Goal: Information Seeking & Learning: Learn about a topic

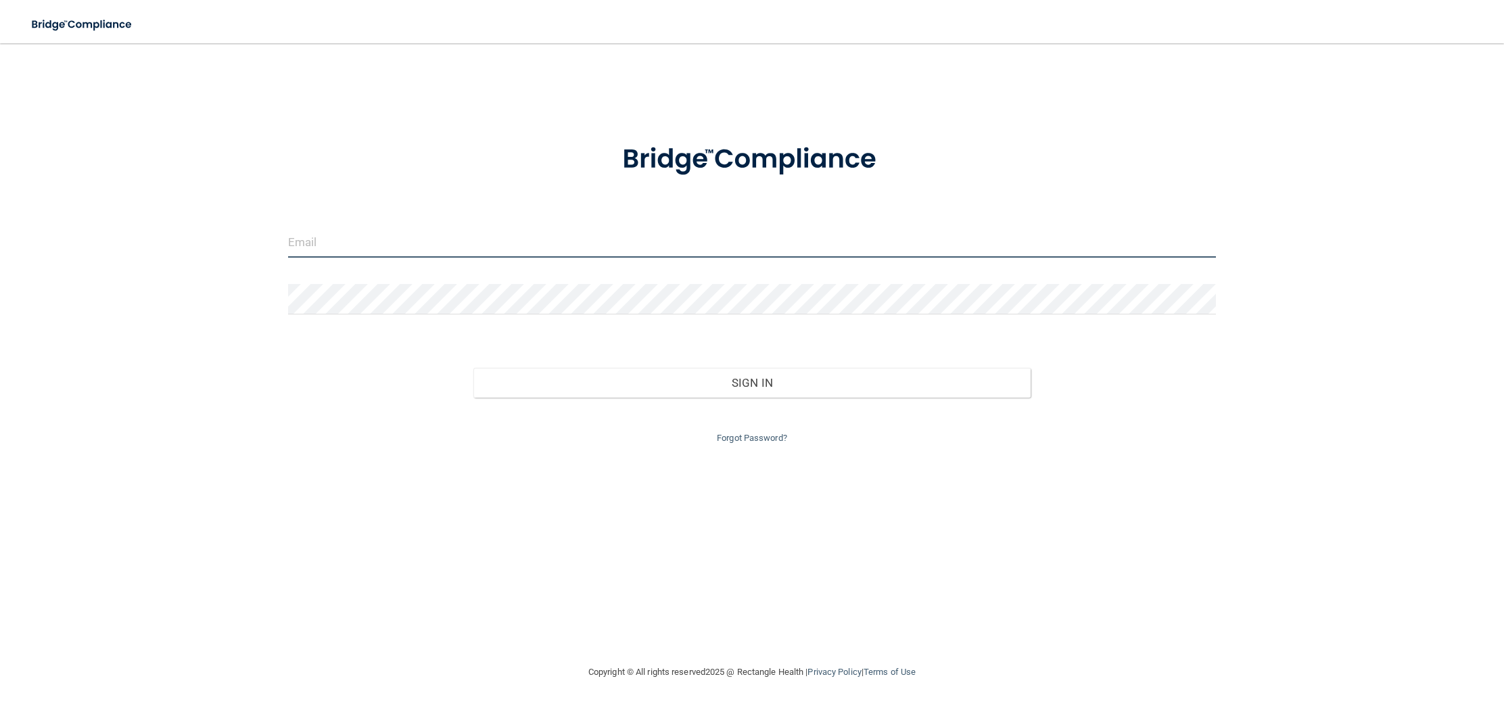
click at [329, 243] on input "email" at bounding box center [752, 242] width 928 height 30
type input "[EMAIL_ADDRESS][DOMAIN_NAME]"
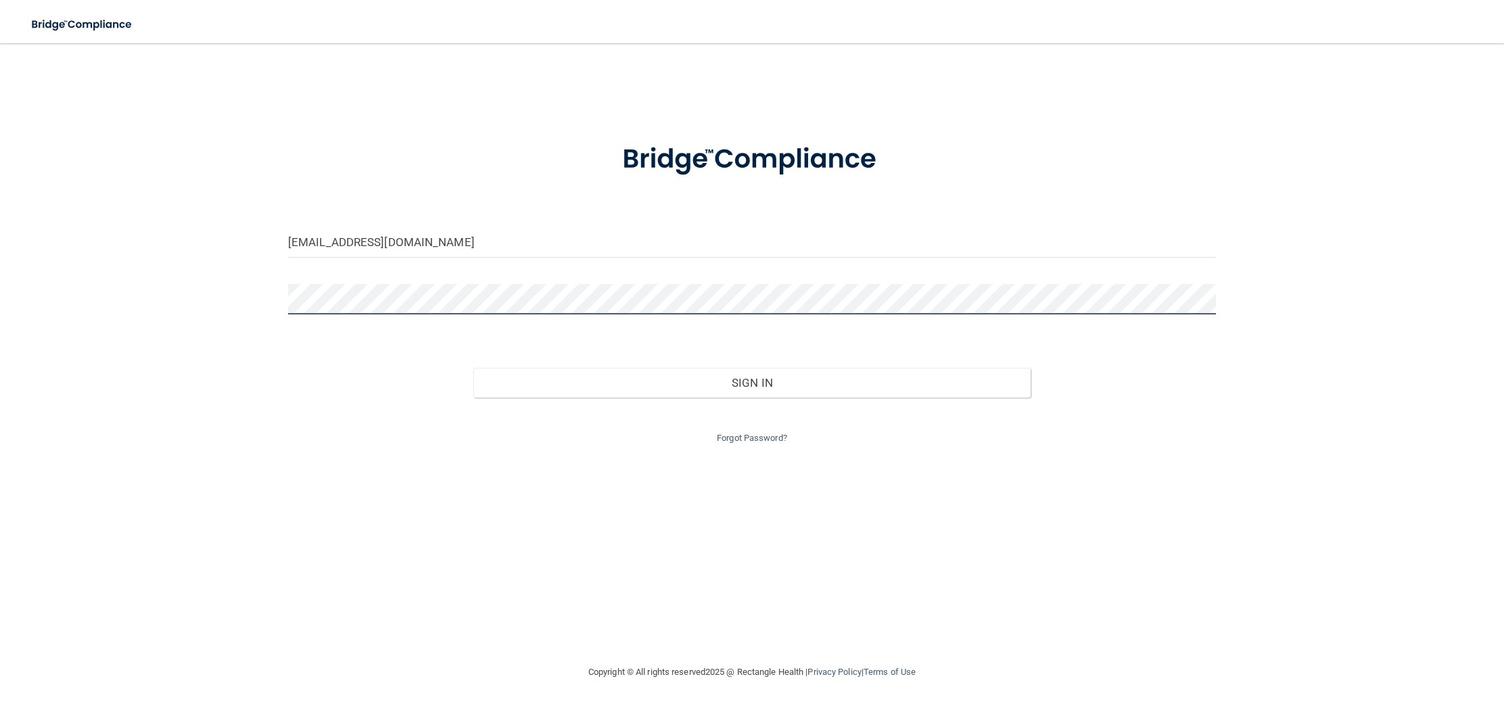
click at [473, 368] on button "Sign In" at bounding box center [751, 383] width 556 height 30
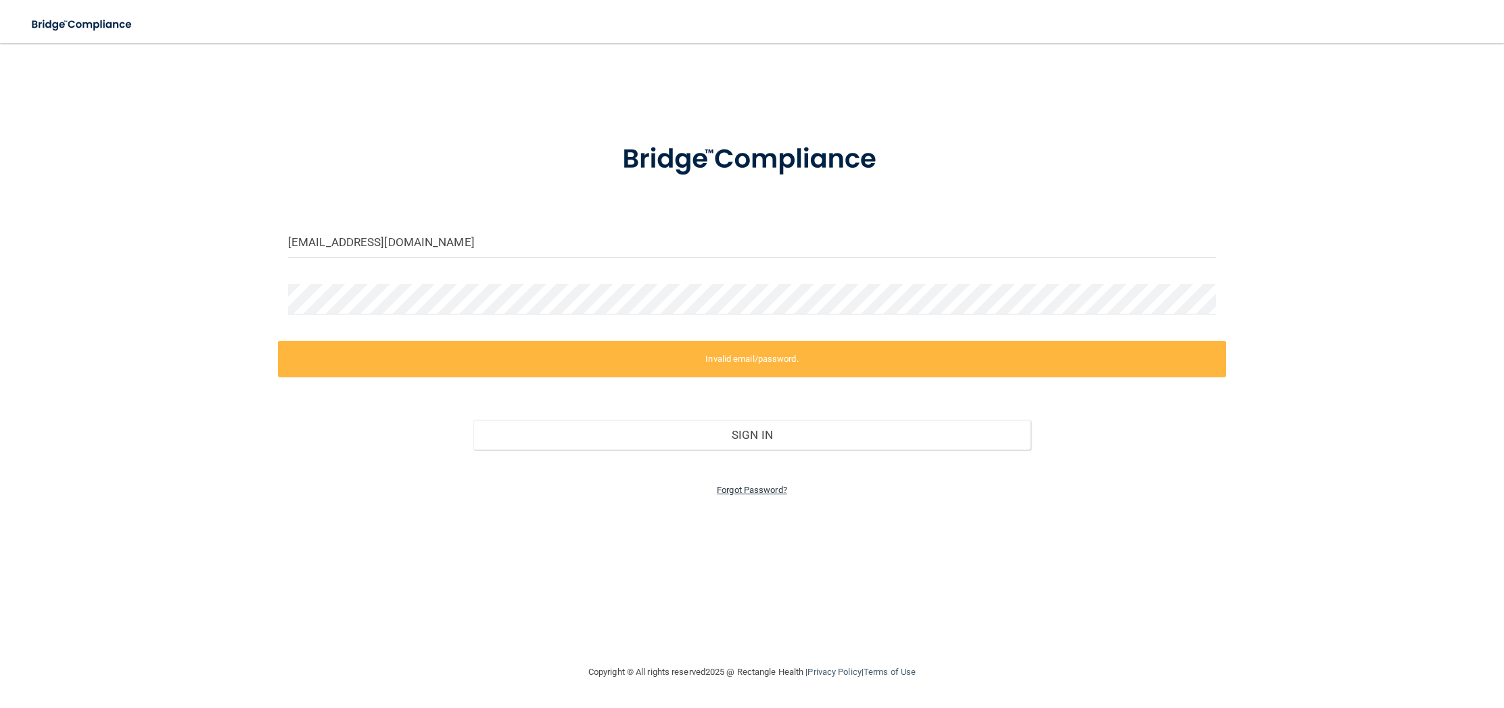
click at [744, 490] on link "Forgot Password?" at bounding box center [752, 490] width 70 height 10
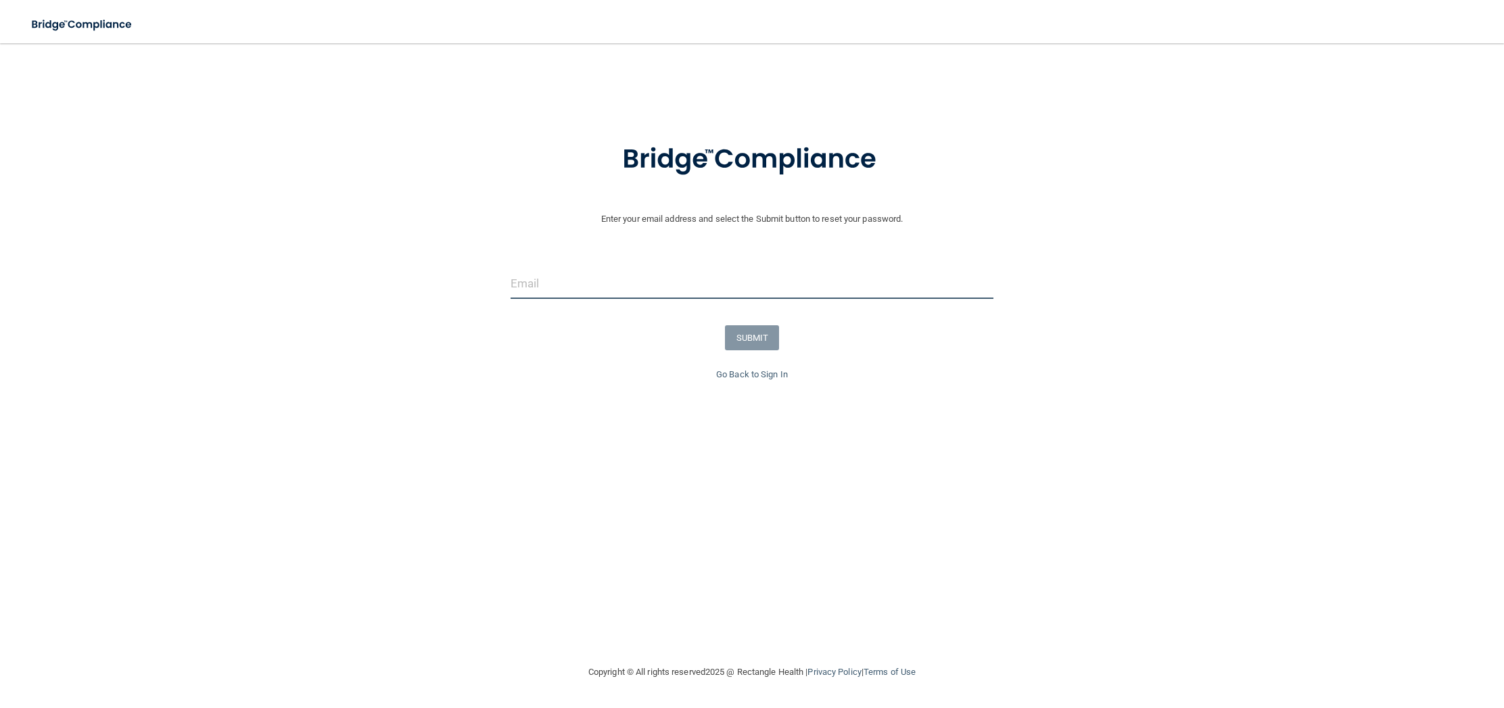
click at [558, 286] on input "email" at bounding box center [751, 283] width 483 height 30
type input "[EMAIL_ADDRESS][DOMAIN_NAME]"
click at [764, 337] on button "SUBMIT" at bounding box center [752, 337] width 55 height 25
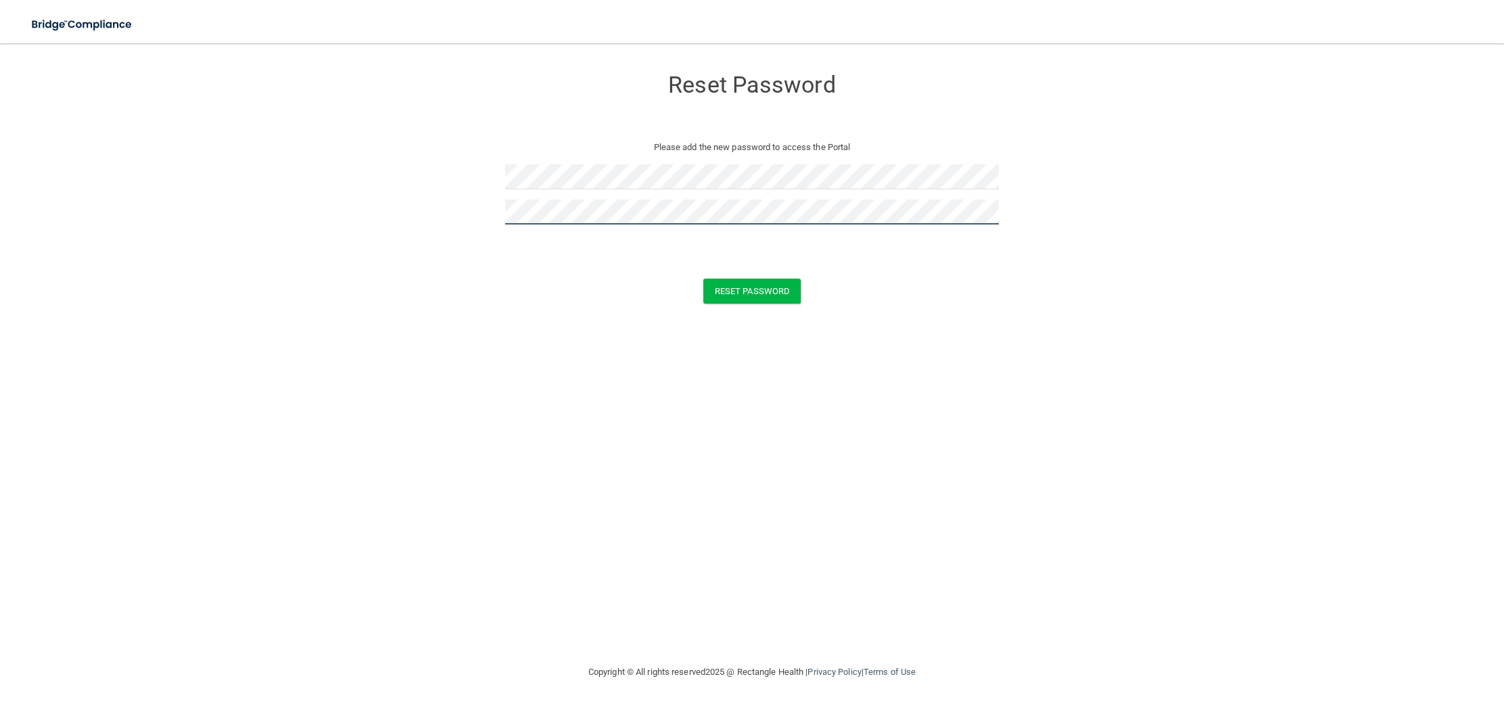
click at [703, 279] on button "Reset Password" at bounding box center [751, 291] width 97 height 25
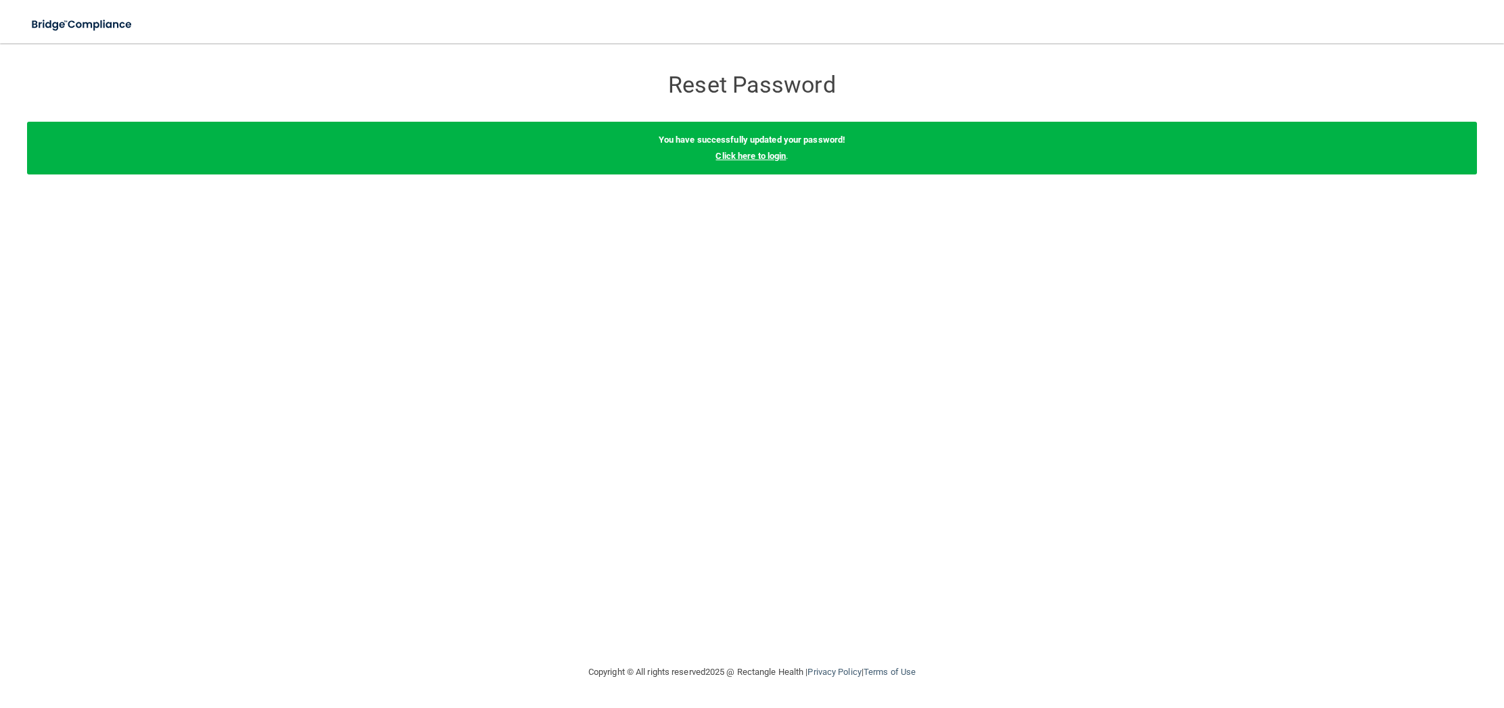
click at [756, 156] on link "Click here to login" at bounding box center [750, 156] width 70 height 10
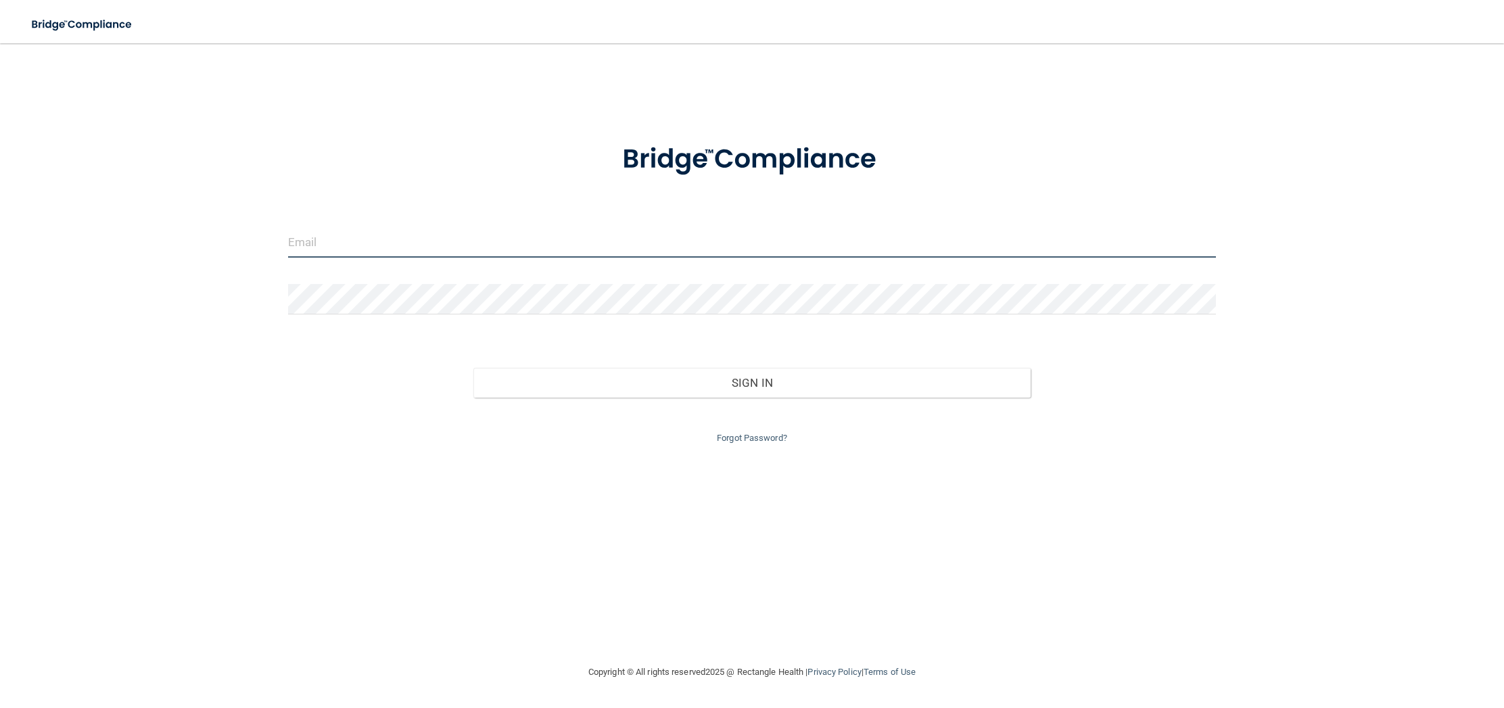
click at [338, 248] on input "email" at bounding box center [752, 242] width 928 height 30
type input "[EMAIL_ADDRESS][DOMAIN_NAME]"
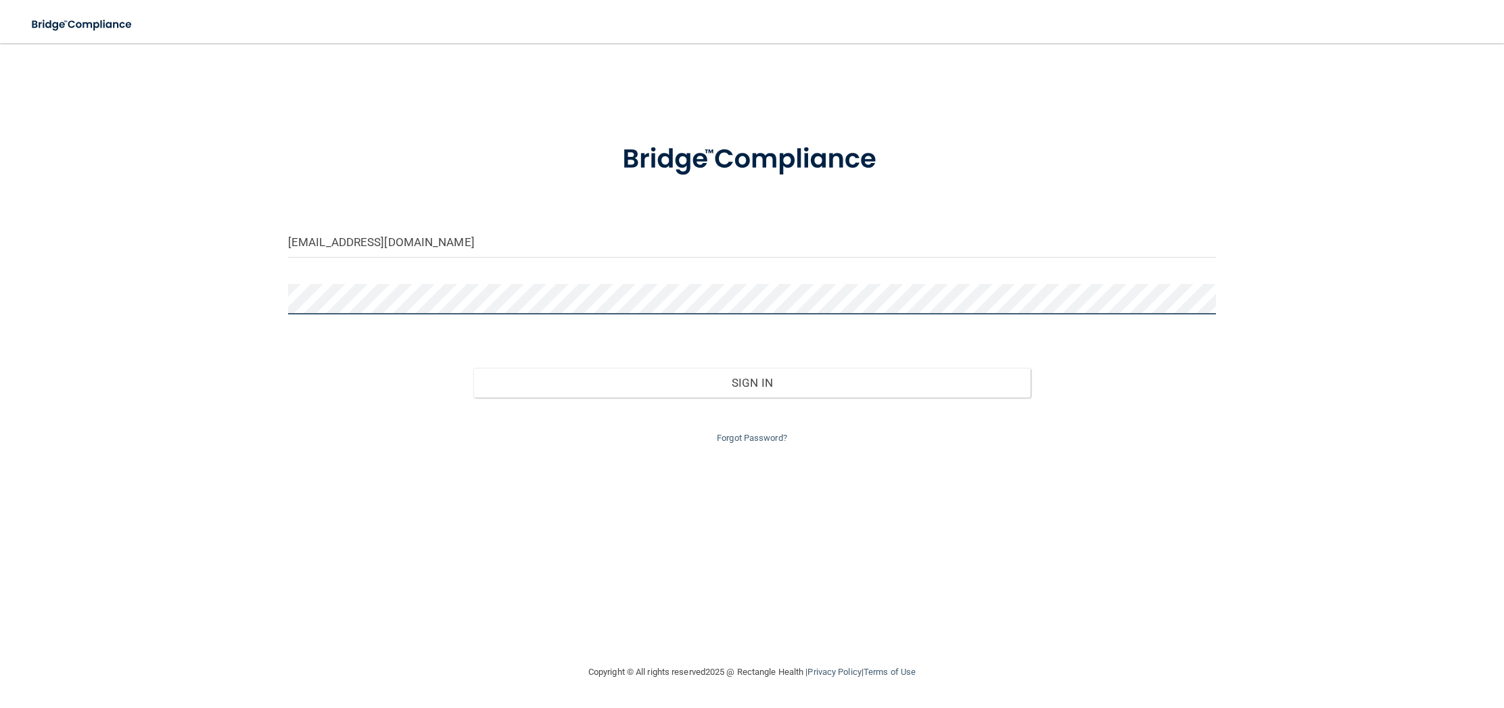
click at [473, 368] on button "Sign In" at bounding box center [751, 383] width 556 height 30
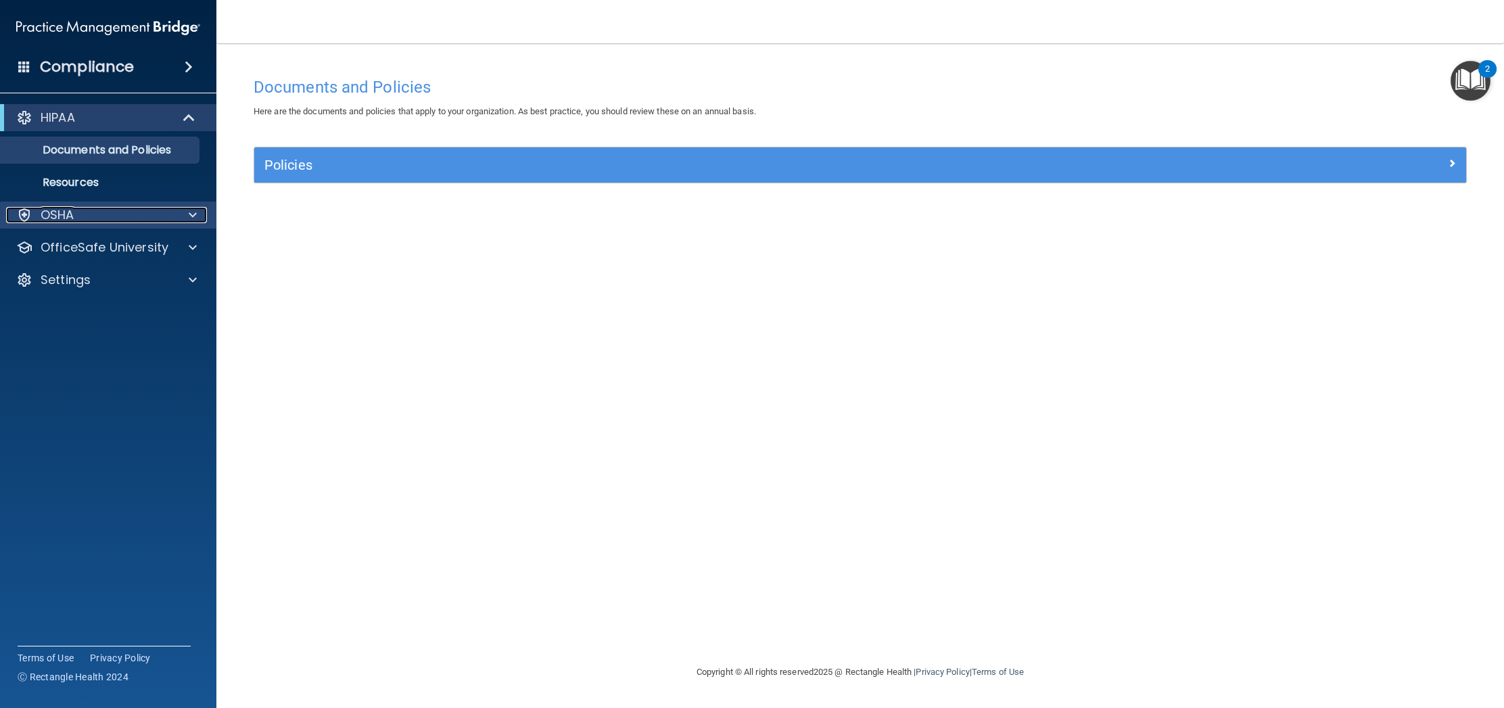
click at [115, 220] on div "OSHA" at bounding box center [90, 215] width 168 height 16
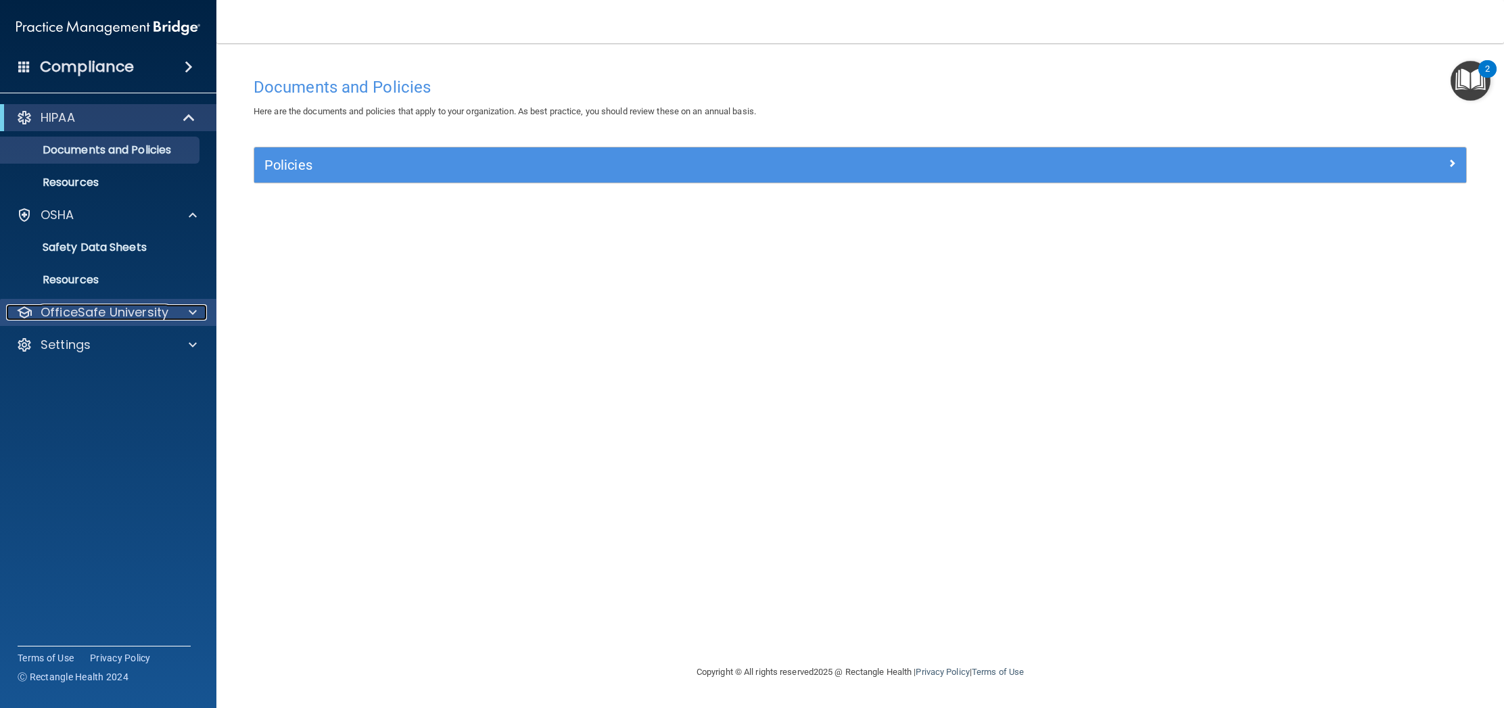
click at [128, 318] on p "OfficeSafe University" at bounding box center [105, 312] width 128 height 16
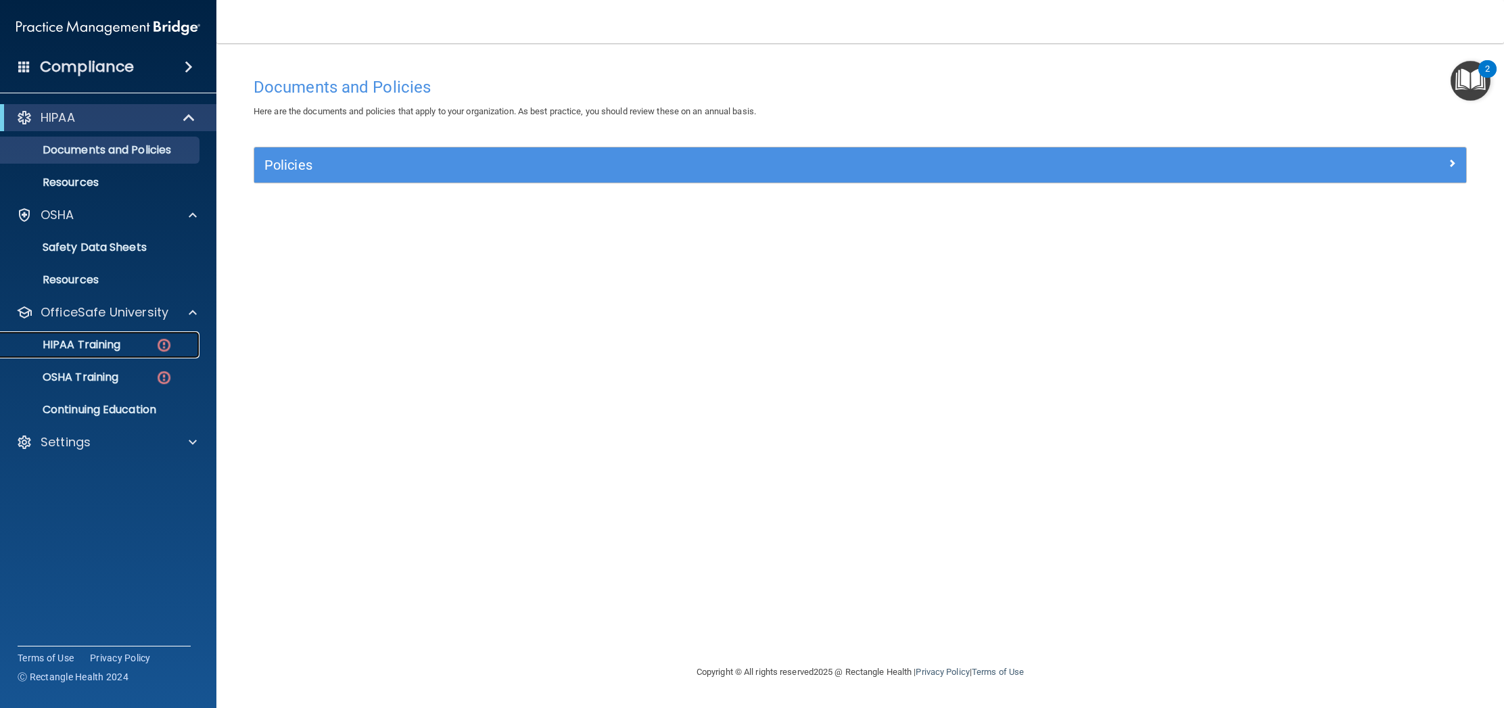
click at [164, 346] on img at bounding box center [164, 345] width 17 height 17
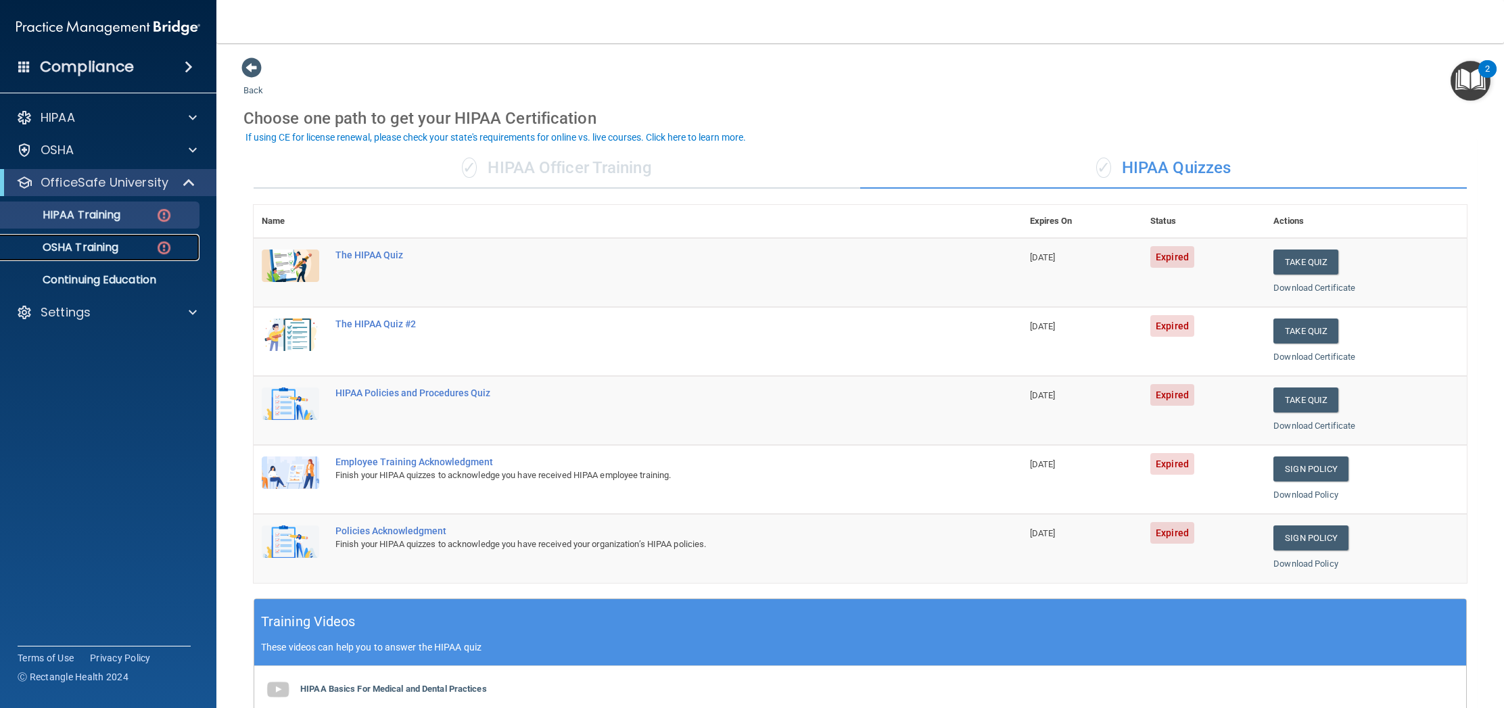
click at [164, 247] on img at bounding box center [164, 247] width 17 height 17
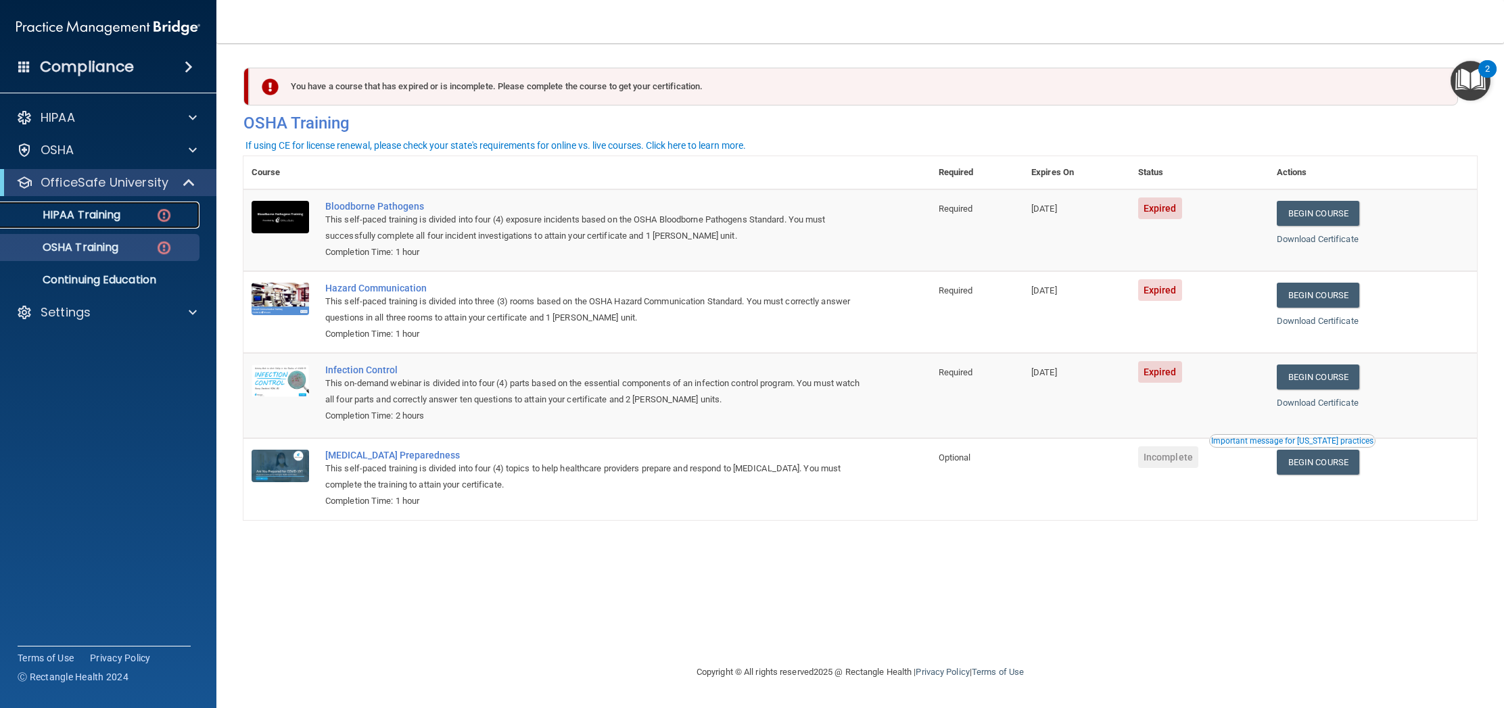
click at [165, 215] on img at bounding box center [164, 215] width 17 height 17
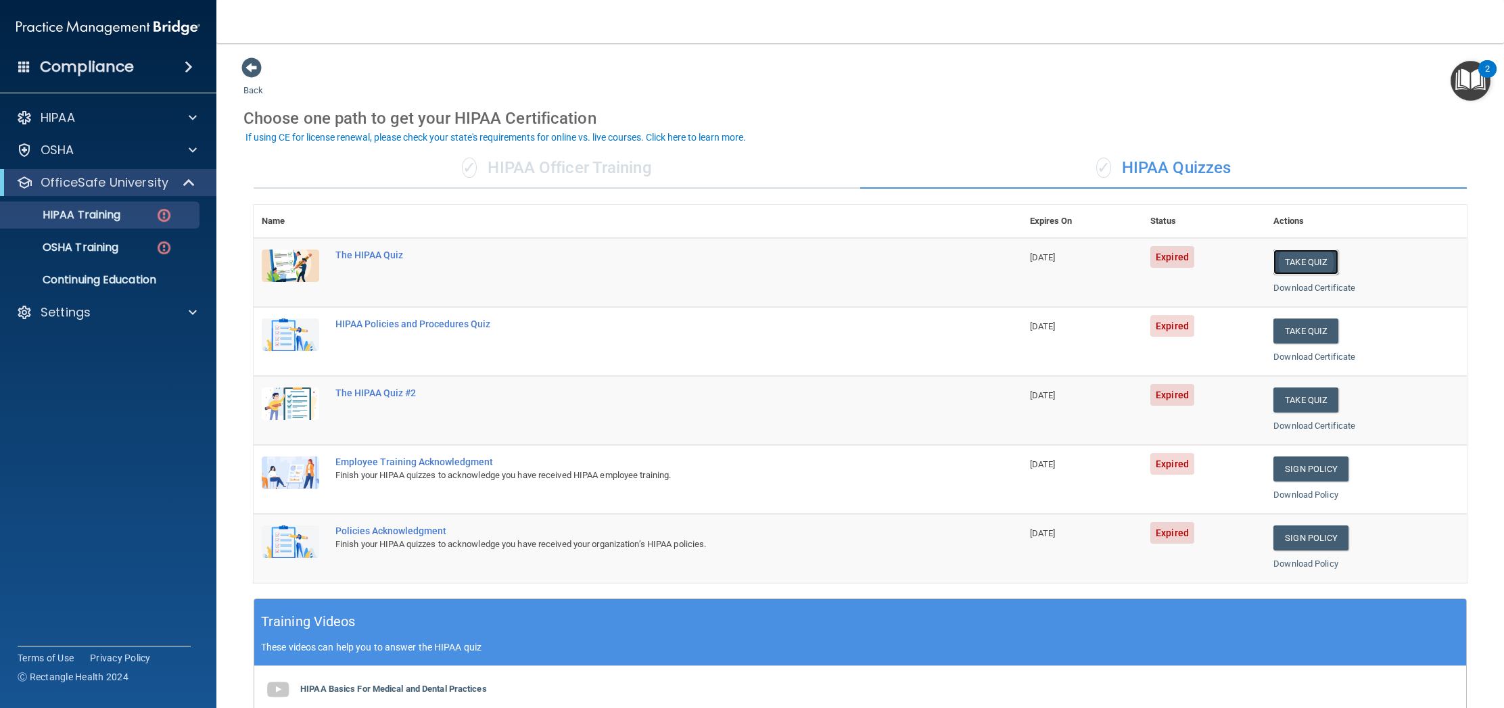
click at [1306, 260] on button "Take Quiz" at bounding box center [1305, 261] width 65 height 25
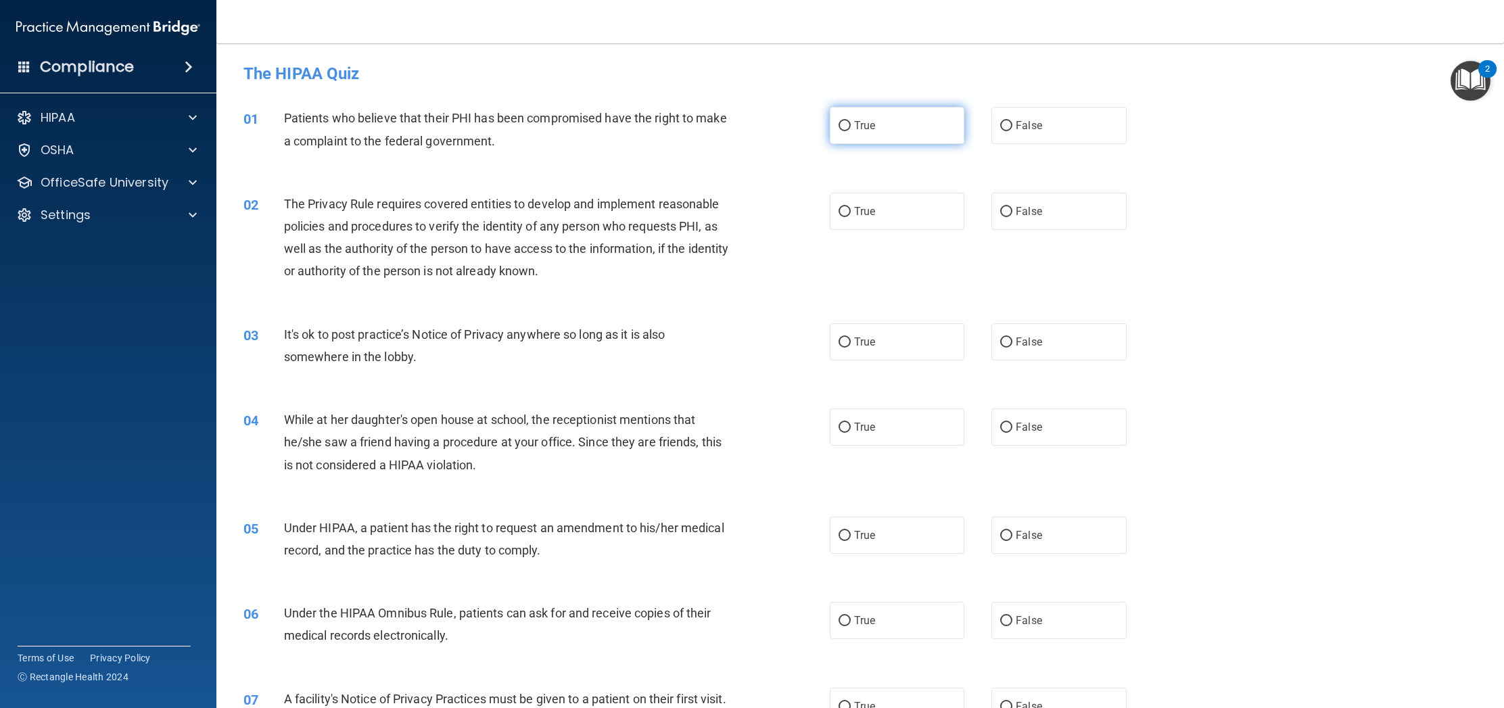
click at [849, 125] on input "True" at bounding box center [844, 126] width 12 height 10
radio input "true"
click at [836, 208] on label "True" at bounding box center [897, 211] width 135 height 37
click at [838, 208] on input "True" at bounding box center [844, 212] width 12 height 10
radio input "true"
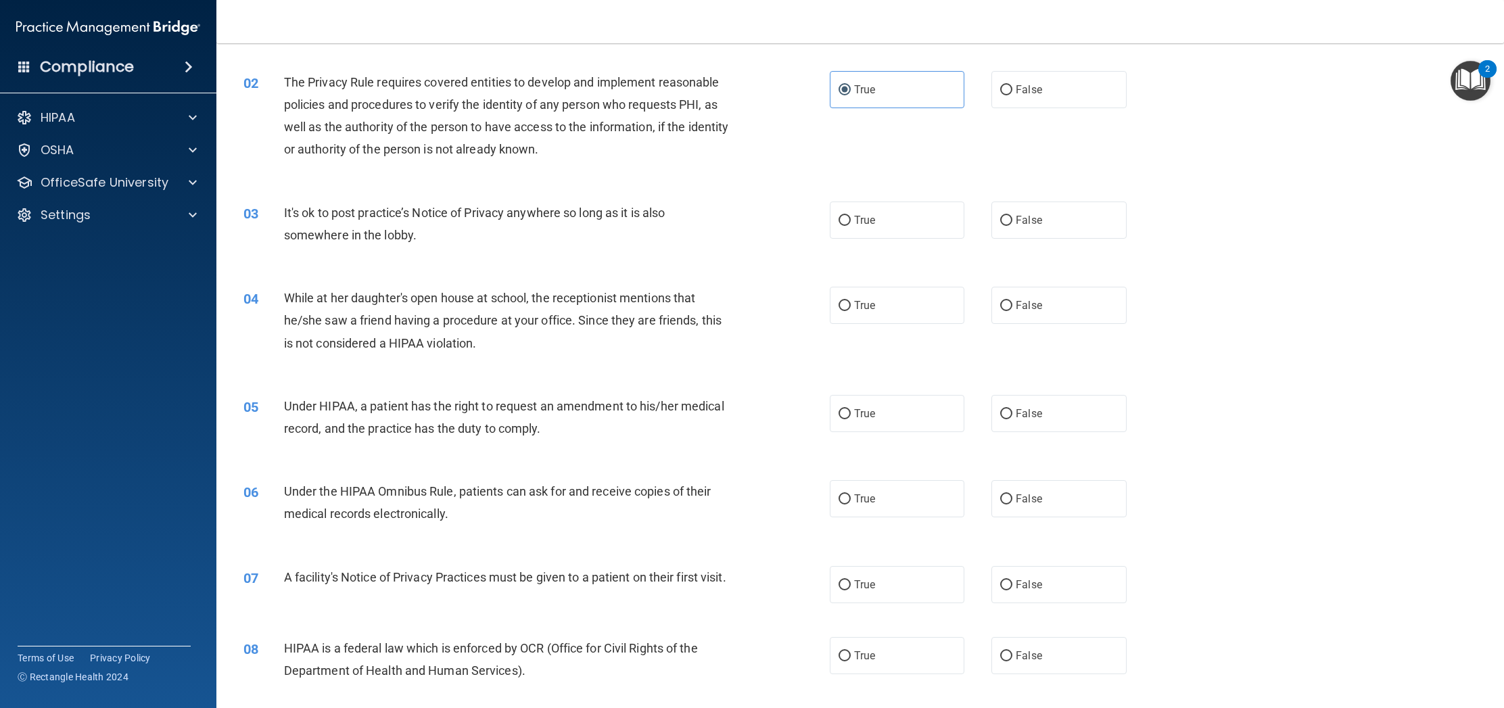
scroll to position [147, 0]
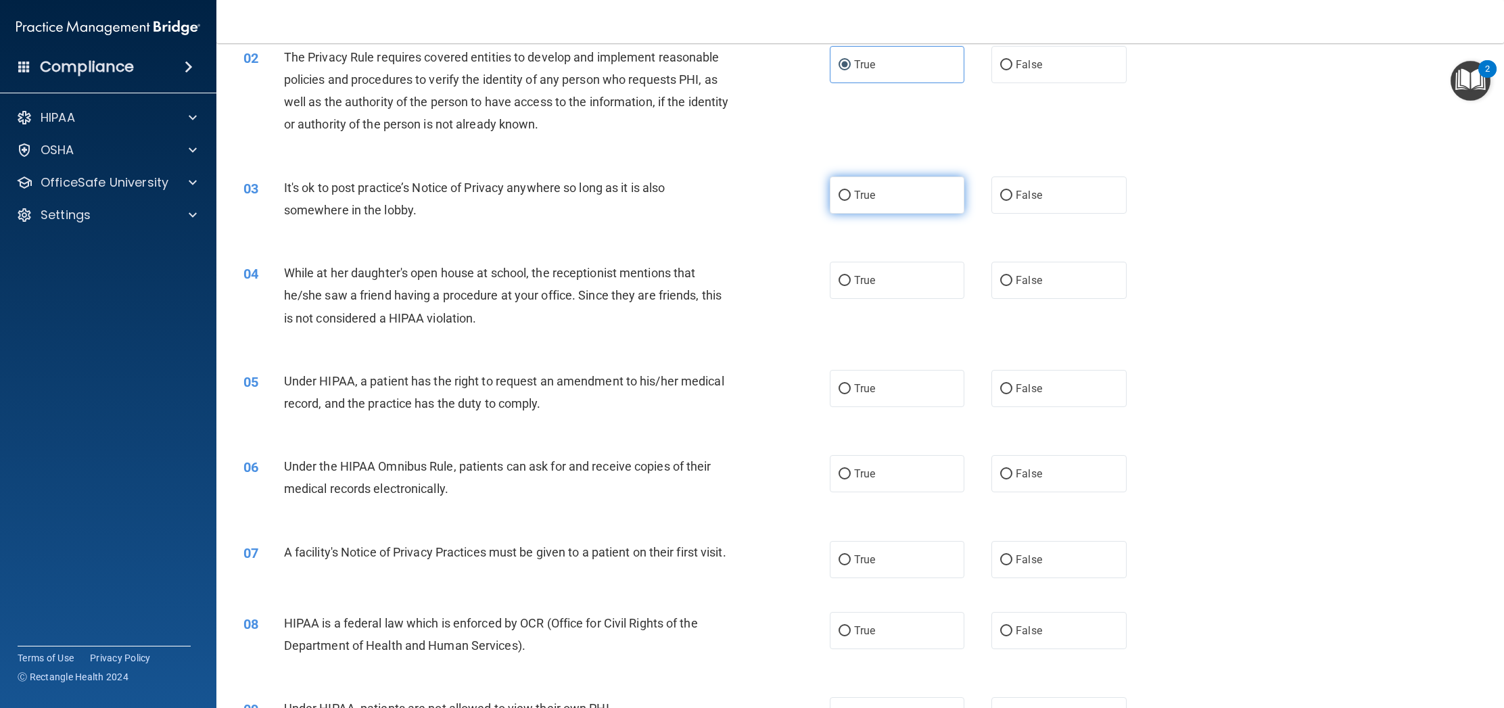
click at [845, 196] on input "True" at bounding box center [844, 196] width 12 height 10
radio input "true"
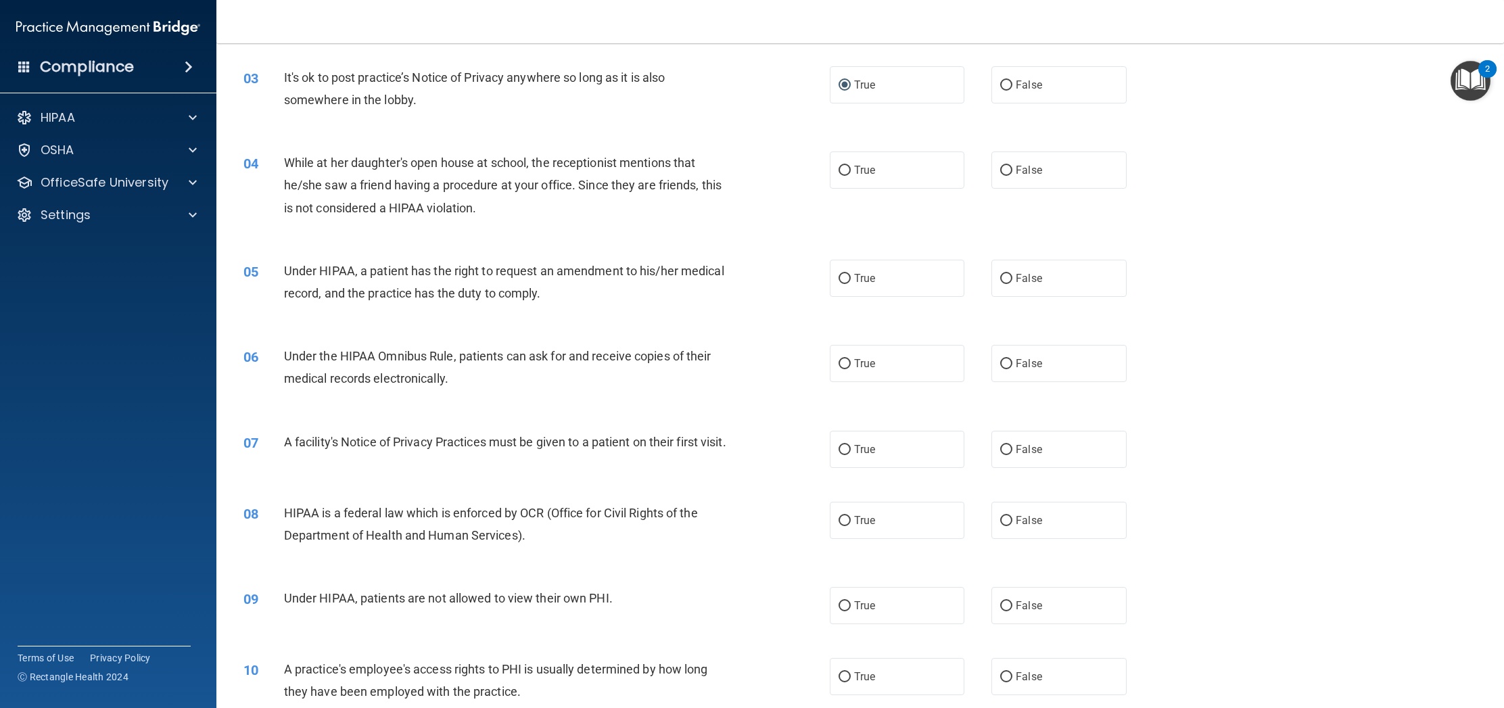
scroll to position [254, 0]
click at [1004, 179] on label "False" at bounding box center [1058, 172] width 135 height 37
click at [1004, 179] on input "False" at bounding box center [1006, 173] width 12 height 10
radio input "true"
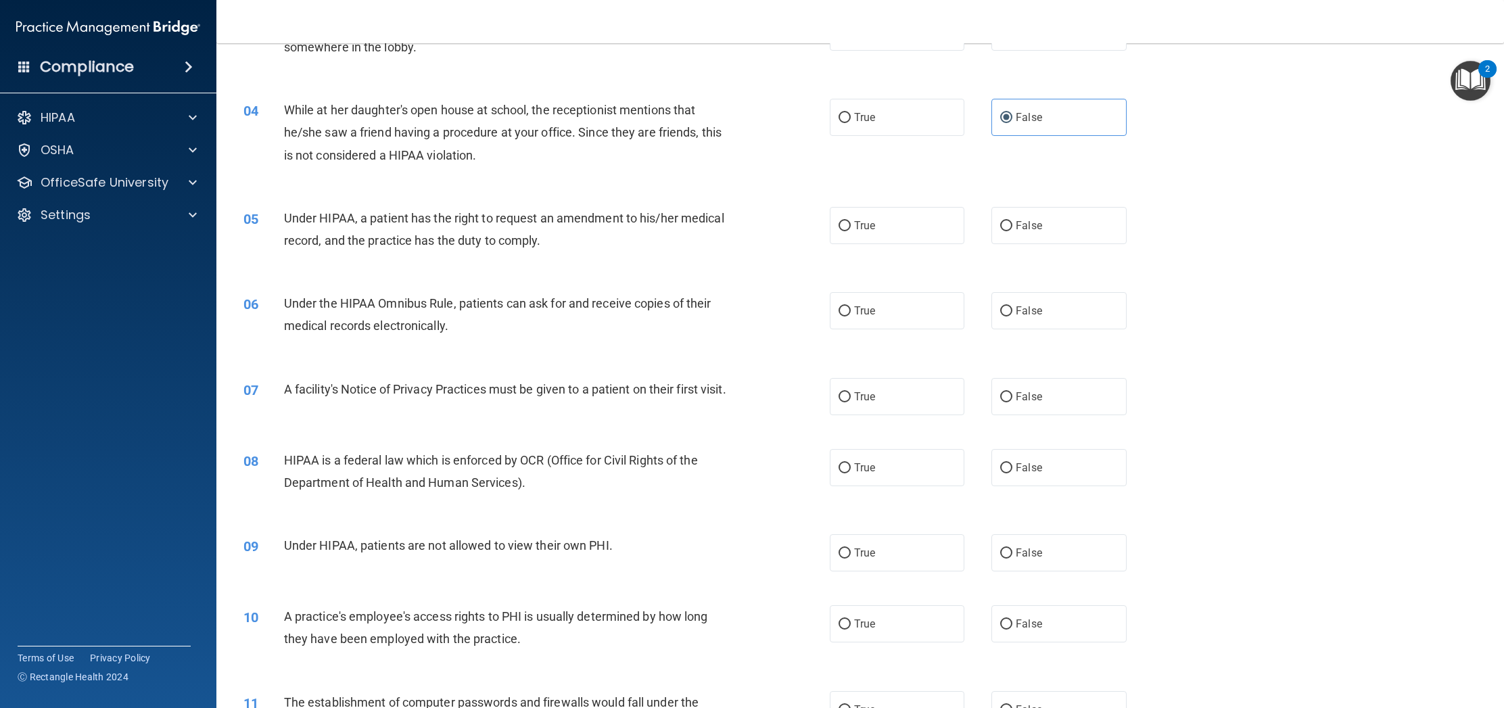
scroll to position [310, 0]
click at [843, 223] on input "True" at bounding box center [844, 225] width 12 height 10
radio input "true"
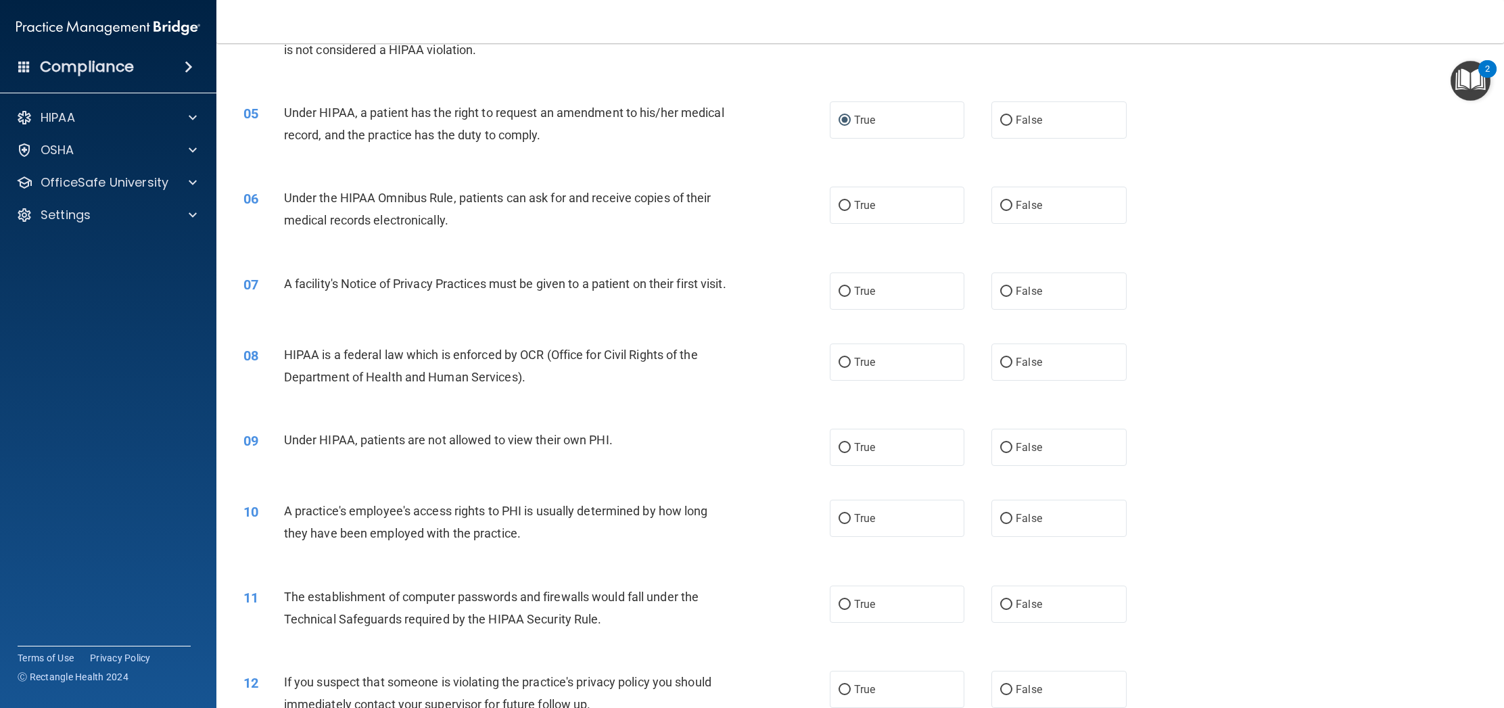
scroll to position [443, 0]
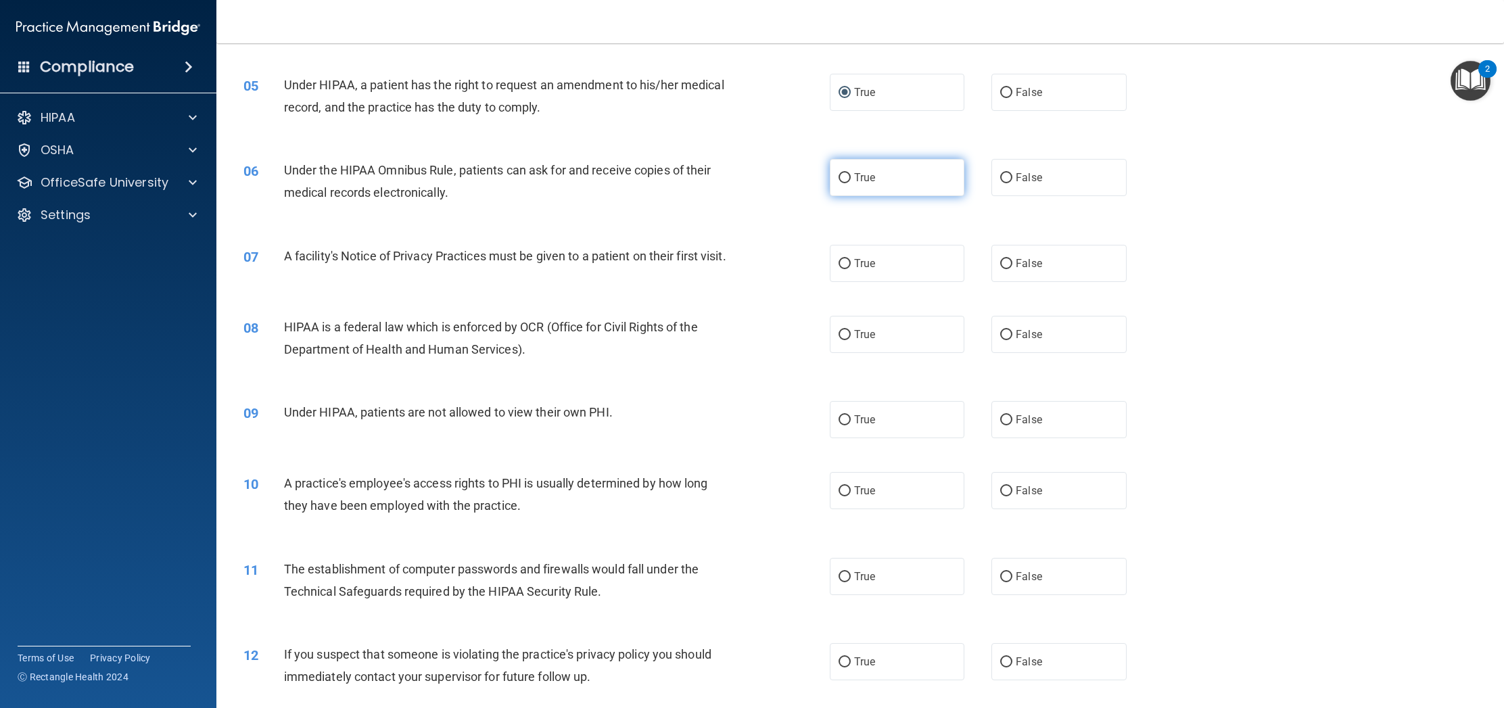
click at [845, 177] on input "True" at bounding box center [844, 178] width 12 height 10
radio input "true"
click at [844, 262] on input "True" at bounding box center [844, 264] width 12 height 10
radio input "true"
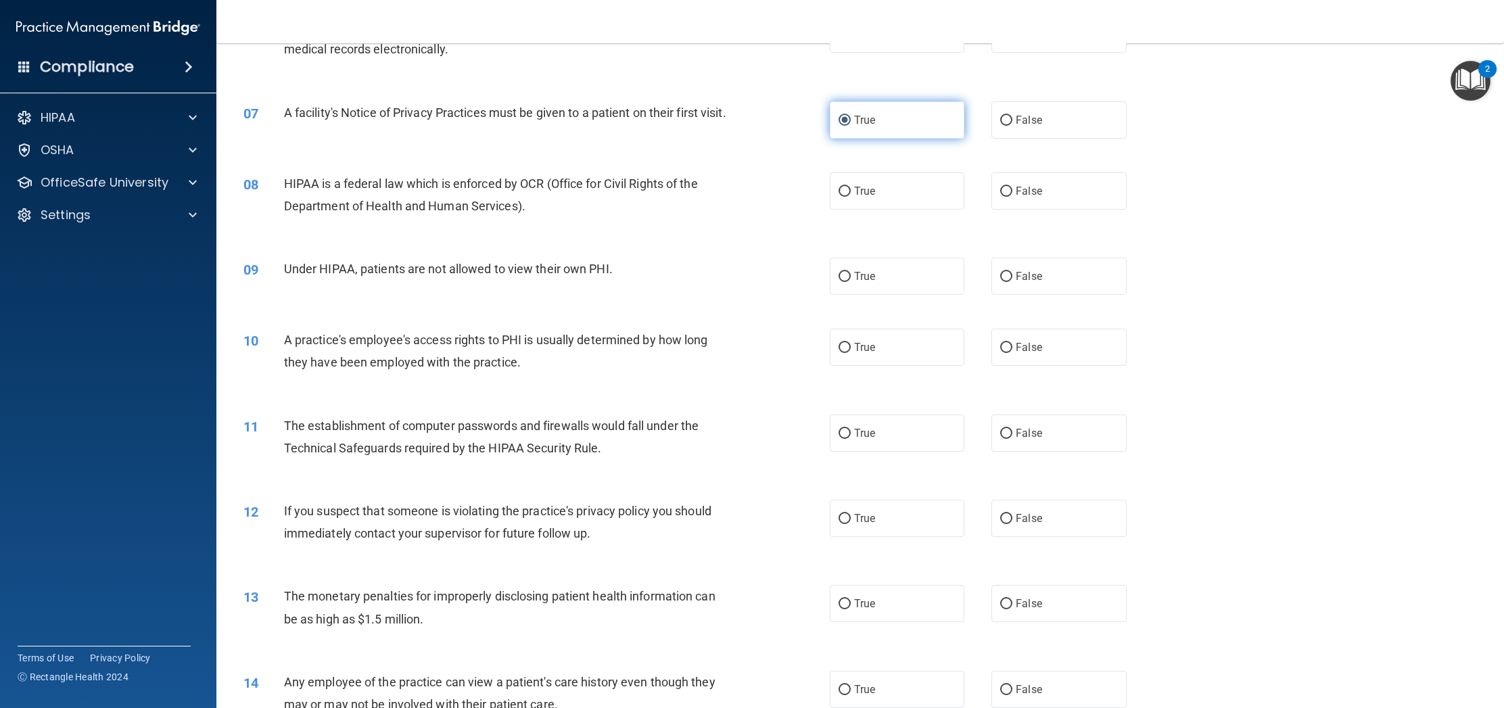
scroll to position [589, 0]
click at [848, 194] on input "True" at bounding box center [844, 189] width 12 height 10
radio input "true"
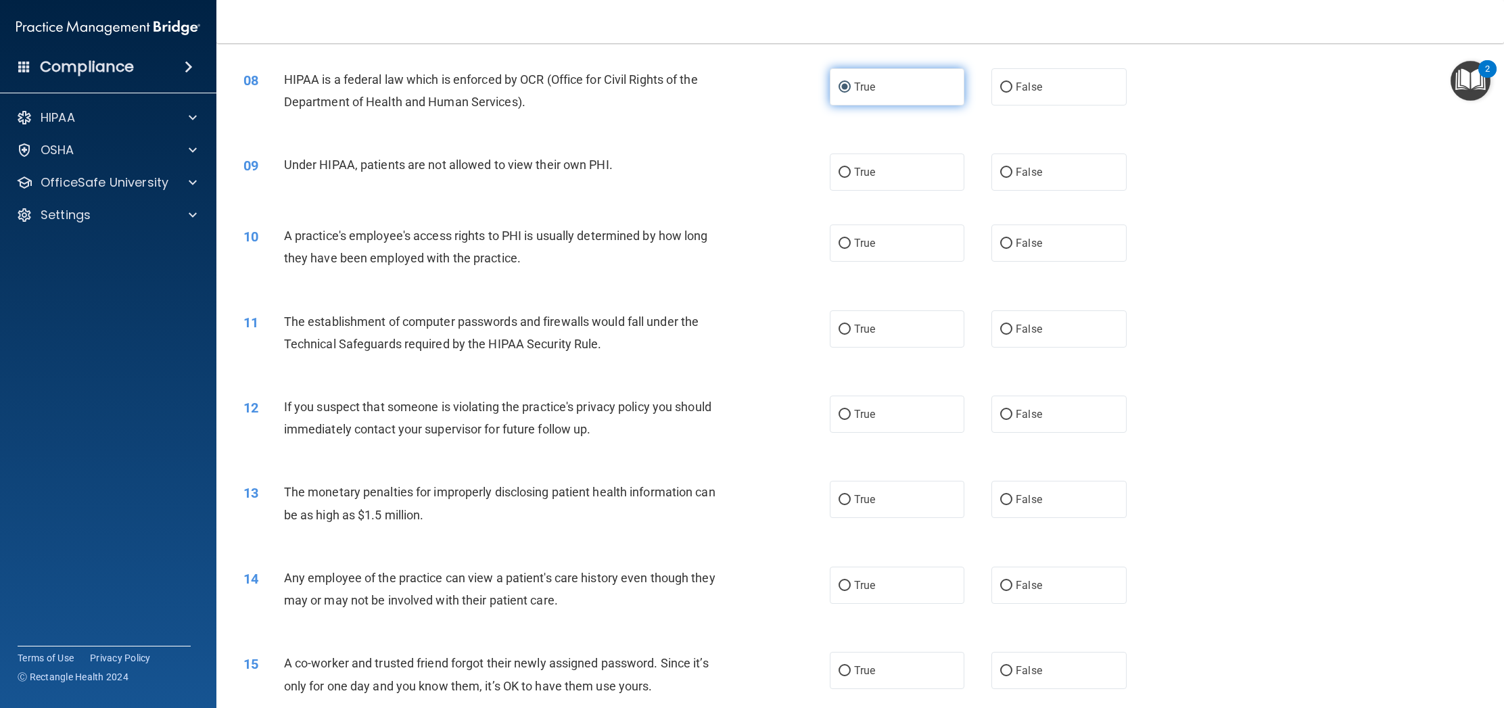
scroll to position [696, 0]
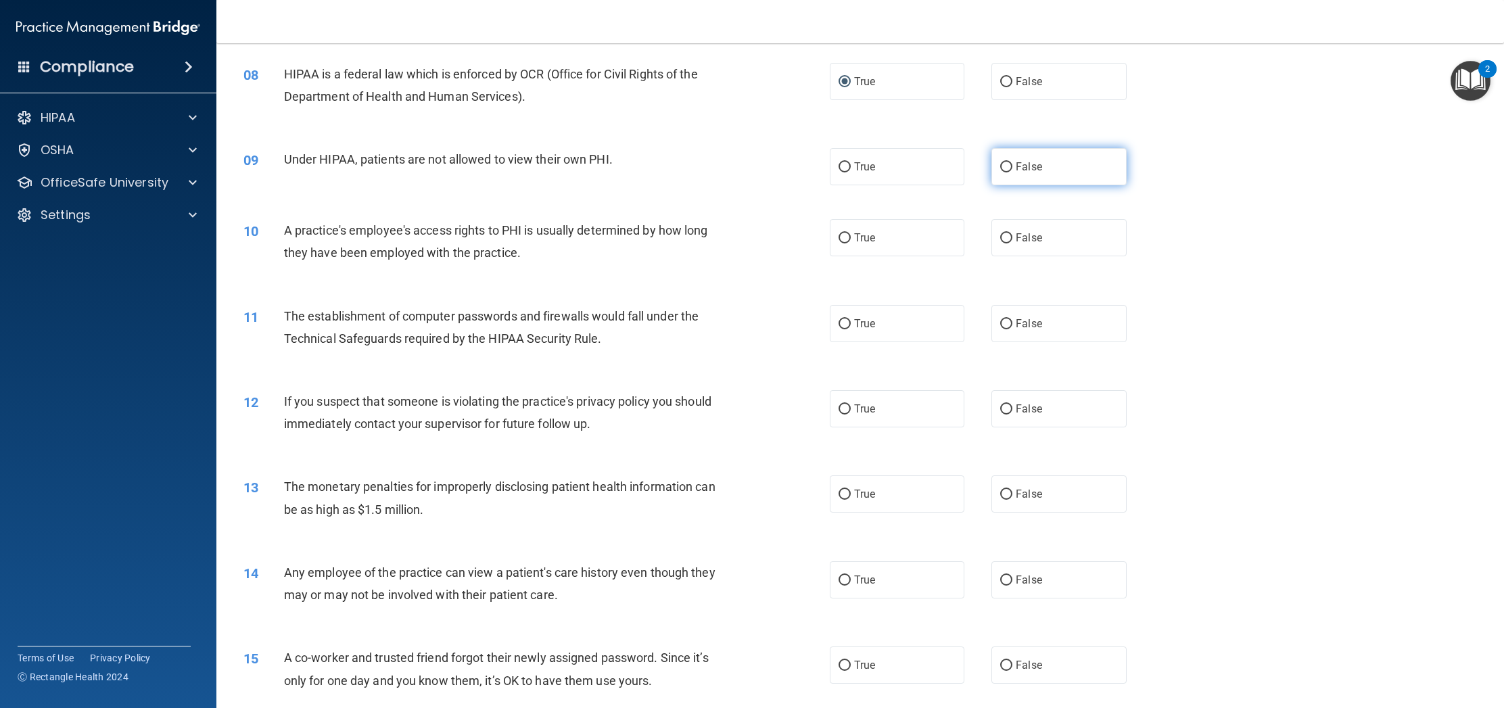
click at [1003, 172] on input "False" at bounding box center [1006, 167] width 12 height 10
radio input "true"
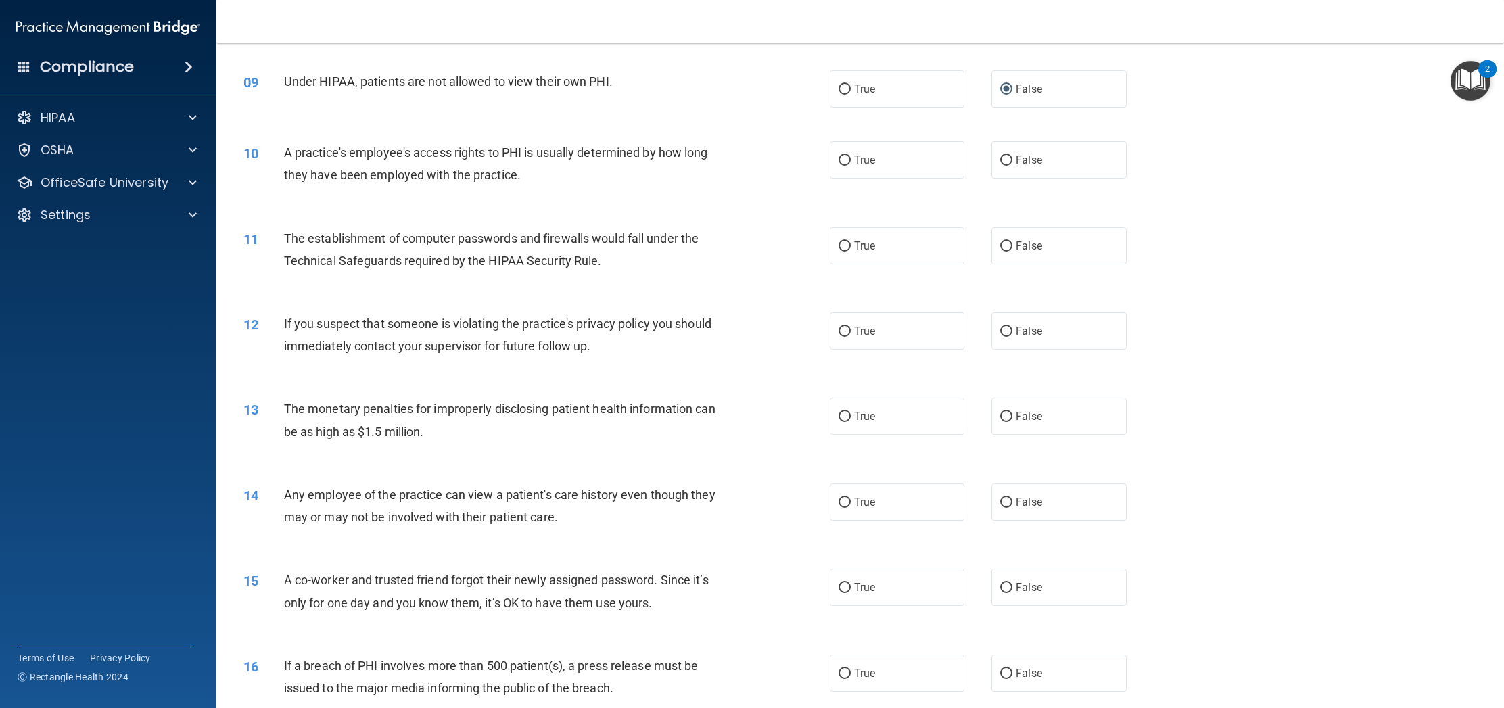
scroll to position [768, 0]
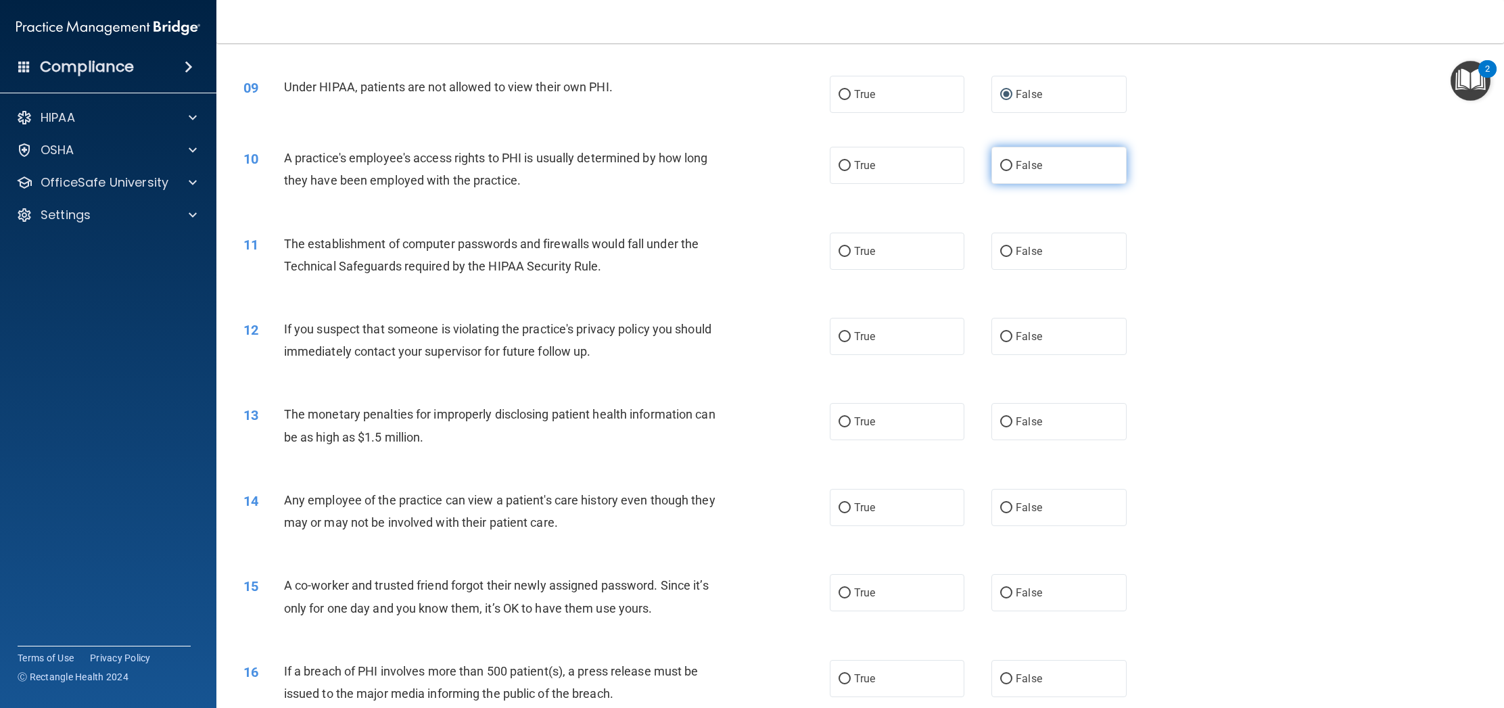
click at [1005, 171] on input "False" at bounding box center [1006, 166] width 12 height 10
radio input "true"
click at [851, 263] on label "True" at bounding box center [897, 251] width 135 height 37
click at [851, 257] on input "True" at bounding box center [844, 252] width 12 height 10
radio input "true"
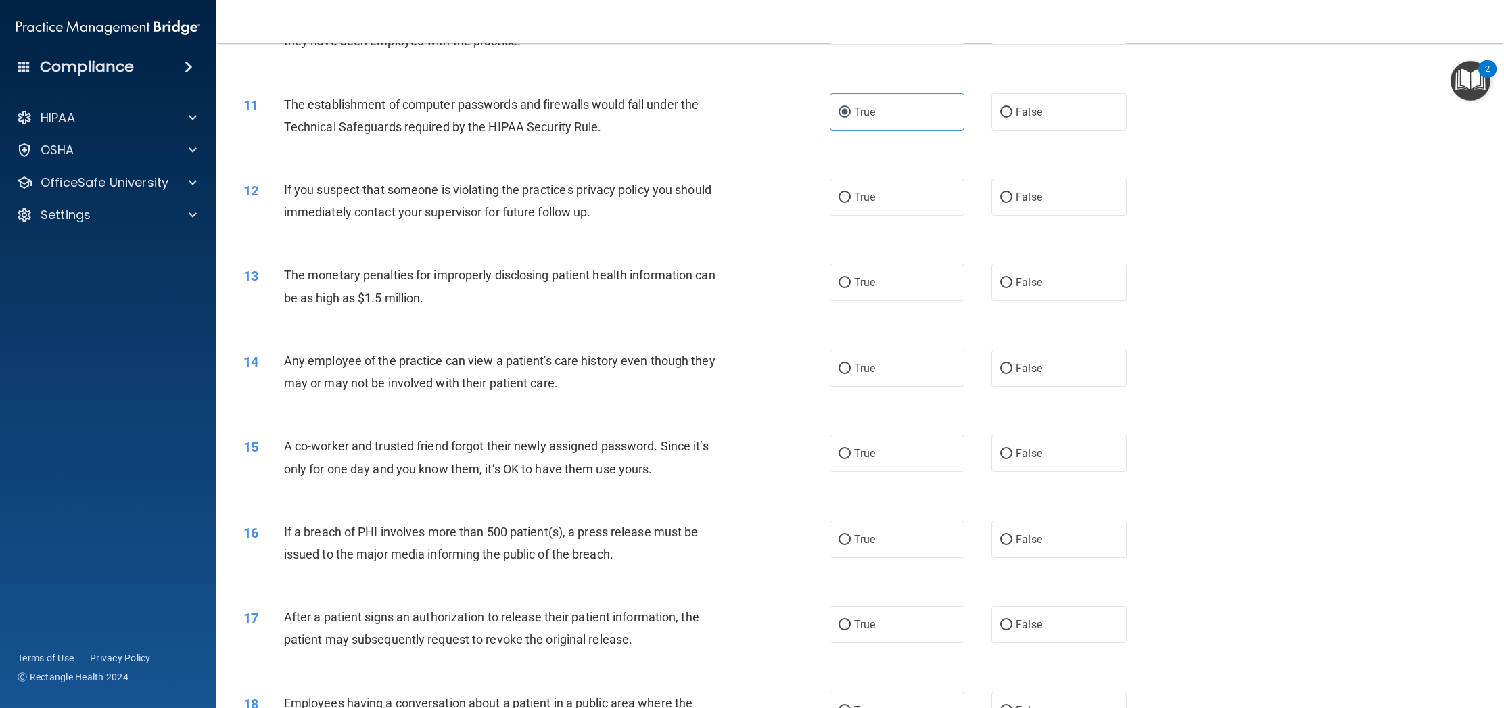
scroll to position [917, 0]
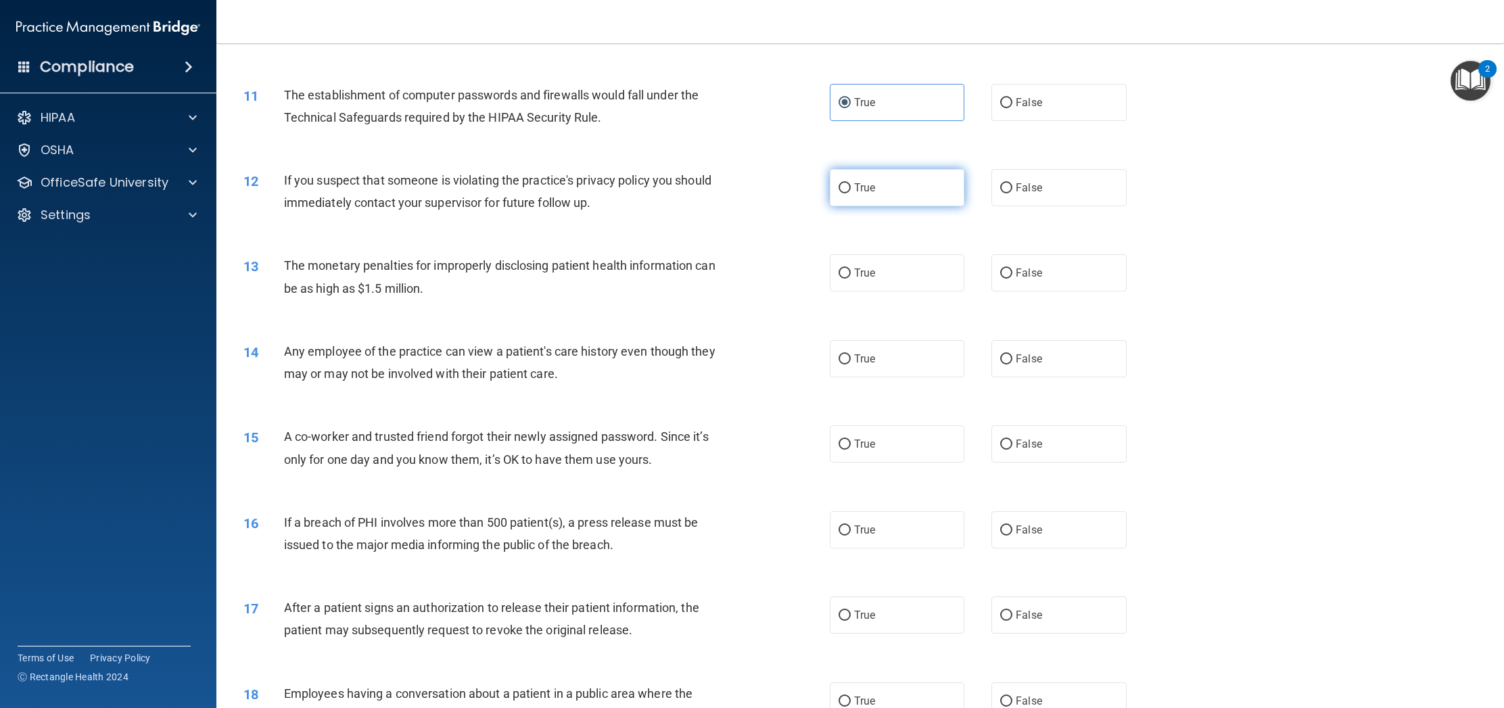
click at [848, 193] on input "True" at bounding box center [844, 188] width 12 height 10
radio input "true"
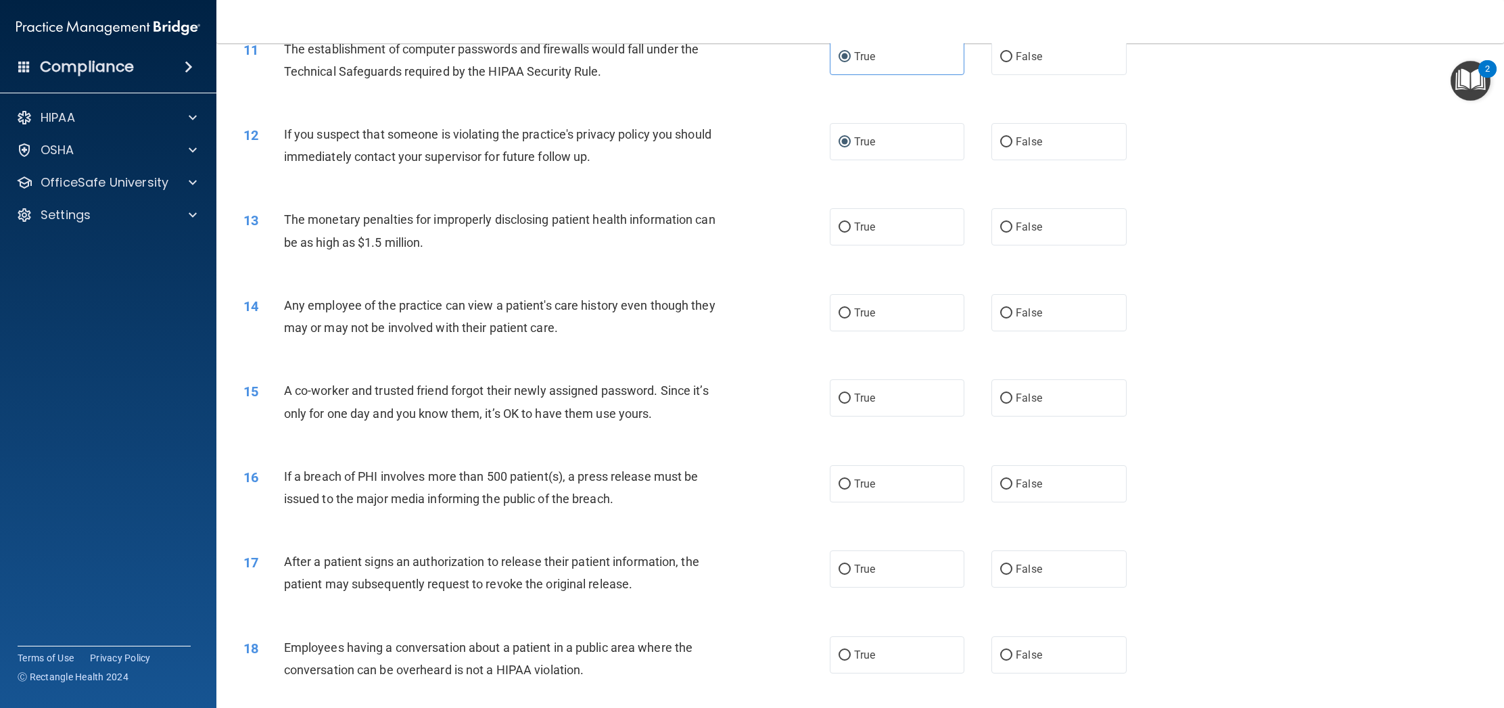
scroll to position [971, 0]
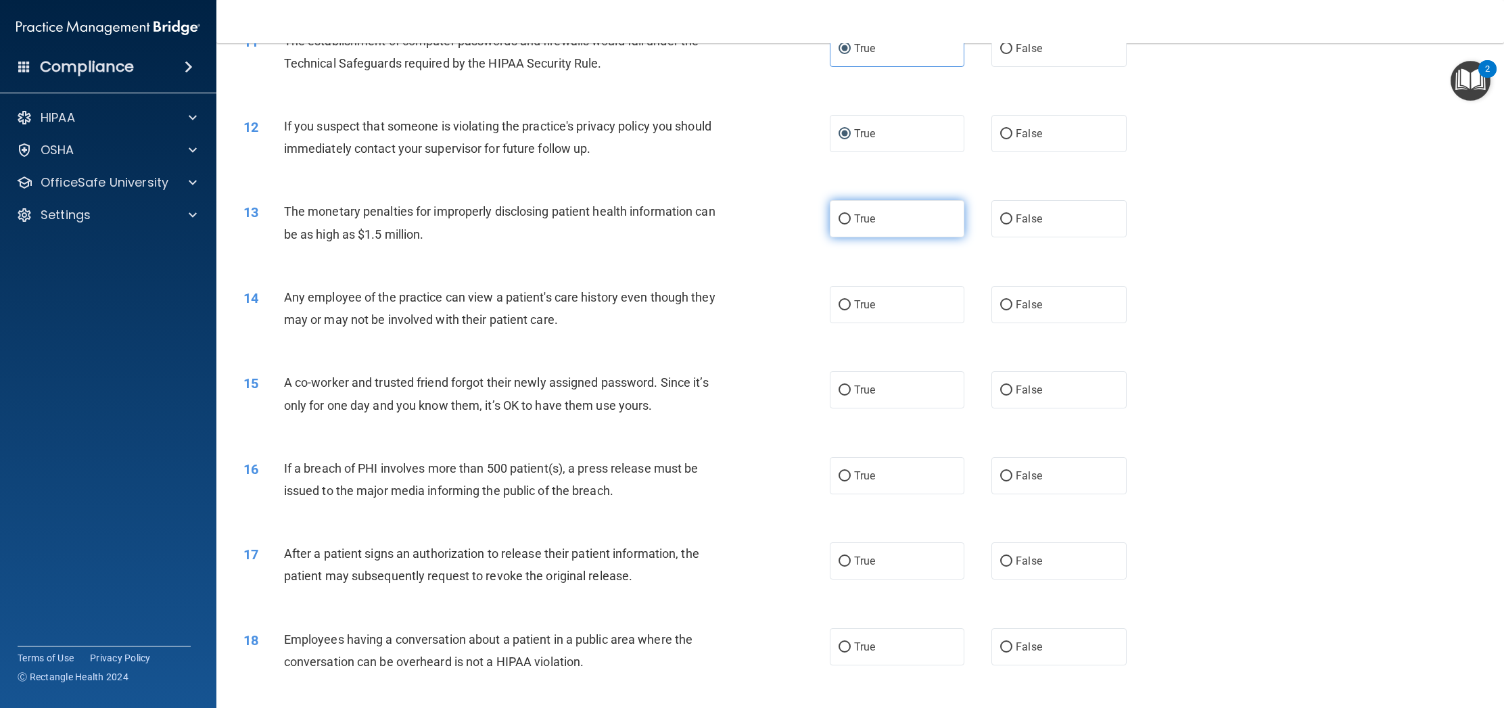
click at [850, 224] on input "True" at bounding box center [844, 219] width 12 height 10
radio input "true"
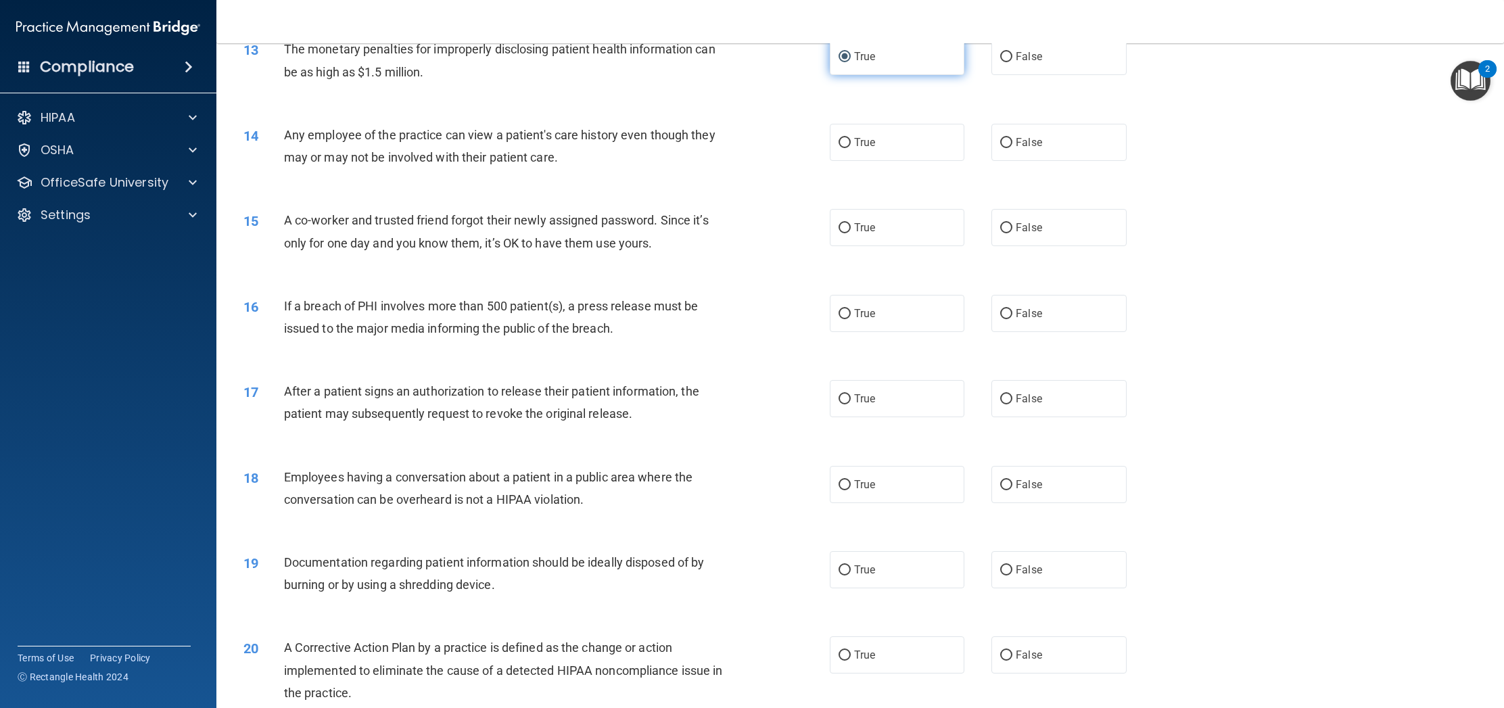
scroll to position [1132, 0]
click at [1011, 149] on input "False" at bounding box center [1006, 144] width 12 height 10
radio input "true"
click at [1016, 235] on span "False" at bounding box center [1029, 228] width 26 height 13
click at [1012, 235] on input "False" at bounding box center [1006, 229] width 12 height 10
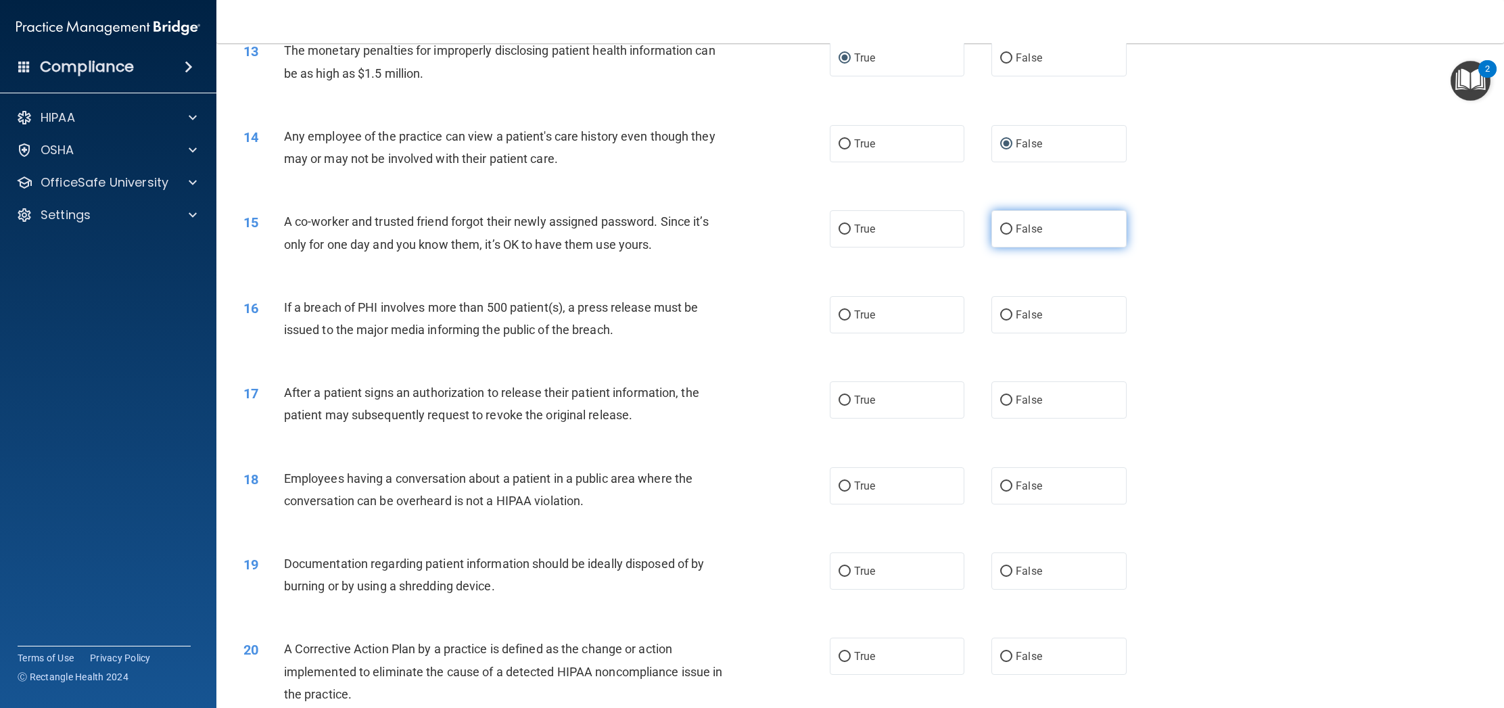
radio input "true"
click at [845, 320] on input "True" at bounding box center [844, 315] width 12 height 10
radio input "true"
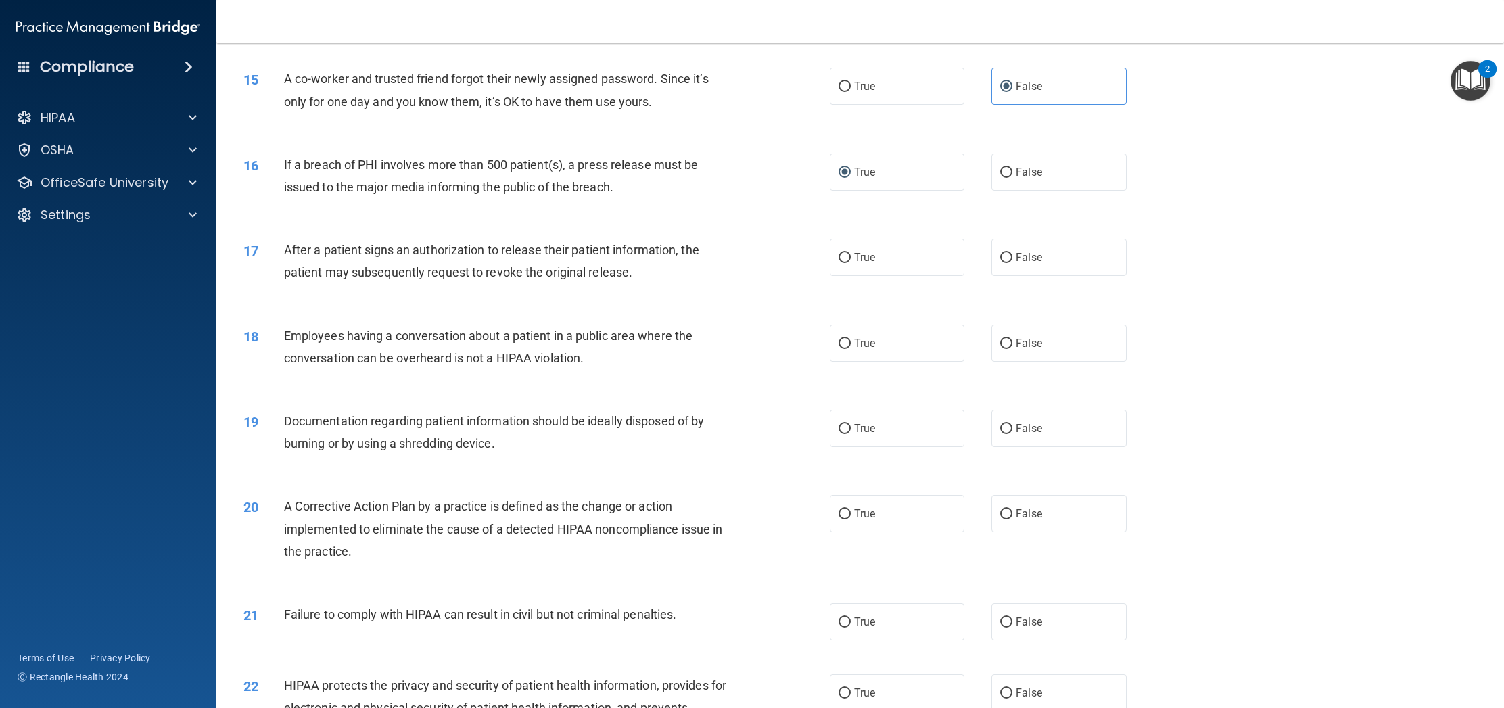
scroll to position [1282, 0]
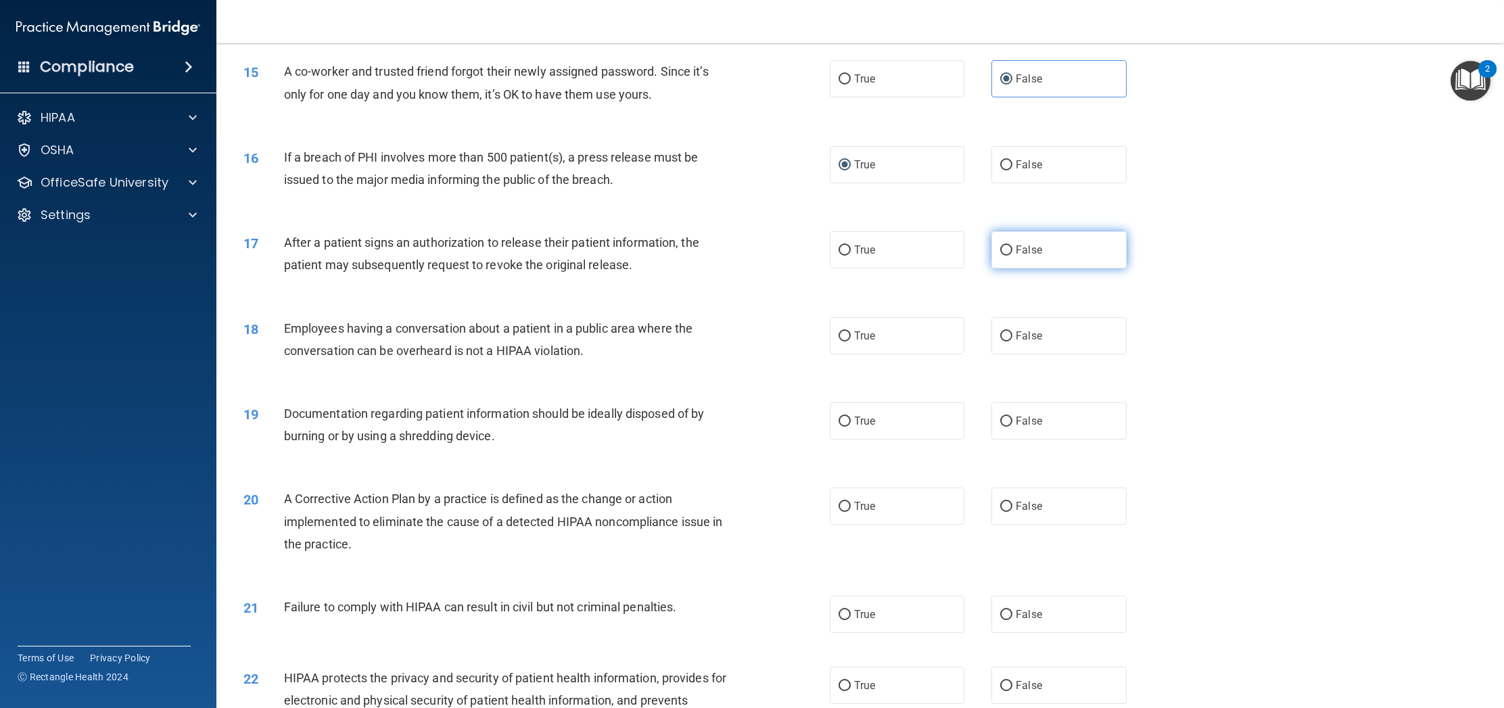
click at [1021, 256] on span "False" at bounding box center [1029, 249] width 26 height 13
click at [1012, 256] on input "False" at bounding box center [1006, 250] width 12 height 10
radio input "true"
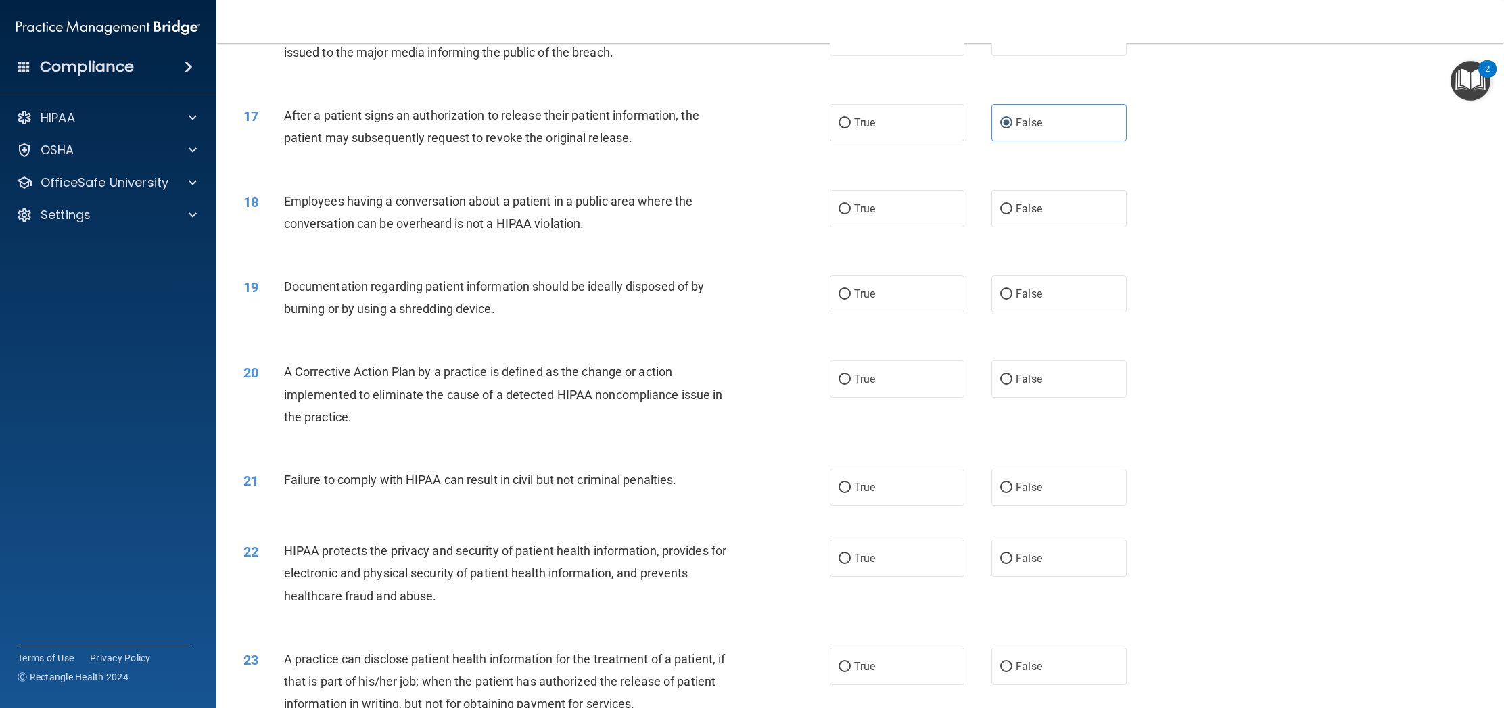
scroll to position [1411, 0]
click at [1017, 213] on span "False" at bounding box center [1029, 206] width 26 height 13
click at [1012, 212] on input "False" at bounding box center [1006, 207] width 12 height 10
radio input "true"
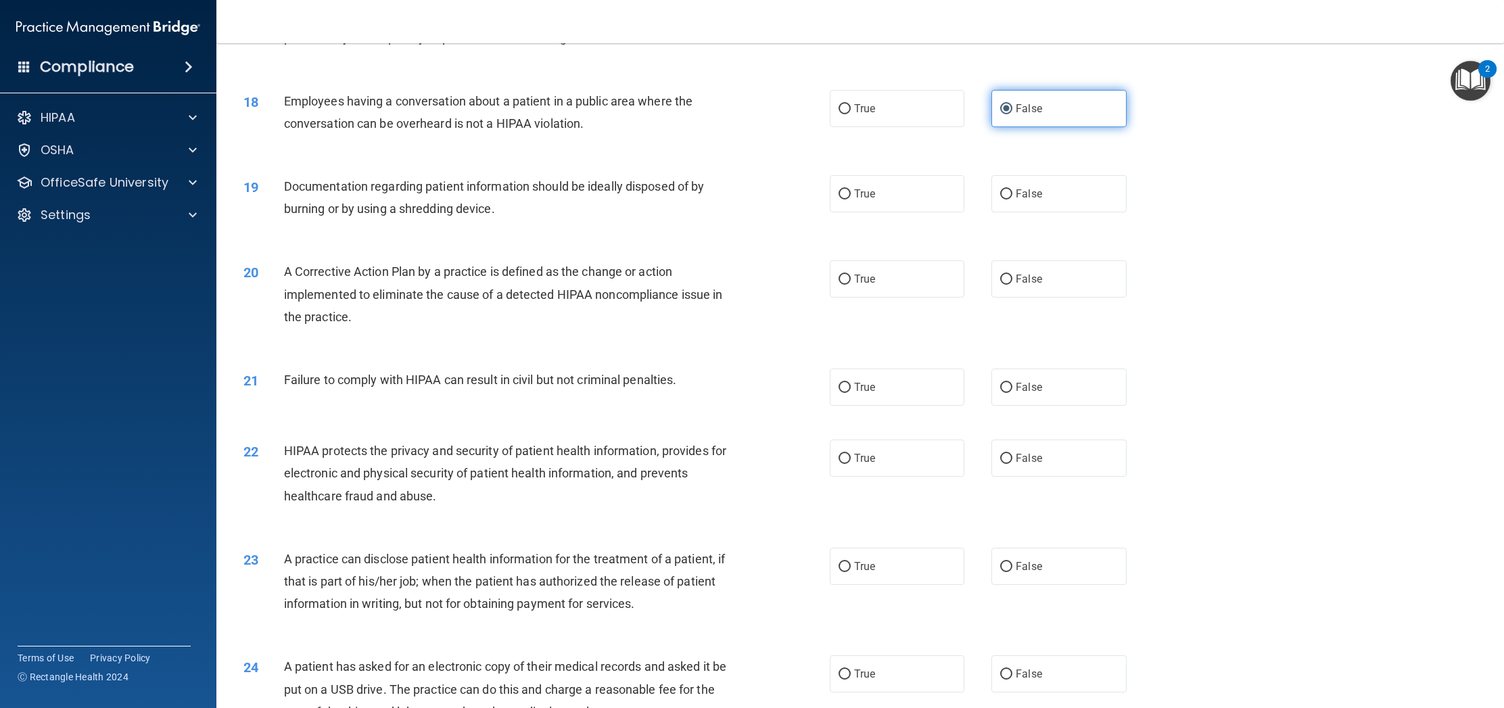
scroll to position [1507, 0]
click at [870, 202] on span "True" at bounding box center [864, 195] width 21 height 13
click at [851, 201] on input "True" at bounding box center [844, 196] width 12 height 10
radio input "true"
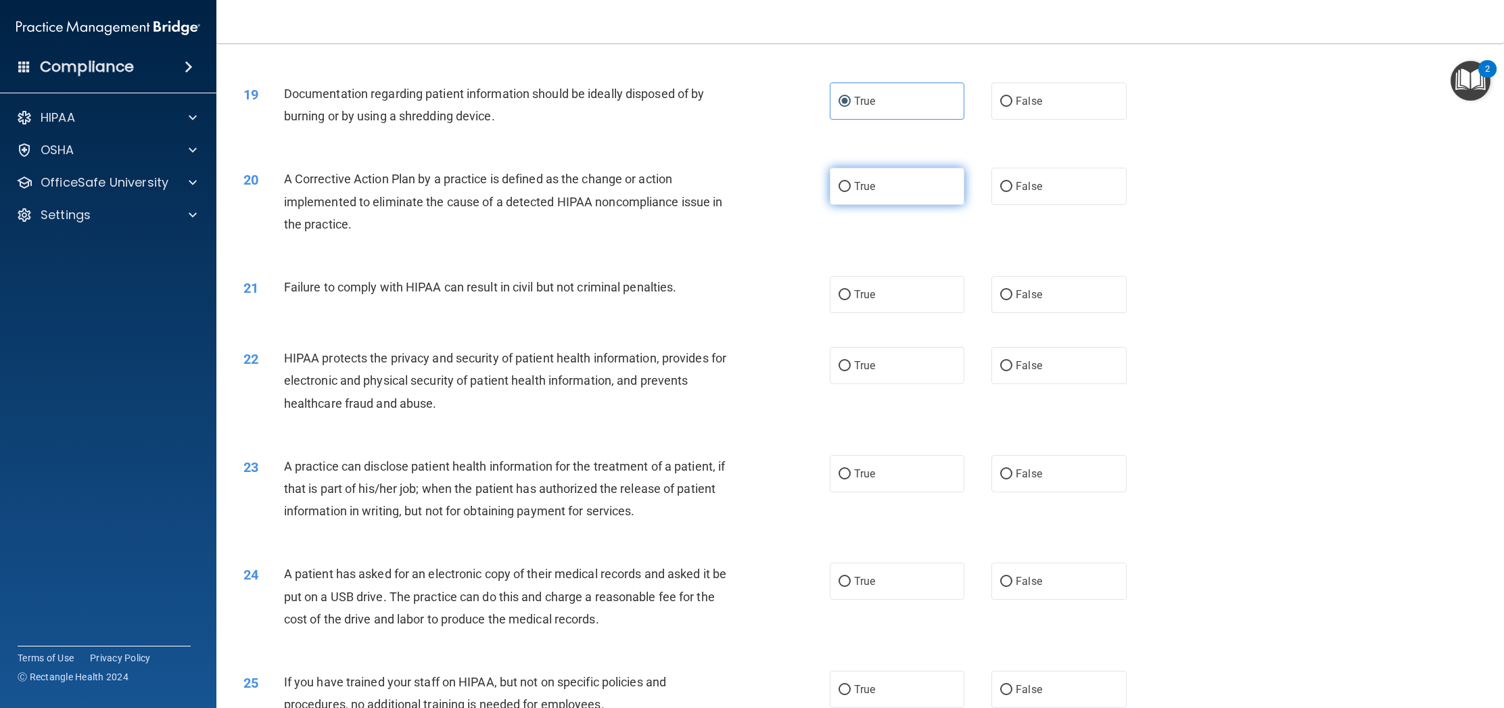
scroll to position [1603, 0]
click at [882, 199] on label "True" at bounding box center [897, 184] width 135 height 37
click at [851, 191] on input "True" at bounding box center [844, 186] width 12 height 10
radio input "true"
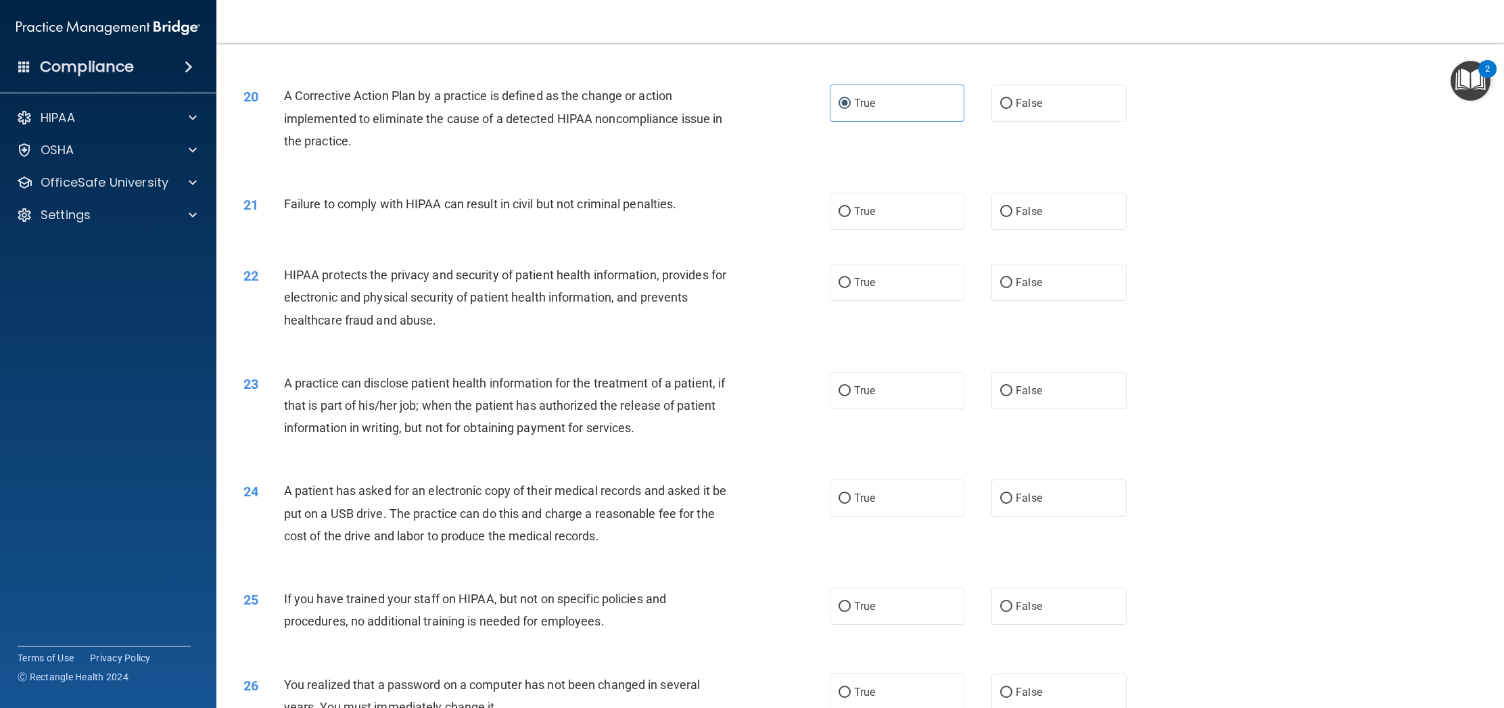
scroll to position [1686, 0]
click at [1015, 222] on label "False" at bounding box center [1058, 210] width 135 height 37
click at [1012, 216] on input "False" at bounding box center [1006, 211] width 12 height 10
radio input "true"
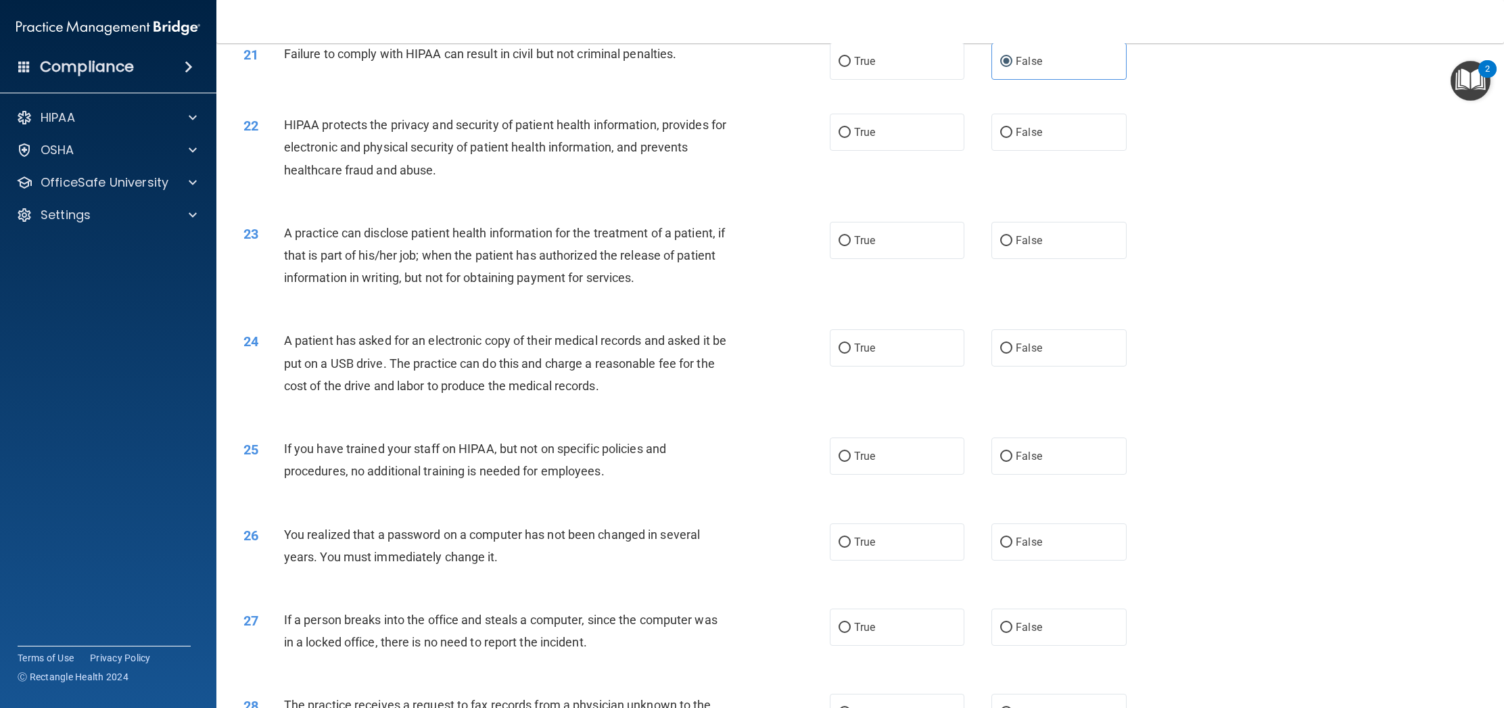
scroll to position [1834, 0]
click at [853, 146] on label "True" at bounding box center [897, 133] width 135 height 37
click at [851, 139] on input "True" at bounding box center [844, 134] width 12 height 10
radio input "true"
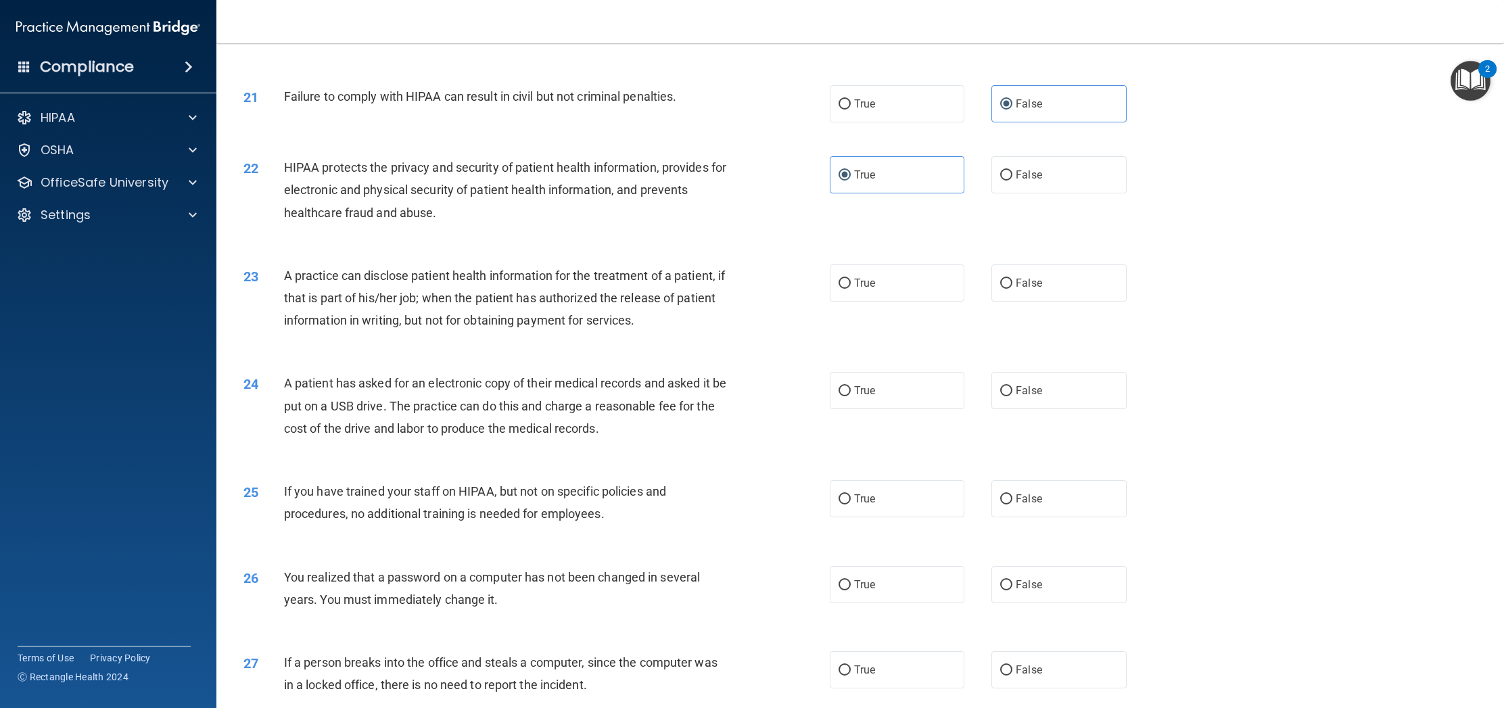
scroll to position [1819, 0]
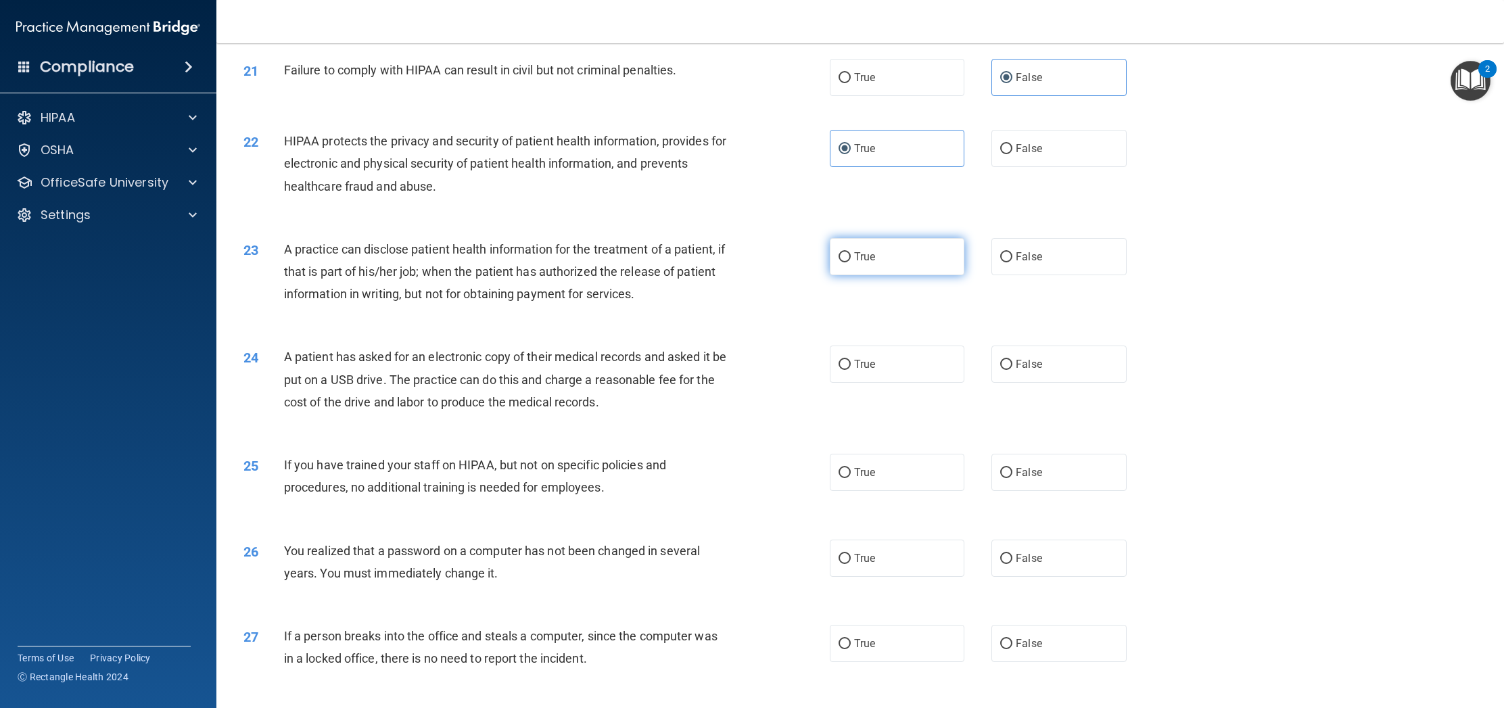
click at [877, 275] on label "True" at bounding box center [897, 256] width 135 height 37
click at [851, 262] on input "True" at bounding box center [844, 257] width 12 height 10
radio input "true"
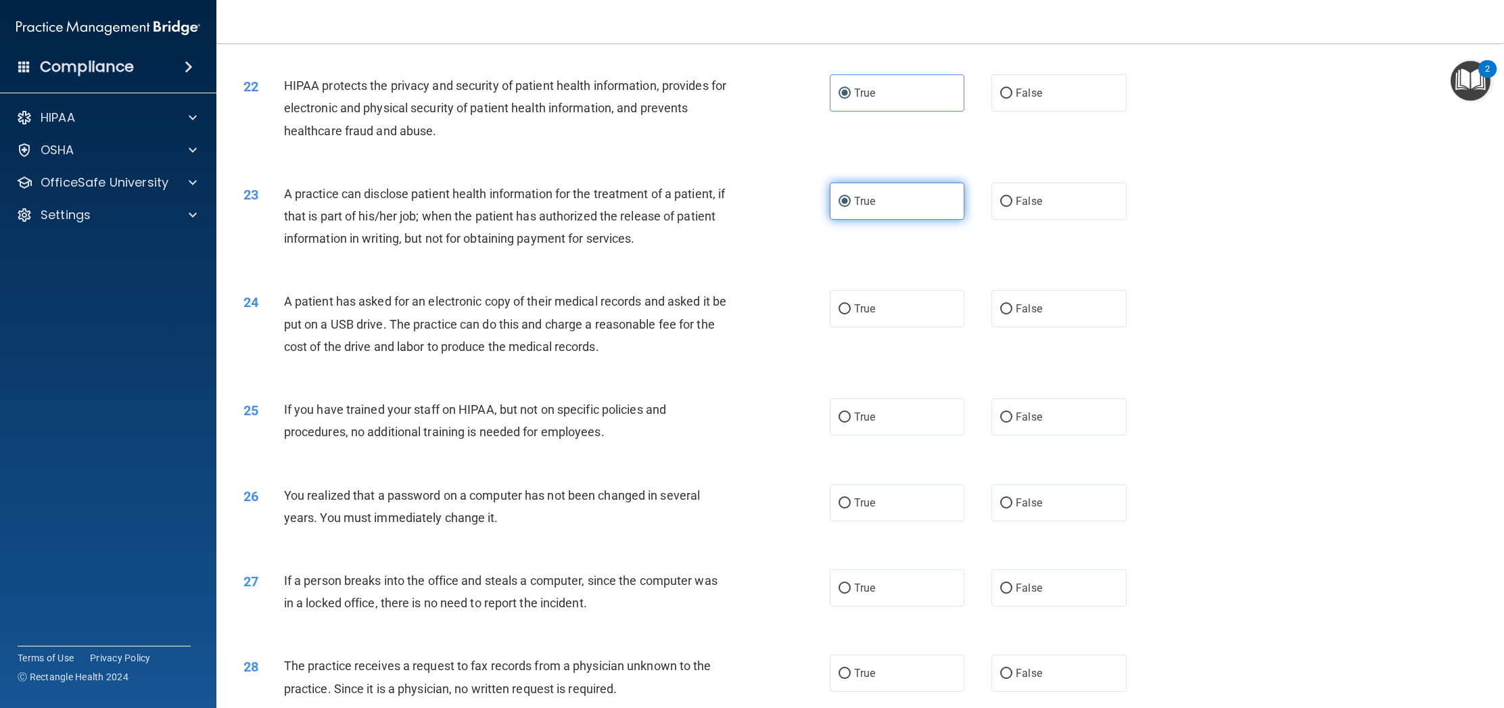
scroll to position [1876, 0]
click at [1018, 206] on span "False" at bounding box center [1029, 199] width 26 height 13
click at [1012, 206] on input "False" at bounding box center [1006, 200] width 12 height 10
radio input "true"
radio input "false"
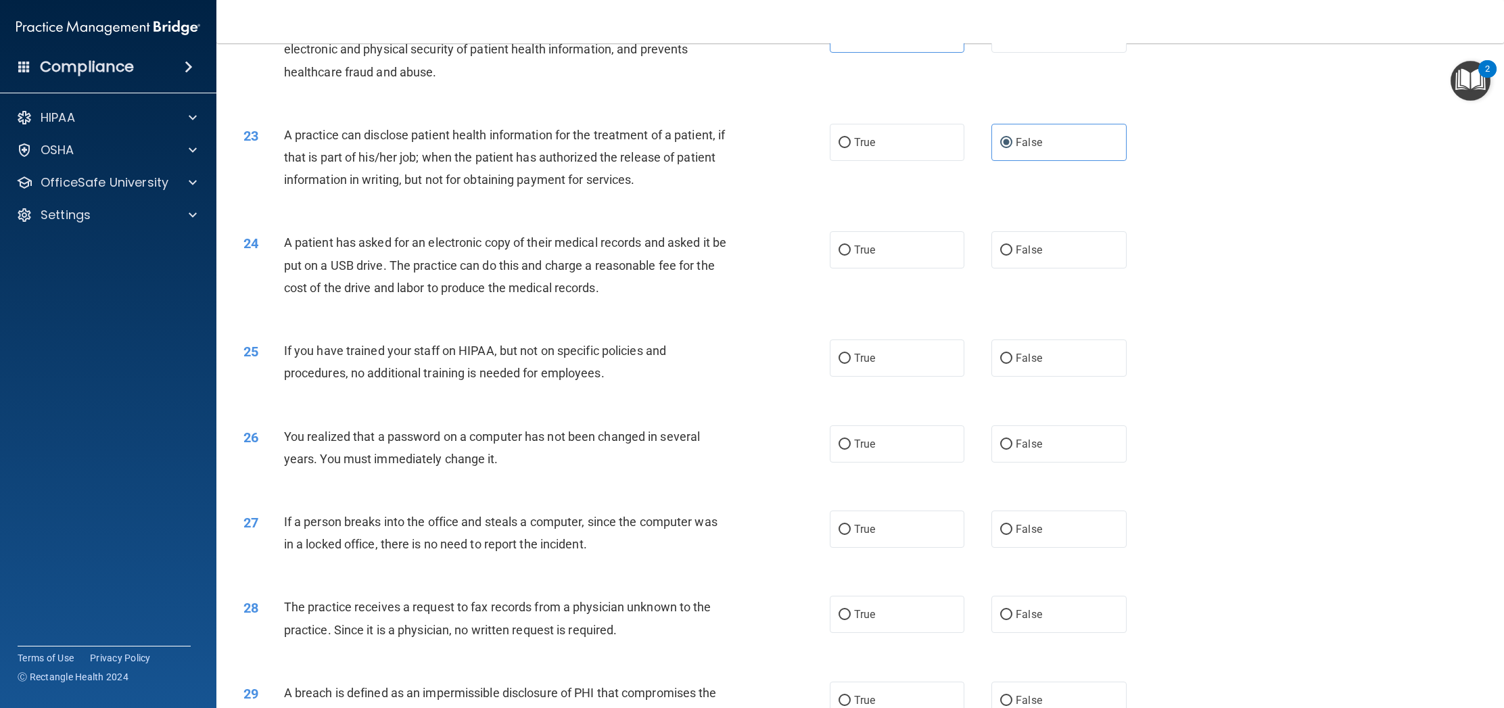
scroll to position [1942, 0]
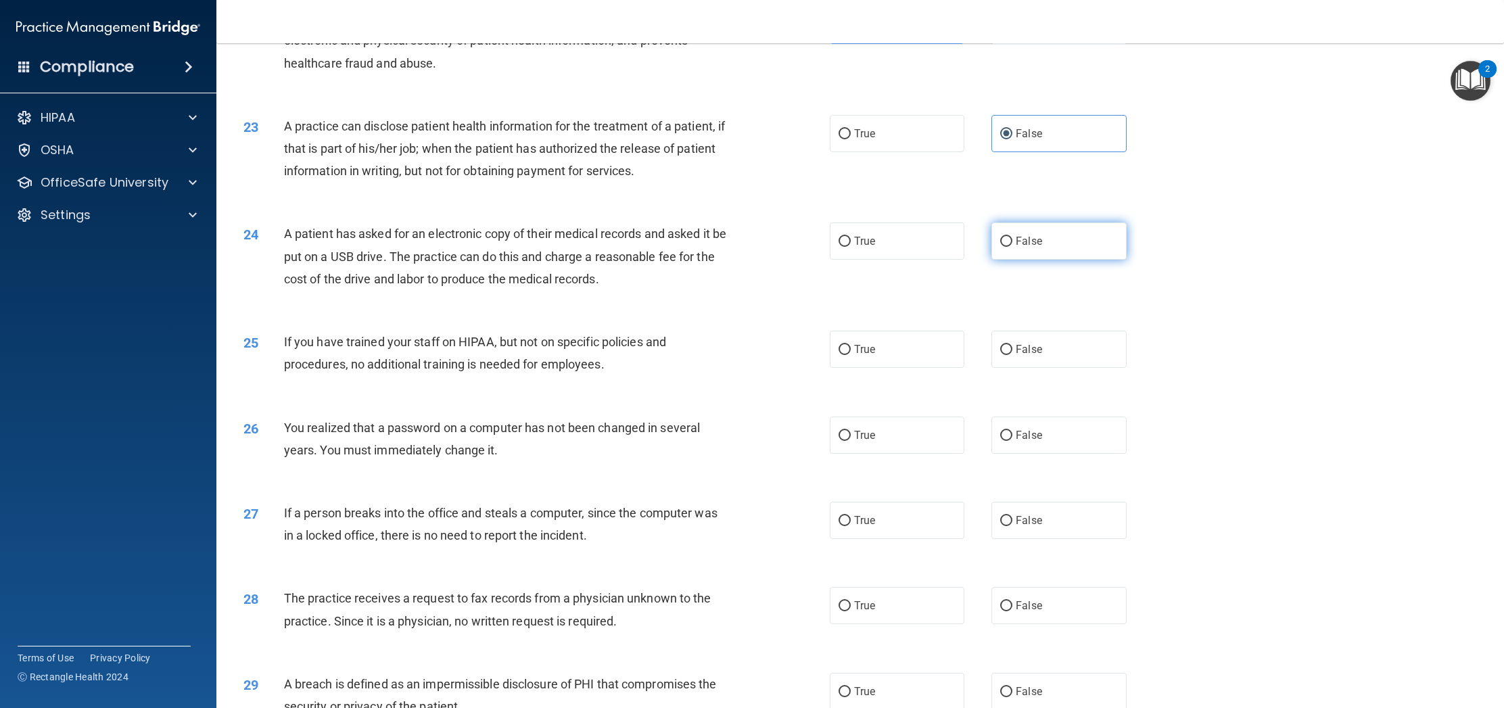
click at [1025, 247] on span "False" at bounding box center [1029, 241] width 26 height 13
click at [1012, 247] on input "False" at bounding box center [1006, 242] width 12 height 10
radio input "true"
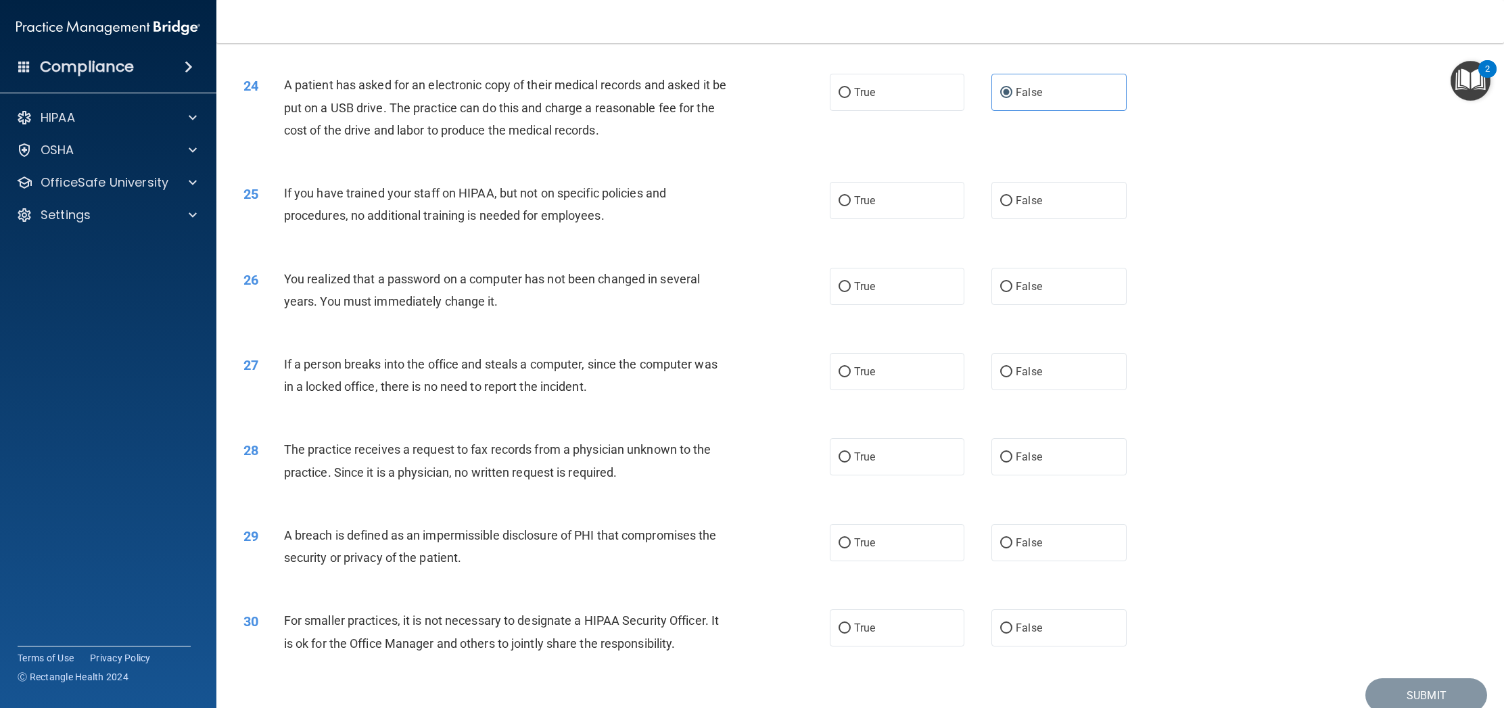
scroll to position [2091, 0]
click at [1014, 216] on label "False" at bounding box center [1058, 199] width 135 height 37
click at [1012, 206] on input "False" at bounding box center [1006, 200] width 12 height 10
radio input "true"
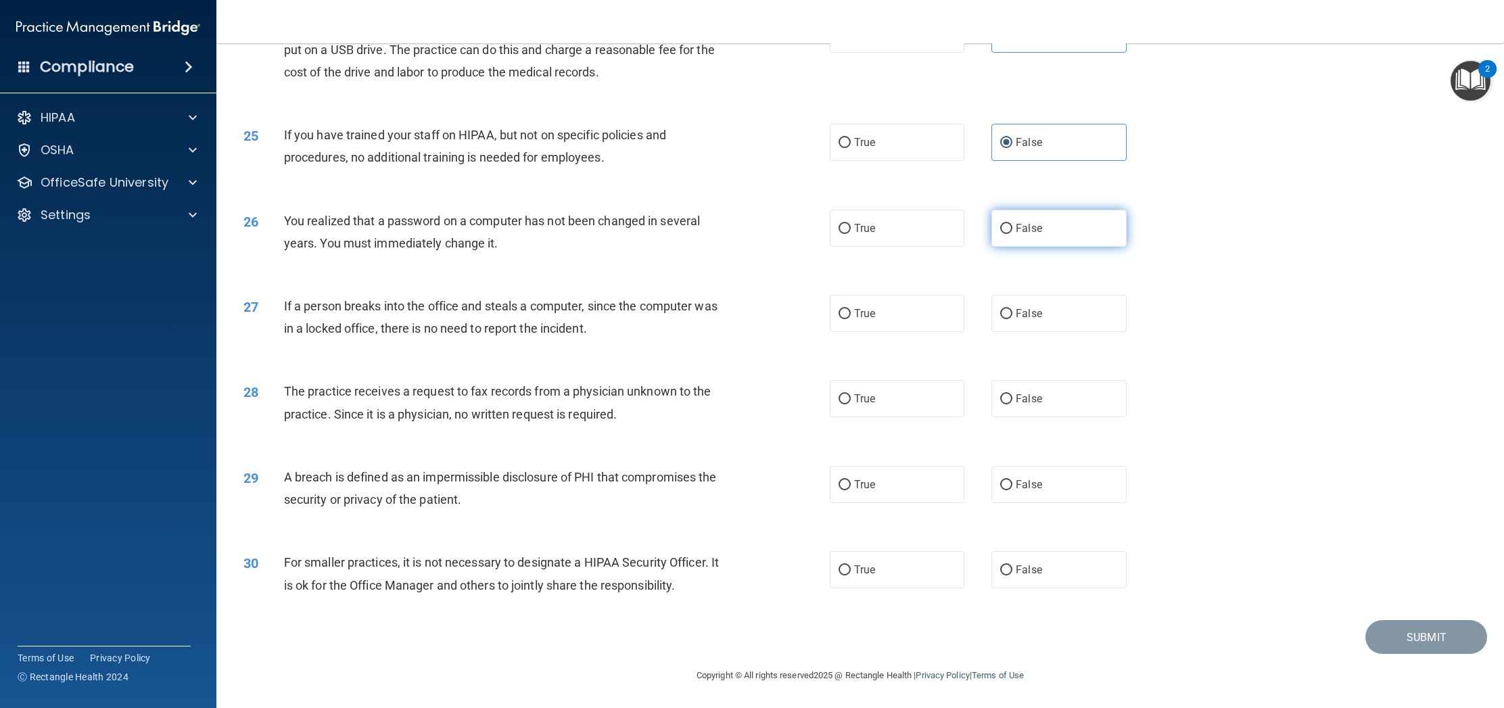
scroll to position [2164, 0]
click at [853, 227] on label "True" at bounding box center [897, 228] width 135 height 37
click at [851, 227] on input "True" at bounding box center [844, 229] width 12 height 10
radio input "true"
click at [1026, 222] on span "False" at bounding box center [1029, 228] width 26 height 13
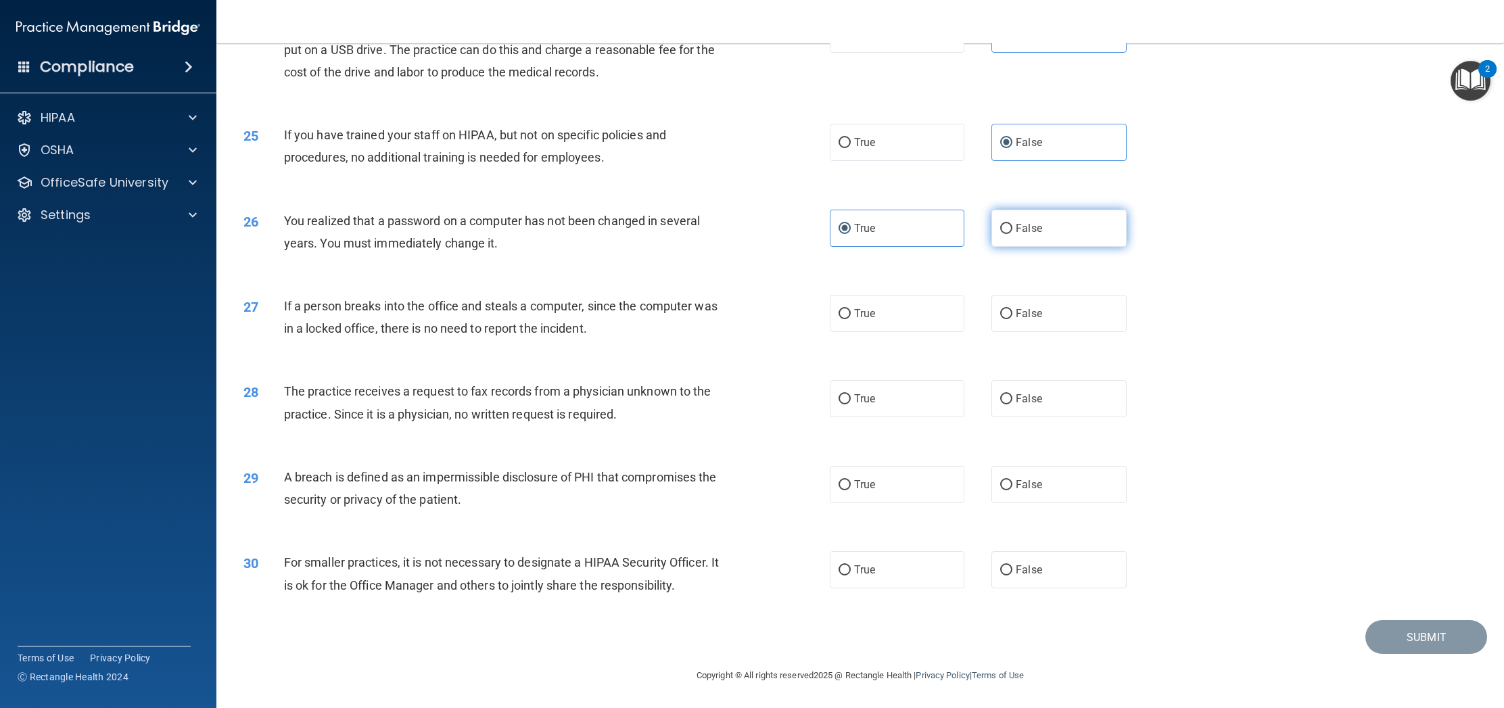
click at [1012, 224] on input "False" at bounding box center [1006, 229] width 12 height 10
radio input "true"
radio input "false"
click at [1012, 310] on input "False" at bounding box center [1006, 314] width 12 height 10
radio input "true"
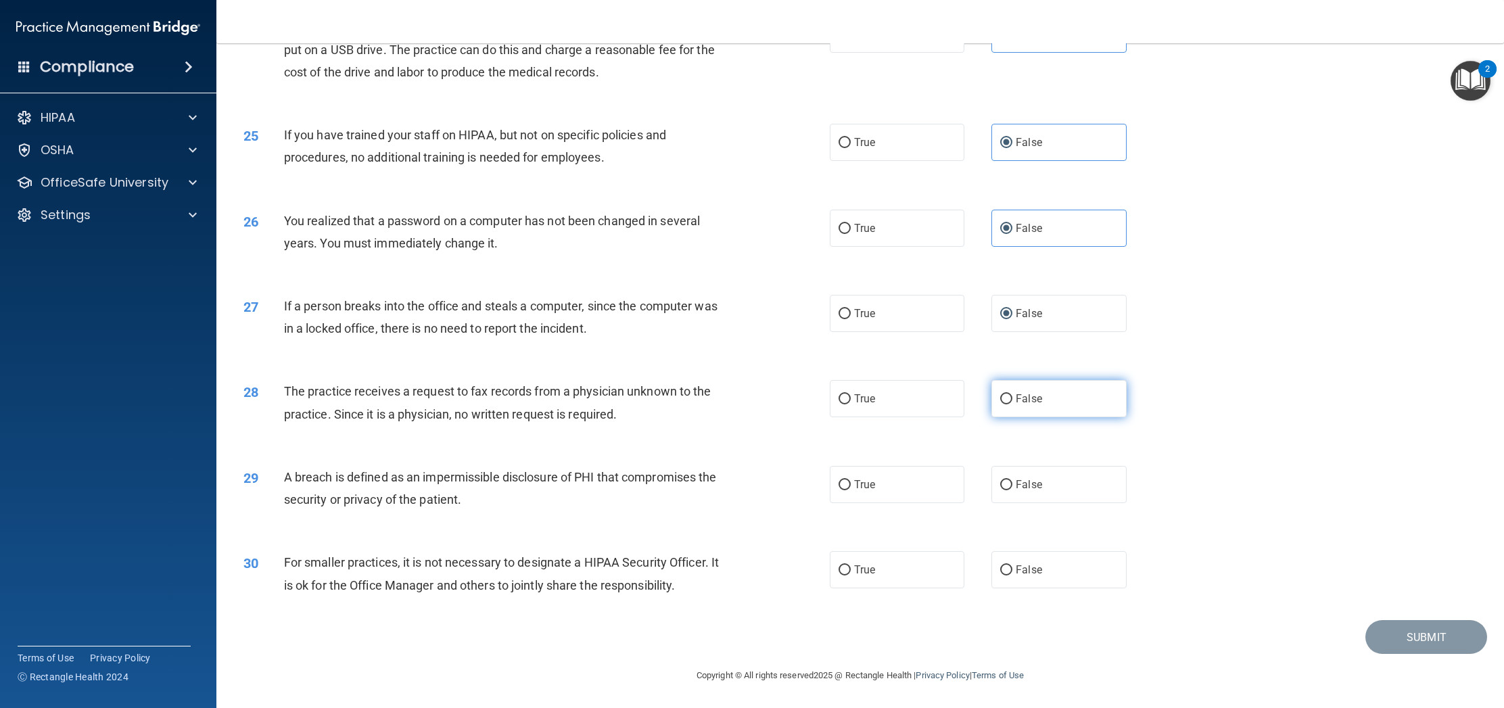
click at [1037, 396] on span "False" at bounding box center [1029, 398] width 26 height 13
click at [1012, 396] on input "False" at bounding box center [1006, 399] width 12 height 10
radio input "true"
click at [859, 483] on span "True" at bounding box center [864, 484] width 21 height 13
click at [851, 483] on input "True" at bounding box center [844, 485] width 12 height 10
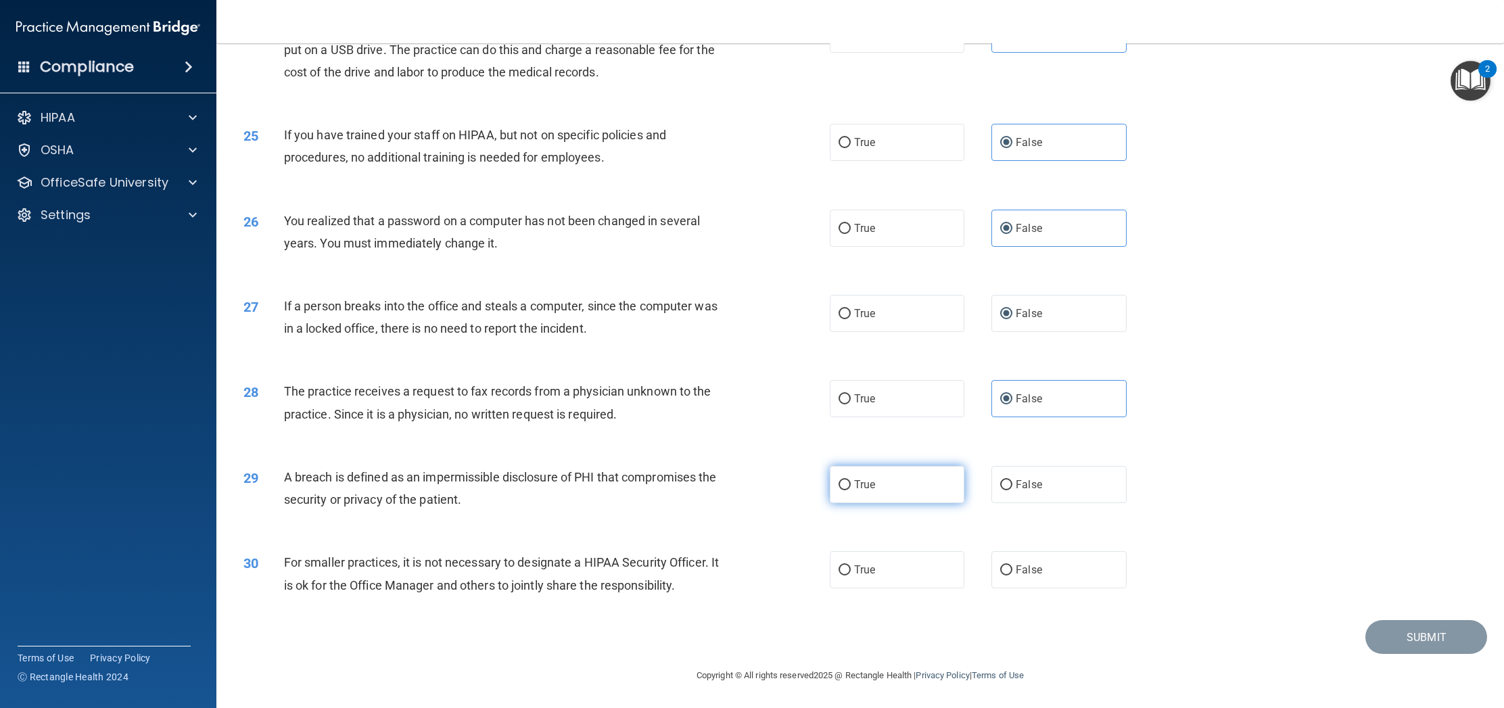
radio input "true"
click at [859, 566] on span "True" at bounding box center [864, 569] width 21 height 13
click at [843, 574] on input "True" at bounding box center [844, 570] width 12 height 10
radio input "true"
click at [1417, 638] on button "Submit" at bounding box center [1426, 637] width 122 height 34
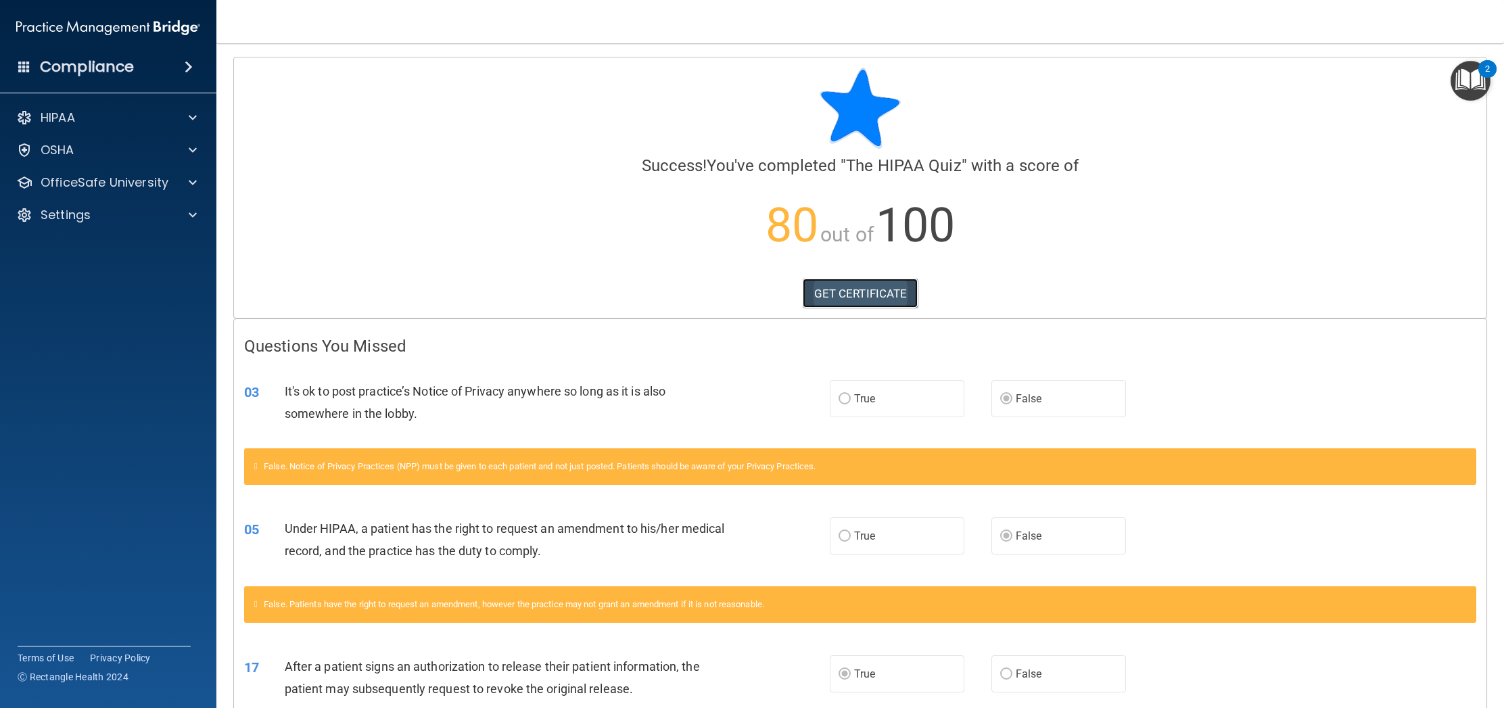
click at [863, 295] on link "GET CERTIFICATE" at bounding box center [861, 294] width 116 height 30
click at [198, 149] on div at bounding box center [191, 150] width 34 height 16
click at [153, 240] on p "OfficeSafe University" at bounding box center [105, 247] width 128 height 16
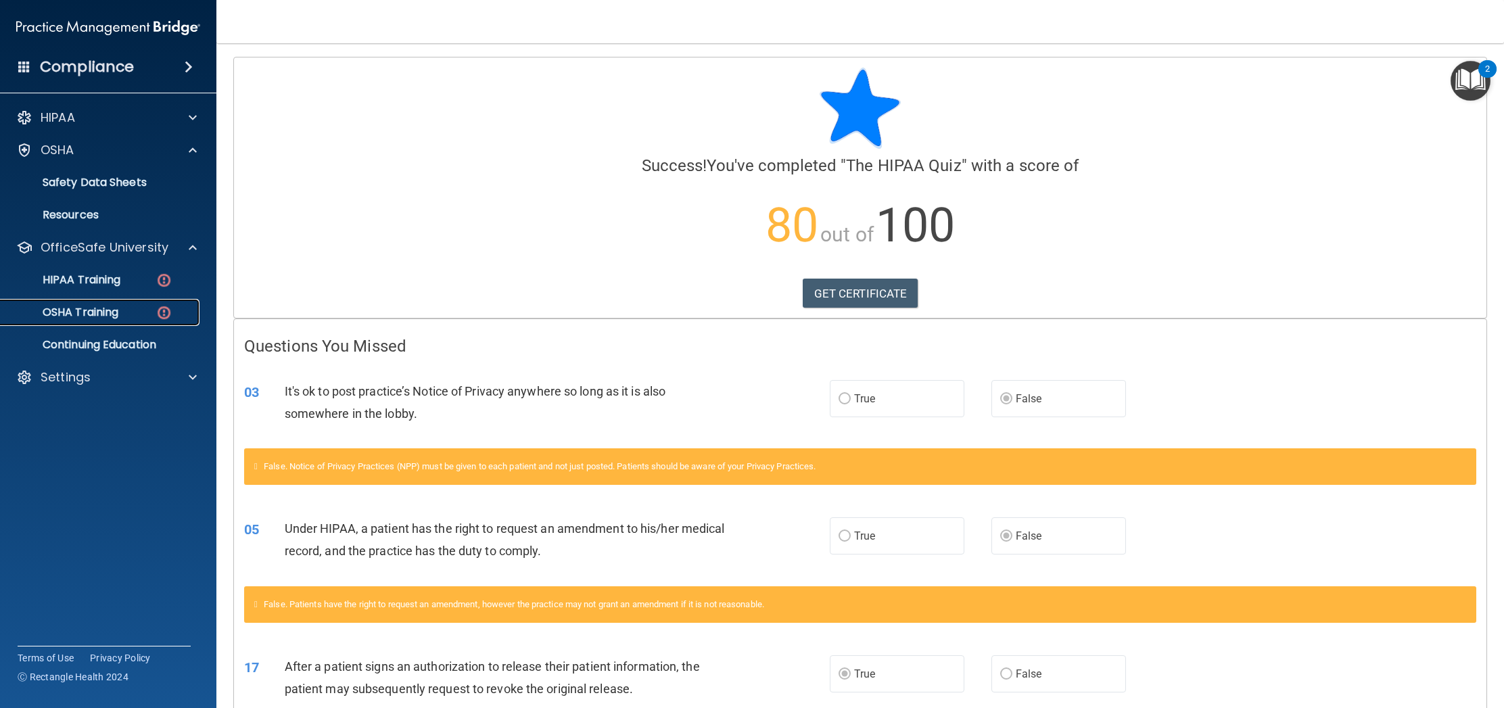
click at [164, 312] on img at bounding box center [164, 312] width 17 height 17
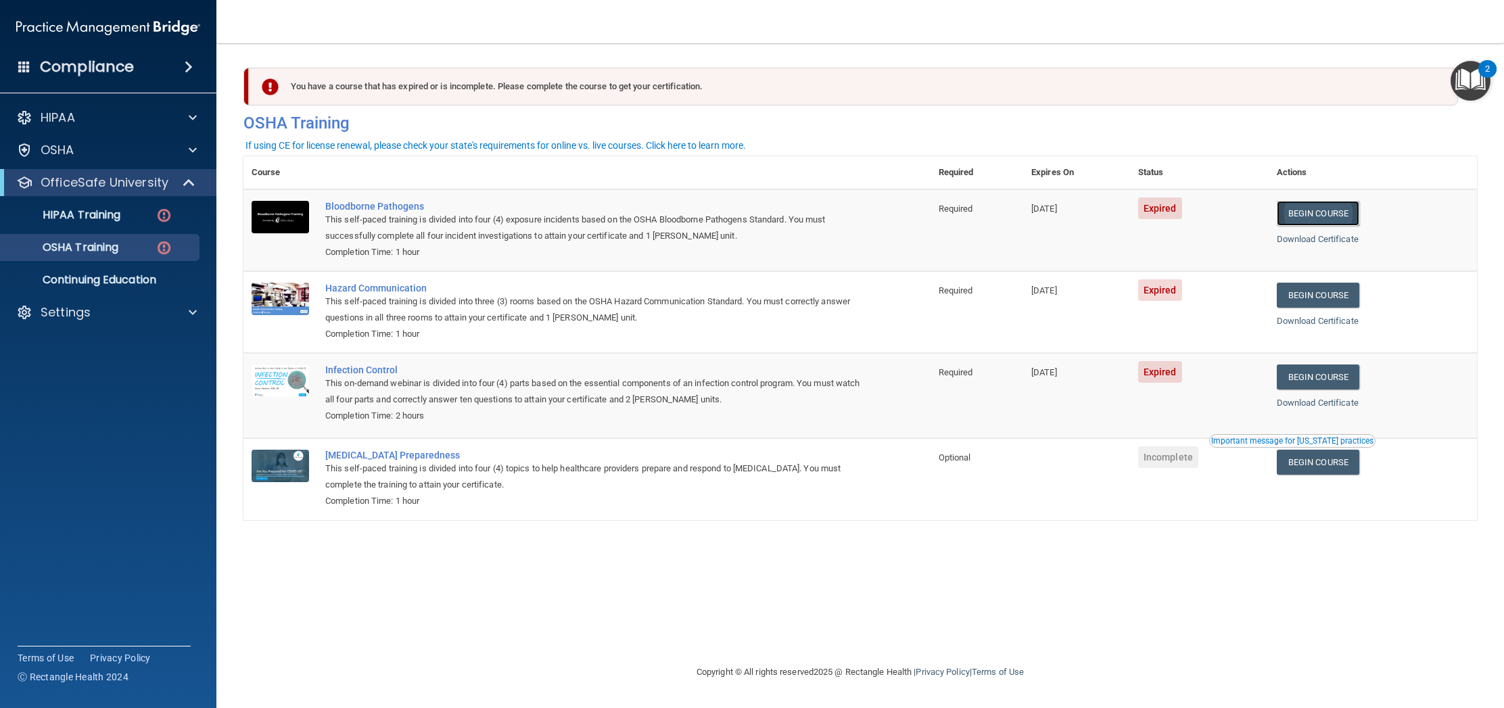
click at [1333, 212] on link "Begin Course" at bounding box center [1318, 213] width 82 height 25
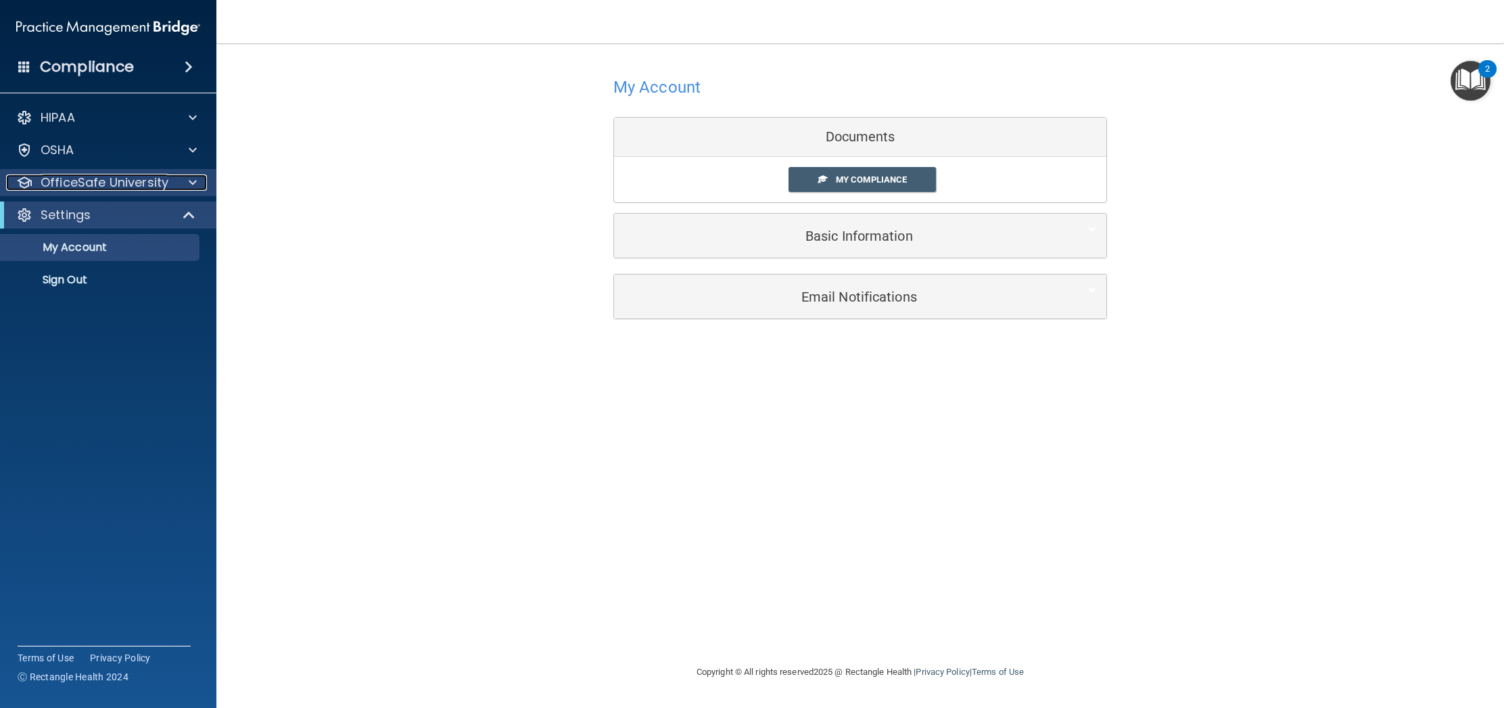
click at [144, 182] on p "OfficeSafe University" at bounding box center [105, 182] width 128 height 16
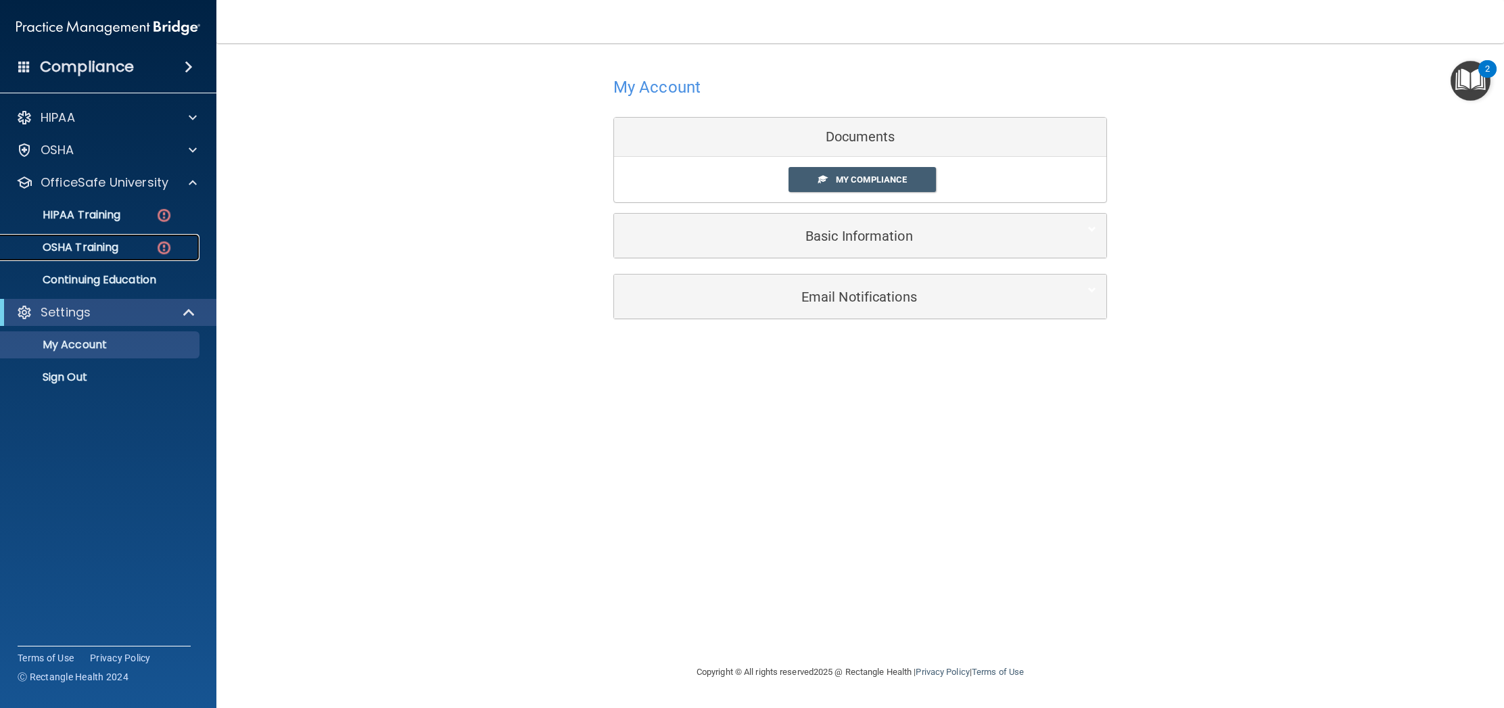
click at [167, 249] on img at bounding box center [164, 247] width 17 height 17
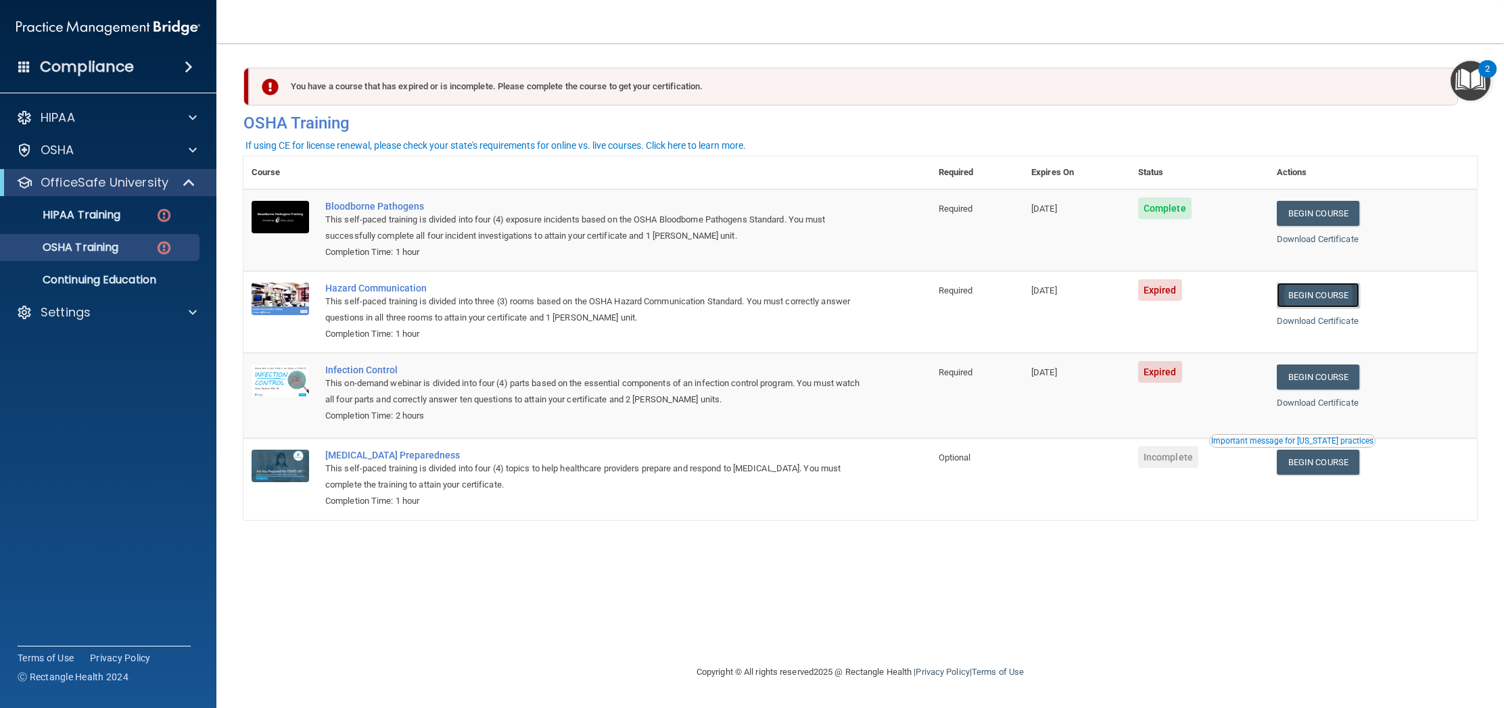
click at [1334, 295] on link "Begin Course" at bounding box center [1318, 295] width 82 height 25
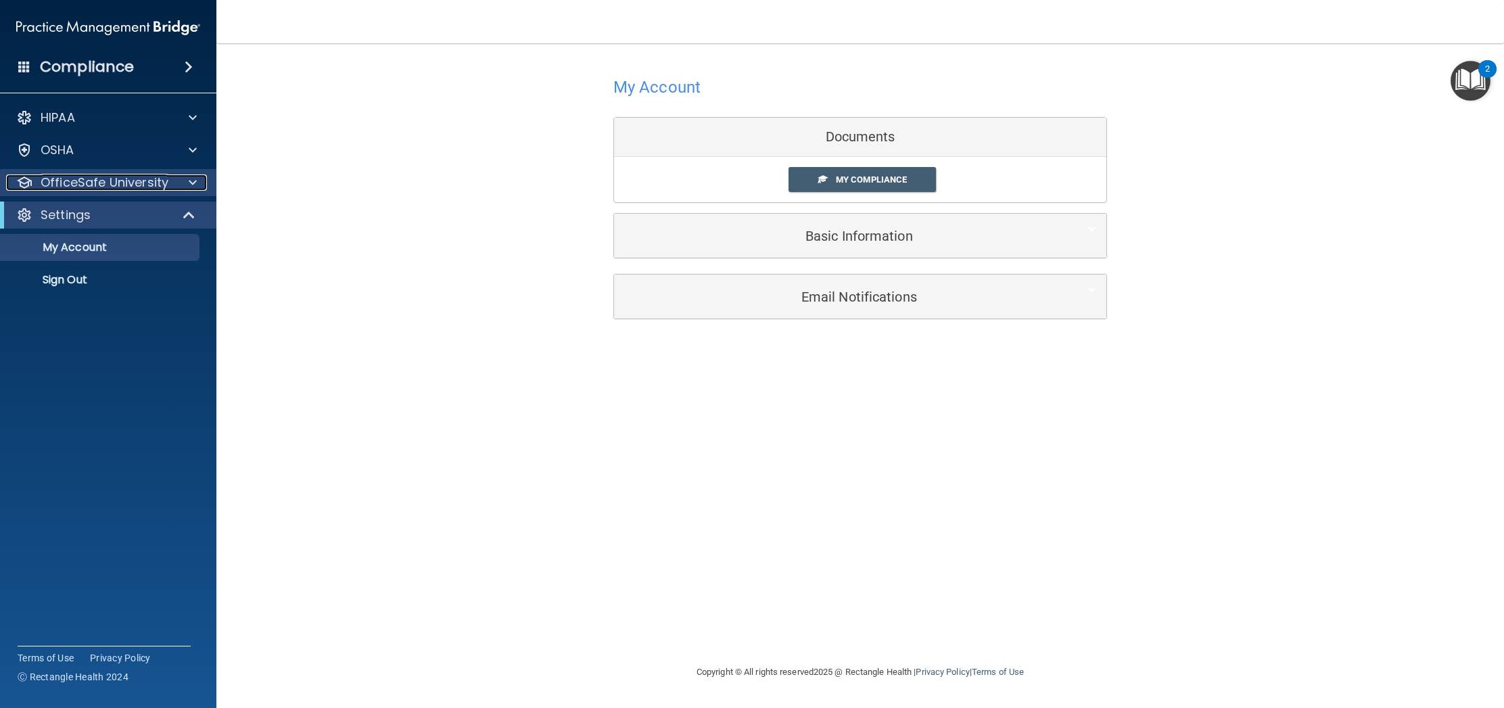
click at [112, 179] on p "OfficeSafe University" at bounding box center [105, 182] width 128 height 16
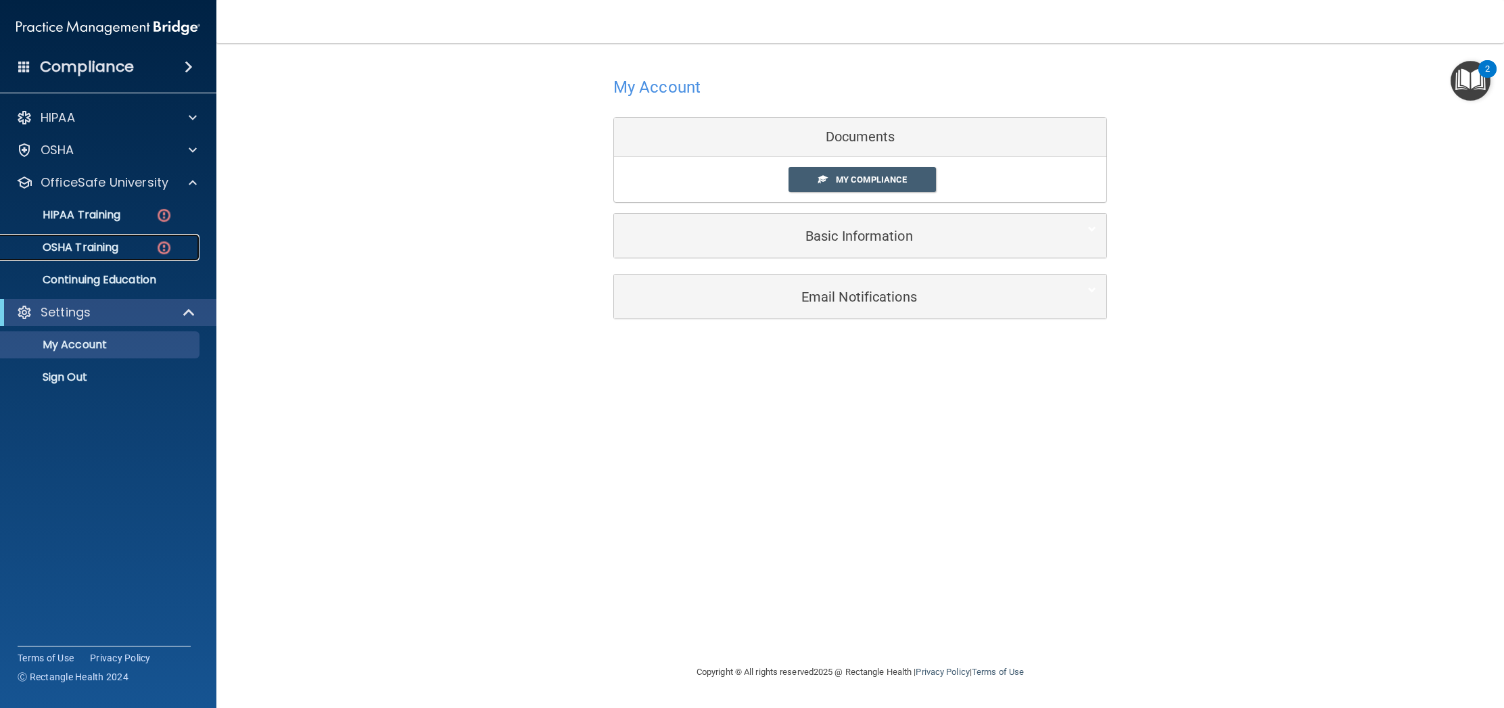
click at [168, 245] on img at bounding box center [164, 247] width 17 height 17
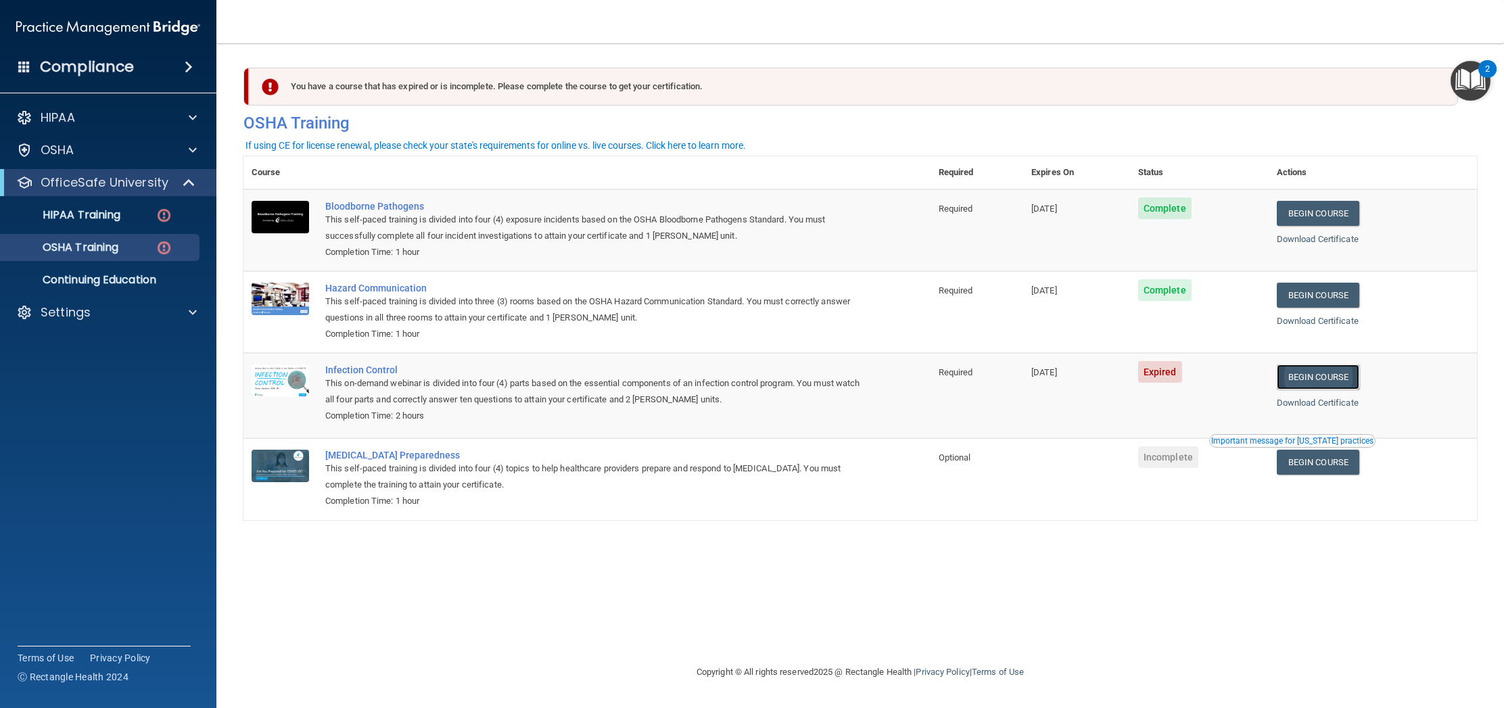
click at [1326, 379] on link "Begin Course" at bounding box center [1318, 376] width 82 height 25
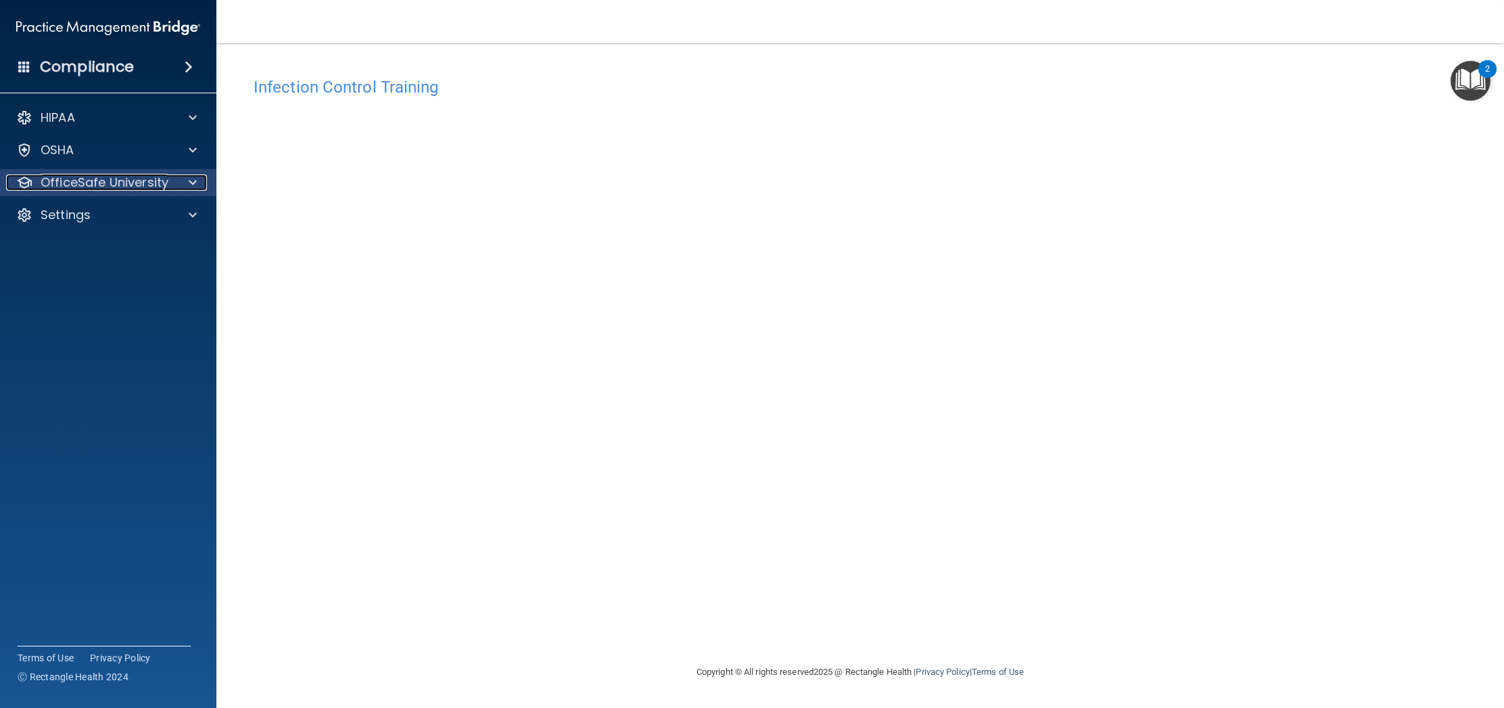
click at [97, 184] on p "OfficeSafe University" at bounding box center [105, 182] width 128 height 16
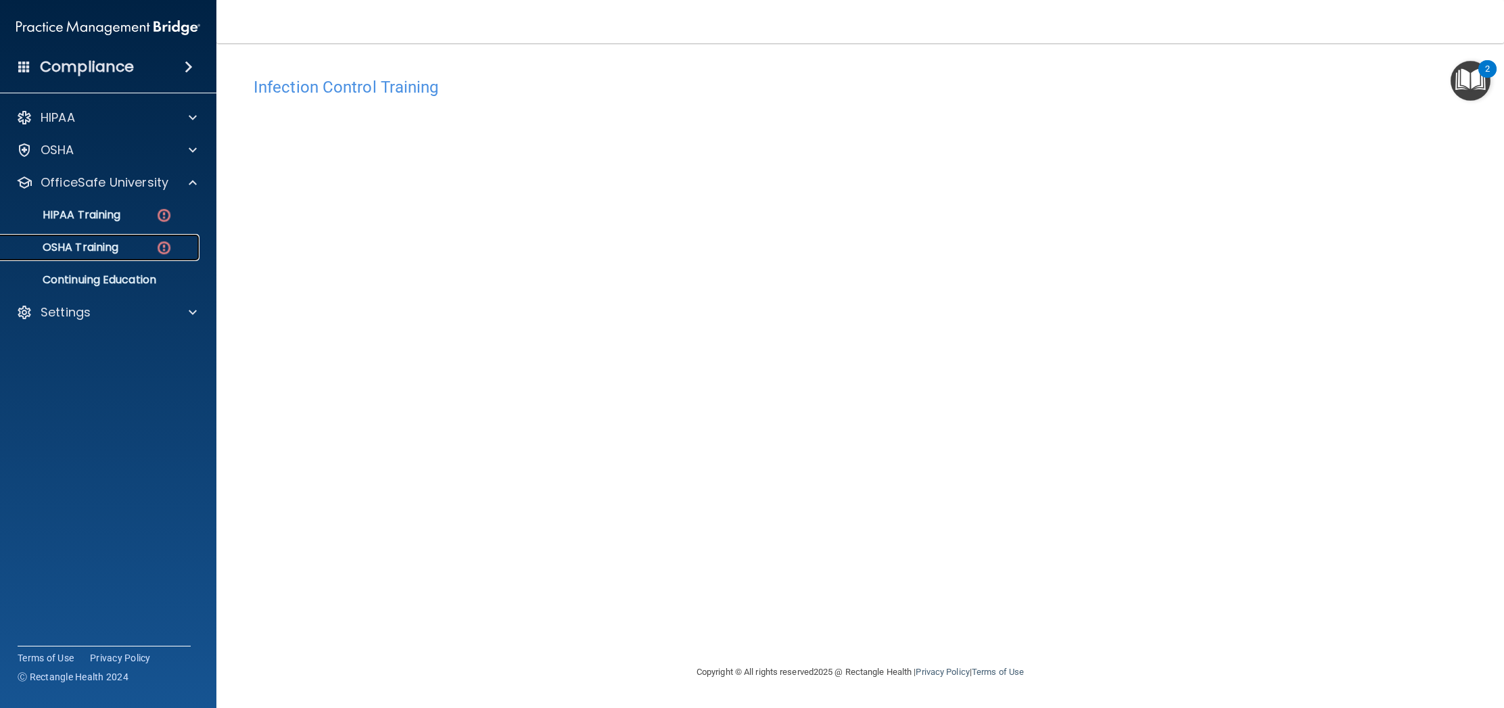
click at [163, 246] on img at bounding box center [164, 247] width 17 height 17
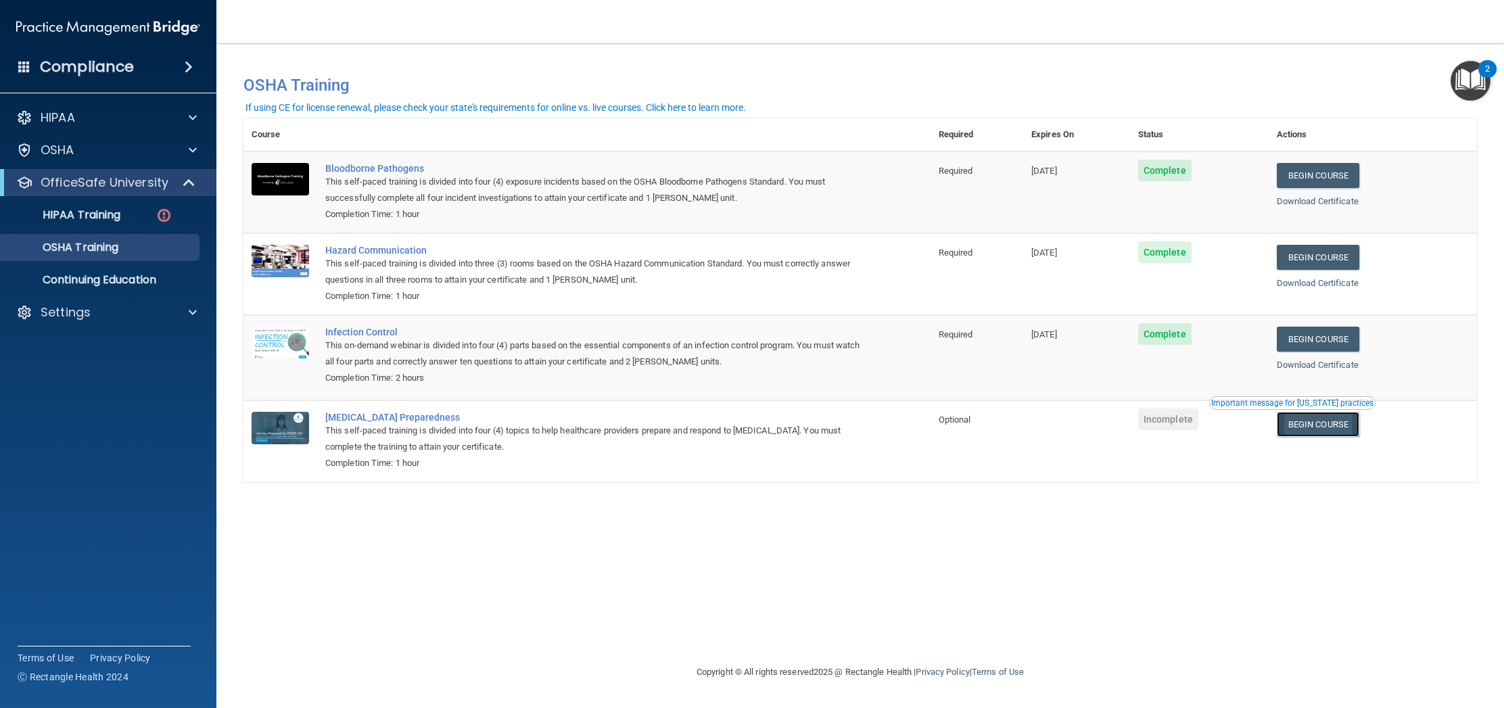
click at [1321, 426] on link "Begin Course" at bounding box center [1318, 424] width 82 height 25
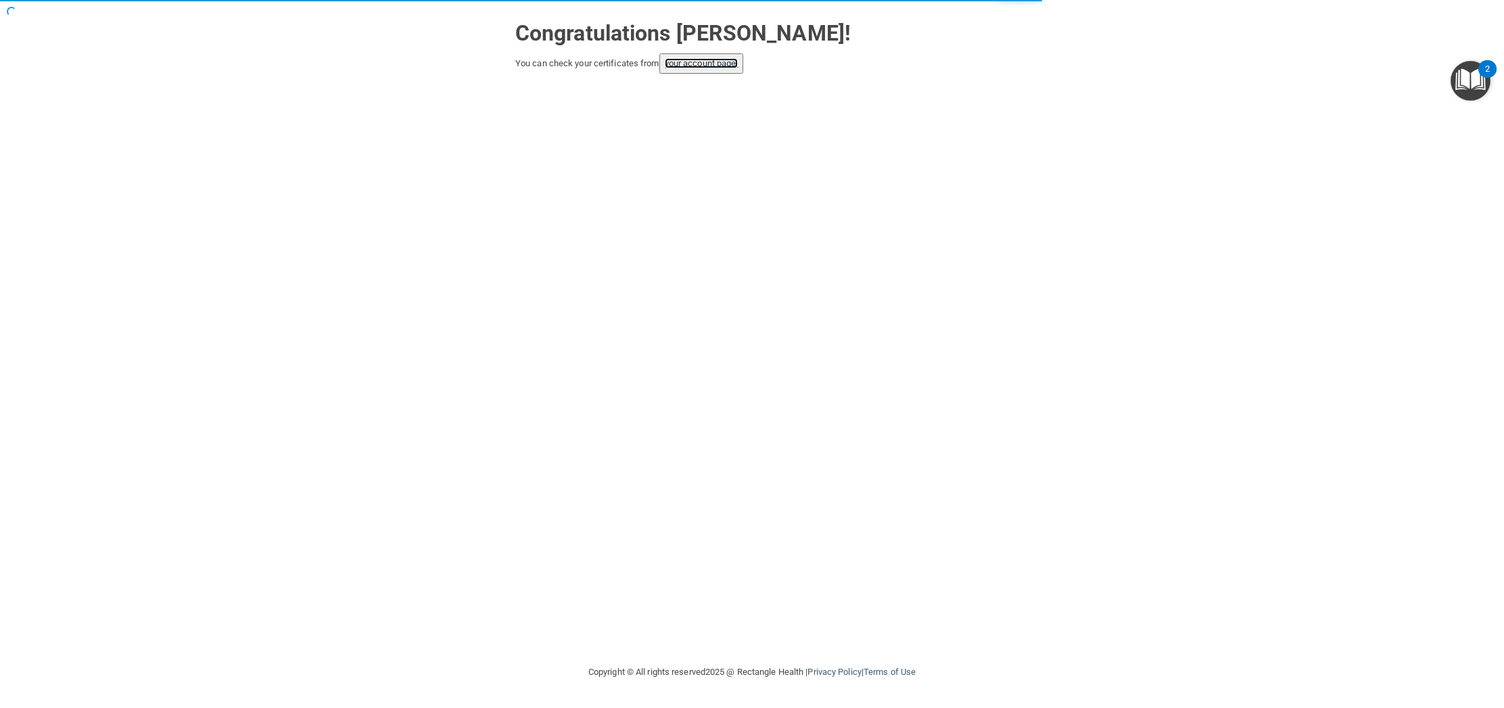
click at [713, 64] on link "your account page!" at bounding box center [702, 63] width 74 height 10
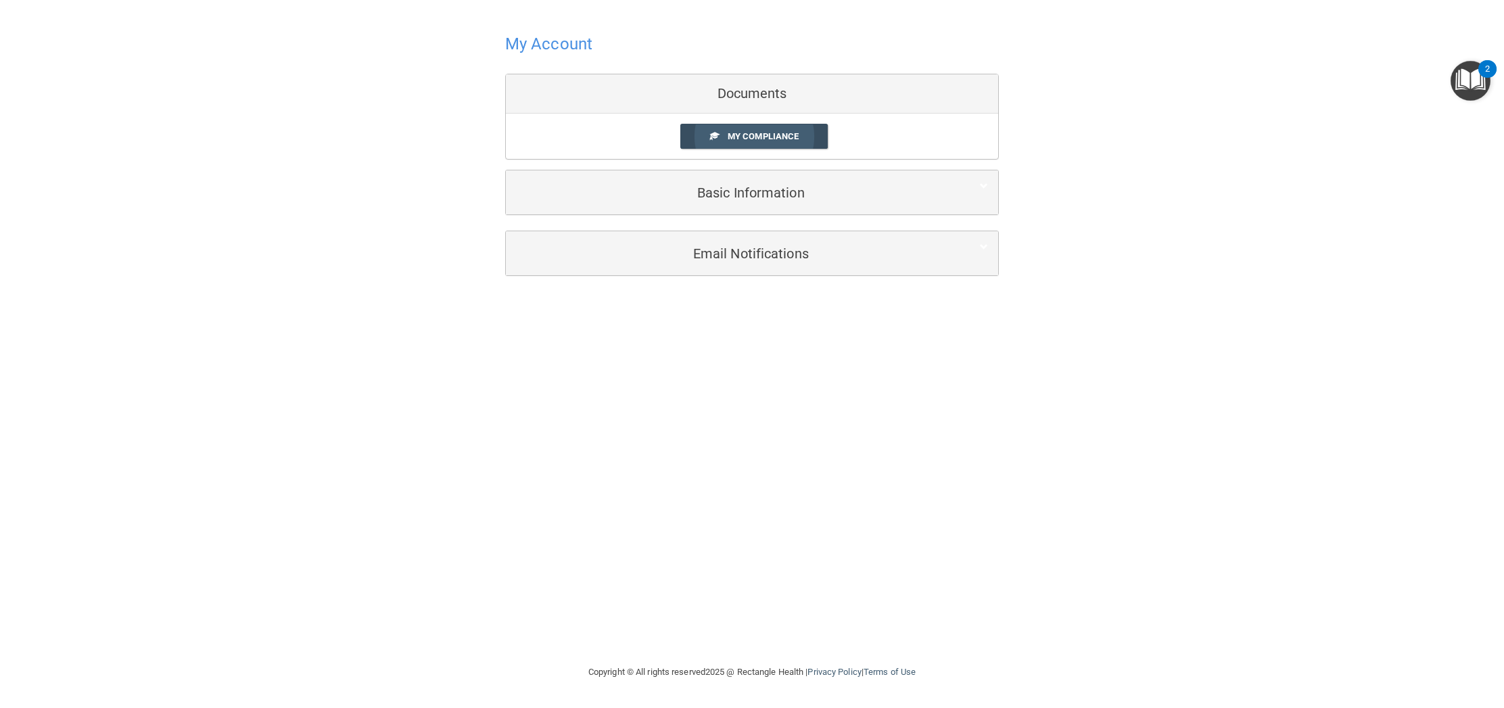
click at [774, 135] on span "My Compliance" at bounding box center [763, 136] width 71 height 10
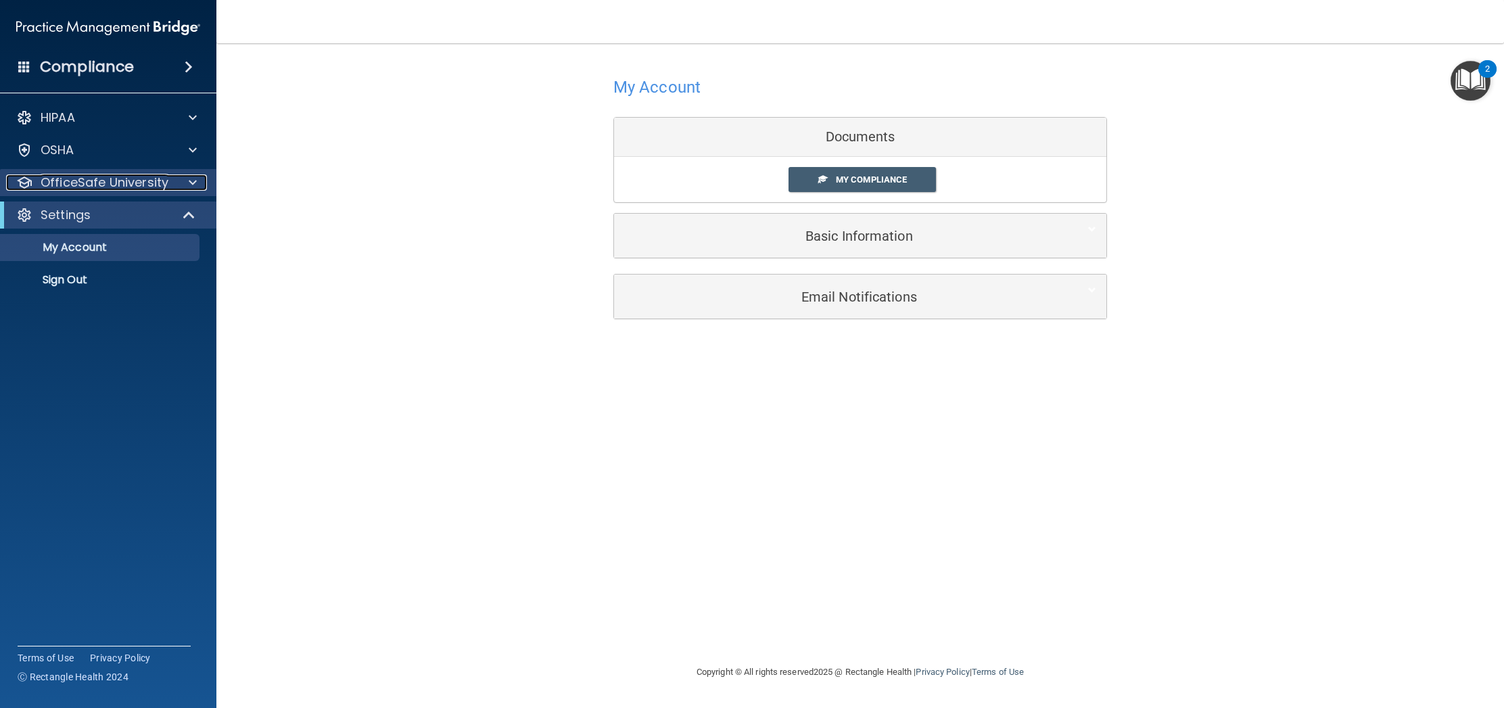
click at [101, 183] on p "OfficeSafe University" at bounding box center [105, 182] width 128 height 16
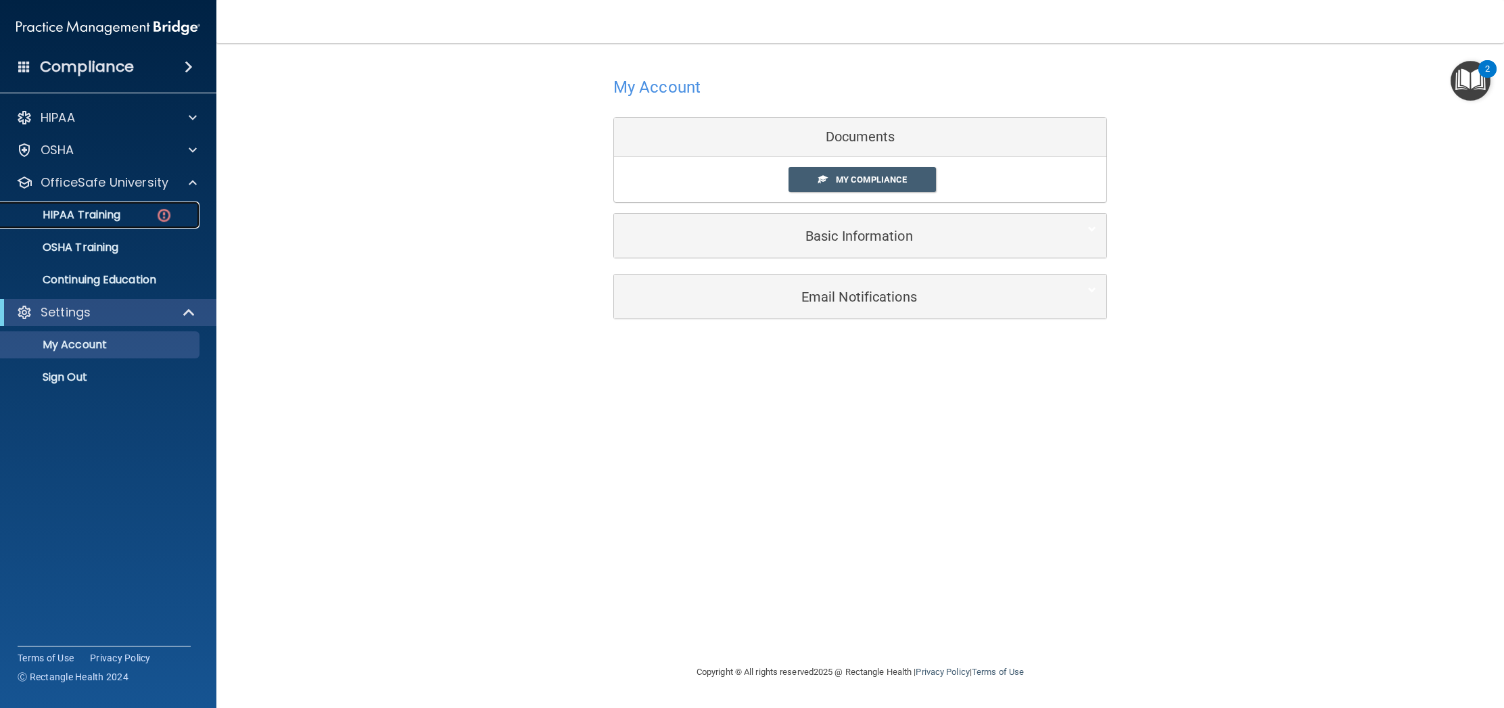
click at [166, 214] on img at bounding box center [164, 215] width 17 height 17
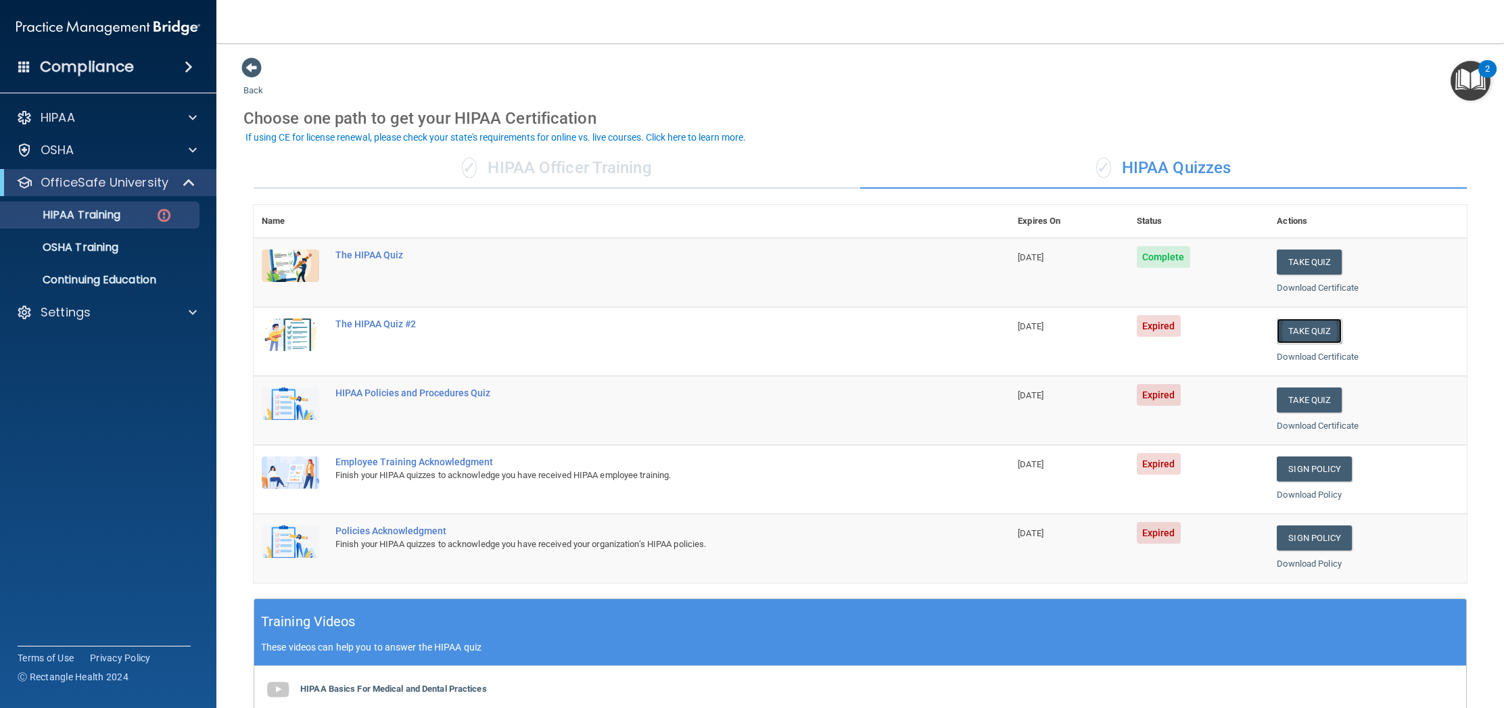
click at [1309, 331] on button "Take Quiz" at bounding box center [1309, 330] width 65 height 25
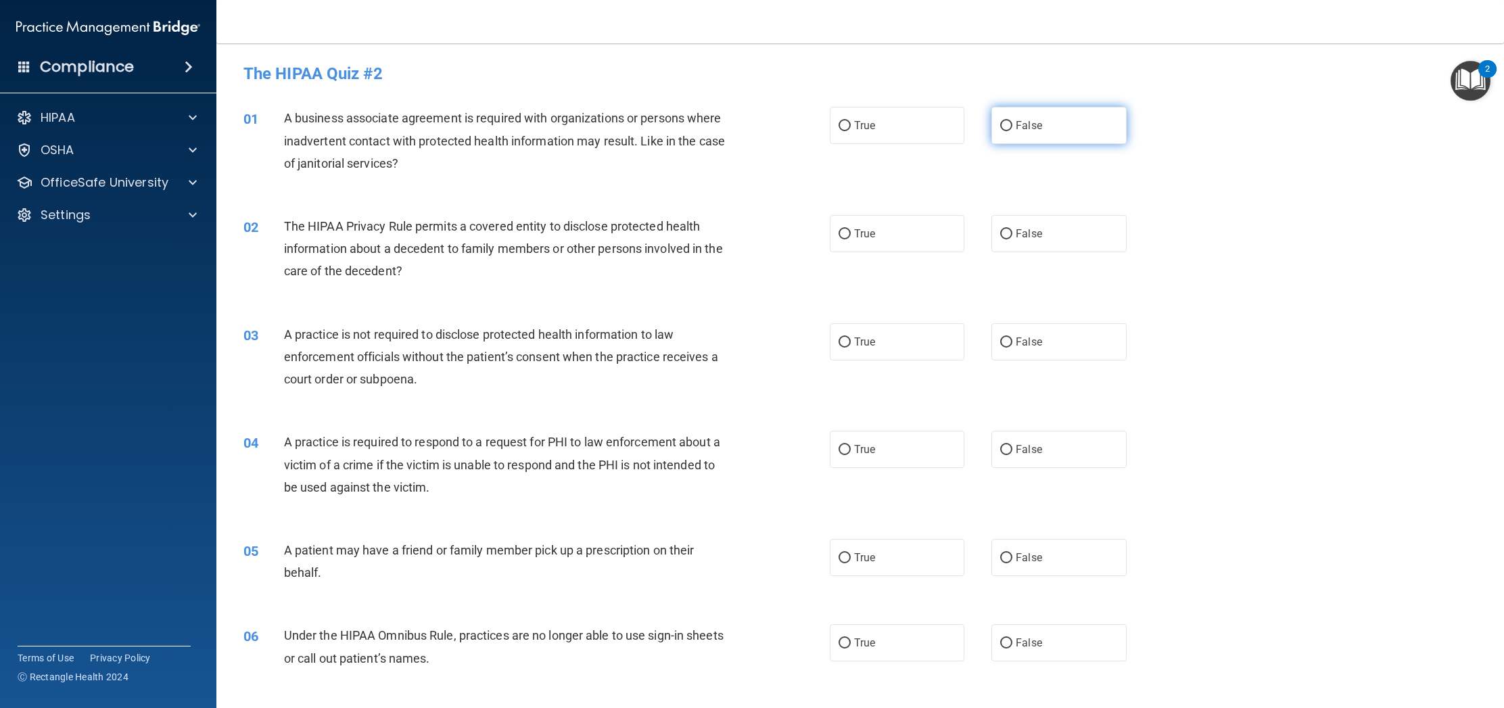
click at [1007, 124] on input "False" at bounding box center [1006, 126] width 12 height 10
radio input "true"
click at [838, 234] on input "True" at bounding box center [844, 234] width 12 height 10
radio input "true"
click at [1013, 346] on label "False" at bounding box center [1058, 341] width 135 height 37
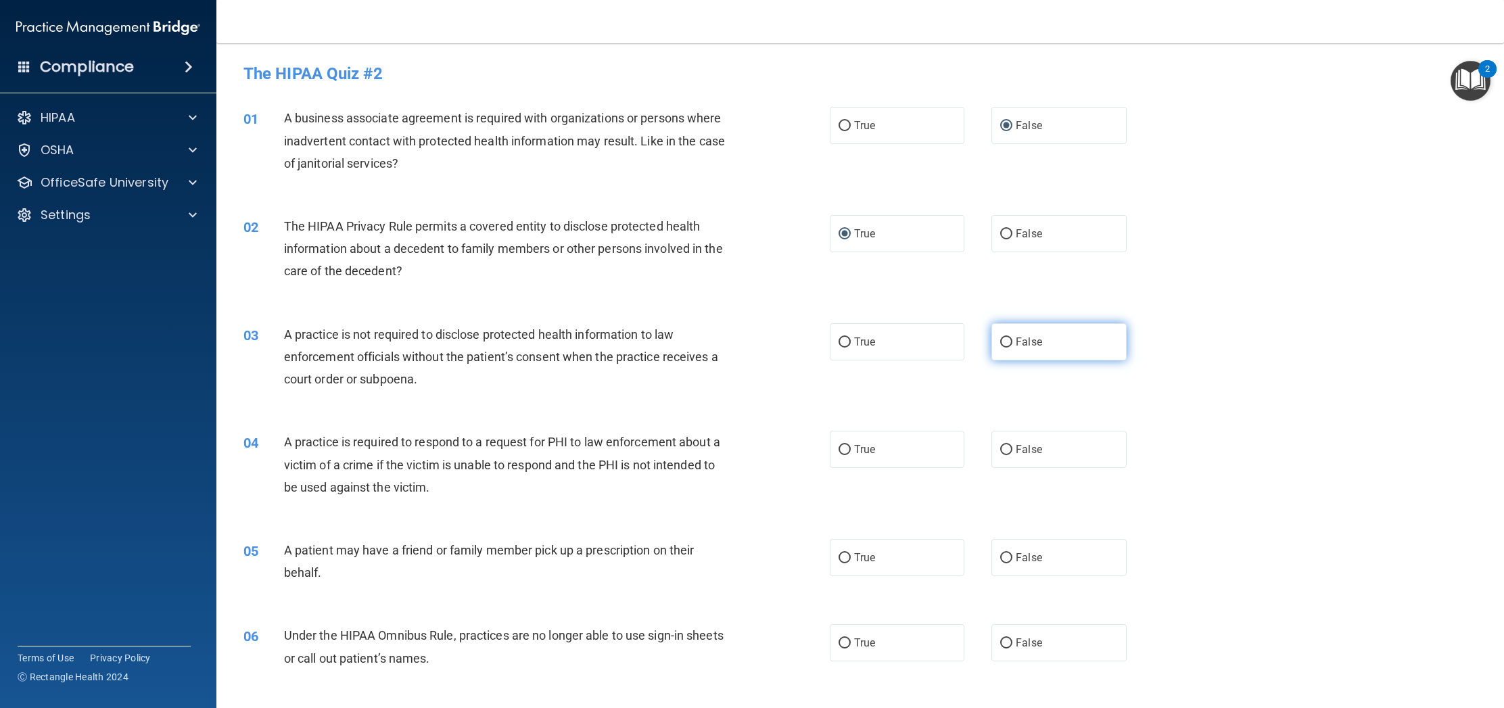
click at [1012, 346] on input "False" at bounding box center [1006, 342] width 12 height 10
radio input "true"
drag, startPoint x: 845, startPoint y: 448, endPoint x: 851, endPoint y: 538, distance: 90.1
click at [847, 449] on input "True" at bounding box center [844, 450] width 12 height 10
radio input "true"
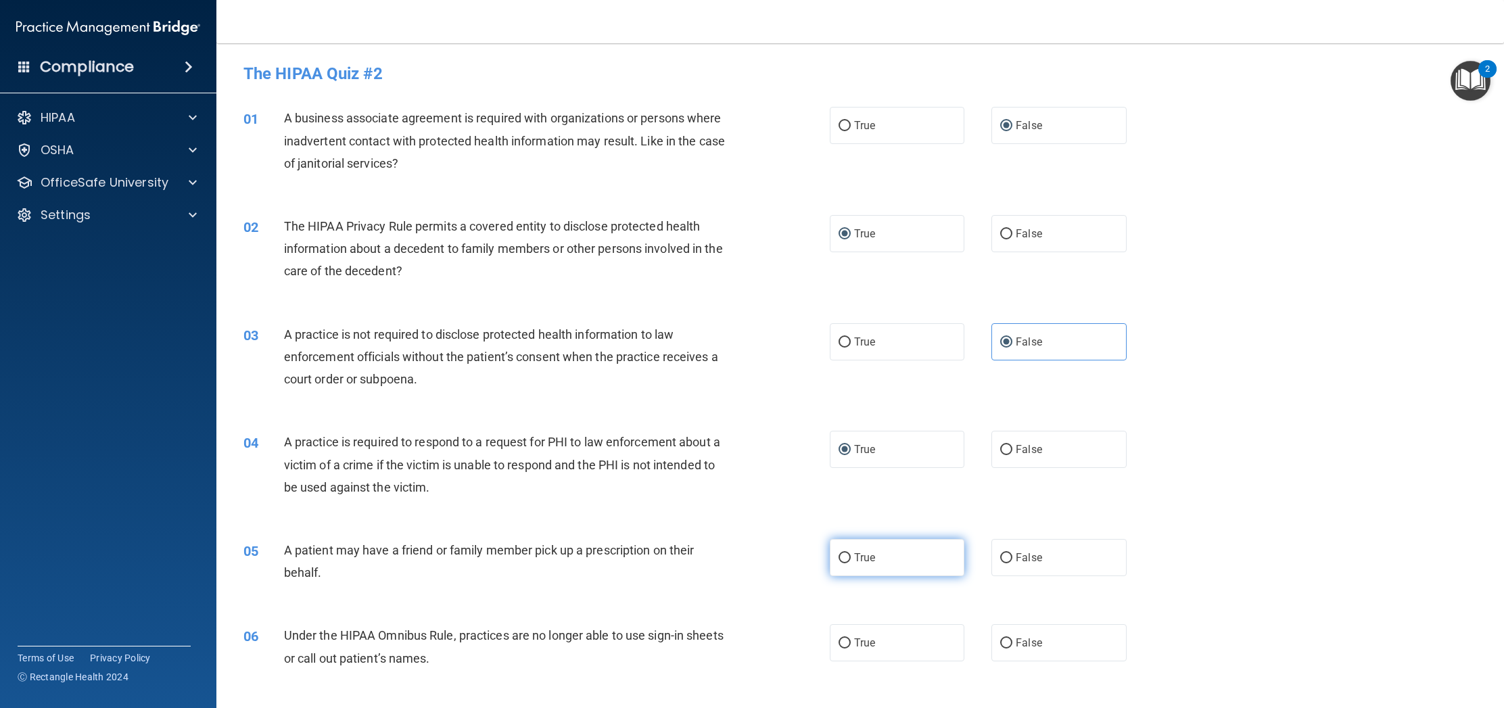
click at [845, 556] on input "True" at bounding box center [844, 558] width 12 height 10
radio input "true"
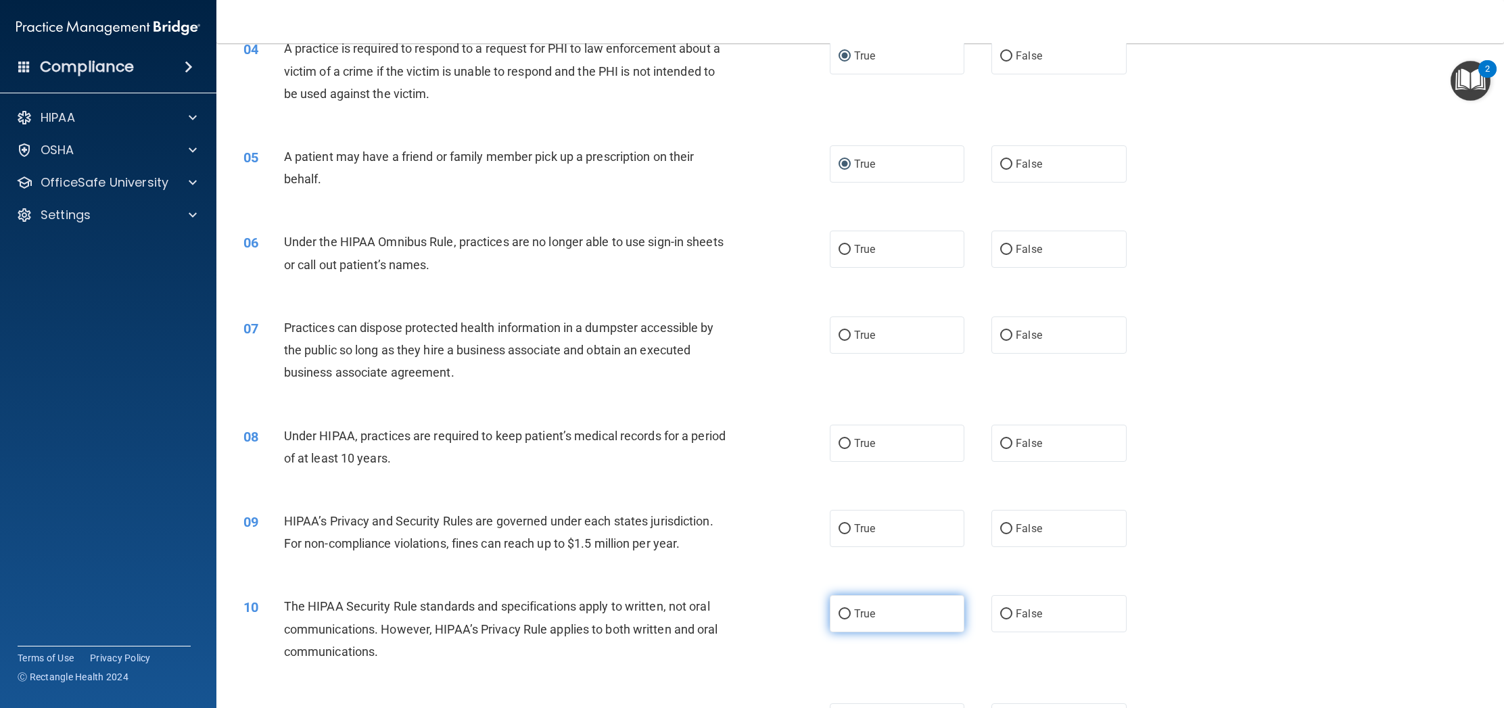
scroll to position [476, 0]
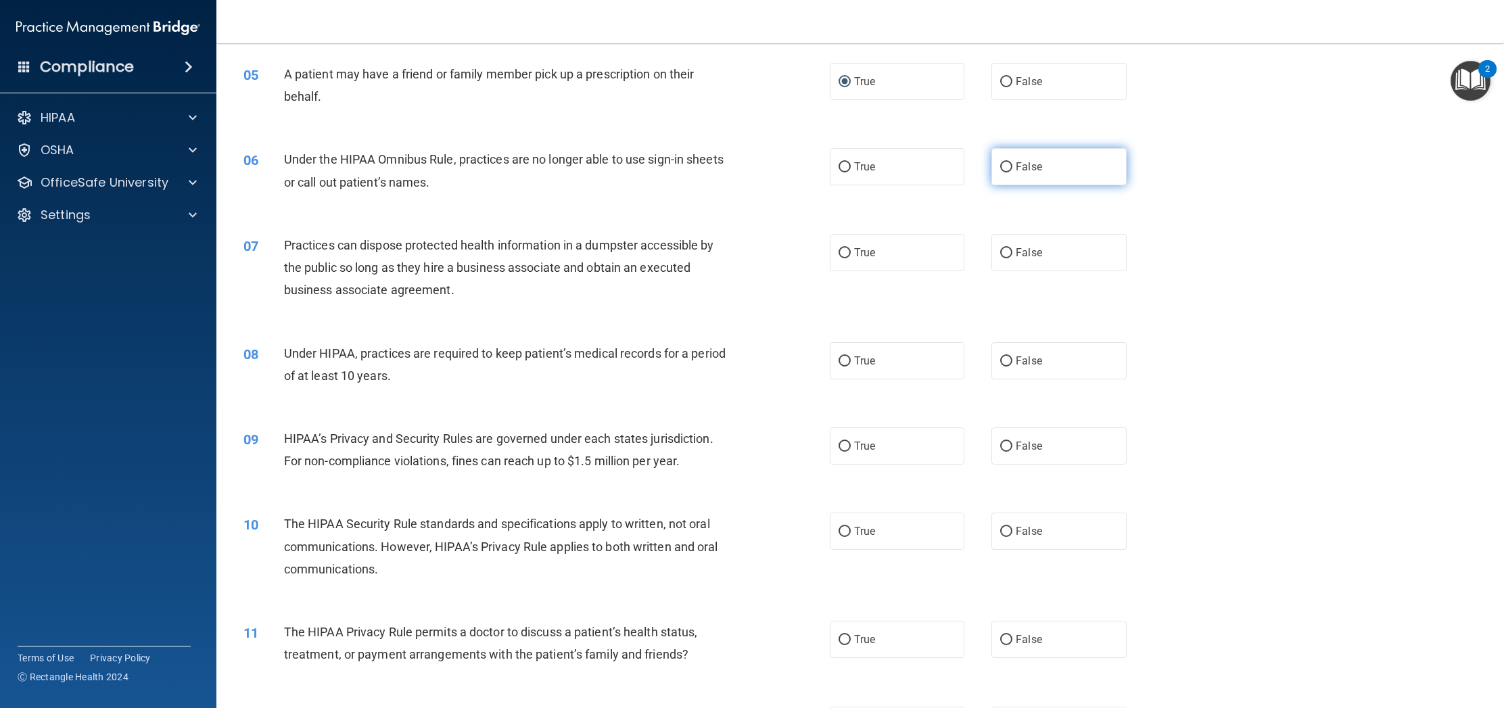
click at [1007, 163] on input "False" at bounding box center [1006, 167] width 12 height 10
radio input "true"
click at [1002, 252] on input "False" at bounding box center [1006, 253] width 12 height 10
radio input "true"
click at [1001, 356] on input "False" at bounding box center [1006, 361] width 12 height 10
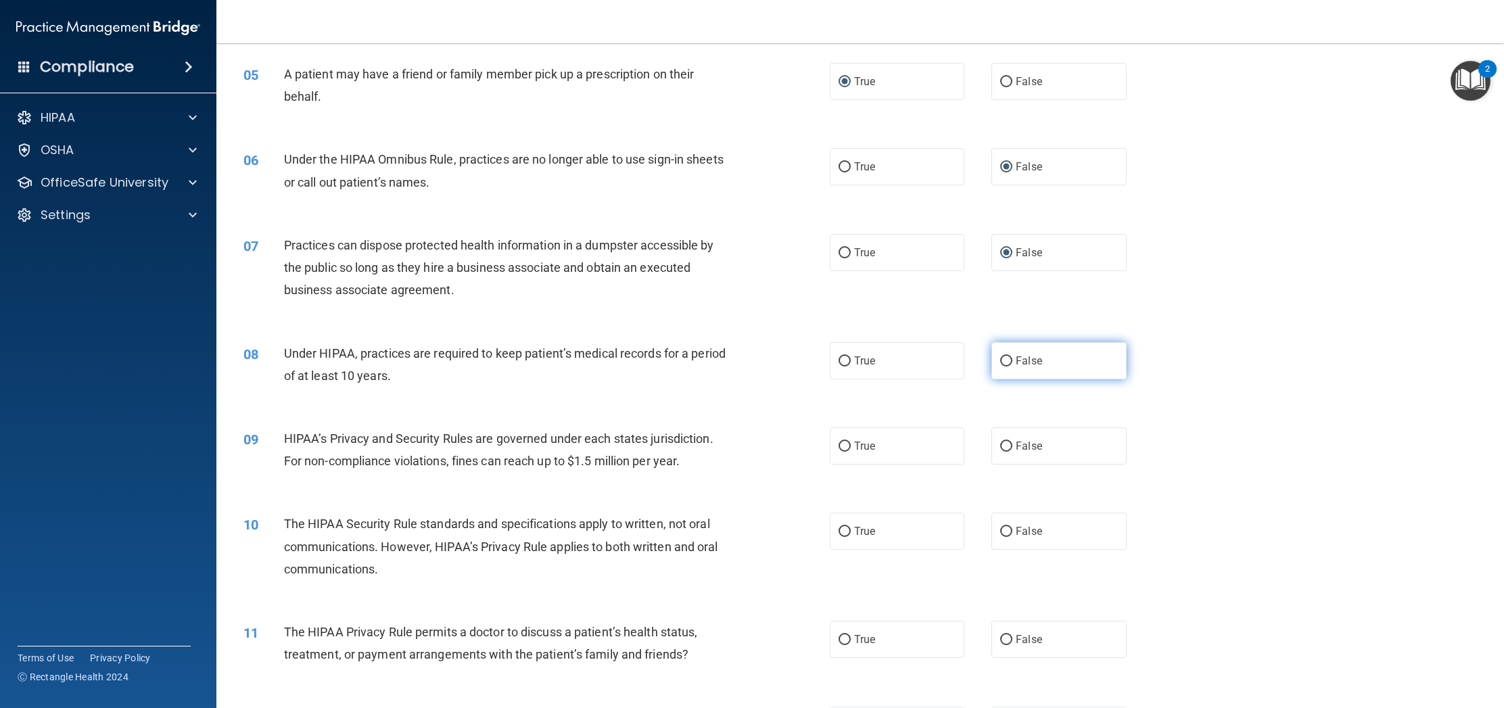
radio input "true"
click at [1003, 450] on input "False" at bounding box center [1006, 447] width 12 height 10
radio input "true"
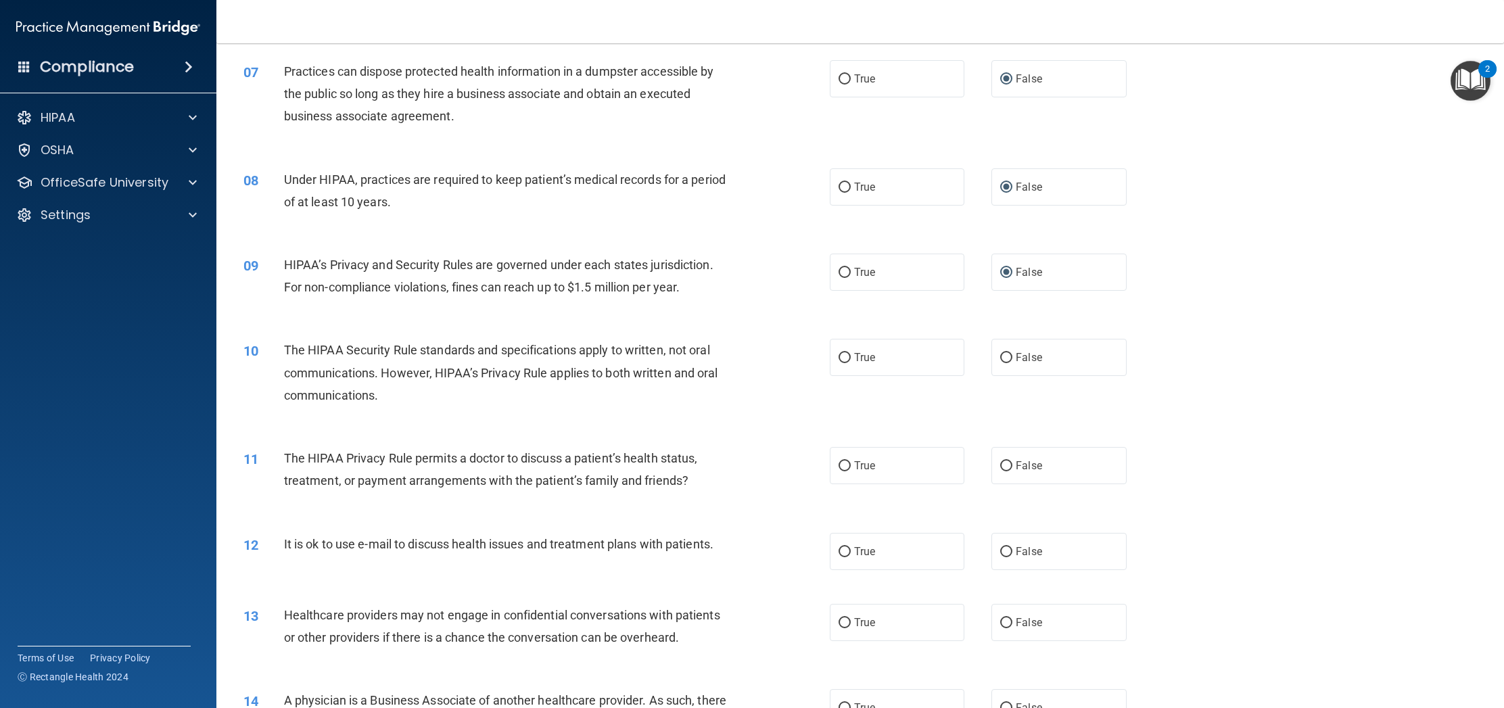
scroll to position [650, 0]
click at [869, 361] on span "True" at bounding box center [864, 356] width 21 height 13
click at [851, 361] on input "True" at bounding box center [844, 357] width 12 height 10
radio input "true"
drag, startPoint x: 848, startPoint y: 465, endPoint x: 851, endPoint y: 483, distance: 17.9
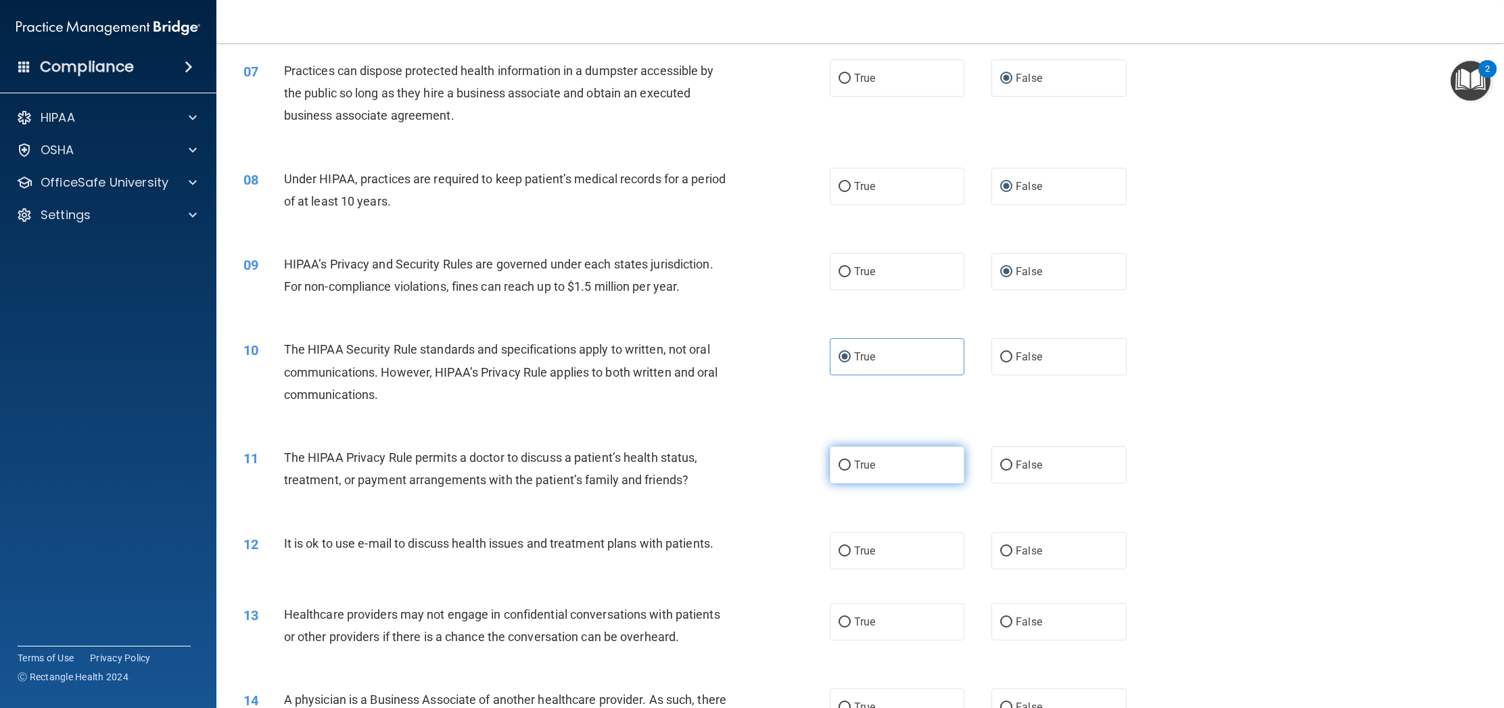
click at [848, 465] on input "True" at bounding box center [844, 465] width 12 height 10
radio input "true"
click at [846, 550] on input "True" at bounding box center [844, 551] width 12 height 10
radio input "true"
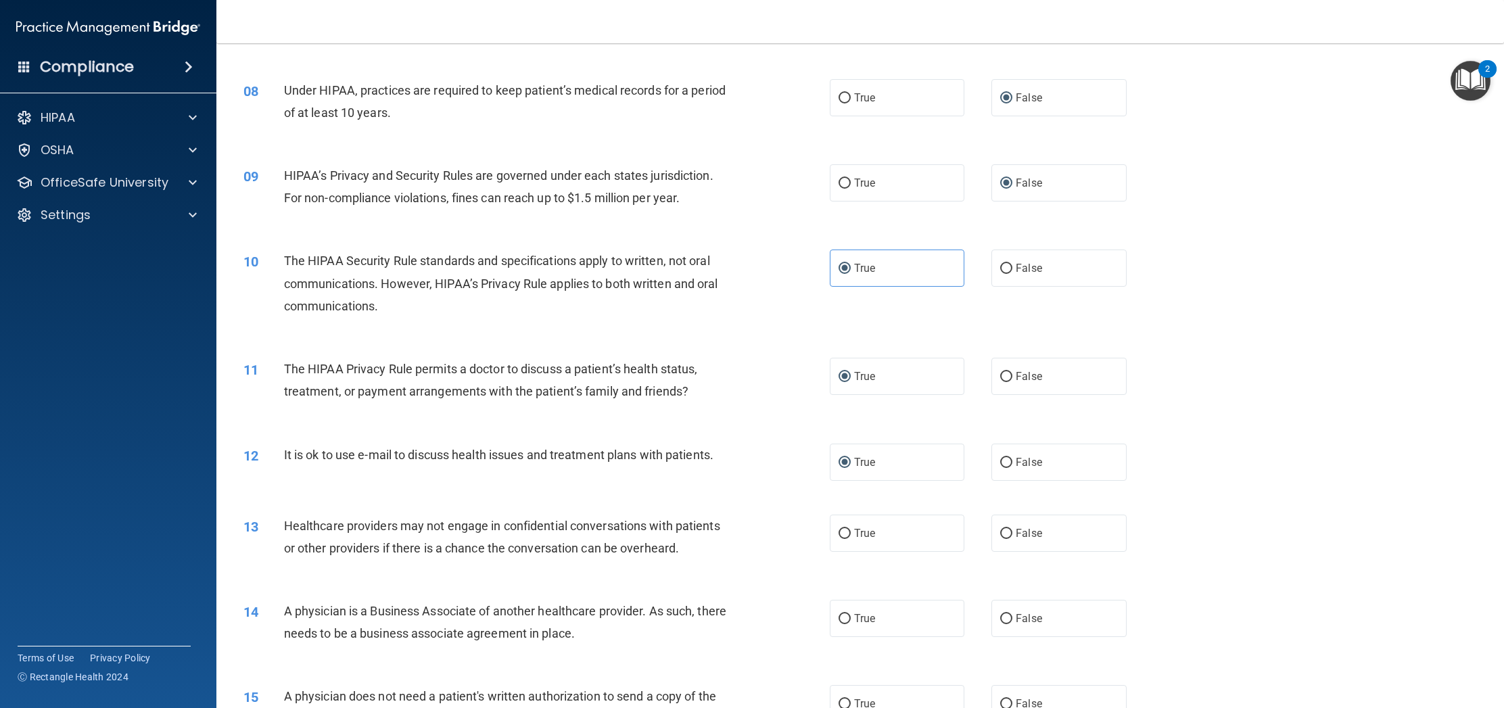
scroll to position [741, 0]
click at [1009, 530] on input "False" at bounding box center [1006, 532] width 12 height 10
radio input "true"
click at [1005, 620] on input "False" at bounding box center [1006, 617] width 12 height 10
radio input "true"
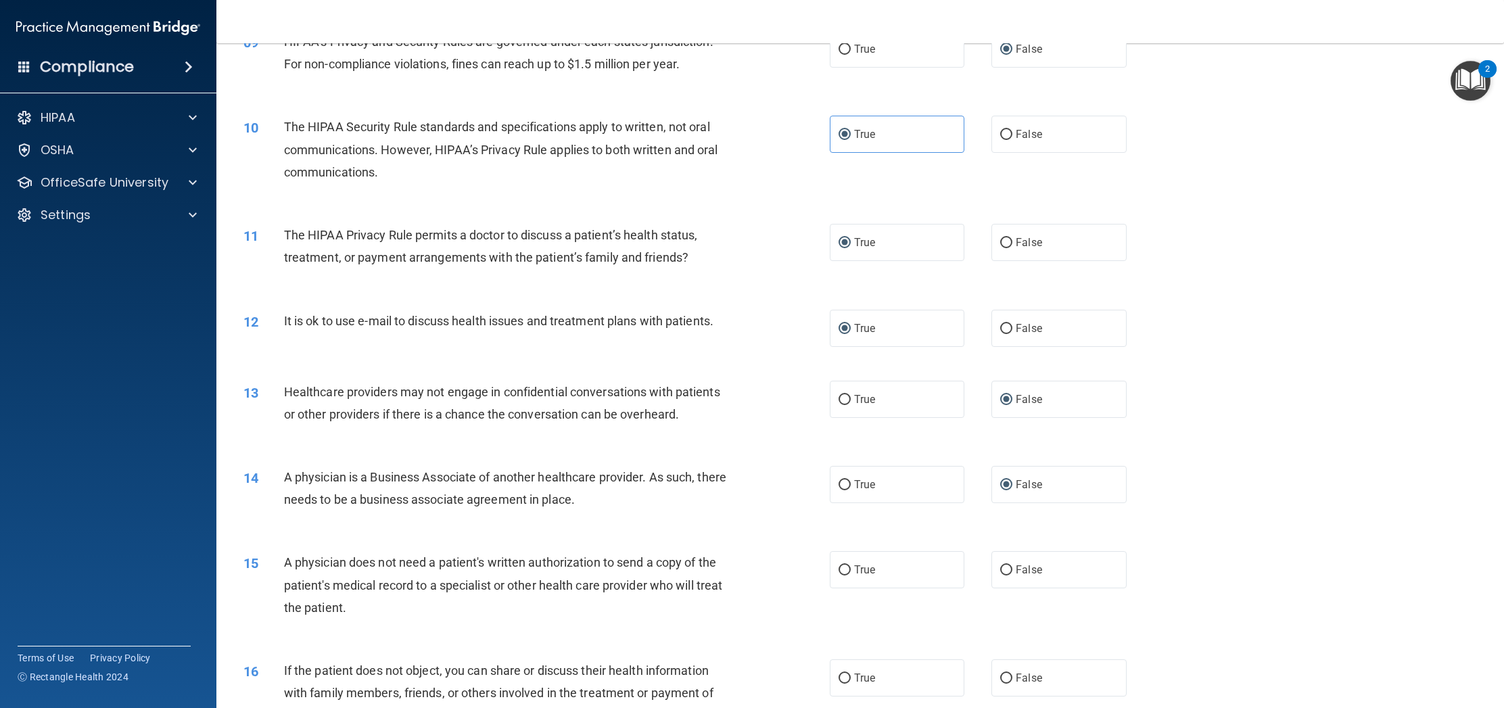
scroll to position [882, 0]
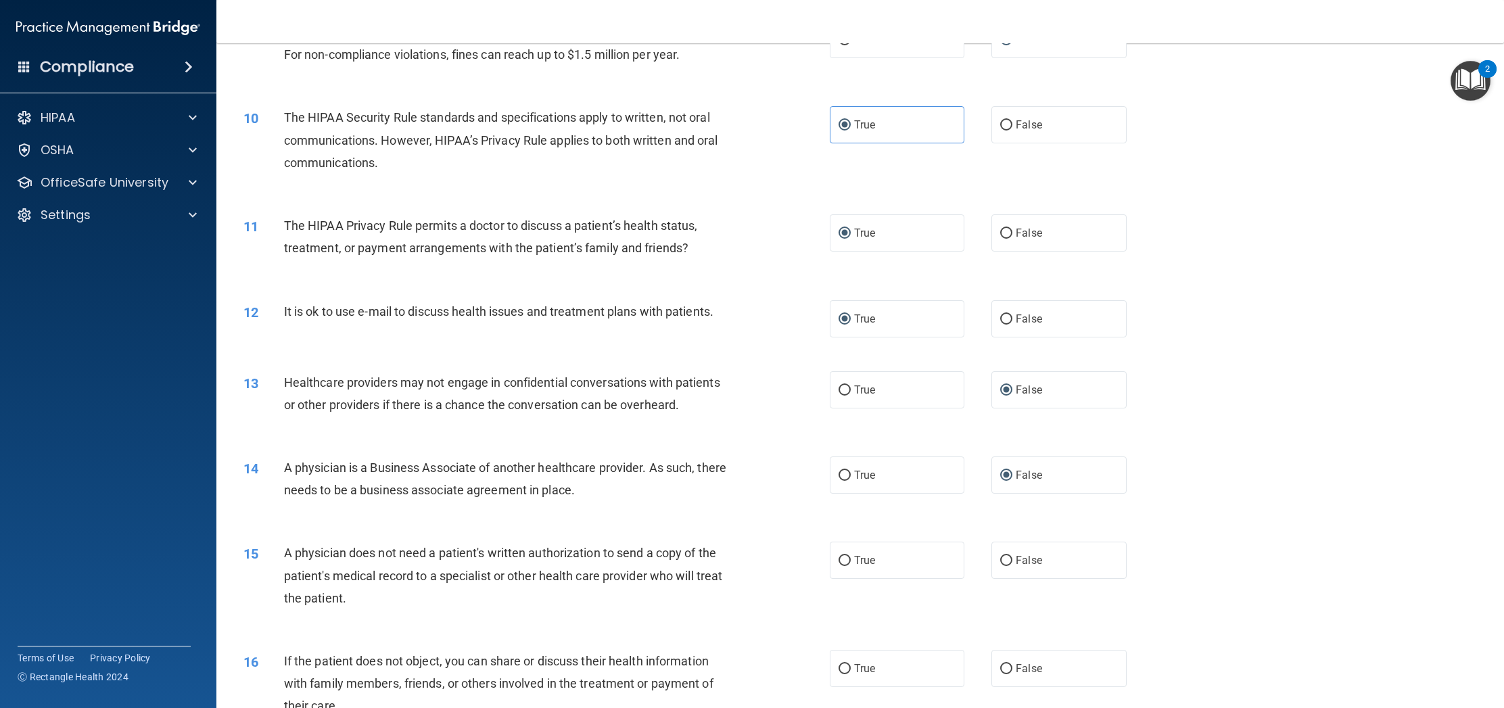
drag, startPoint x: 865, startPoint y: 563, endPoint x: 869, endPoint y: 644, distance: 80.5
click at [865, 563] on span "True" at bounding box center [864, 560] width 21 height 13
click at [851, 563] on input "True" at bounding box center [844, 561] width 12 height 10
radio input "true"
drag, startPoint x: 855, startPoint y: 669, endPoint x: 869, endPoint y: 663, distance: 14.8
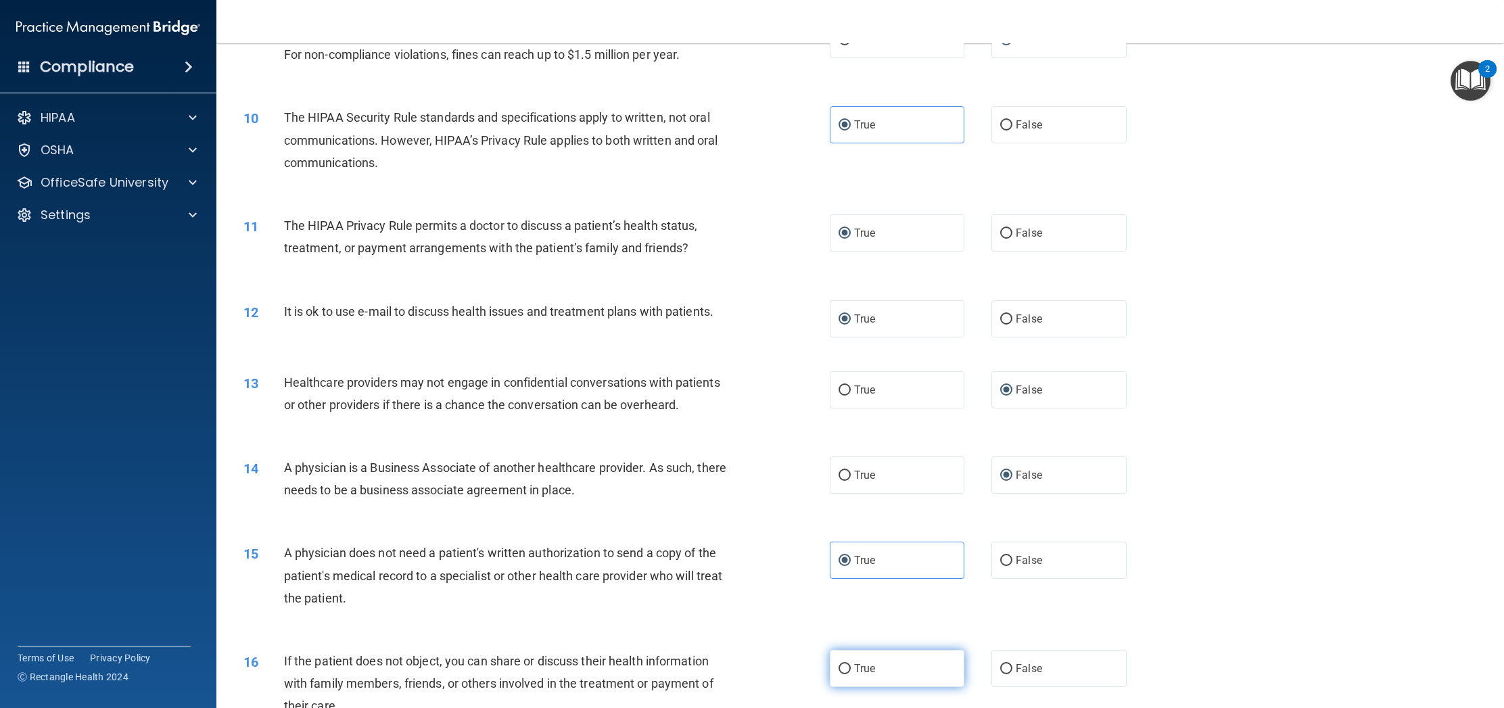
click at [855, 669] on span "True" at bounding box center [864, 668] width 21 height 13
click at [851, 669] on input "True" at bounding box center [844, 669] width 12 height 10
radio input "true"
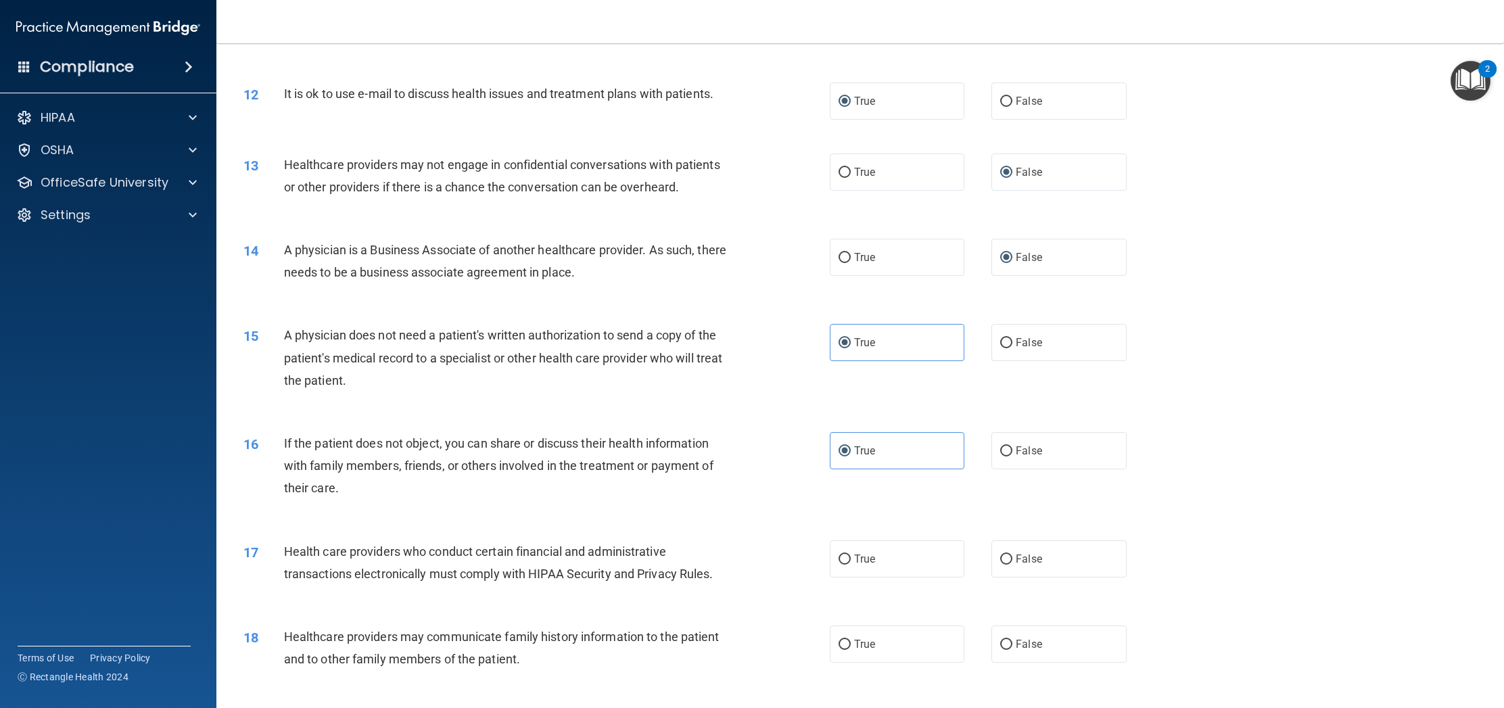
scroll to position [1102, 0]
click at [865, 562] on span "True" at bounding box center [864, 556] width 21 height 13
click at [851, 562] on input "True" at bounding box center [844, 557] width 12 height 10
radio input "true"
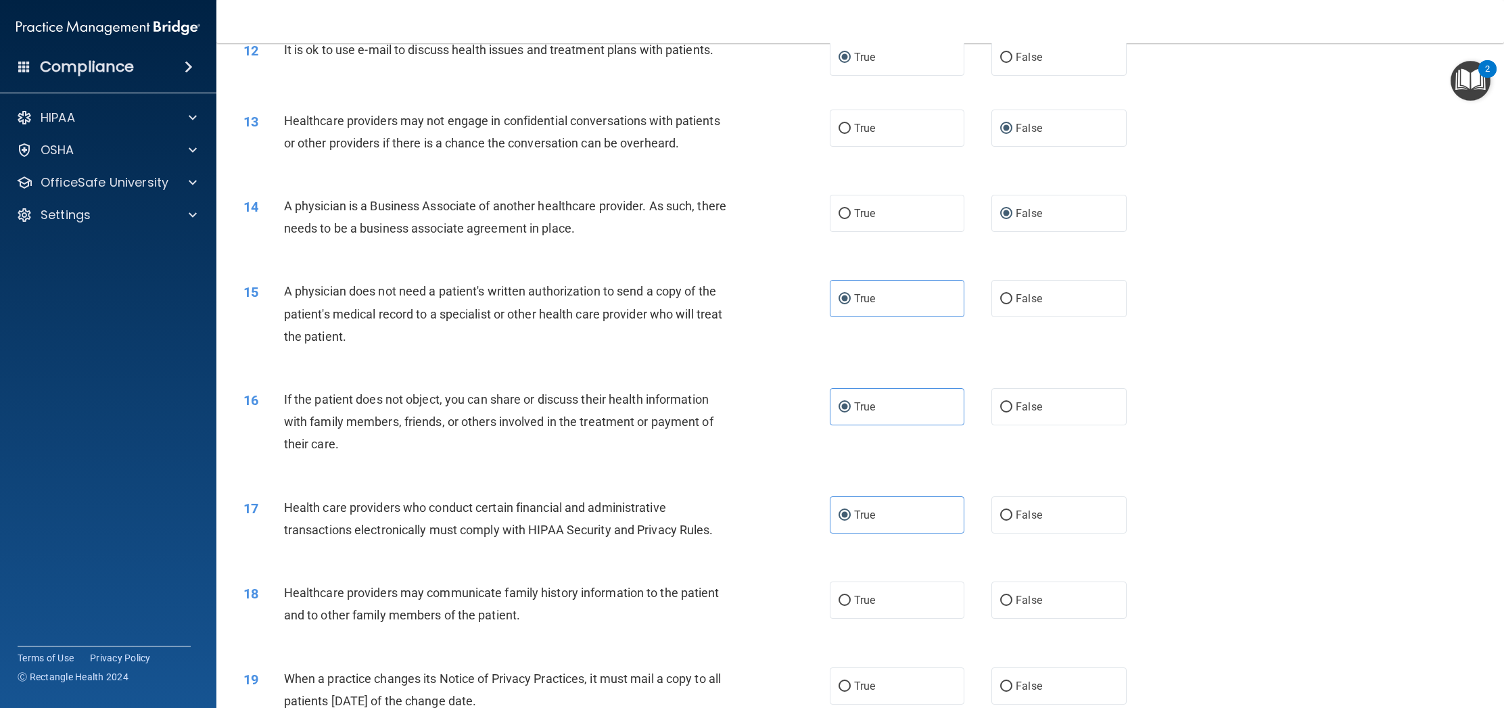
scroll to position [1241, 0]
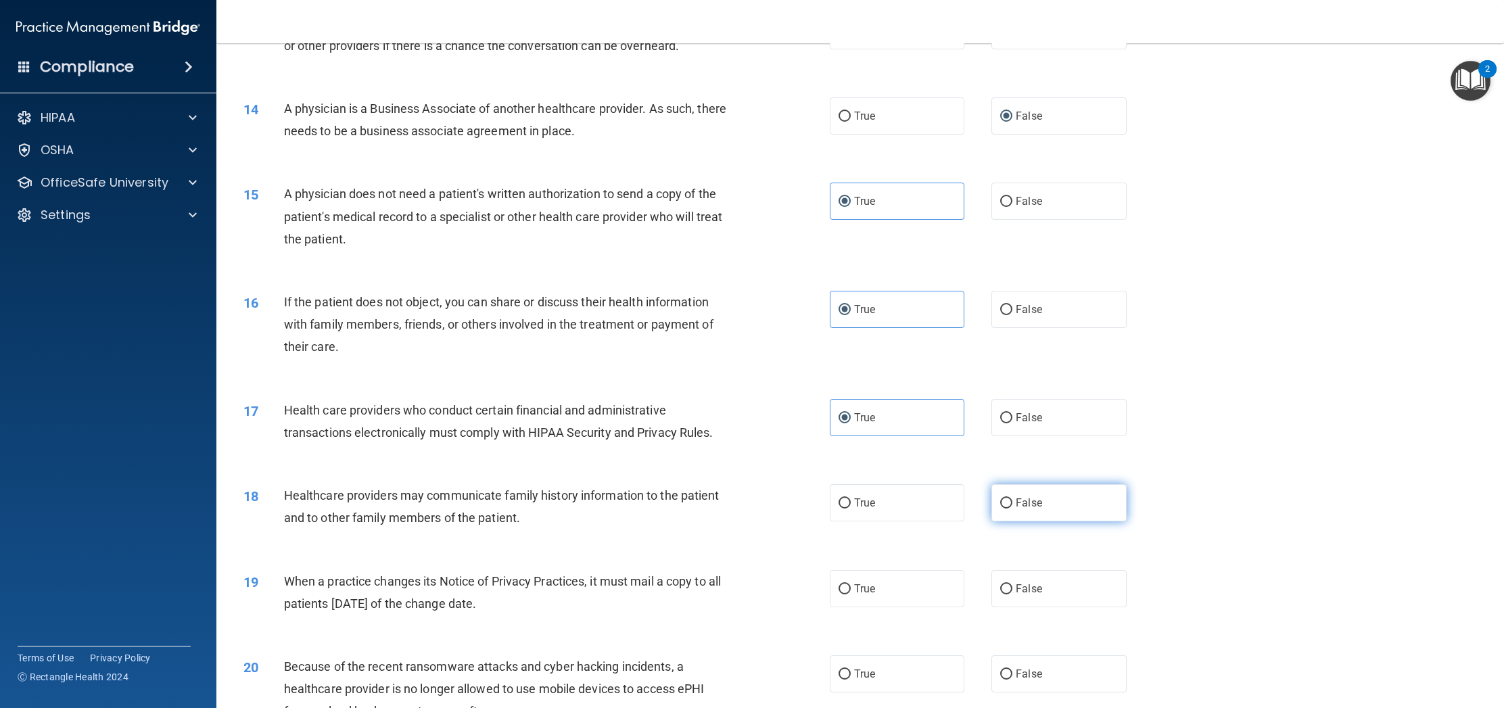
click at [1034, 503] on span "False" at bounding box center [1029, 502] width 26 height 13
click at [1012, 503] on input "False" at bounding box center [1006, 503] width 12 height 10
radio input "true"
click at [1020, 595] on label "False" at bounding box center [1058, 588] width 135 height 37
click at [1012, 594] on input "False" at bounding box center [1006, 589] width 12 height 10
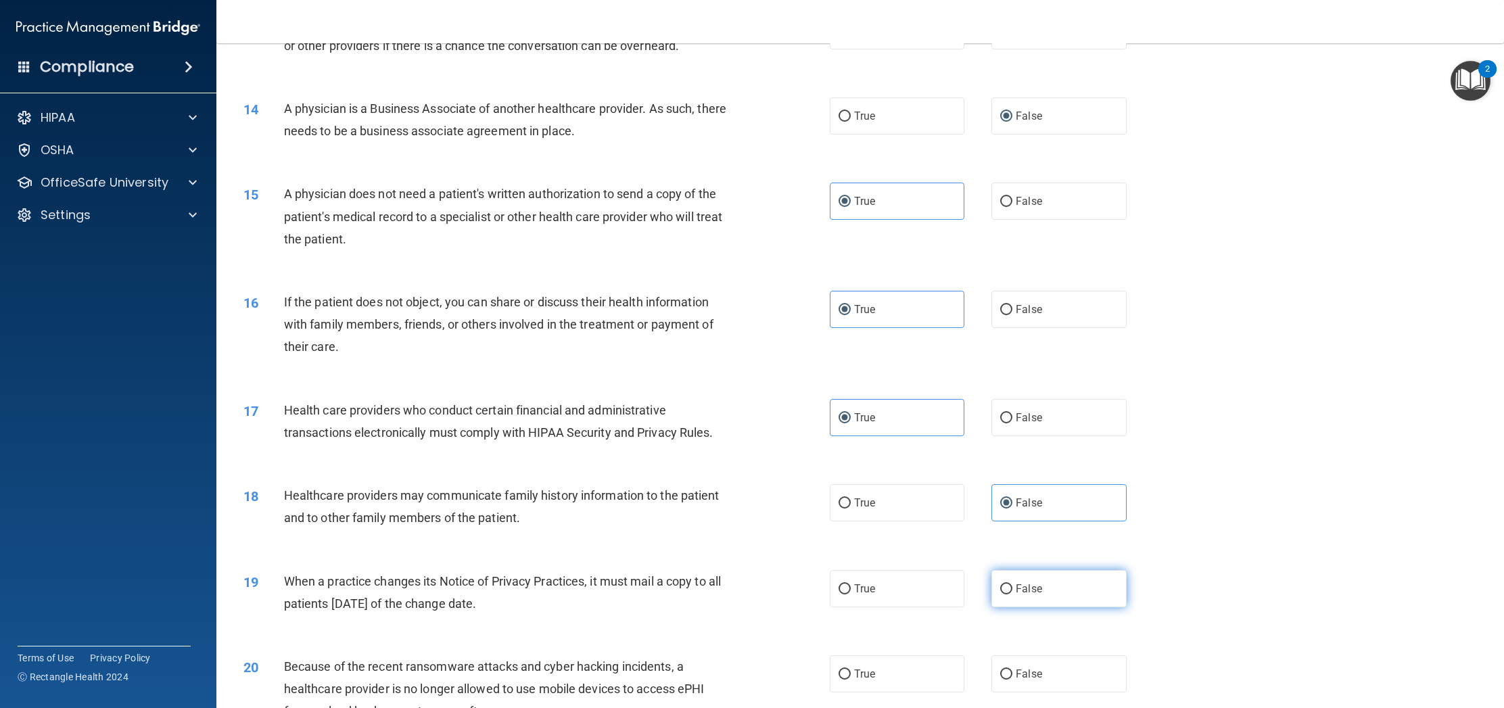
radio input "true"
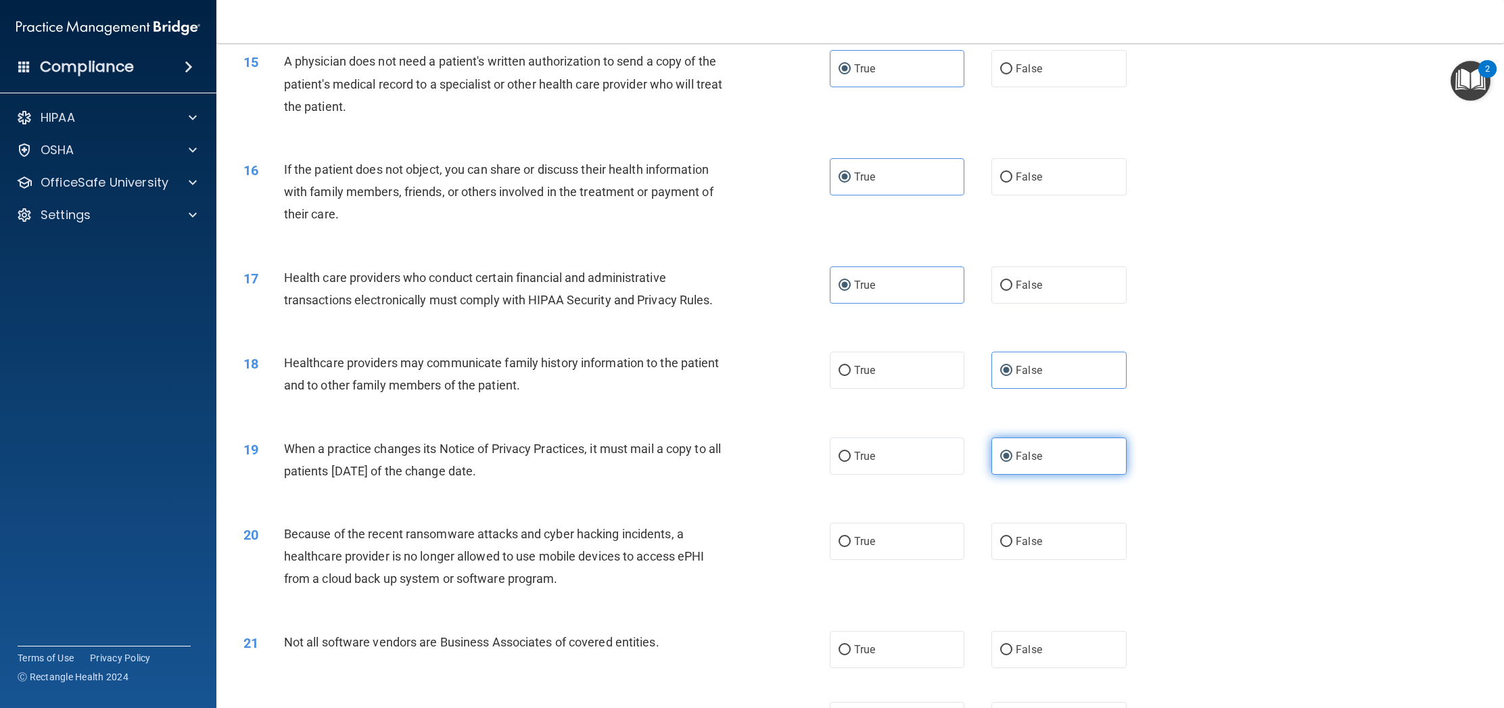
scroll to position [1375, 0]
click at [1018, 539] on span "False" at bounding box center [1029, 540] width 26 height 13
click at [1012, 539] on input "False" at bounding box center [1006, 541] width 12 height 10
radio input "true"
click at [851, 644] on label "True" at bounding box center [897, 648] width 135 height 37
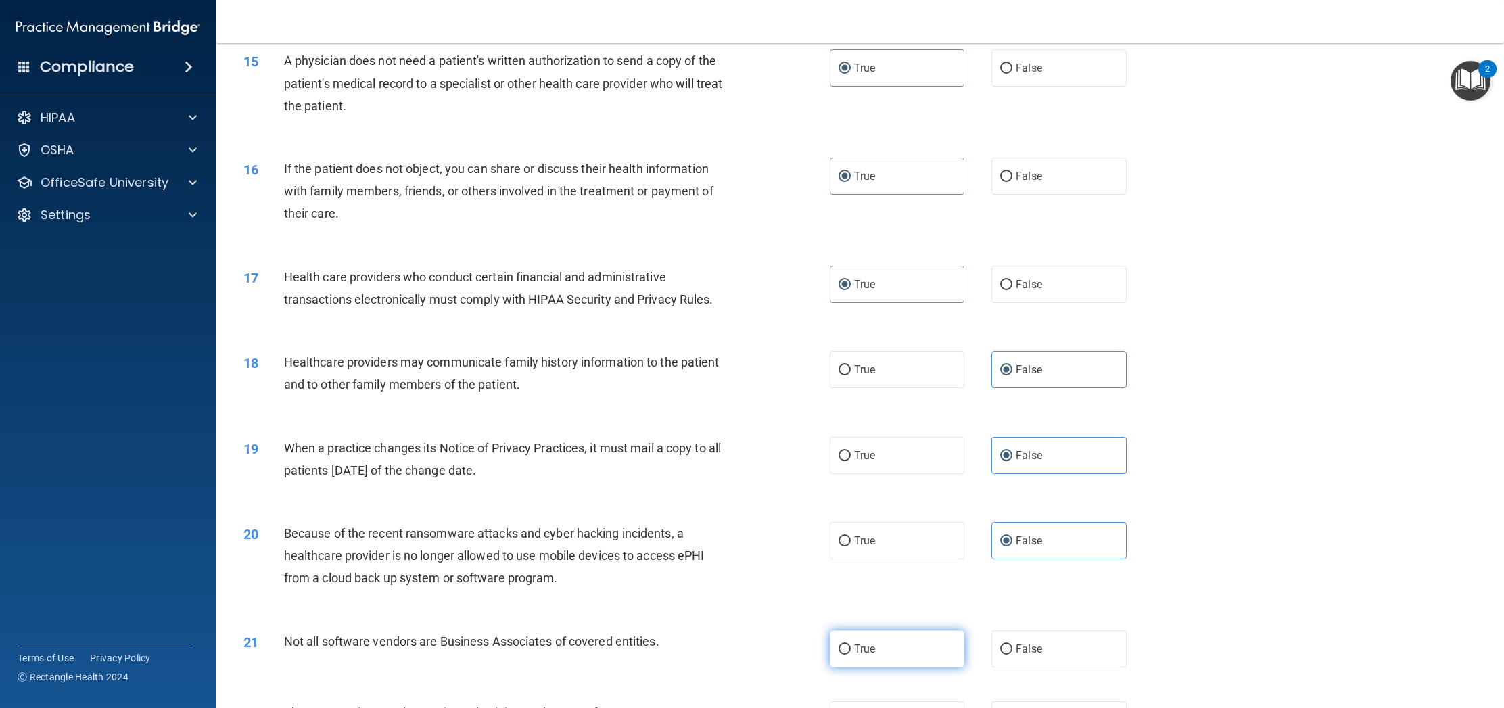
click at [851, 644] on input "True" at bounding box center [844, 649] width 12 height 10
radio input "true"
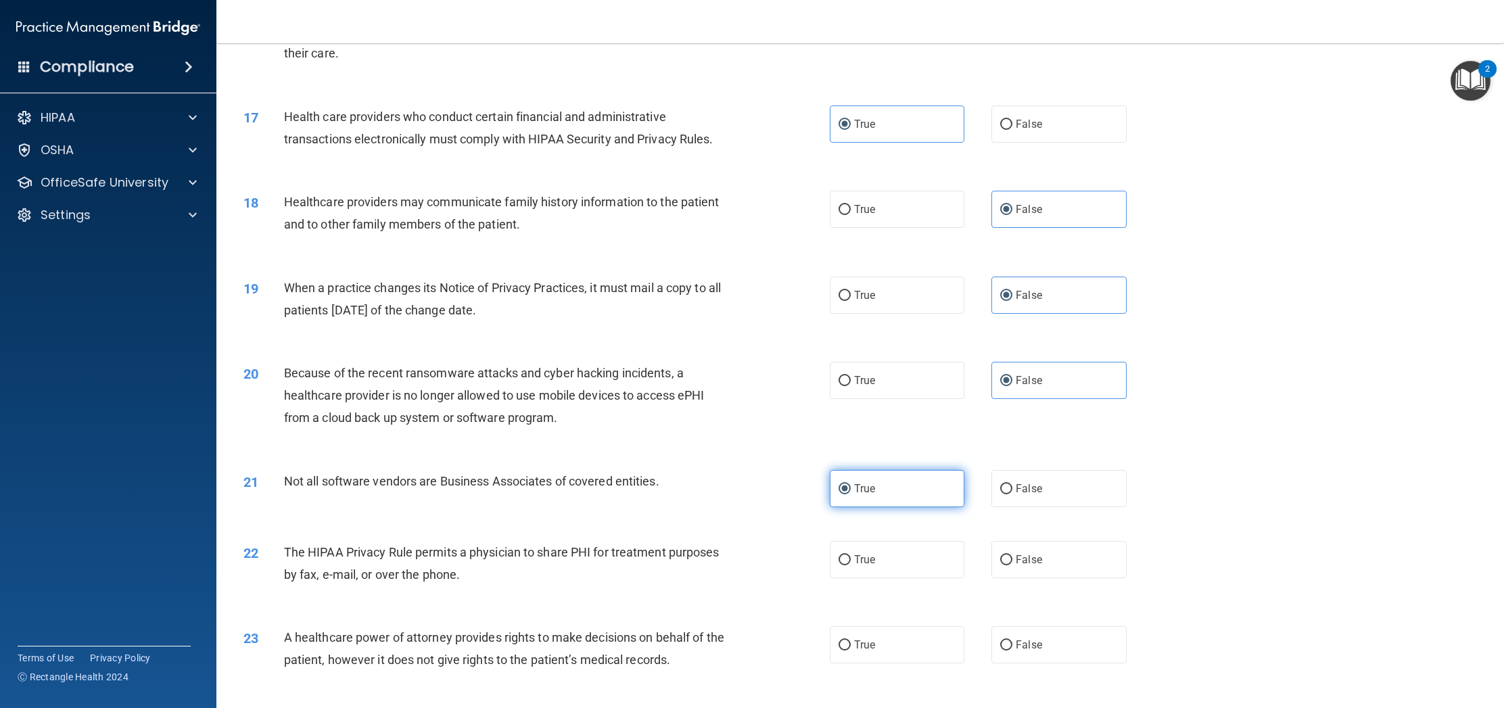
scroll to position [1544, 0]
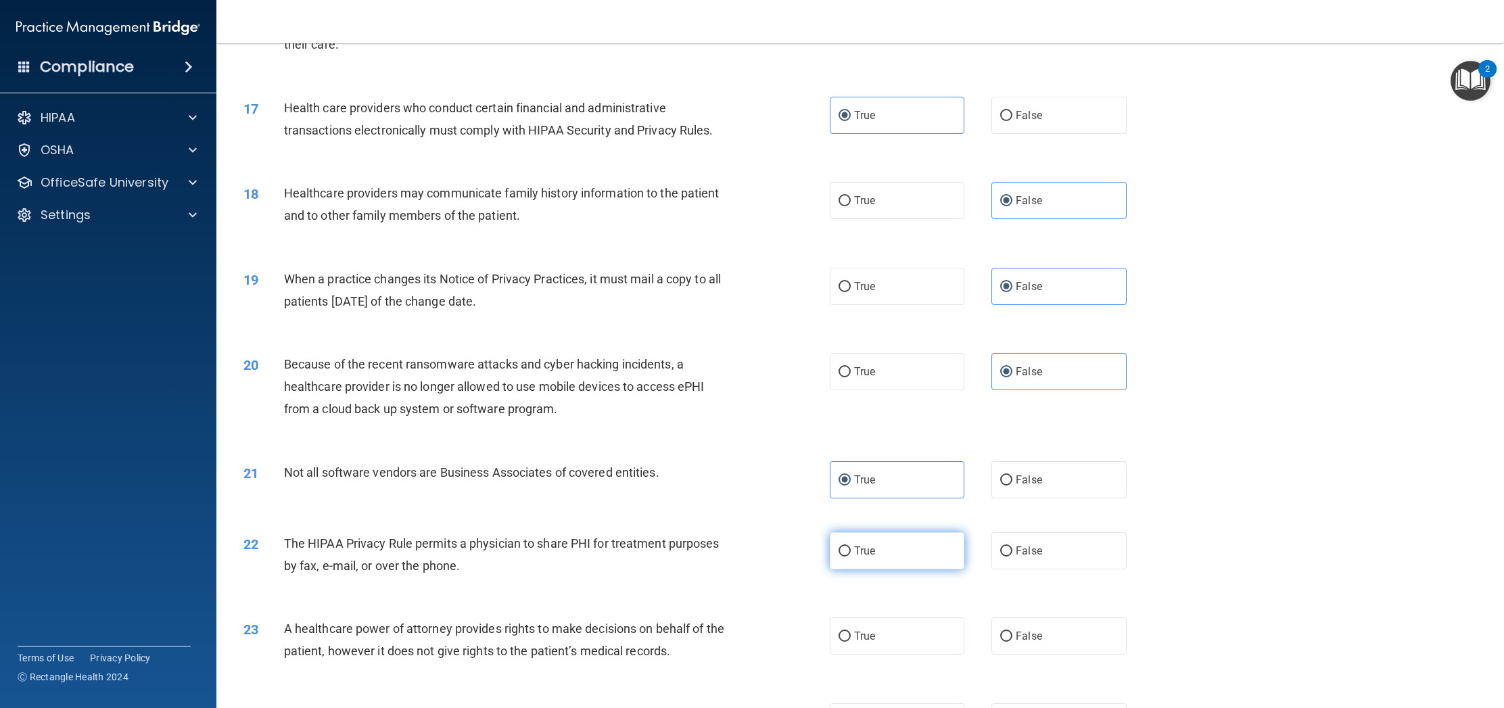
click at [861, 552] on span "True" at bounding box center [864, 550] width 21 height 13
click at [851, 552] on input "True" at bounding box center [844, 551] width 12 height 10
radio input "true"
click at [1016, 636] on span "False" at bounding box center [1029, 635] width 26 height 13
click at [1012, 636] on input "False" at bounding box center [1006, 637] width 12 height 10
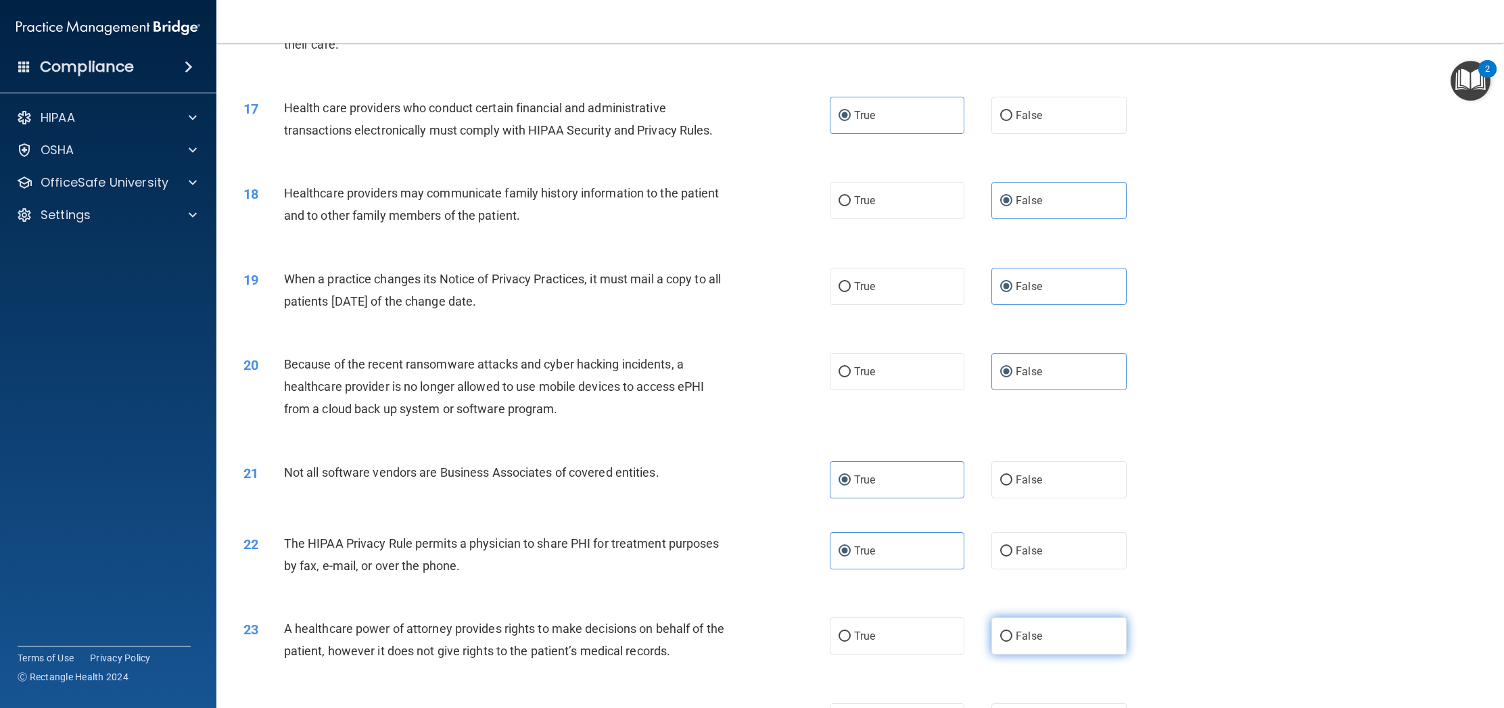
radio input "true"
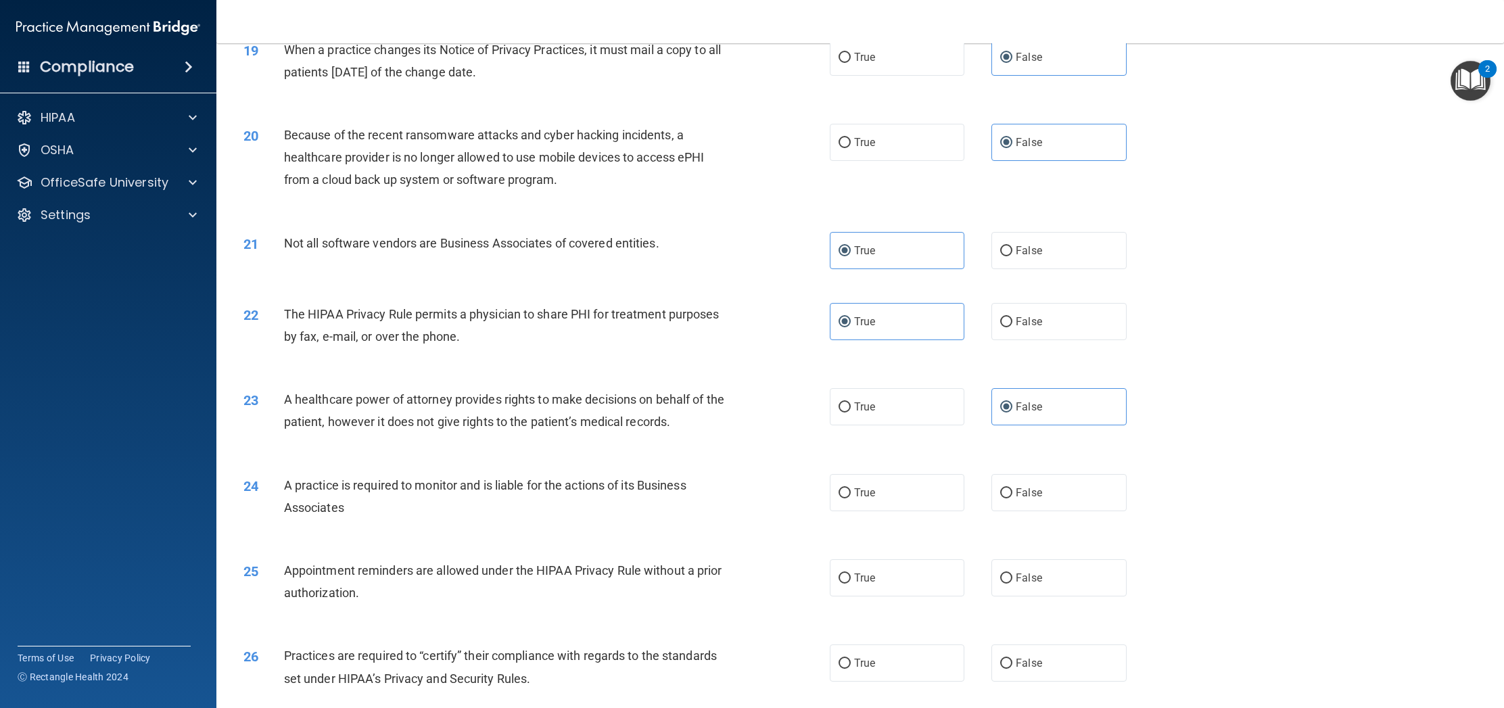
scroll to position [1788, 0]
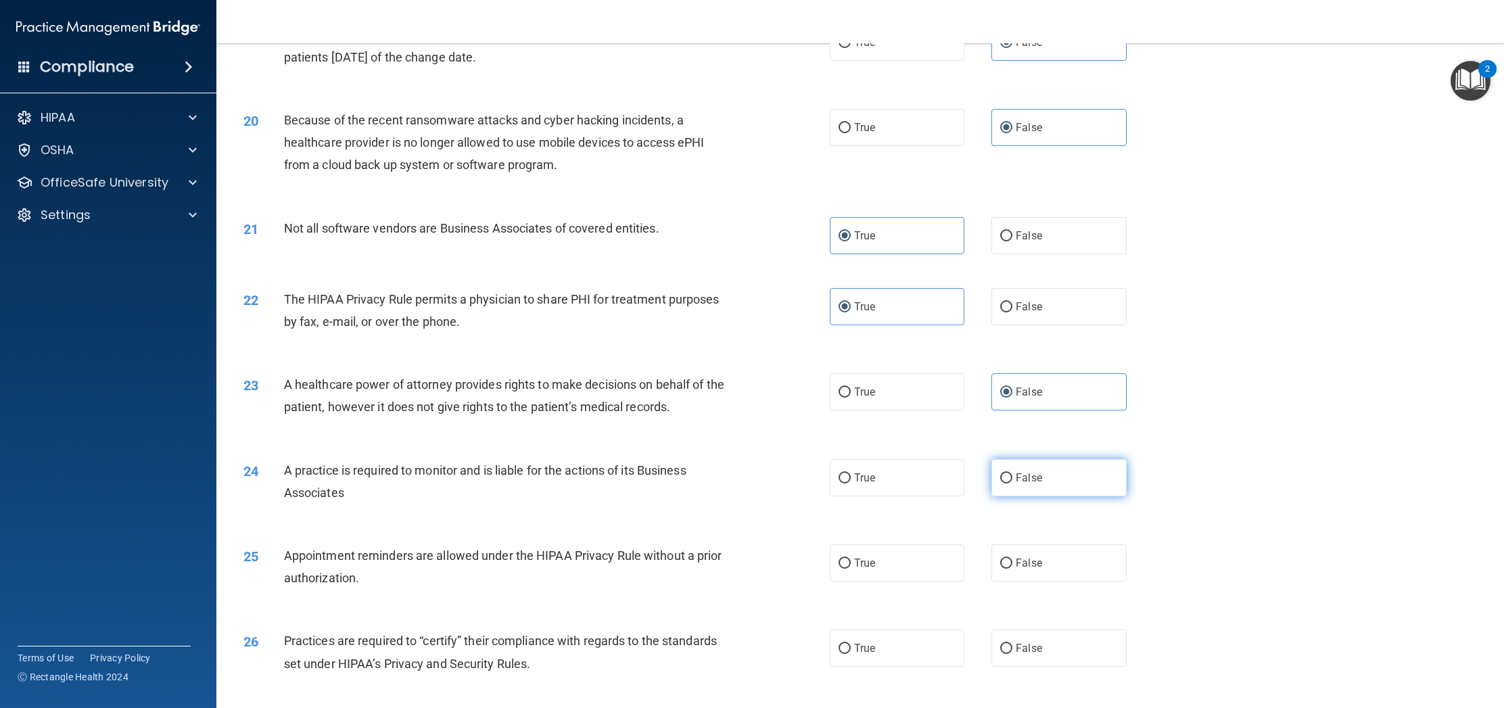
click at [1027, 484] on label "False" at bounding box center [1058, 477] width 135 height 37
click at [1012, 483] on input "False" at bounding box center [1006, 478] width 12 height 10
radio input "true"
click at [849, 556] on label "True" at bounding box center [897, 562] width 135 height 37
click at [849, 558] on input "True" at bounding box center [844, 563] width 12 height 10
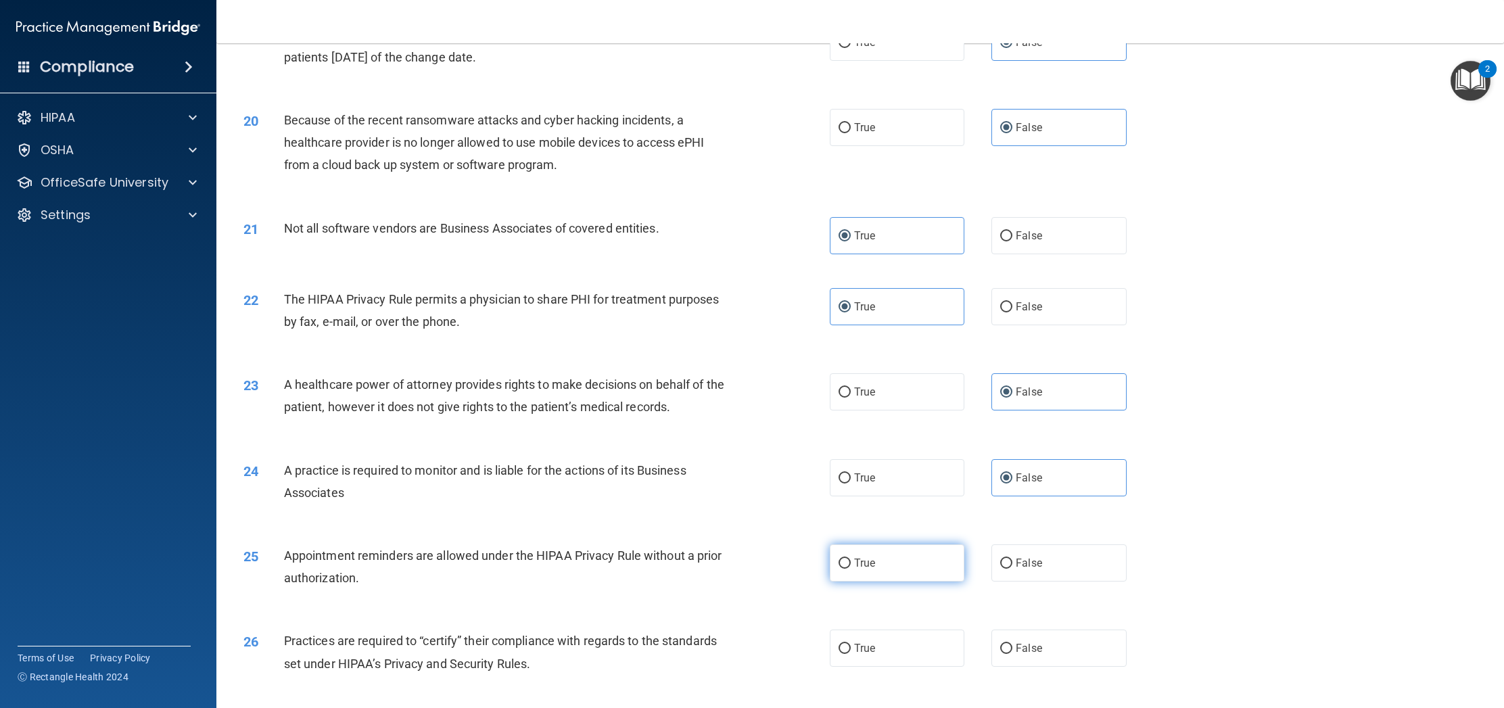
radio input "true"
click at [1043, 648] on label "False" at bounding box center [1058, 647] width 135 height 37
click at [1012, 648] on input "False" at bounding box center [1006, 649] width 12 height 10
radio input "true"
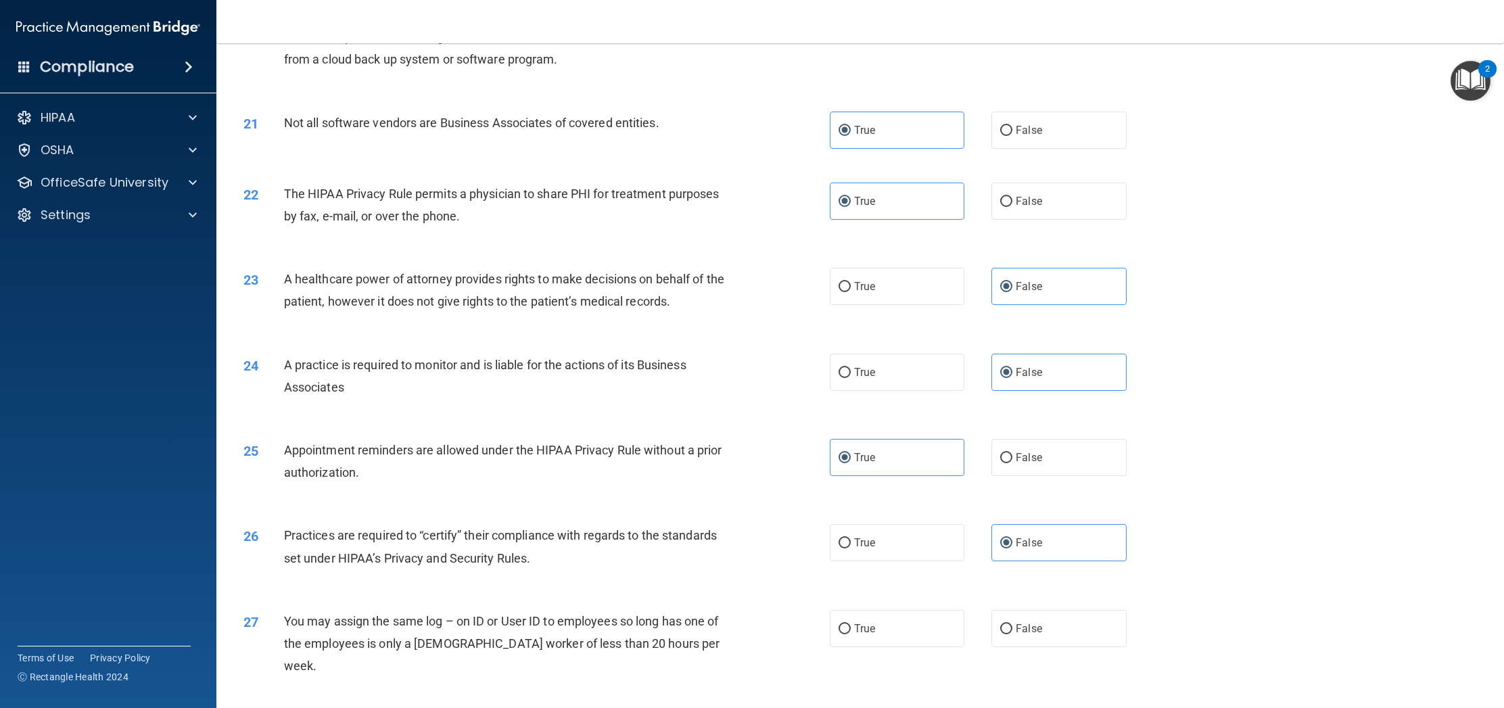
scroll to position [2194, 0]
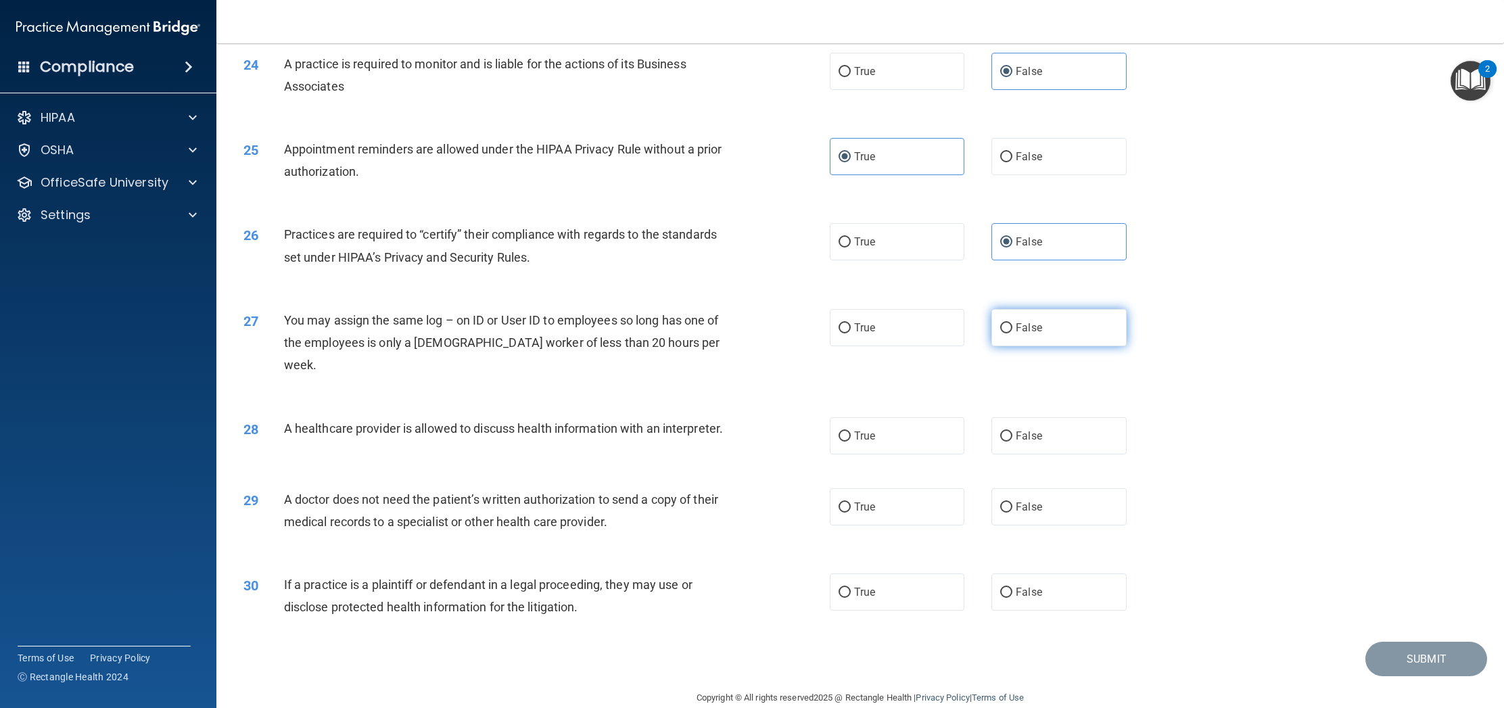
click at [1029, 328] on span "False" at bounding box center [1029, 327] width 26 height 13
click at [1012, 328] on input "False" at bounding box center [1006, 328] width 12 height 10
radio input "true"
click at [894, 417] on label "True" at bounding box center [897, 435] width 135 height 37
click at [851, 431] on input "True" at bounding box center [844, 436] width 12 height 10
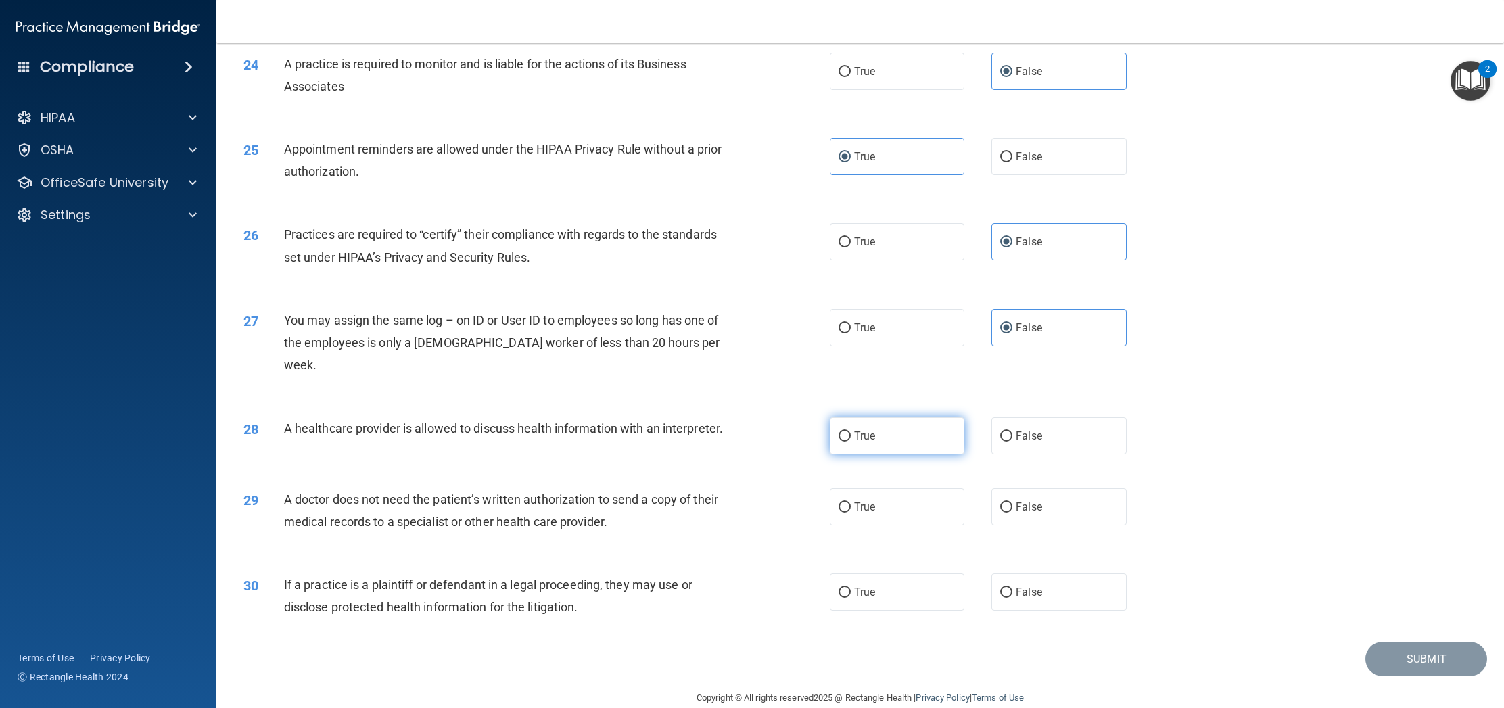
radio input "true"
click at [870, 488] on label "True" at bounding box center [897, 506] width 135 height 37
click at [851, 502] on input "True" at bounding box center [844, 507] width 12 height 10
radio input "true"
drag, startPoint x: 861, startPoint y: 568, endPoint x: 979, endPoint y: 577, distance: 118.0
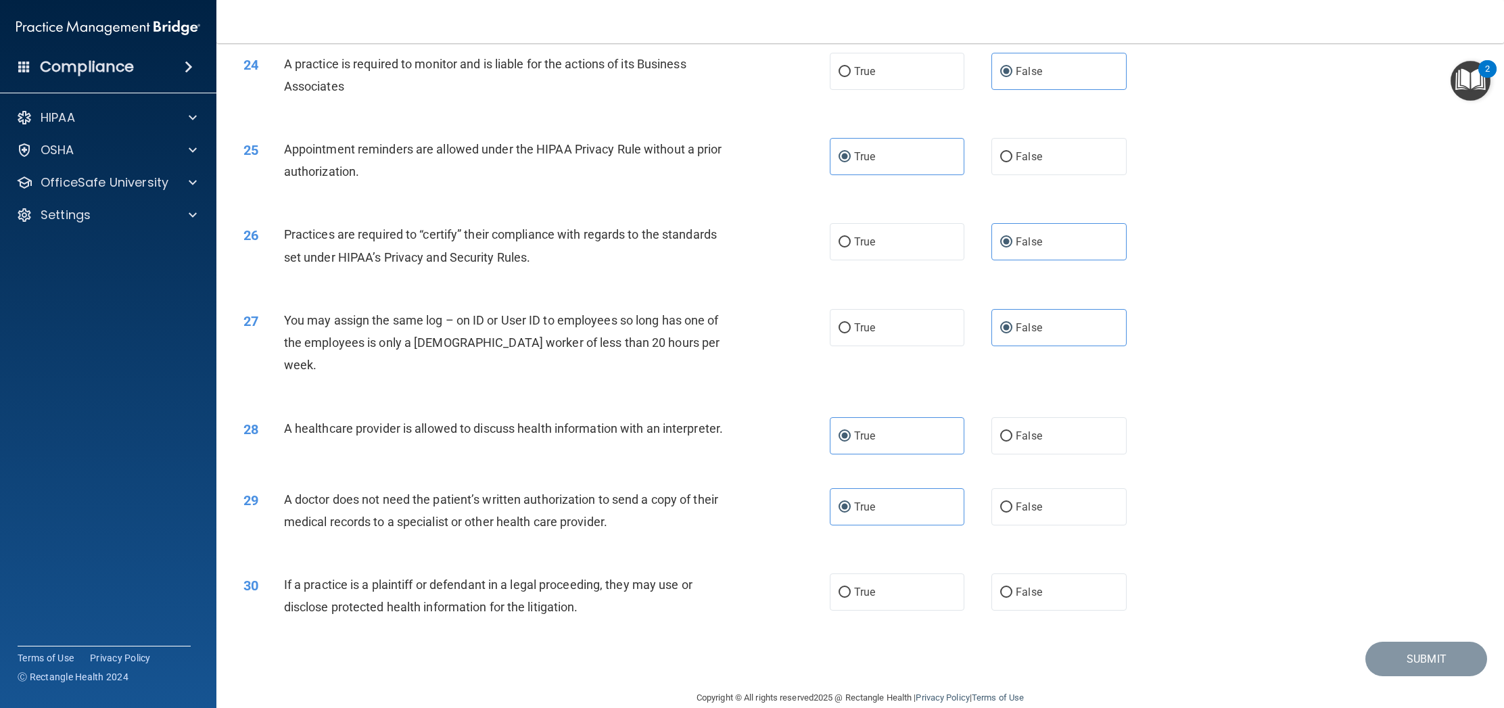
click at [861, 586] on span "True" at bounding box center [864, 592] width 21 height 13
click at [1289, 676] on footer "Copyright © All rights reserved 2025 @ Rectangle Health | Privacy Policy | Term…" at bounding box center [859, 696] width 1233 height 41
click at [1334, 471] on div "29 A doctor does not need the patient’s written authorization to send a copy of…" at bounding box center [860, 513] width 1254 height 85
click at [857, 586] on span "True" at bounding box center [864, 592] width 21 height 13
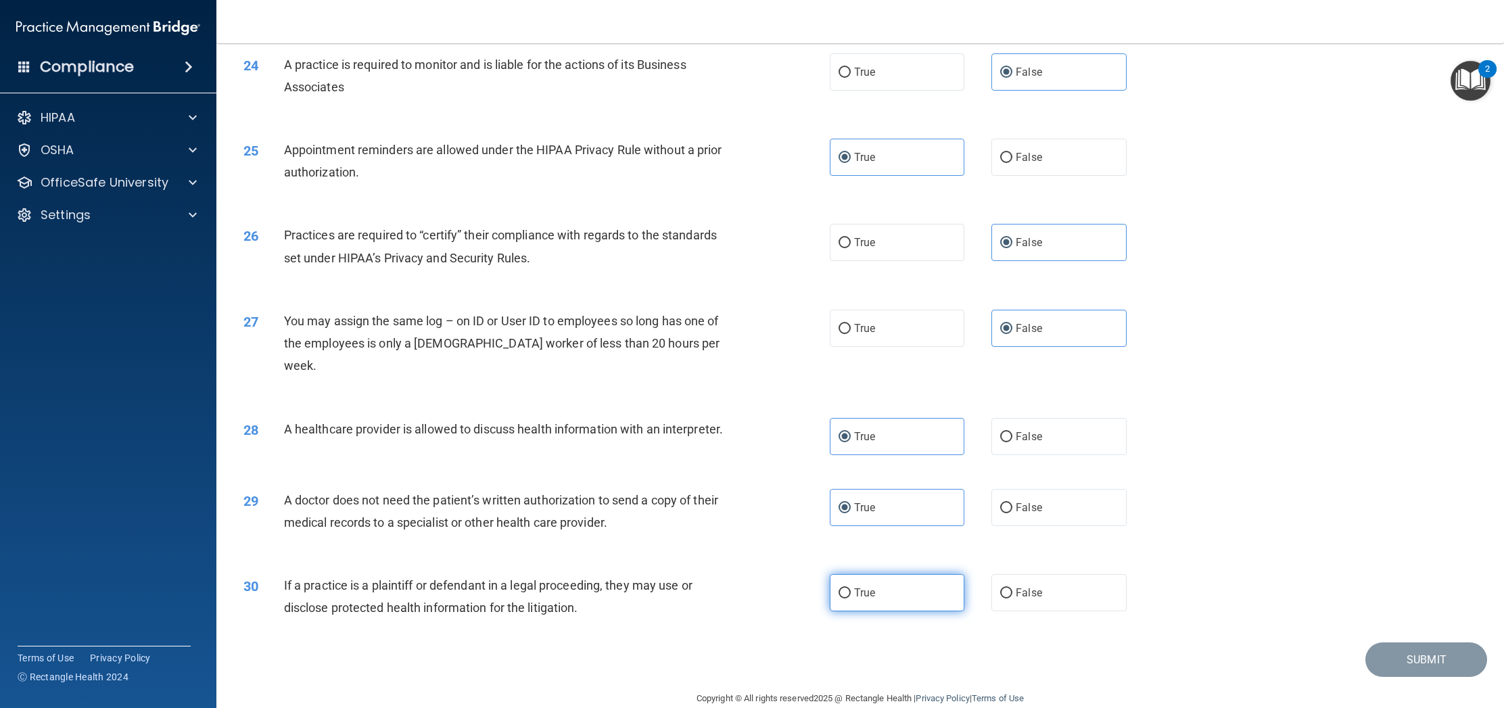
click at [851, 588] on input "True" at bounding box center [844, 593] width 12 height 10
radio input "true"
click at [1419, 642] on button "Submit" at bounding box center [1426, 659] width 122 height 34
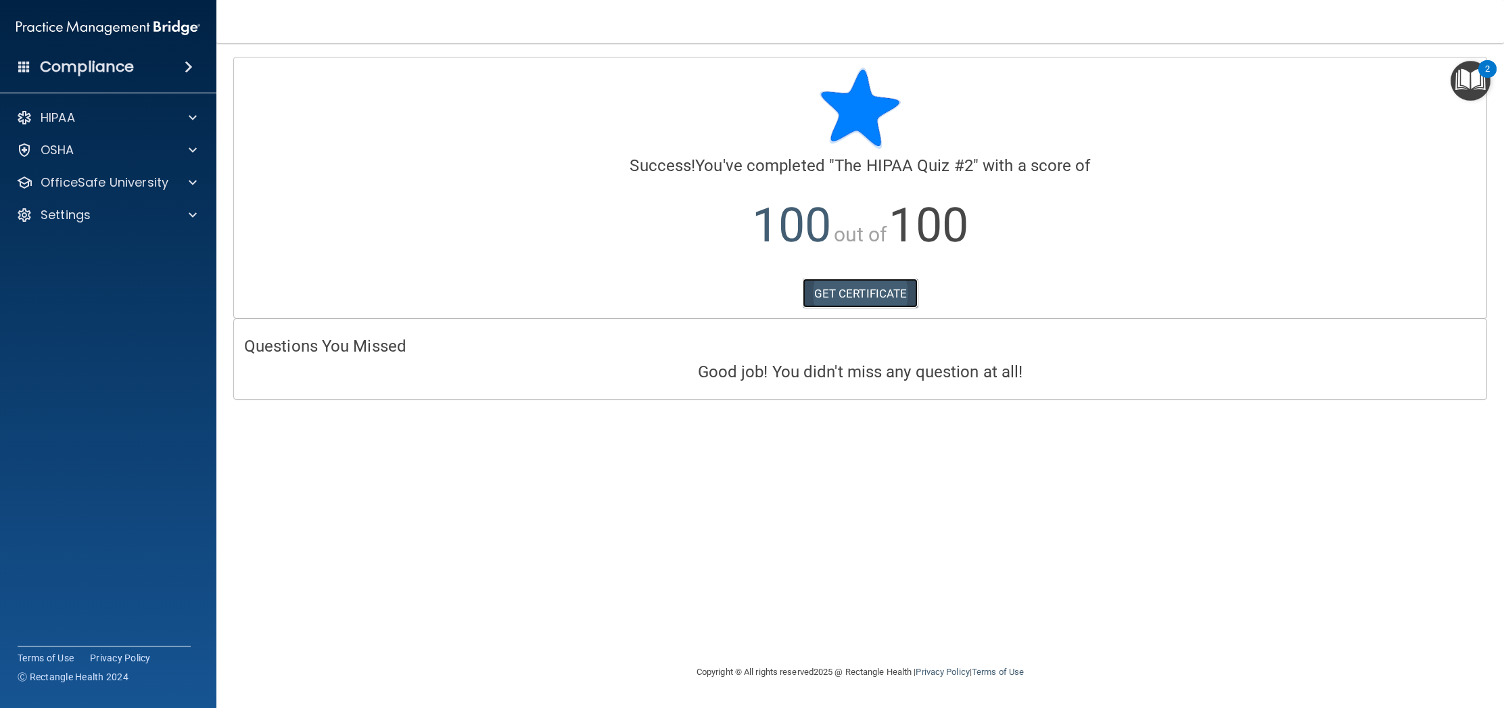
click at [860, 296] on link "GET CERTIFICATE" at bounding box center [861, 294] width 116 height 30
click at [86, 114] on div "HIPAA" at bounding box center [90, 118] width 168 height 16
click at [72, 252] on p "OfficeSafe University" at bounding box center [105, 247] width 128 height 16
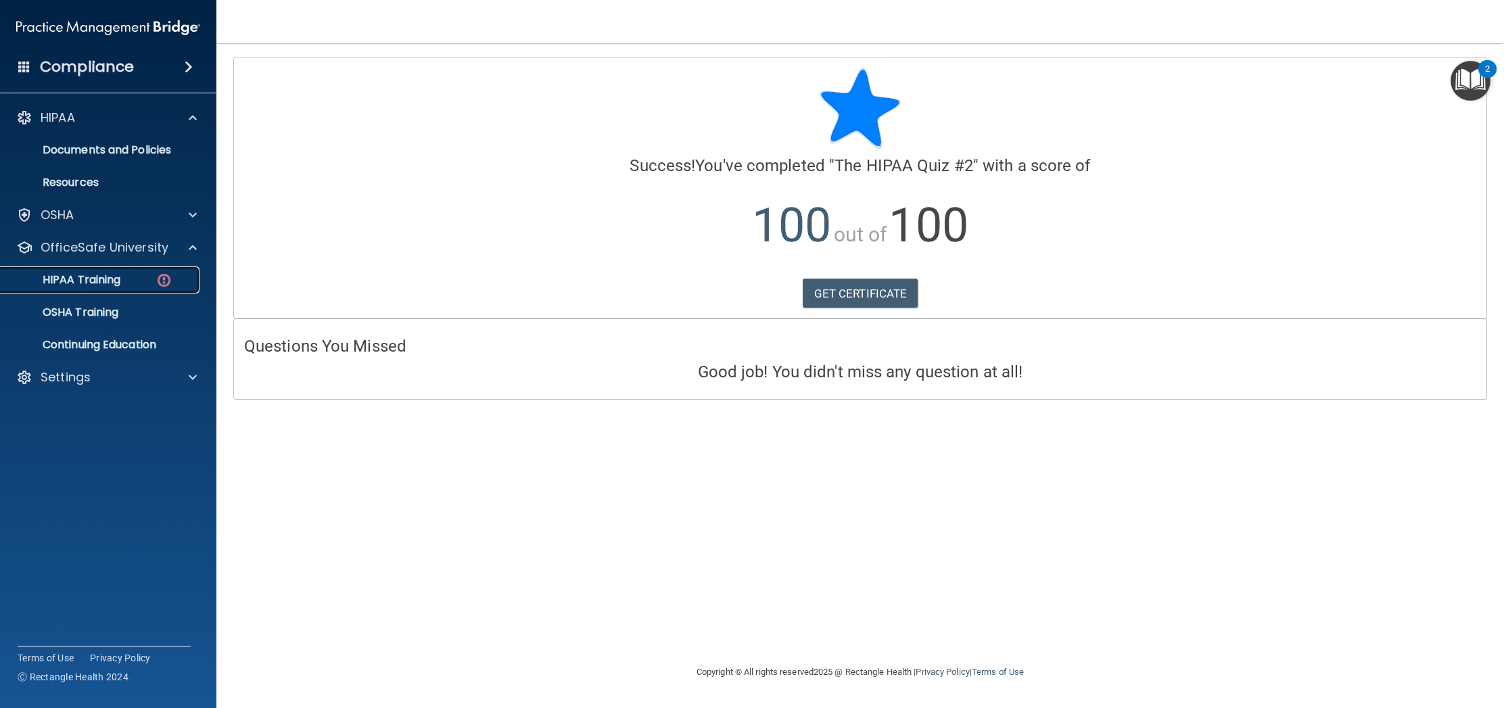
click at [161, 279] on img at bounding box center [164, 280] width 17 height 17
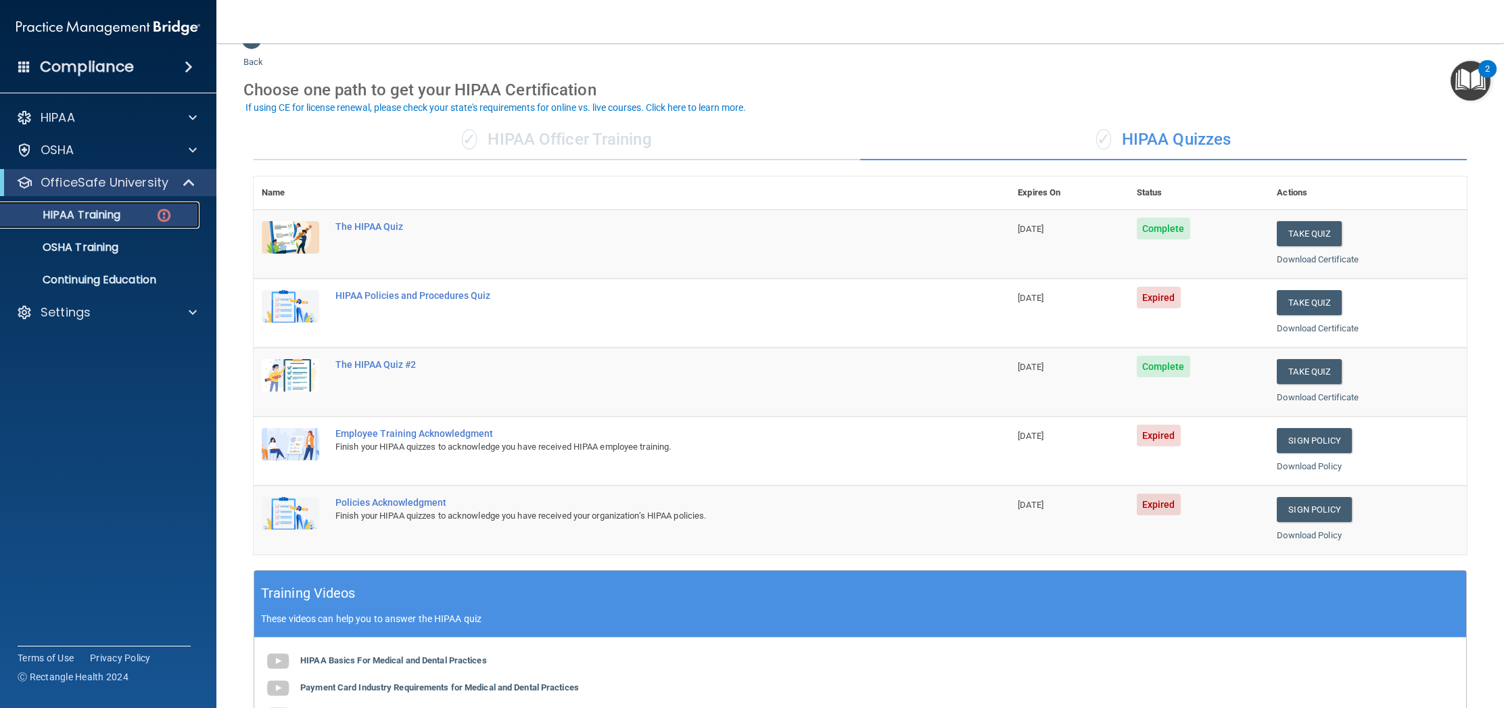
scroll to position [30, 0]
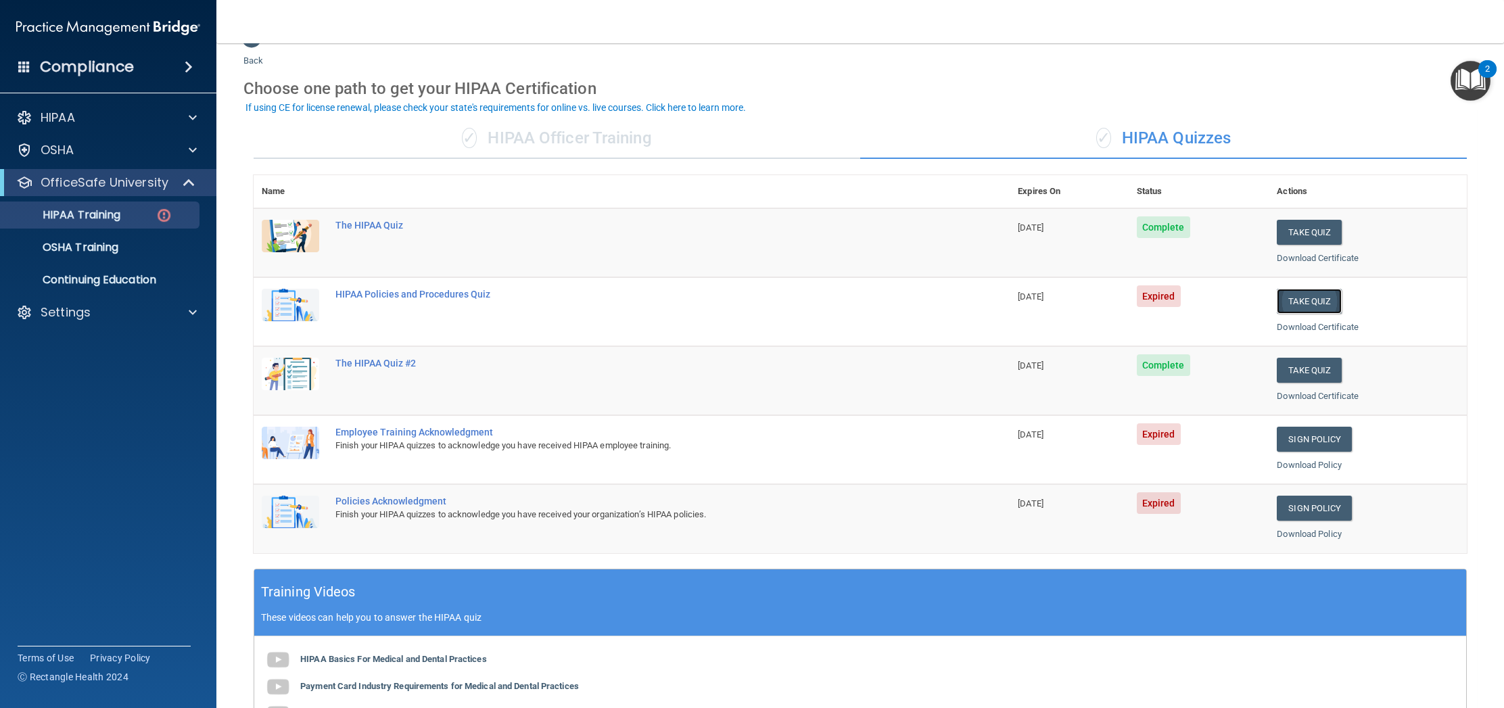
click at [1302, 301] on button "Take Quiz" at bounding box center [1309, 301] width 65 height 25
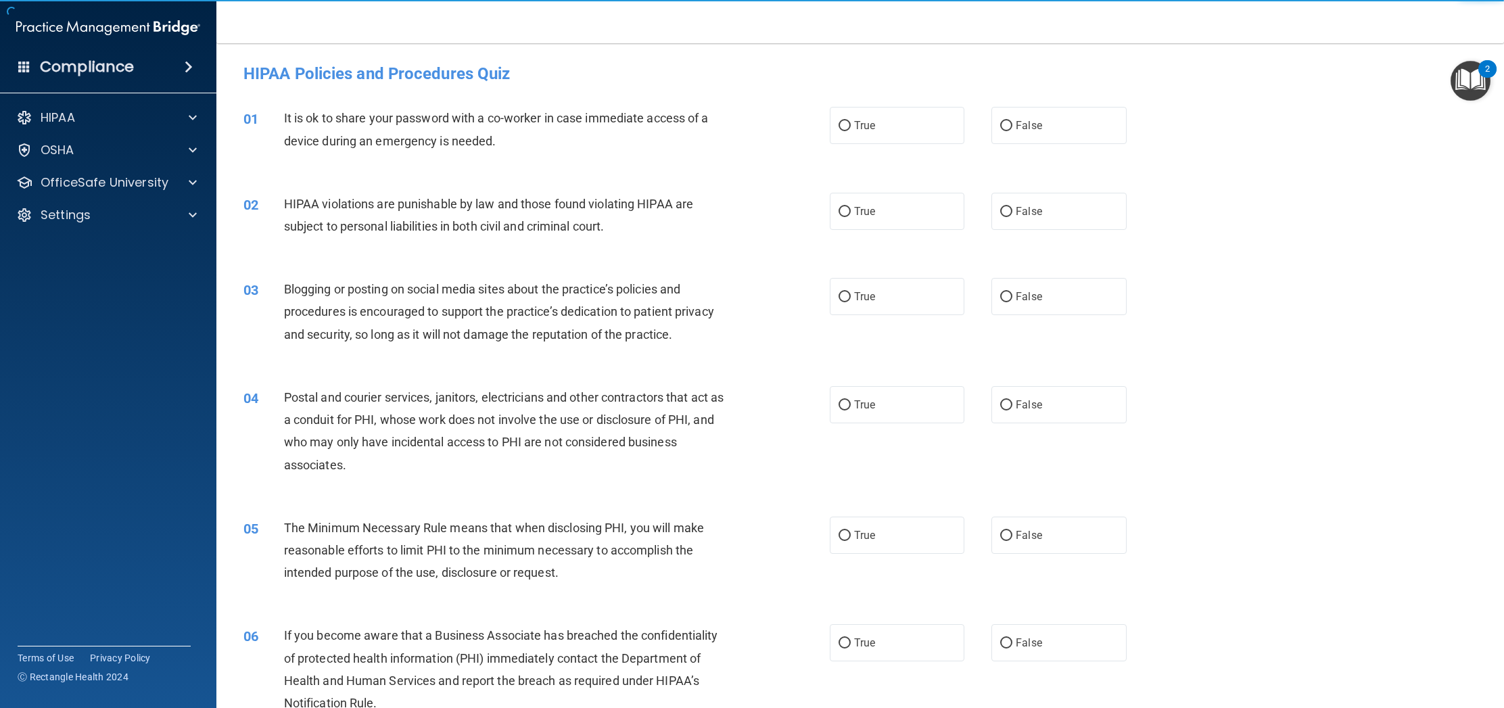
scroll to position [2, 0]
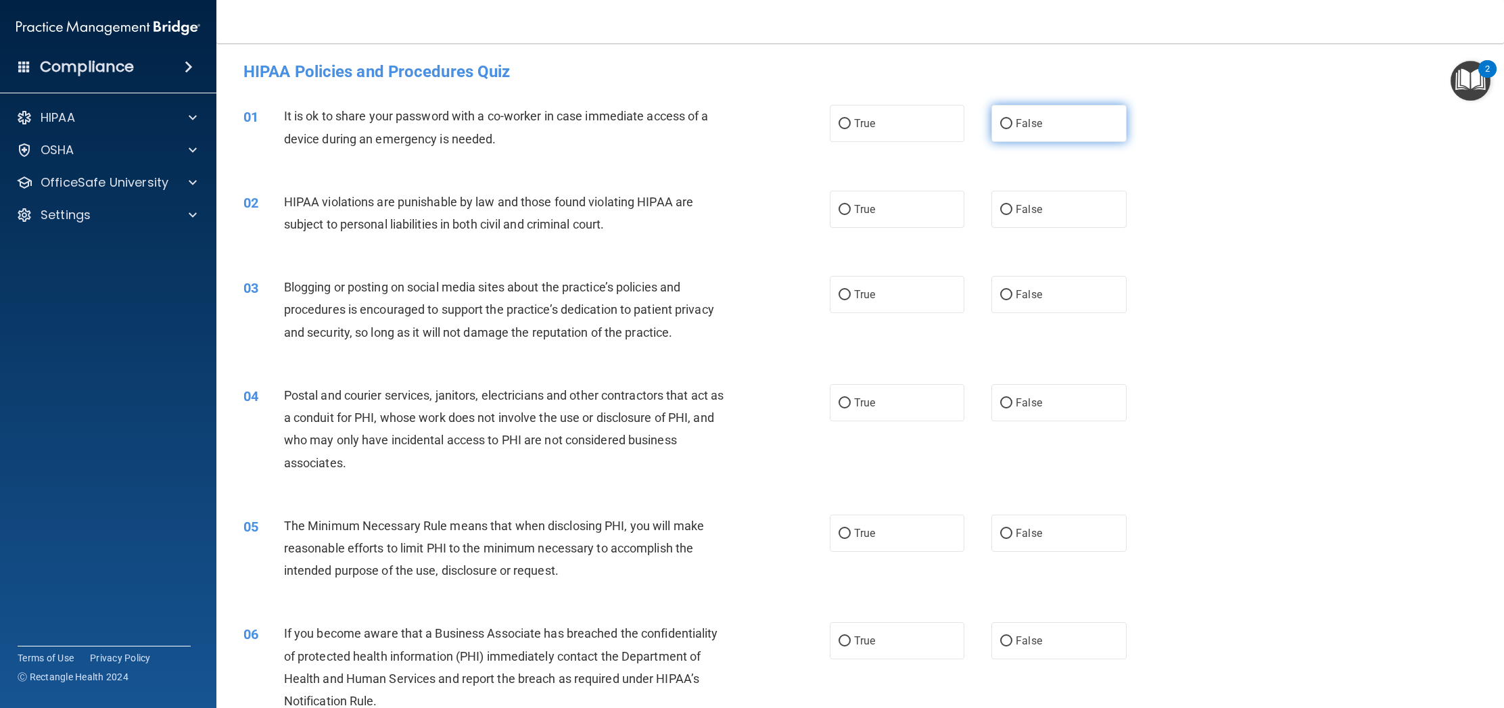
click at [1022, 123] on span "False" at bounding box center [1029, 123] width 26 height 13
click at [1012, 123] on input "False" at bounding box center [1006, 124] width 12 height 10
radio input "true"
click at [870, 206] on span "True" at bounding box center [864, 209] width 21 height 13
click at [851, 206] on input "True" at bounding box center [844, 210] width 12 height 10
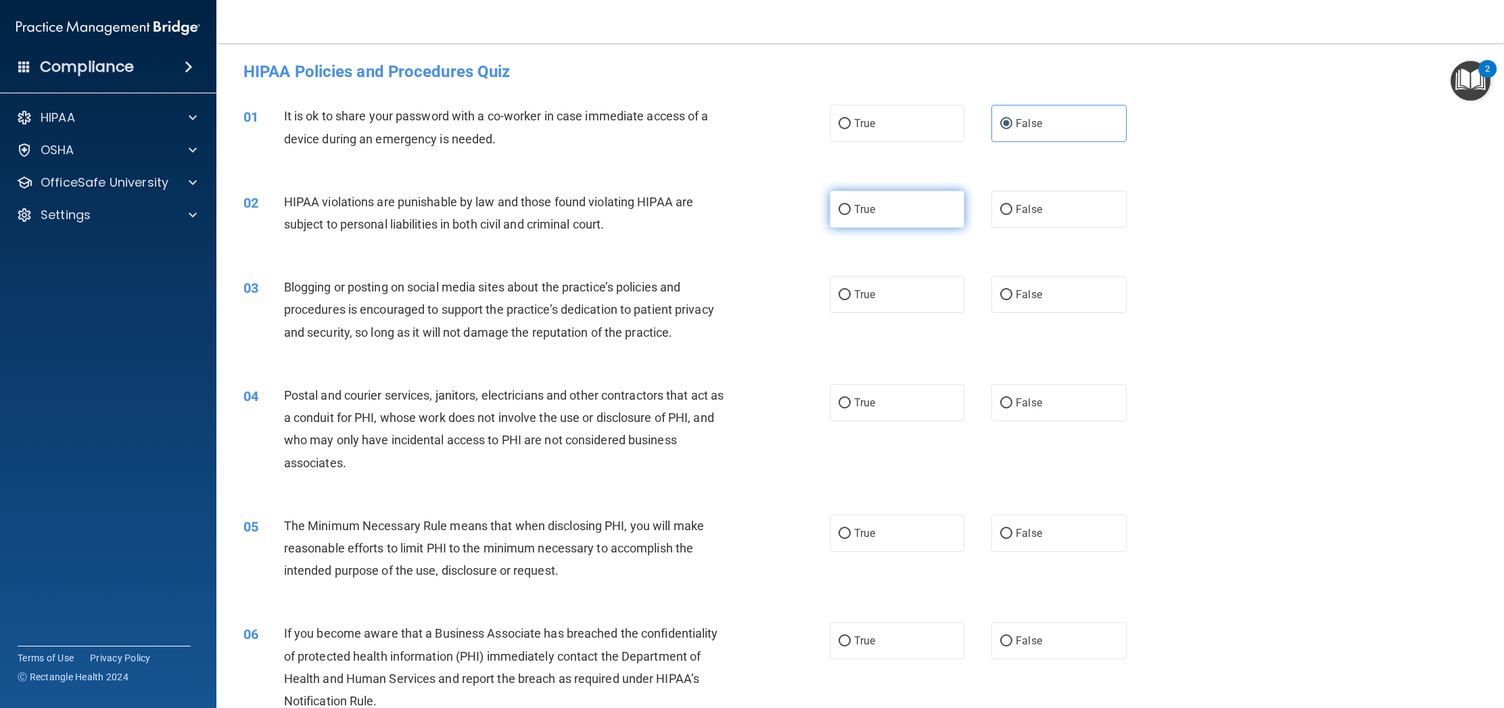
radio input "true"
click at [1033, 292] on span "False" at bounding box center [1029, 294] width 26 height 13
click at [1012, 292] on input "False" at bounding box center [1006, 295] width 12 height 10
radio input "true"
click at [864, 406] on span "True" at bounding box center [864, 402] width 21 height 13
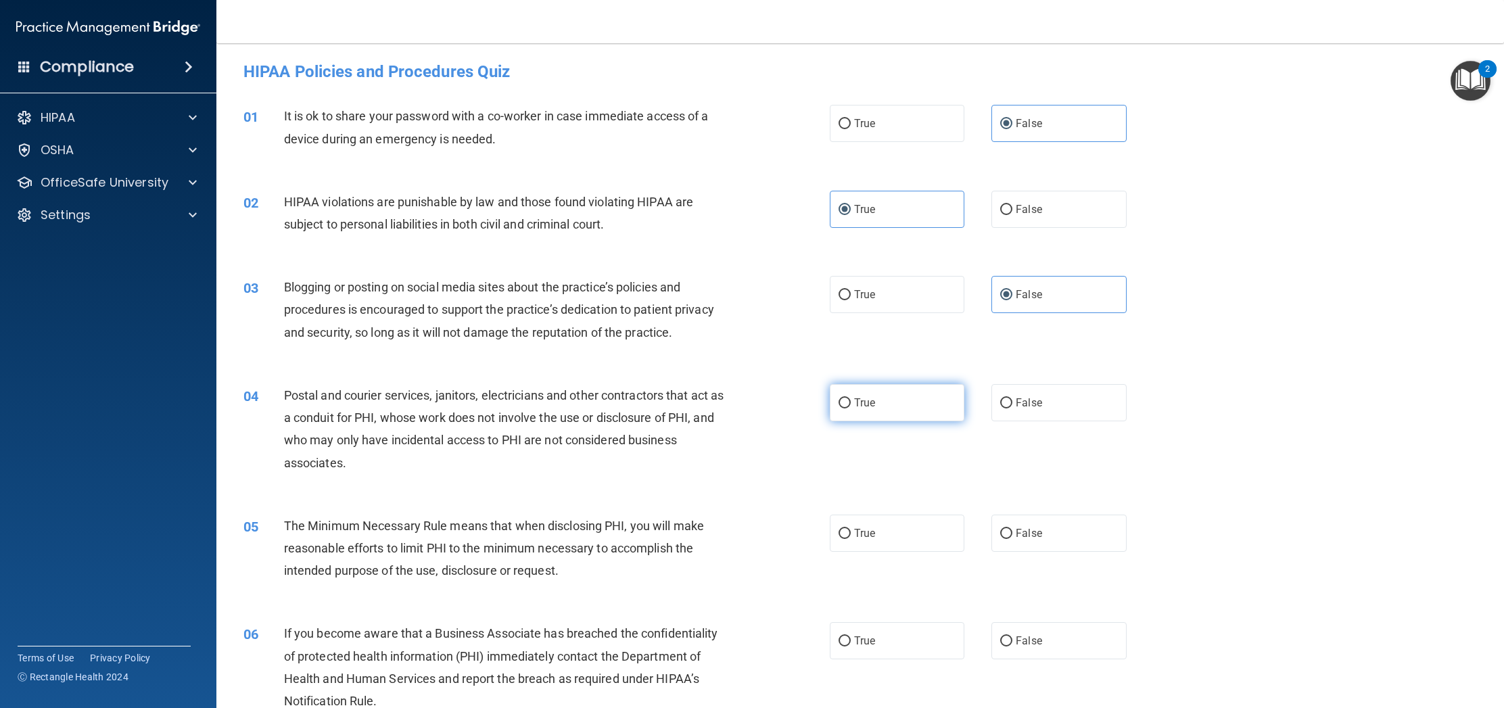
click at [851, 406] on input "True" at bounding box center [844, 403] width 12 height 10
radio input "true"
click at [854, 529] on span "True" at bounding box center [864, 533] width 21 height 13
click at [851, 529] on input "True" at bounding box center [844, 534] width 12 height 10
radio input "true"
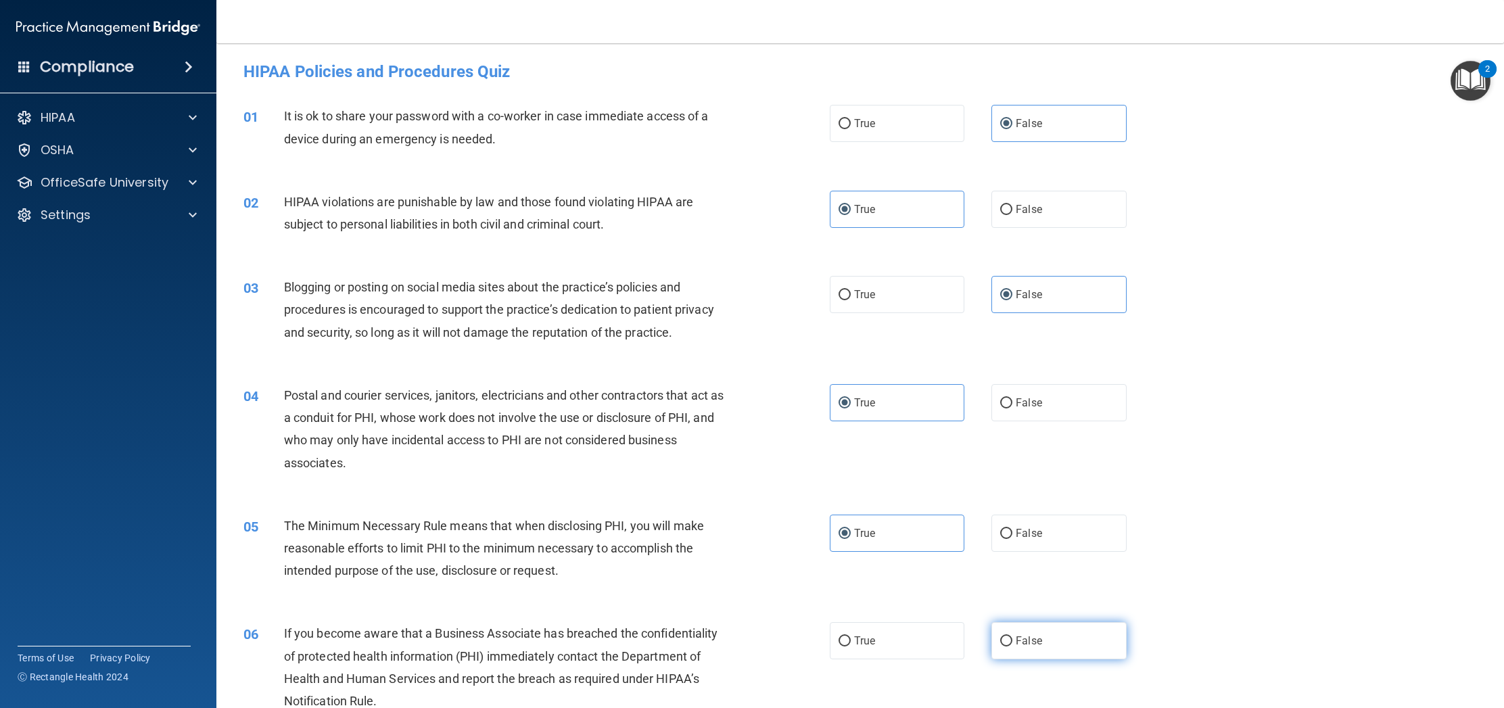
click at [1006, 644] on input "False" at bounding box center [1006, 641] width 12 height 10
radio input "true"
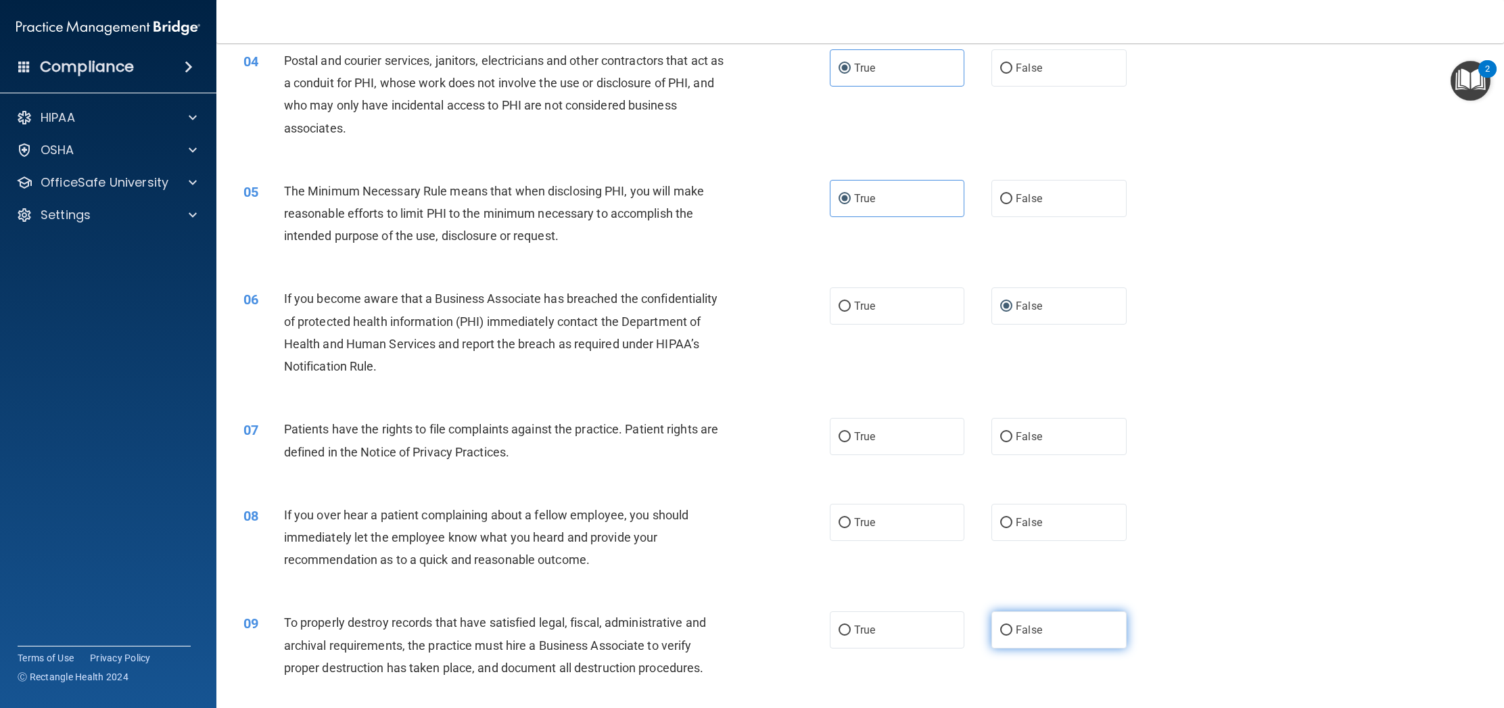
scroll to position [385, 0]
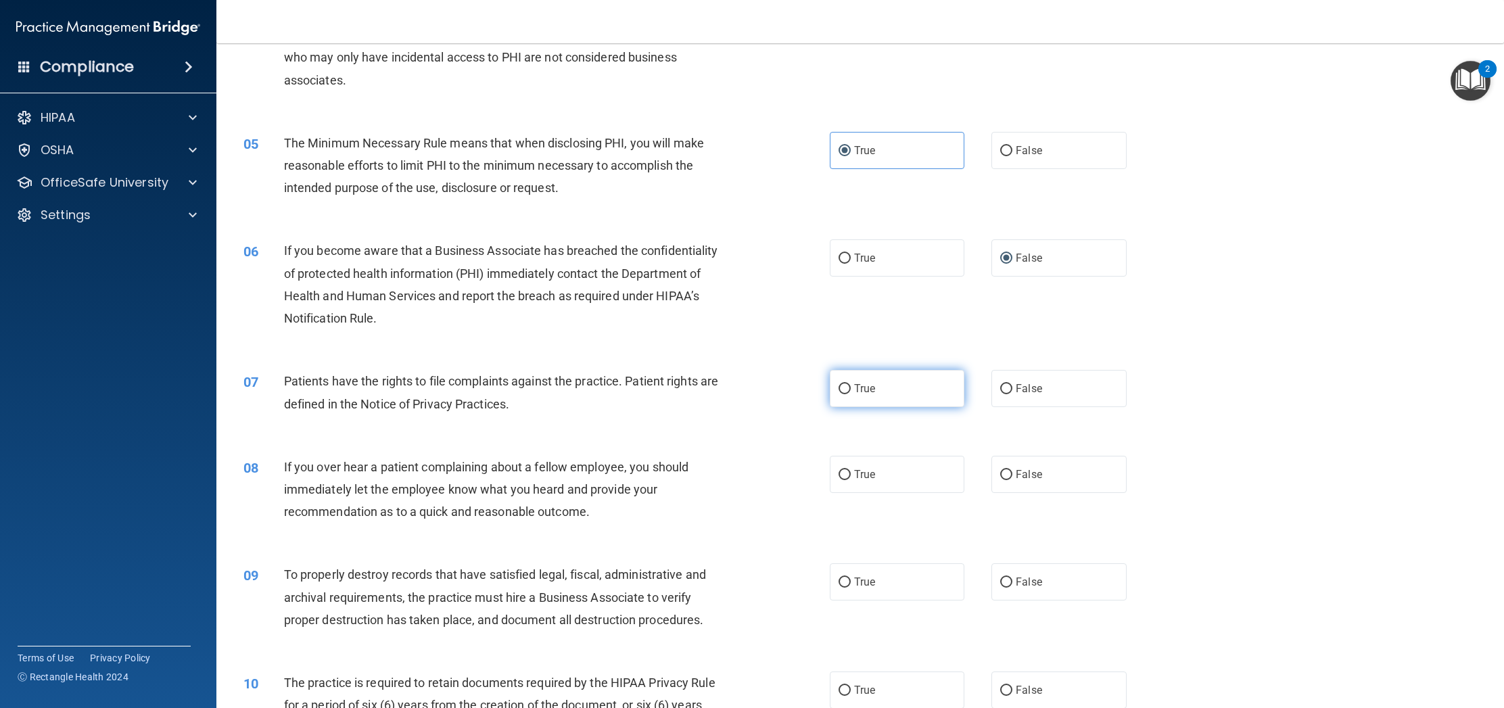
click at [848, 391] on input "True" at bounding box center [844, 389] width 12 height 10
radio input "true"
click at [1013, 472] on label "False" at bounding box center [1058, 474] width 135 height 37
click at [1012, 472] on input "False" at bounding box center [1006, 475] width 12 height 10
radio input "true"
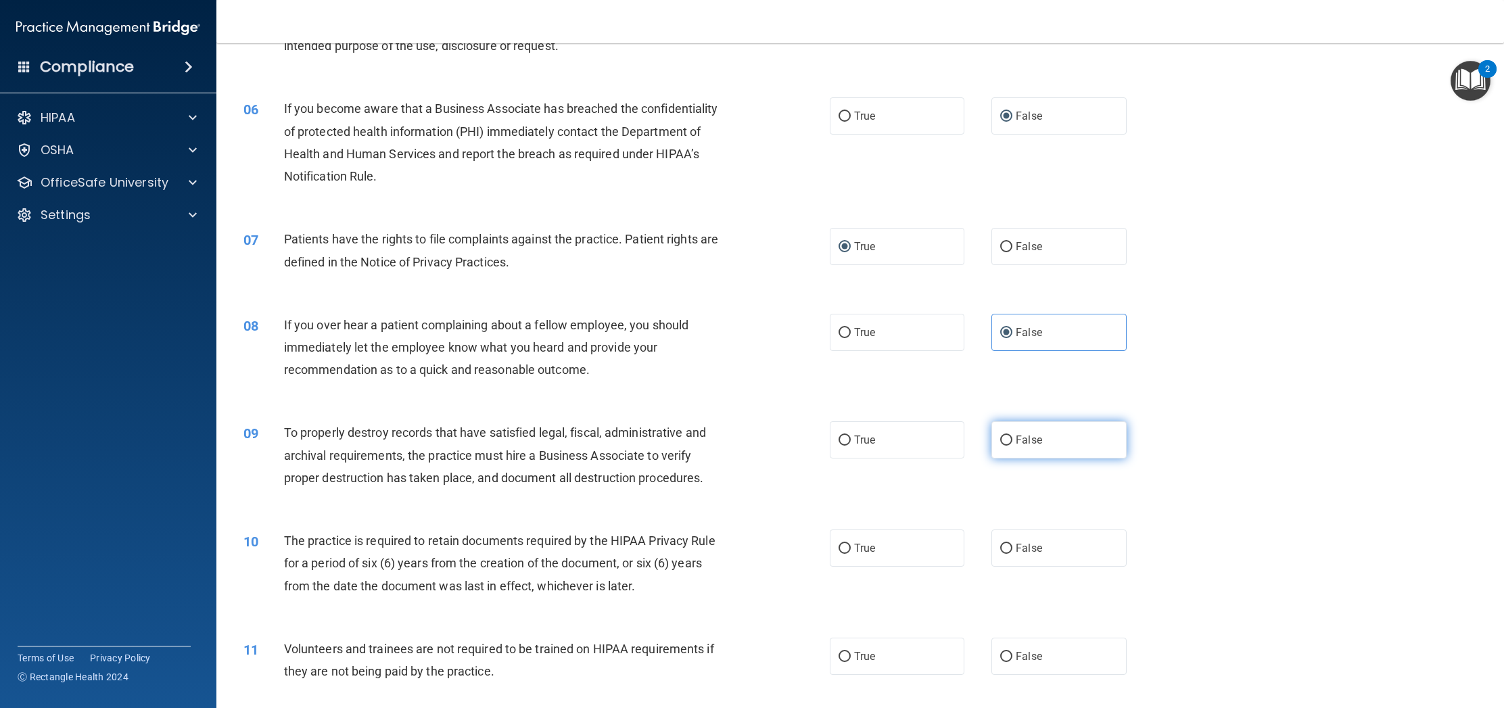
scroll to position [527, 0]
drag, startPoint x: 1006, startPoint y: 445, endPoint x: 945, endPoint y: 492, distance: 77.2
click at [1006, 446] on label "False" at bounding box center [1058, 439] width 135 height 37
click at [1006, 445] on input "False" at bounding box center [1006, 440] width 12 height 10
radio input "true"
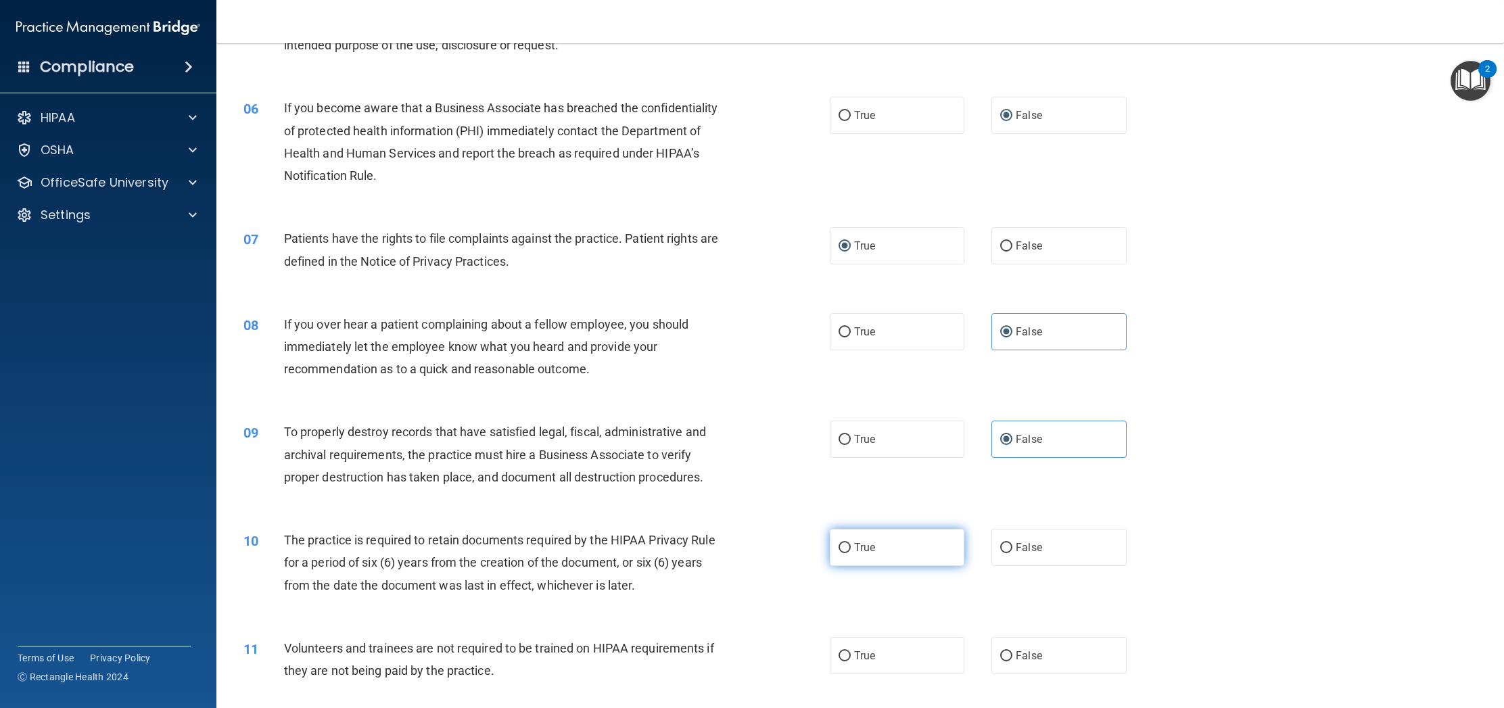
click at [856, 551] on label "True" at bounding box center [897, 547] width 135 height 37
click at [851, 551] on input "True" at bounding box center [844, 548] width 12 height 10
radio input "true"
click at [1030, 653] on span "False" at bounding box center [1029, 655] width 26 height 13
click at [1012, 653] on input "False" at bounding box center [1006, 656] width 12 height 10
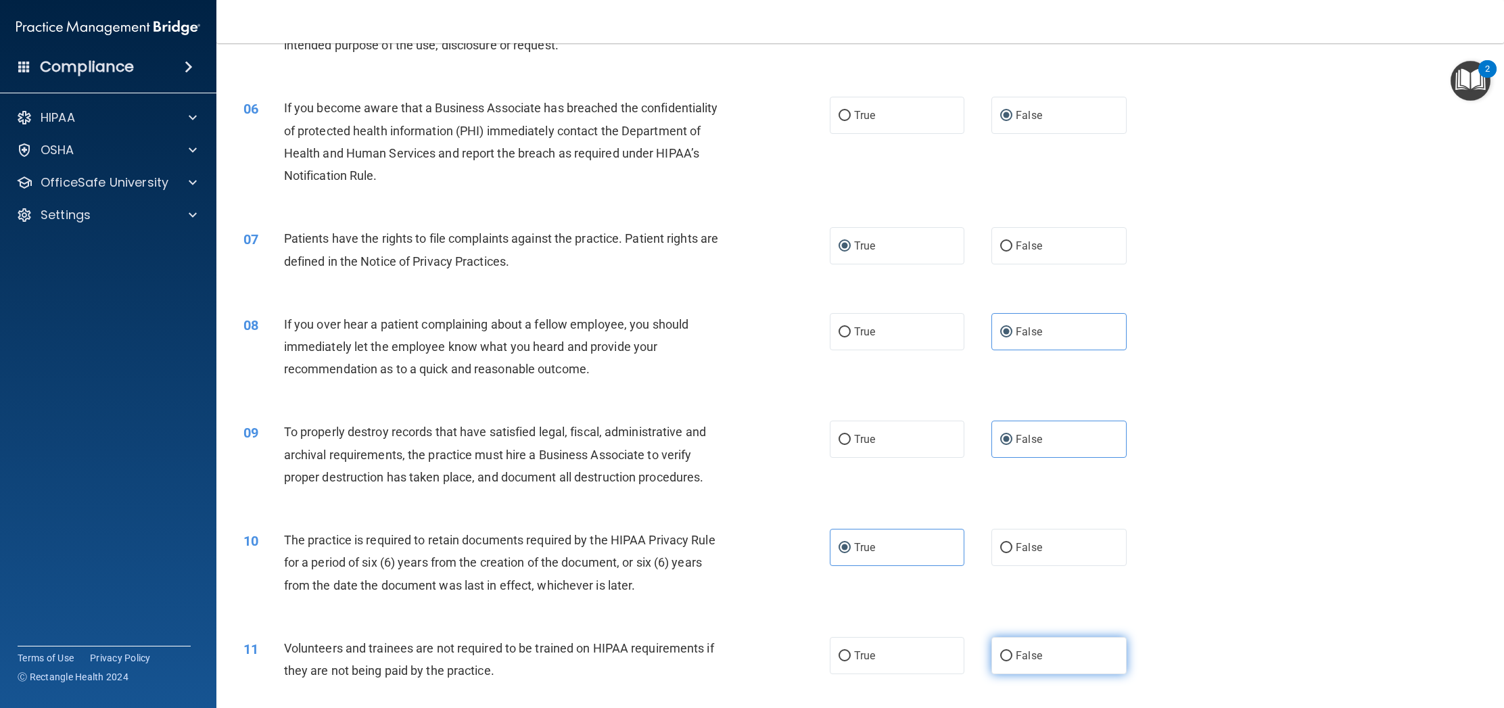
radio input "true"
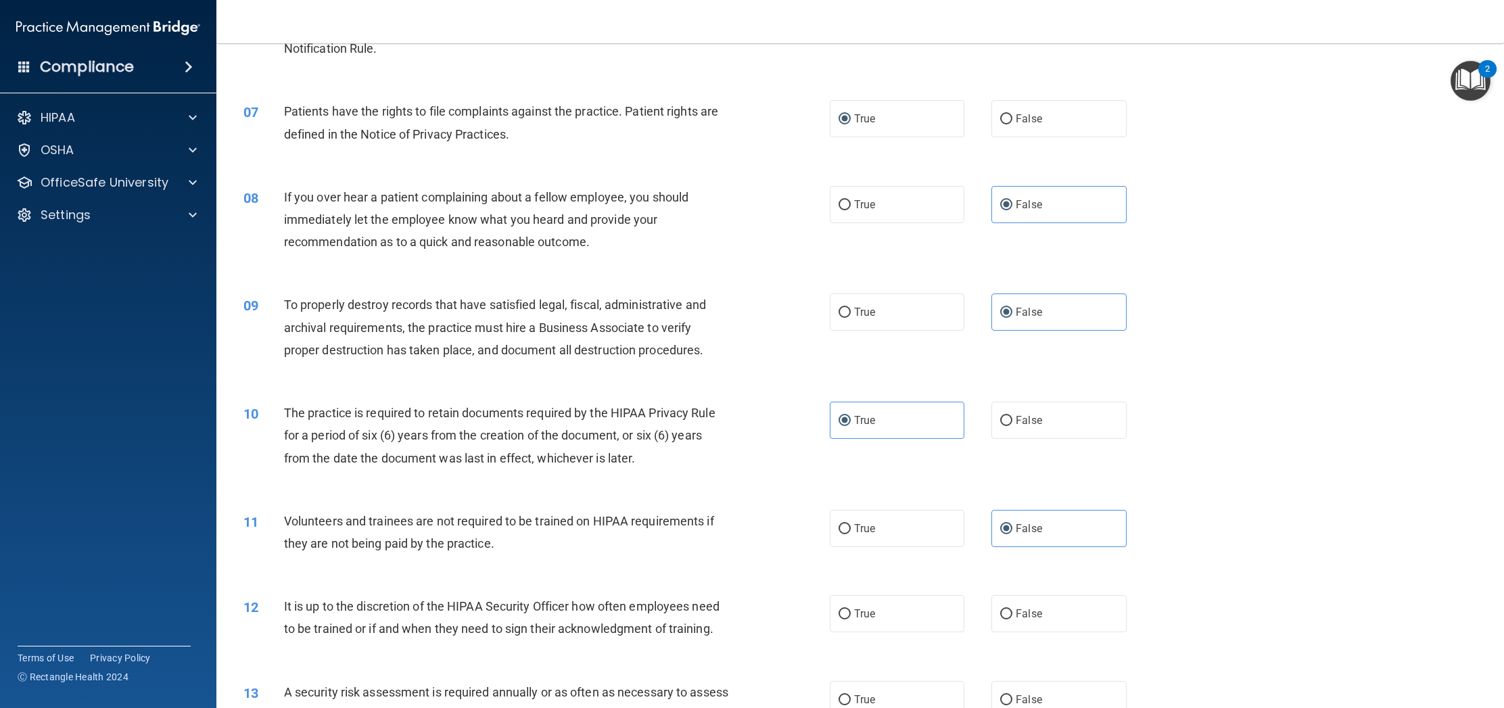
scroll to position [655, 0]
click at [1037, 617] on span "False" at bounding box center [1029, 613] width 26 height 13
click at [1012, 617] on input "False" at bounding box center [1006, 614] width 12 height 10
radio input "true"
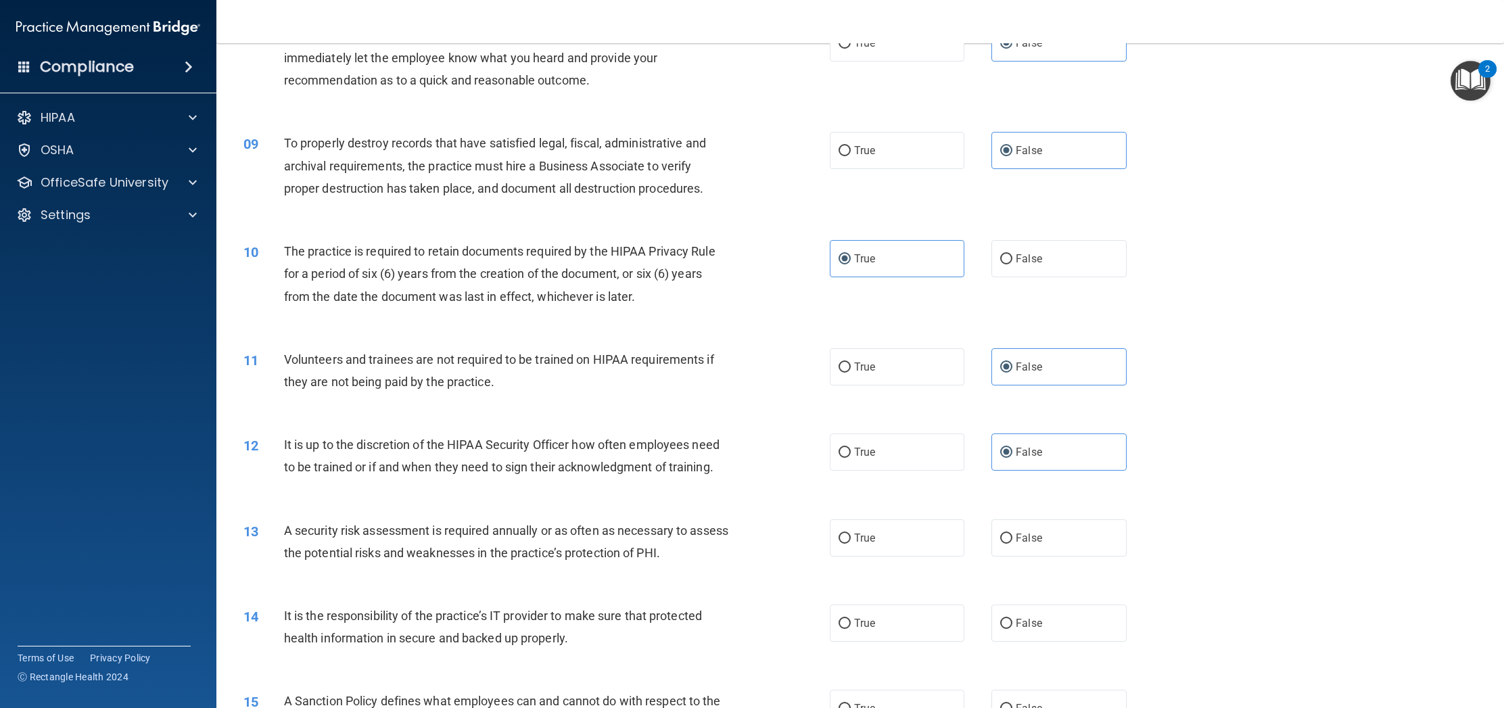
scroll to position [860, 0]
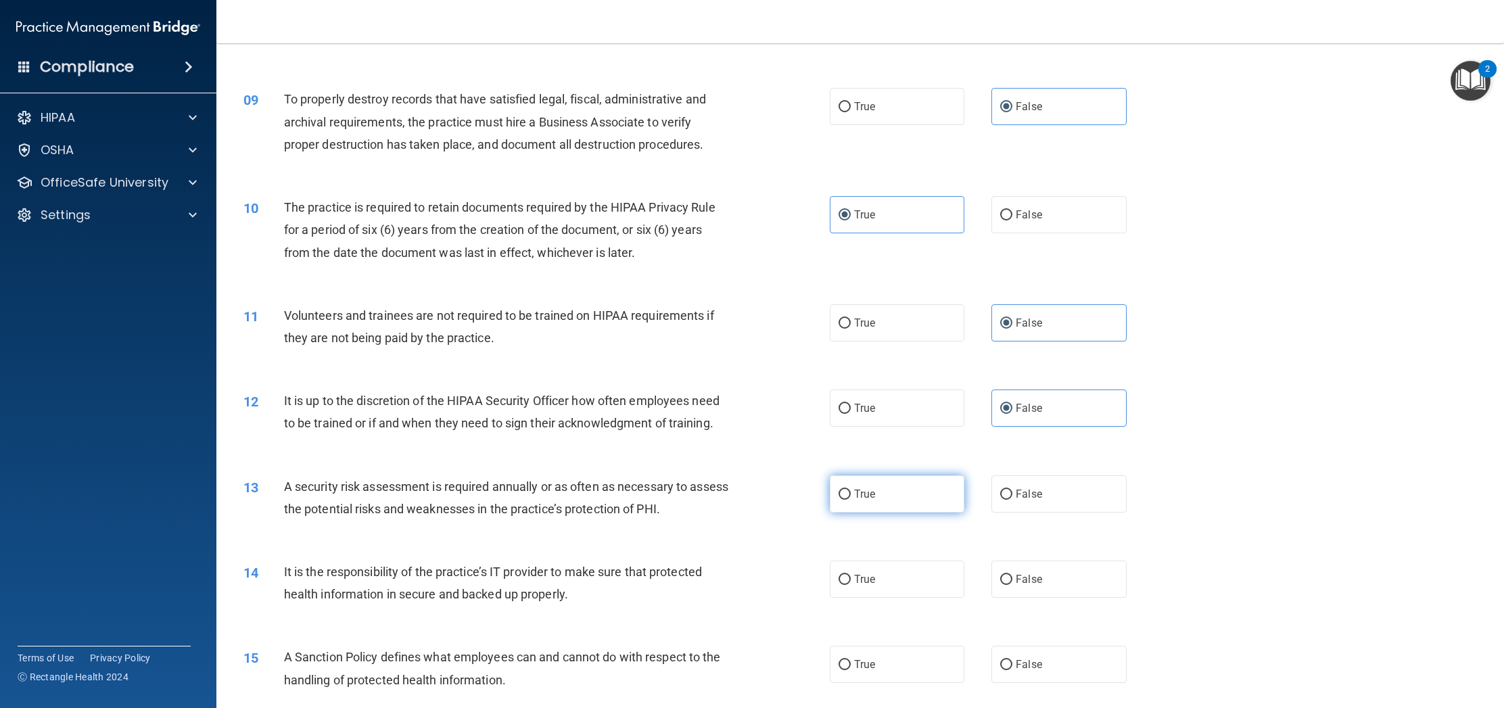
click at [875, 502] on label "True" at bounding box center [897, 493] width 135 height 37
click at [851, 500] on input "True" at bounding box center [844, 495] width 12 height 10
radio input "true"
drag, startPoint x: 1023, startPoint y: 577, endPoint x: 1009, endPoint y: 625, distance: 50.1
click at [1023, 577] on span "False" at bounding box center [1029, 579] width 26 height 13
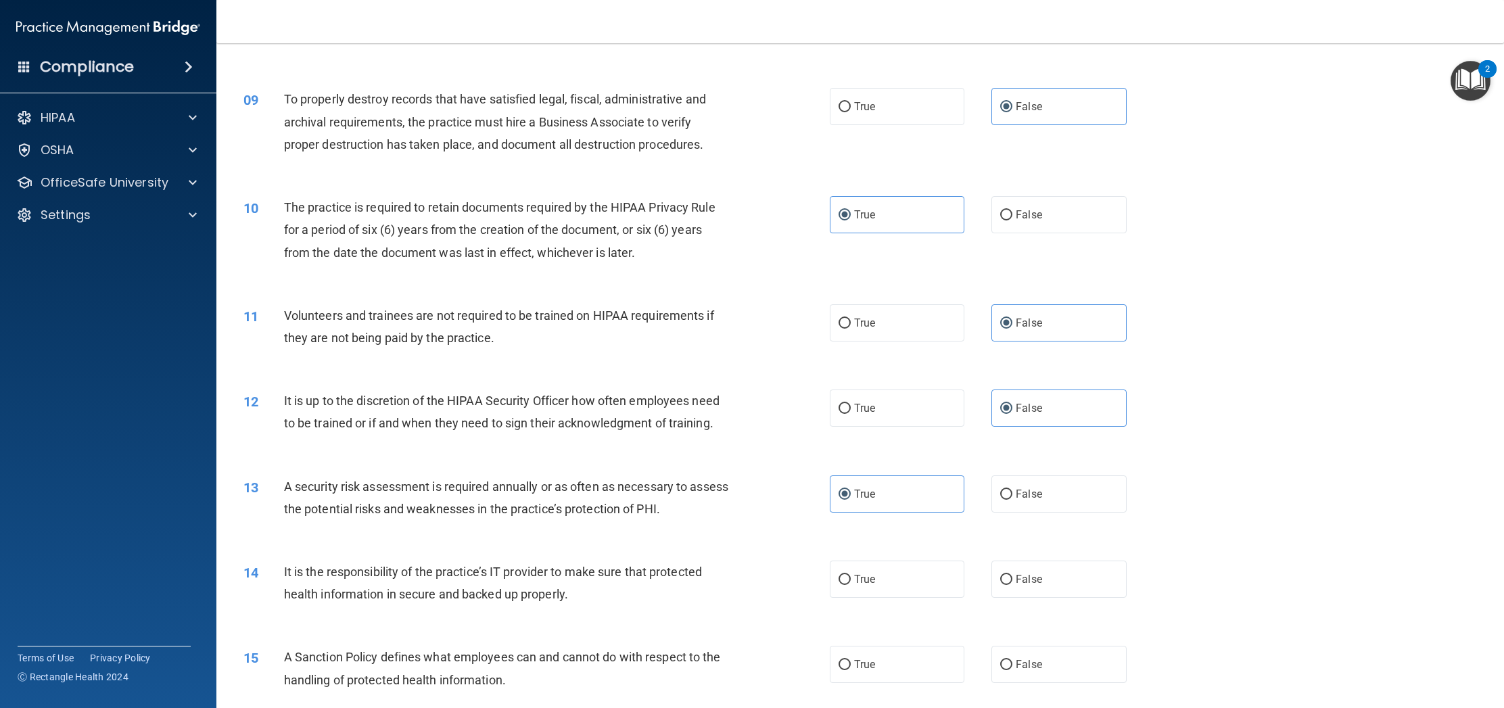
click at [1012, 577] on input "False" at bounding box center [1006, 580] width 12 height 10
radio input "true"
click at [1005, 665] on input "False" at bounding box center [1006, 665] width 12 height 10
radio input "true"
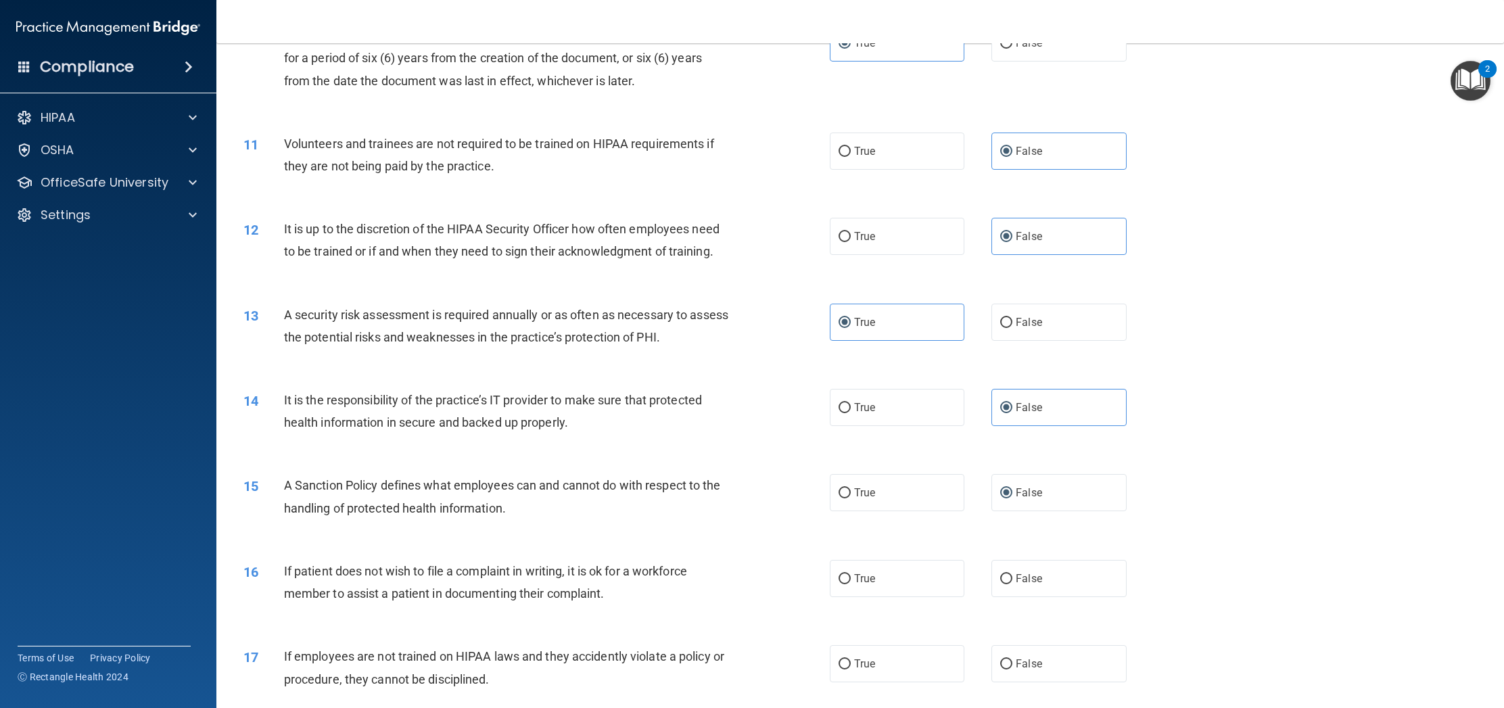
scroll to position [1043, 0]
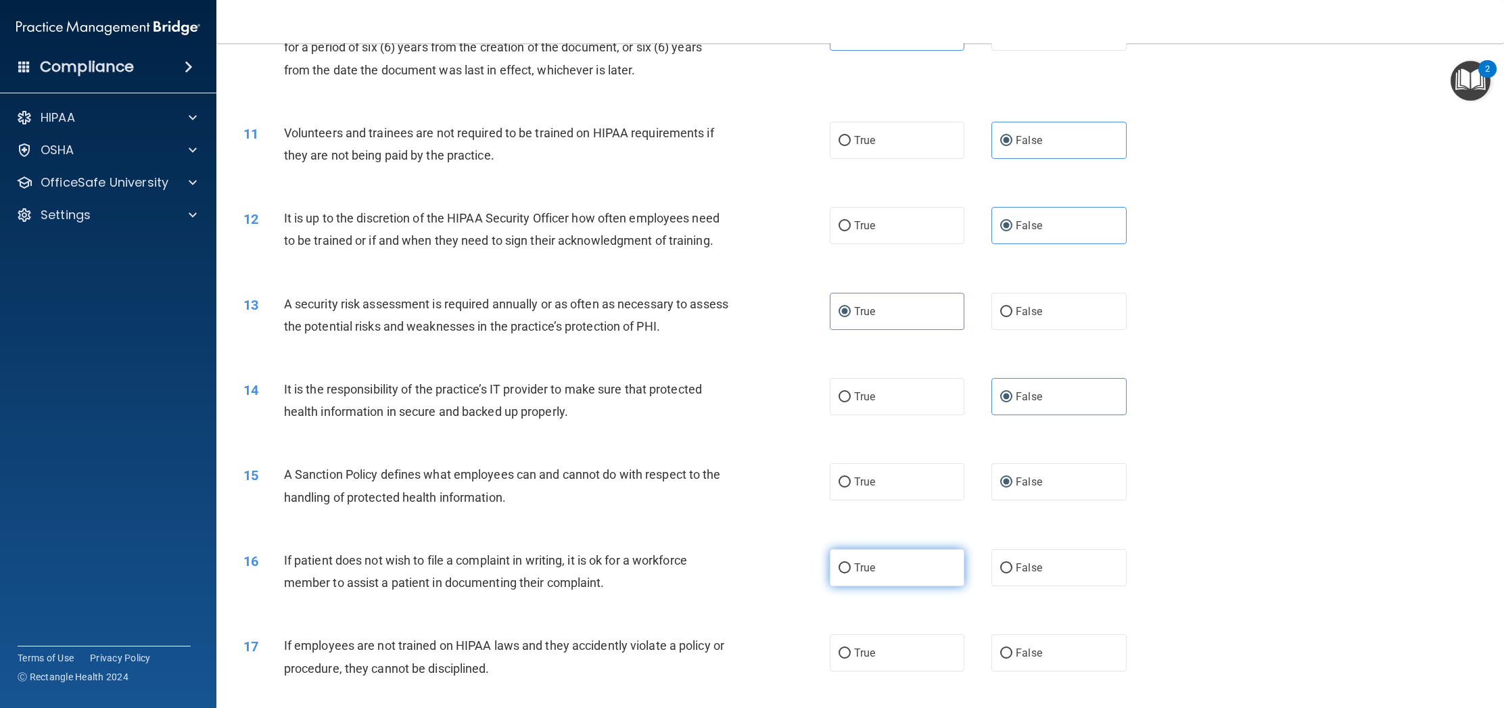
click at [865, 571] on span "True" at bounding box center [864, 567] width 21 height 13
click at [851, 571] on input "True" at bounding box center [844, 568] width 12 height 10
radio input "true"
click at [1023, 657] on span "False" at bounding box center [1029, 652] width 26 height 13
click at [1012, 657] on input "False" at bounding box center [1006, 653] width 12 height 10
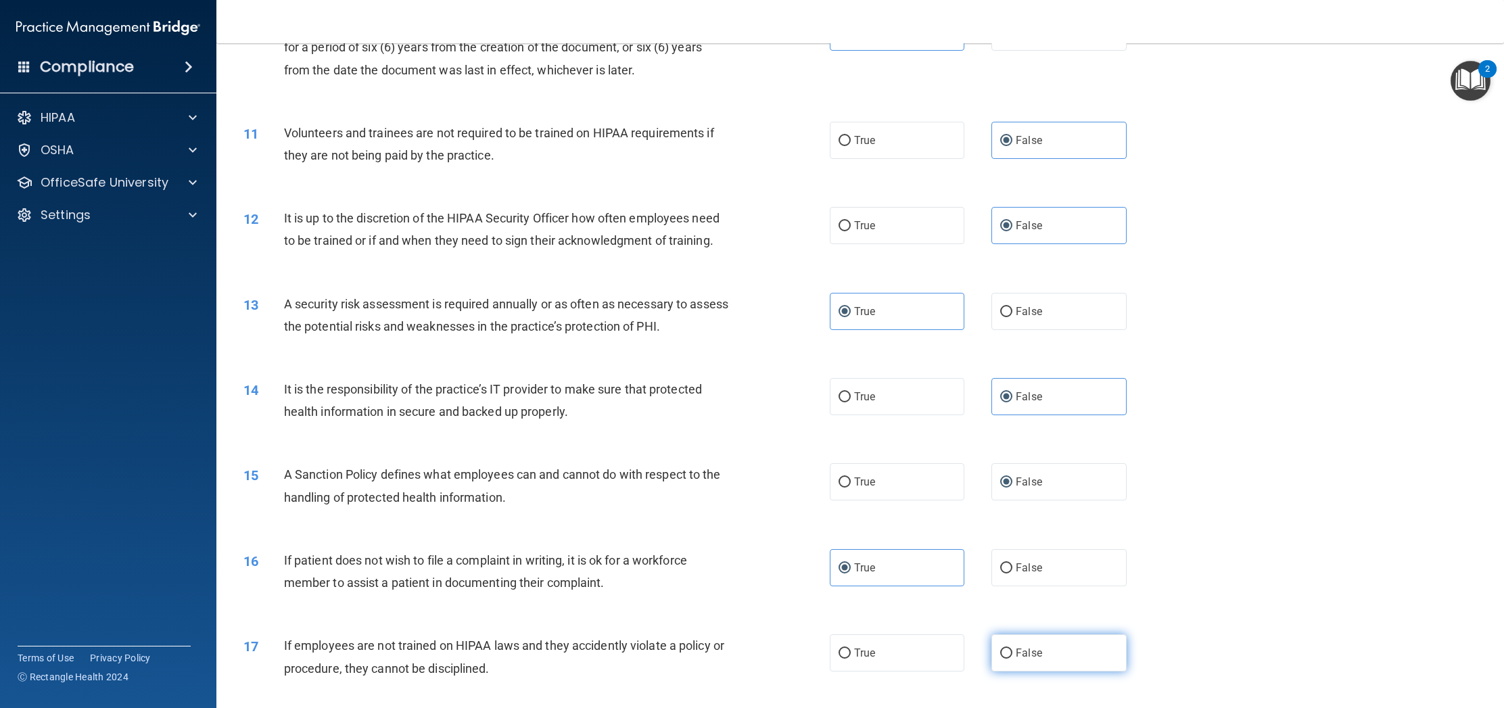
radio input "true"
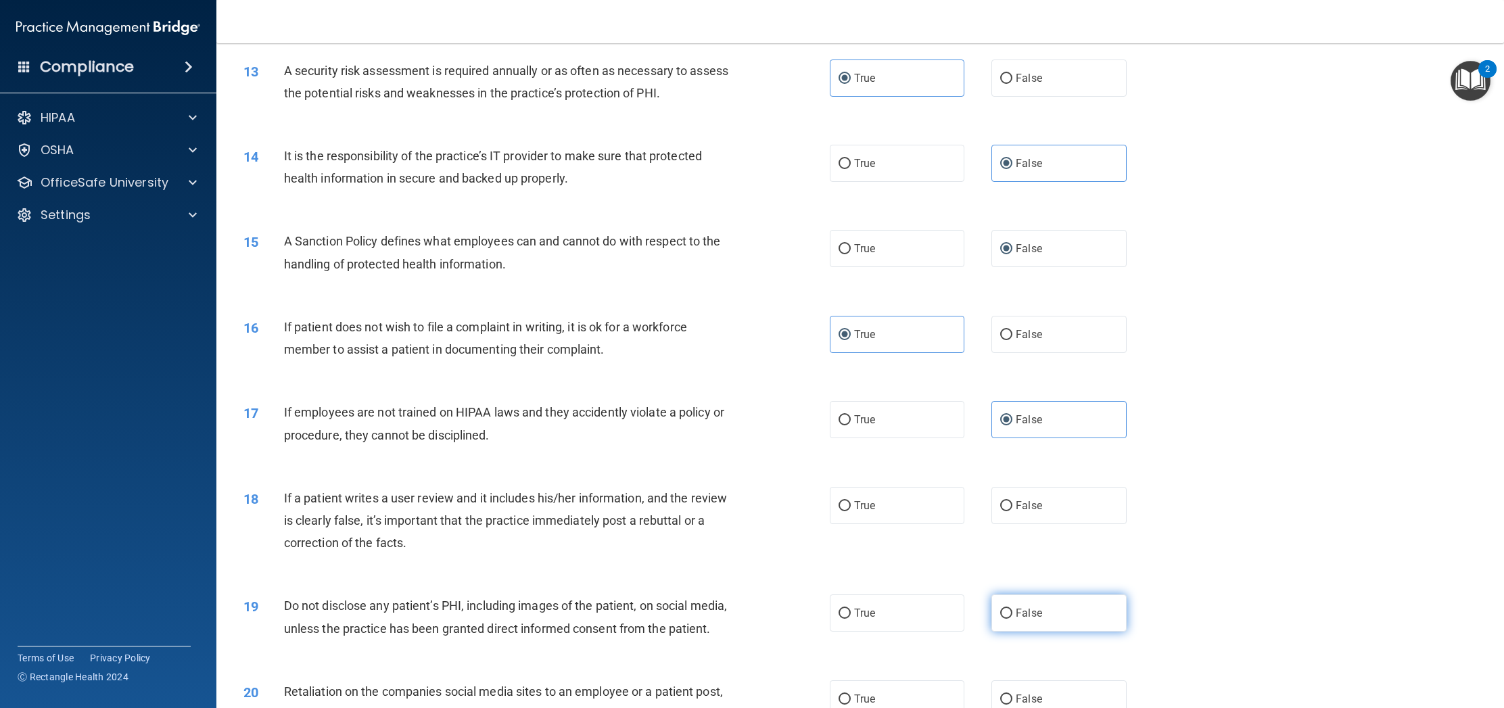
scroll to position [1335, 0]
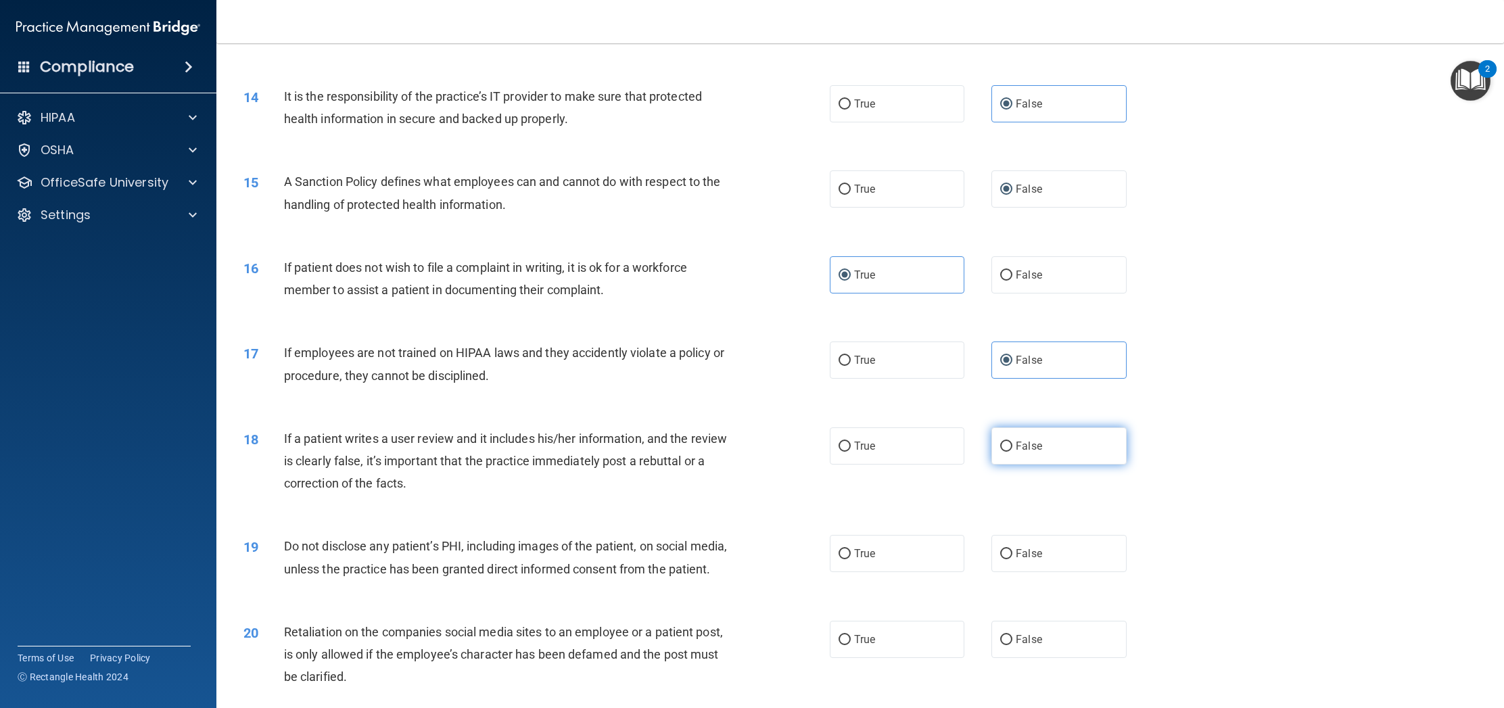
click at [1009, 446] on input "False" at bounding box center [1006, 447] width 12 height 10
radio input "true"
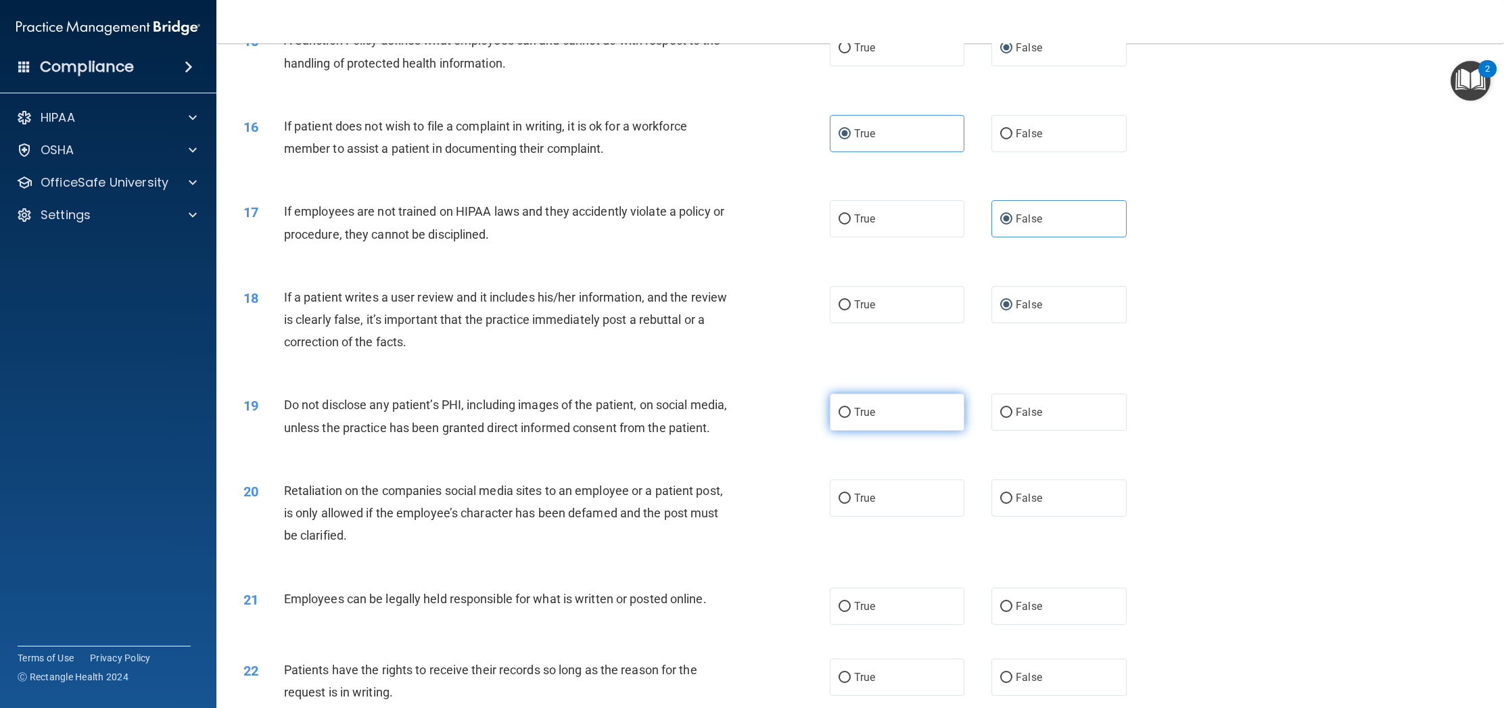
click at [882, 408] on label "True" at bounding box center [897, 412] width 135 height 37
click at [851, 408] on input "True" at bounding box center [844, 413] width 12 height 10
radio input "true"
click at [1009, 504] on input "False" at bounding box center [1006, 499] width 12 height 10
radio input "true"
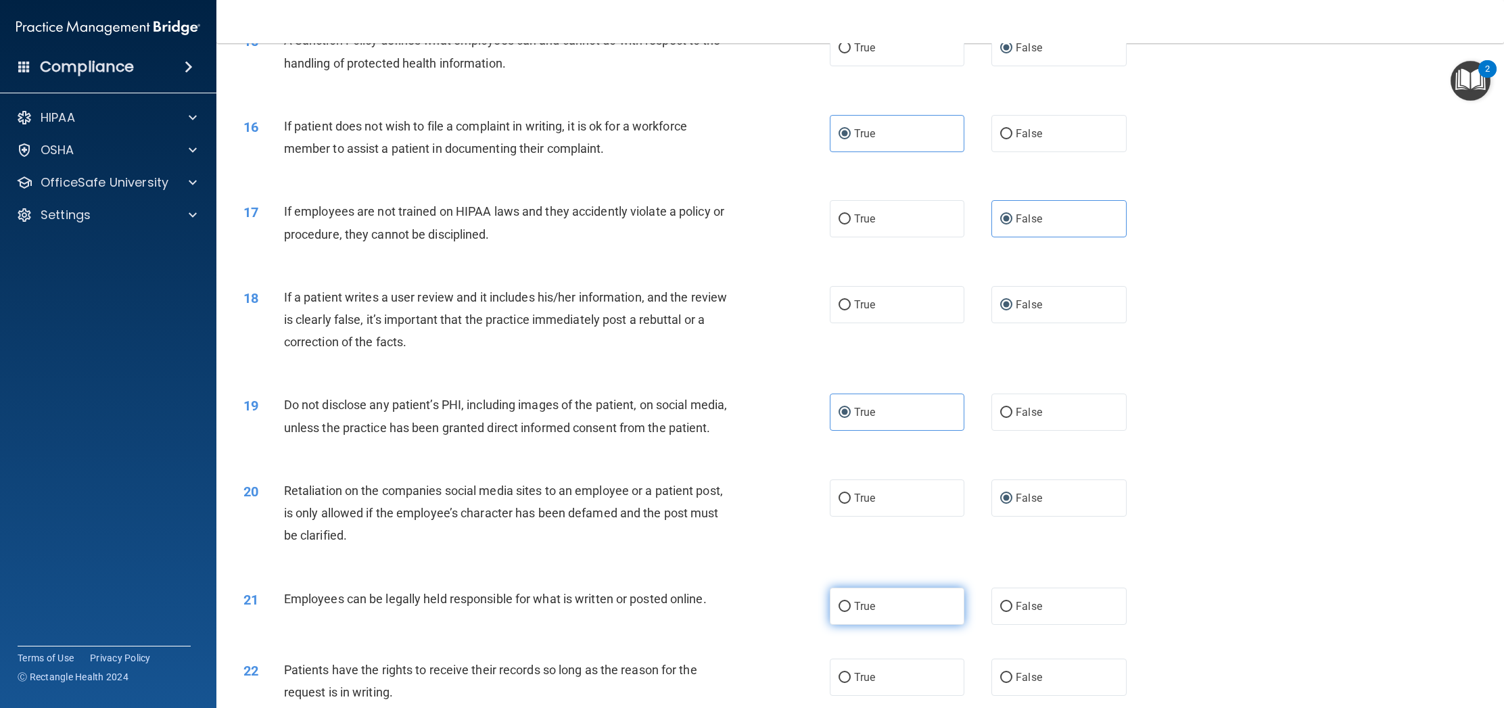
click at [875, 625] on label "True" at bounding box center [897, 606] width 135 height 37
click at [851, 612] on input "True" at bounding box center [844, 607] width 12 height 10
radio input "true"
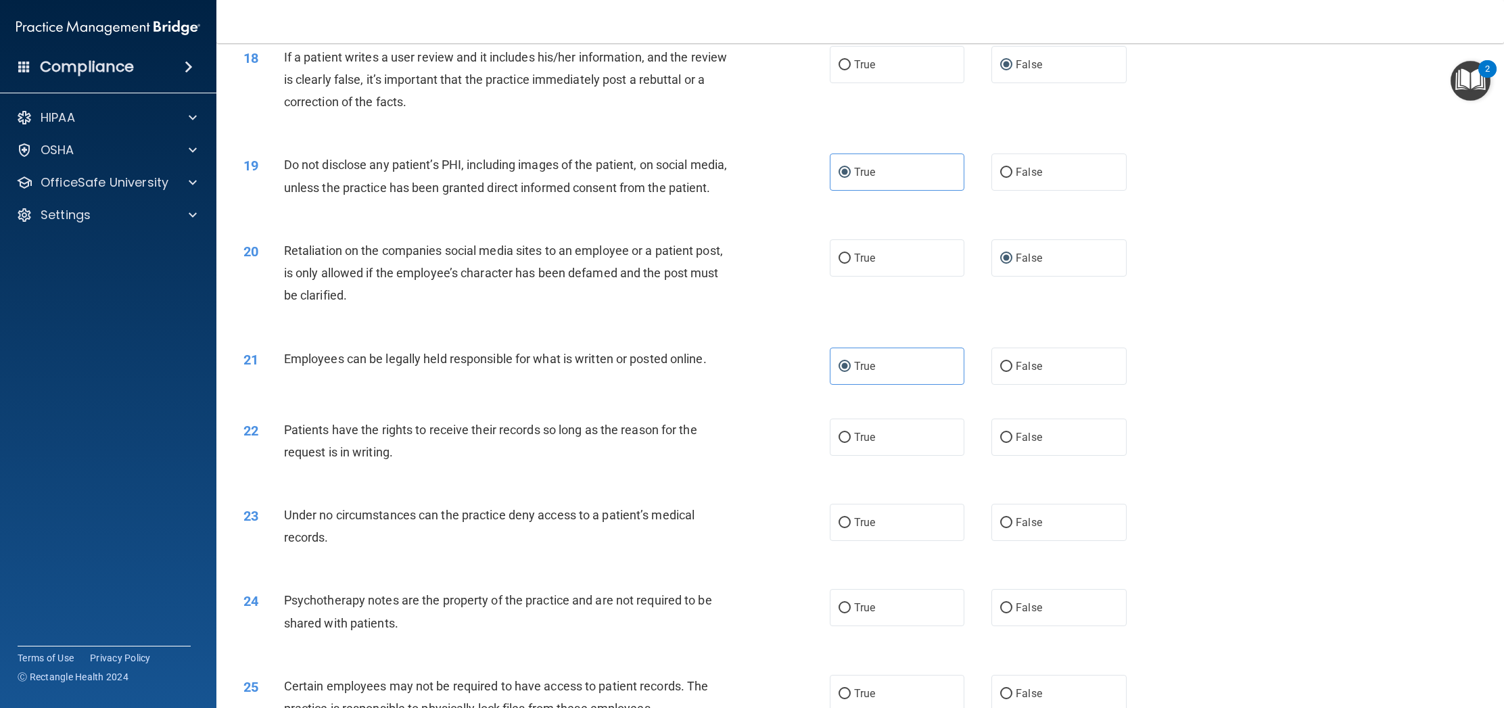
scroll to position [1719, 0]
click at [1032, 454] on label "False" at bounding box center [1058, 435] width 135 height 37
click at [1012, 441] on input "False" at bounding box center [1006, 436] width 12 height 10
radio input "true"
click at [1007, 526] on input "False" at bounding box center [1006, 521] width 12 height 10
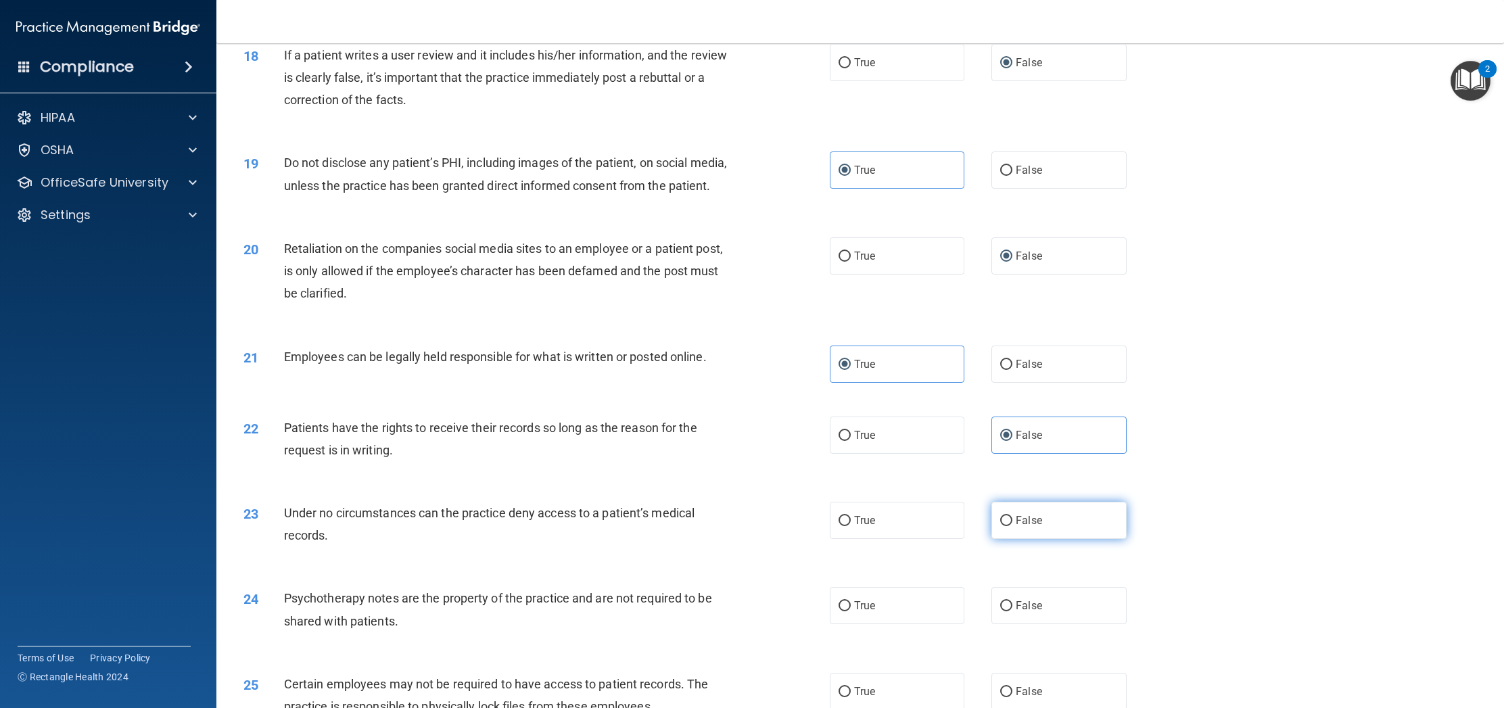
radio input "true"
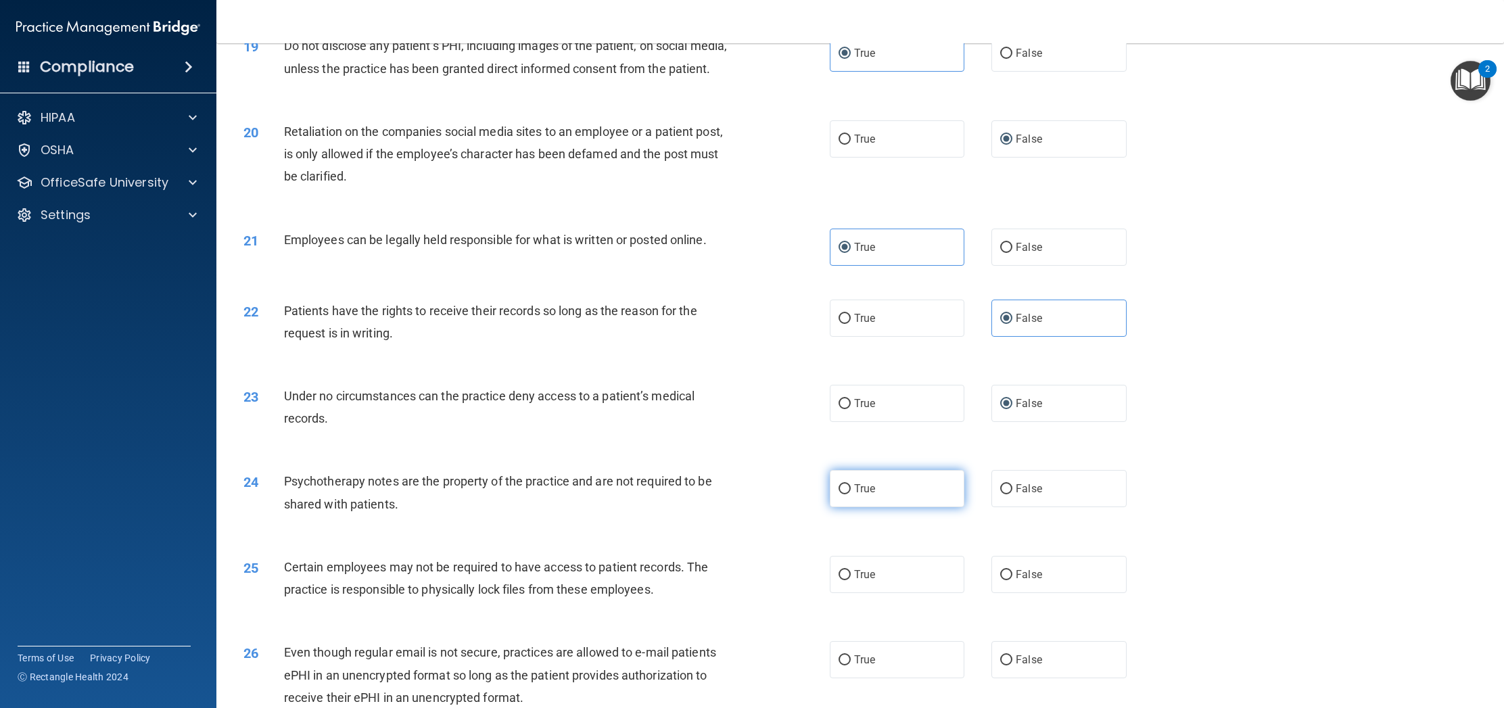
scroll to position [1851, 0]
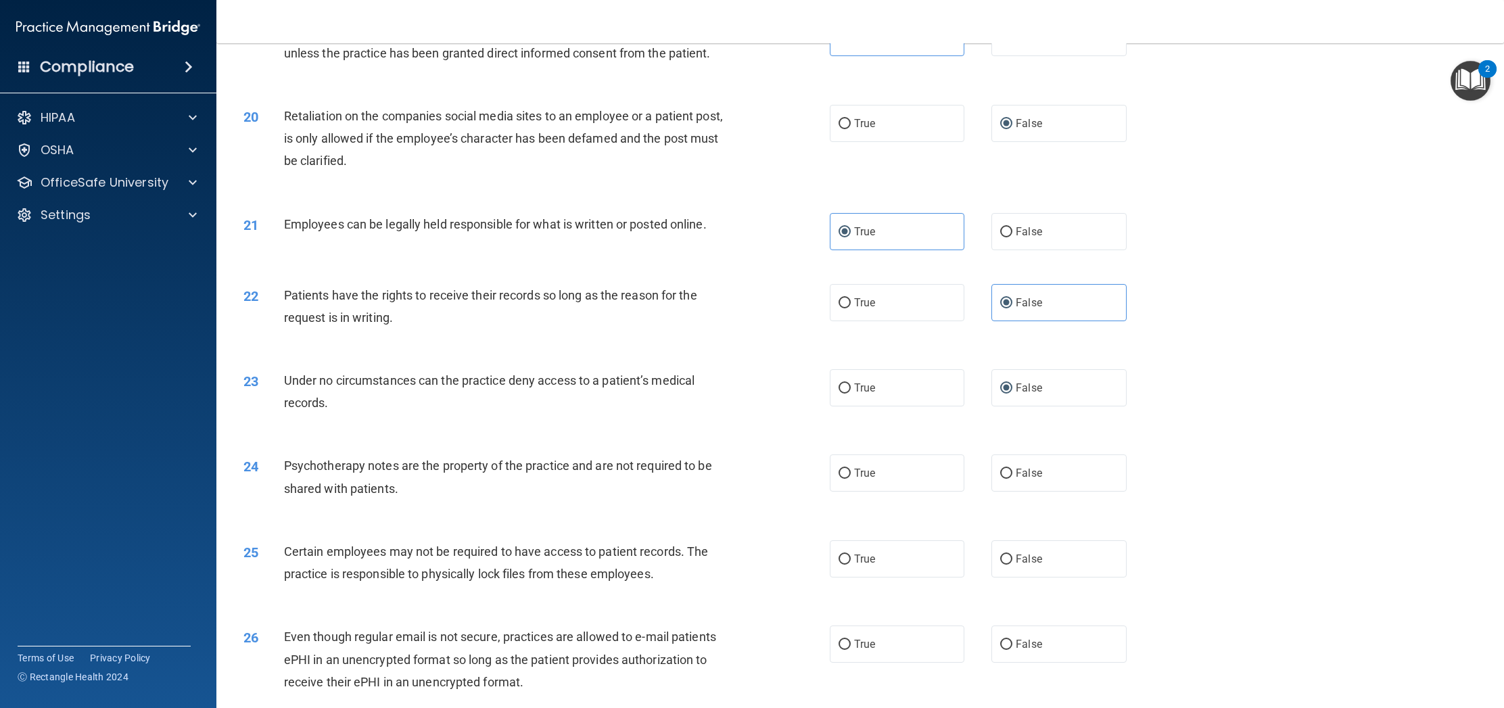
drag, startPoint x: 855, startPoint y: 490, endPoint x: 857, endPoint y: 527, distance: 37.2
click at [855, 479] on span "True" at bounding box center [864, 473] width 21 height 13
click at [851, 479] on input "True" at bounding box center [844, 474] width 12 height 10
radio input "true"
click at [857, 577] on label "True" at bounding box center [897, 558] width 135 height 37
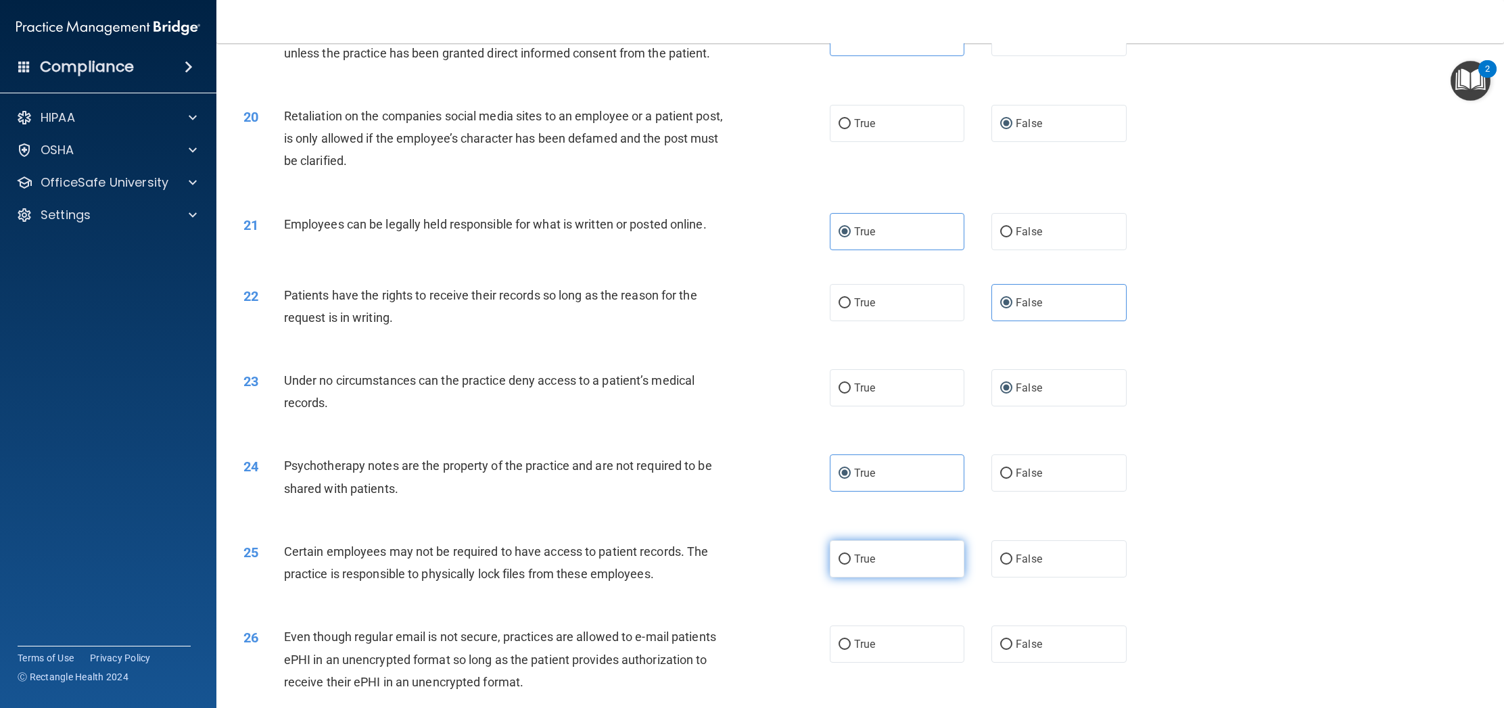
click at [851, 565] on input "True" at bounding box center [844, 559] width 12 height 10
radio input "true"
click at [844, 650] on input "True" at bounding box center [844, 645] width 12 height 10
radio input "true"
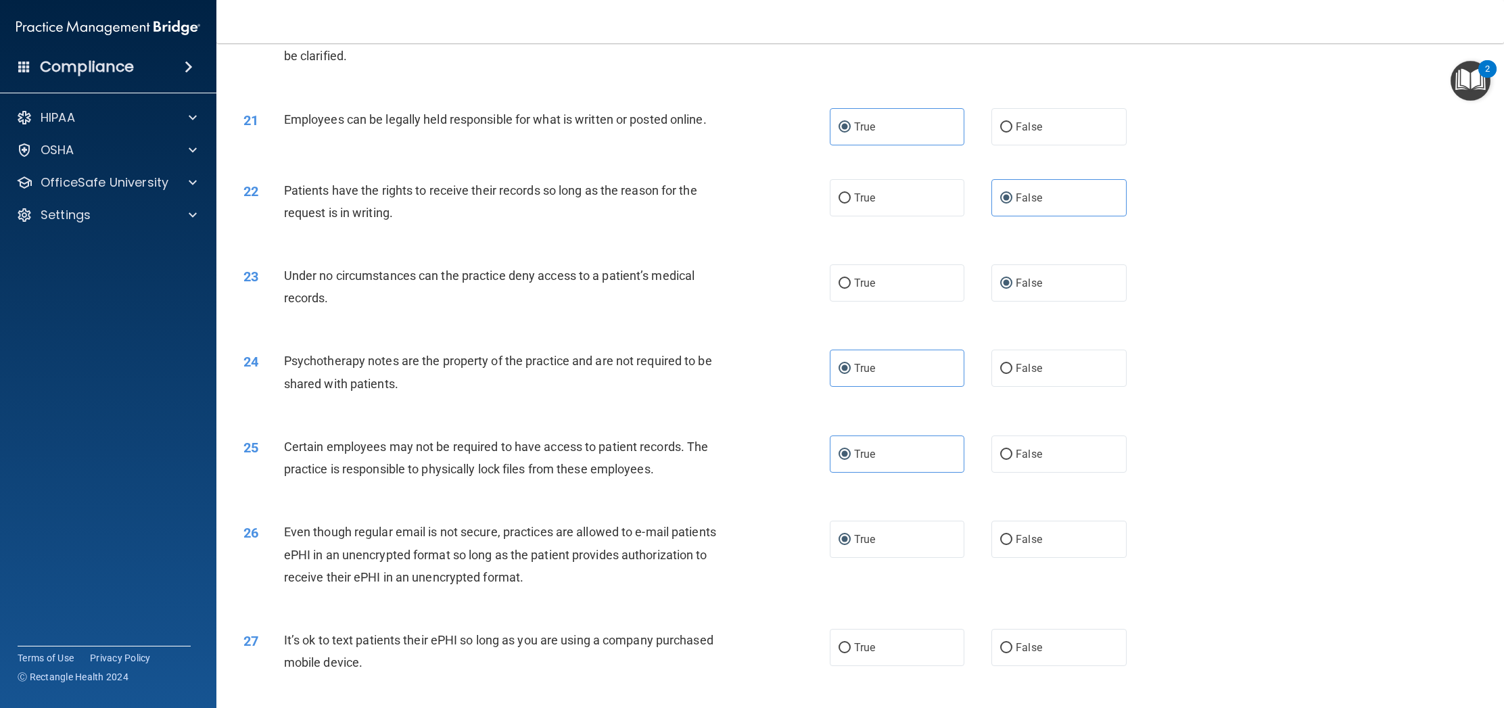
scroll to position [1957, 0]
click at [1028, 653] on span "False" at bounding box center [1029, 646] width 26 height 13
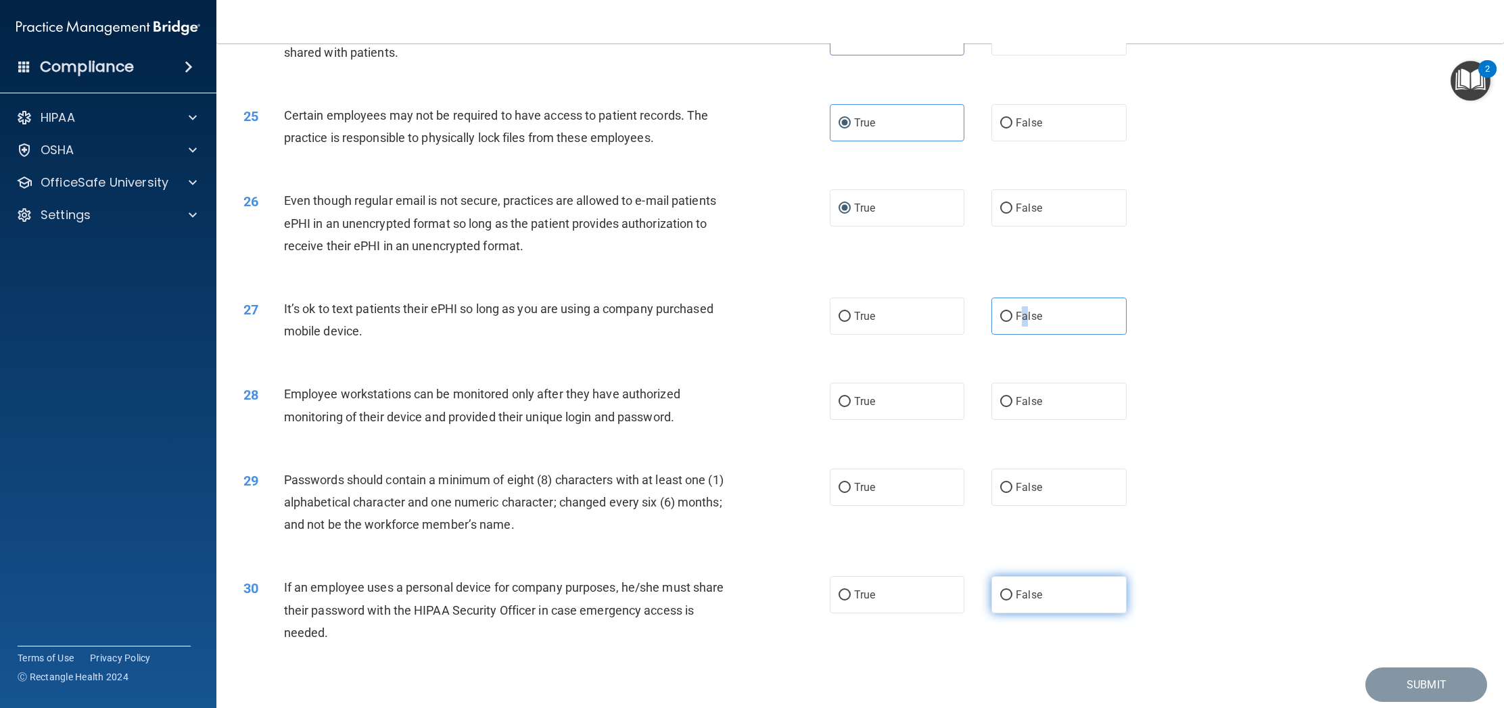
scroll to position [2306, 0]
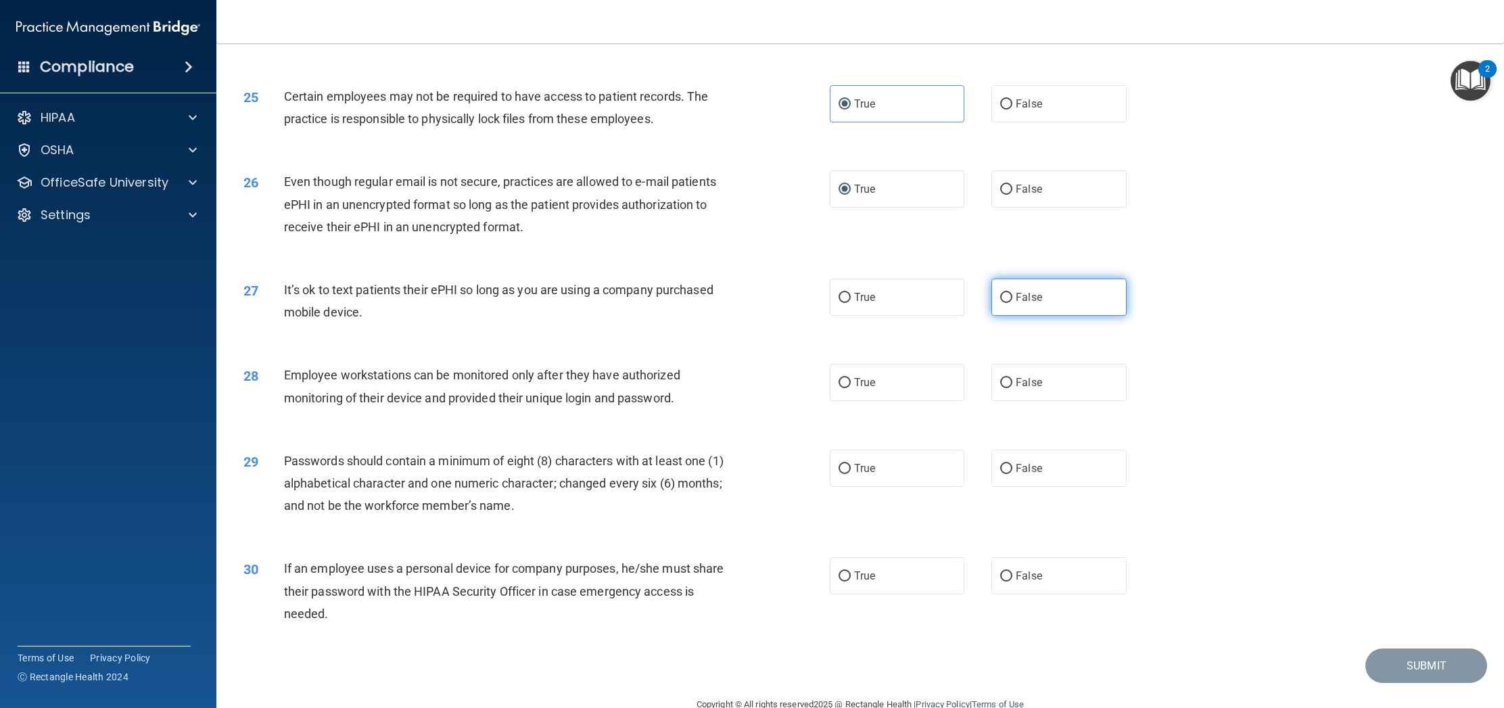
click at [1003, 312] on label "False" at bounding box center [1058, 297] width 135 height 37
click at [1003, 303] on input "False" at bounding box center [1006, 298] width 12 height 10
radio input "true"
click at [1005, 388] on input "False" at bounding box center [1006, 383] width 12 height 10
radio input "true"
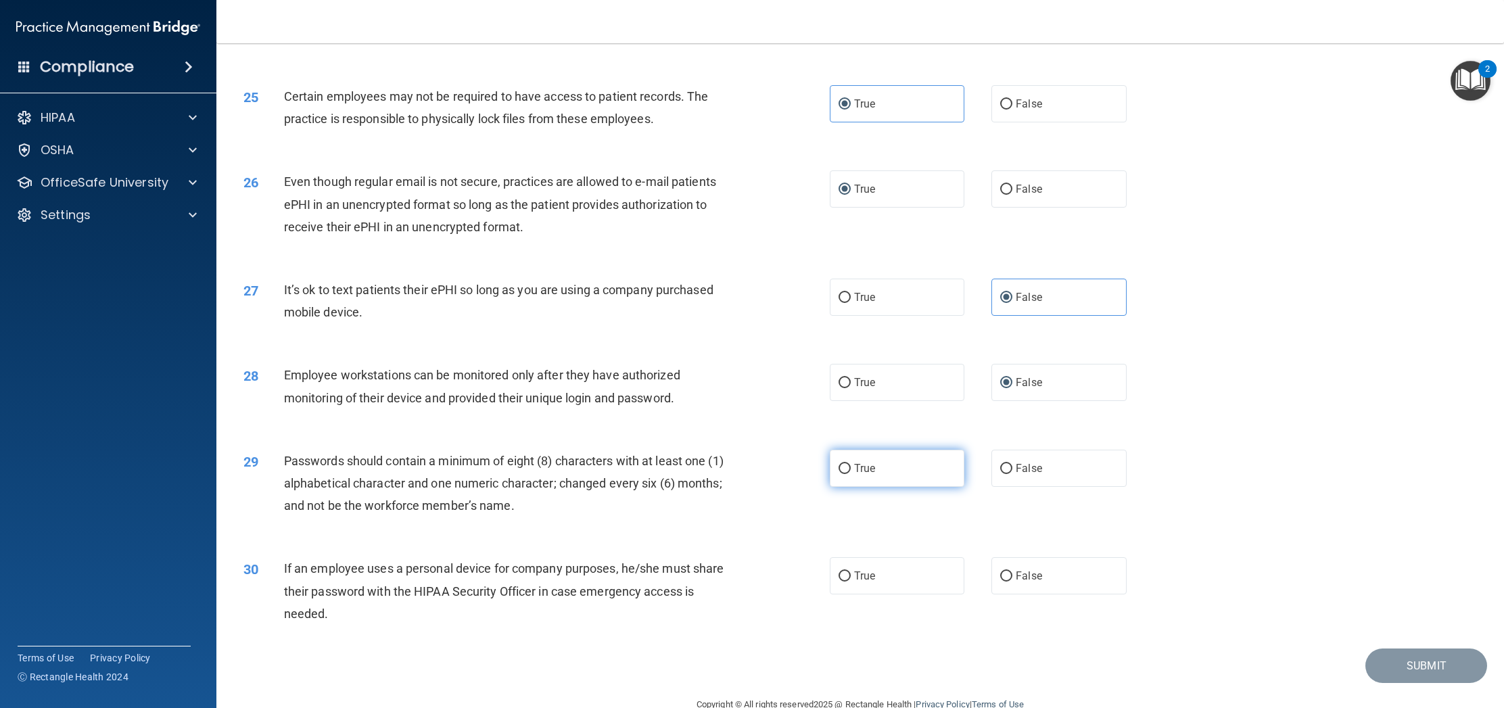
click at [838, 474] on input "True" at bounding box center [844, 469] width 12 height 10
radio input "true"
click at [1008, 581] on input "False" at bounding box center [1006, 576] width 12 height 10
radio input "true"
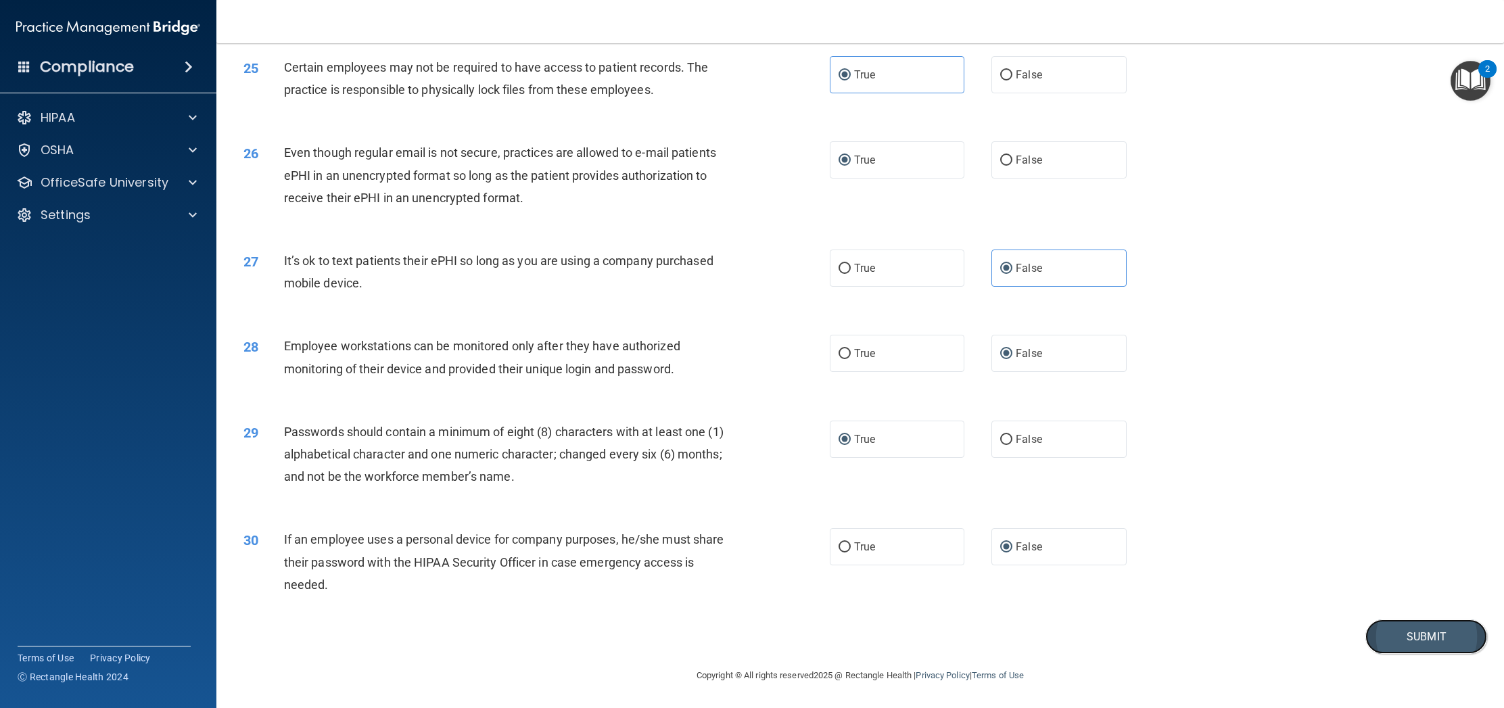
click at [1413, 637] on button "Submit" at bounding box center [1426, 636] width 122 height 34
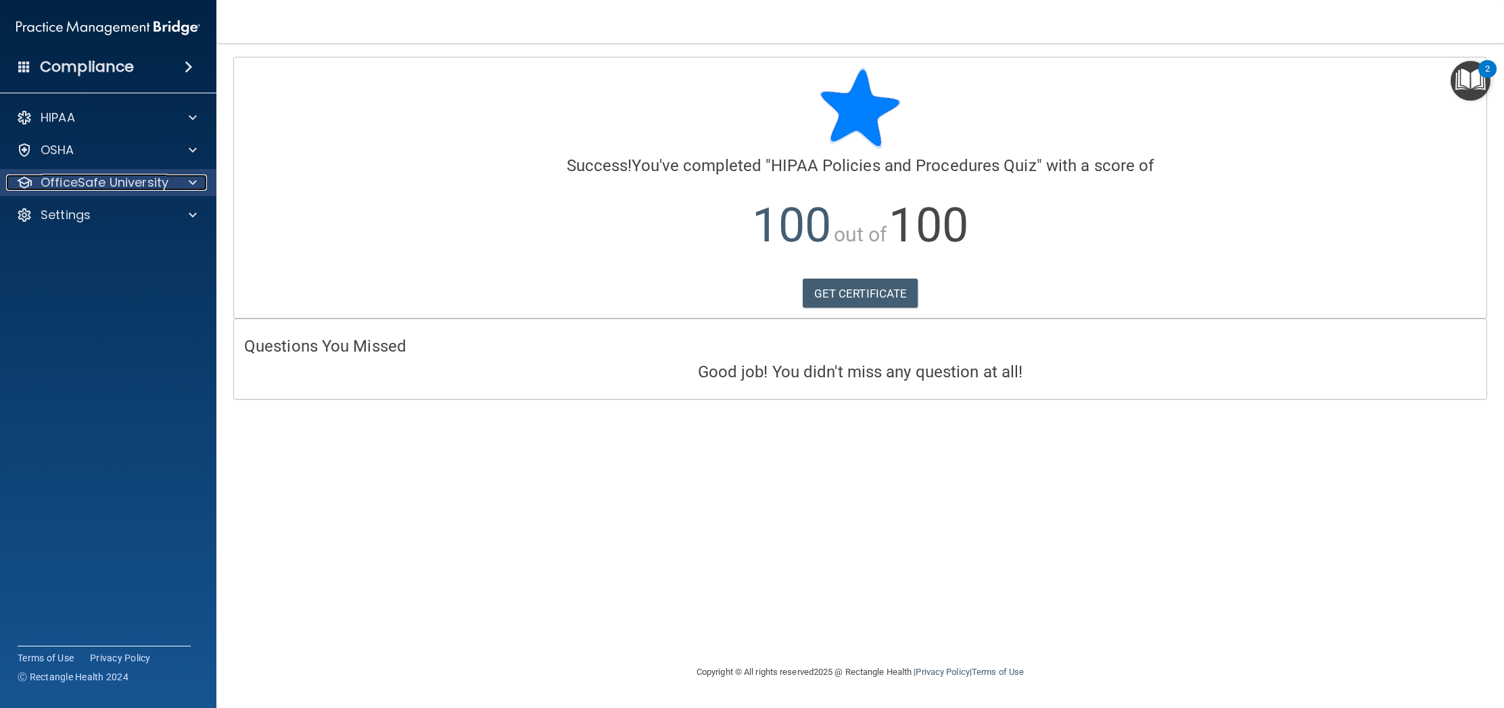
click at [134, 181] on p "OfficeSafe University" at bounding box center [105, 182] width 128 height 16
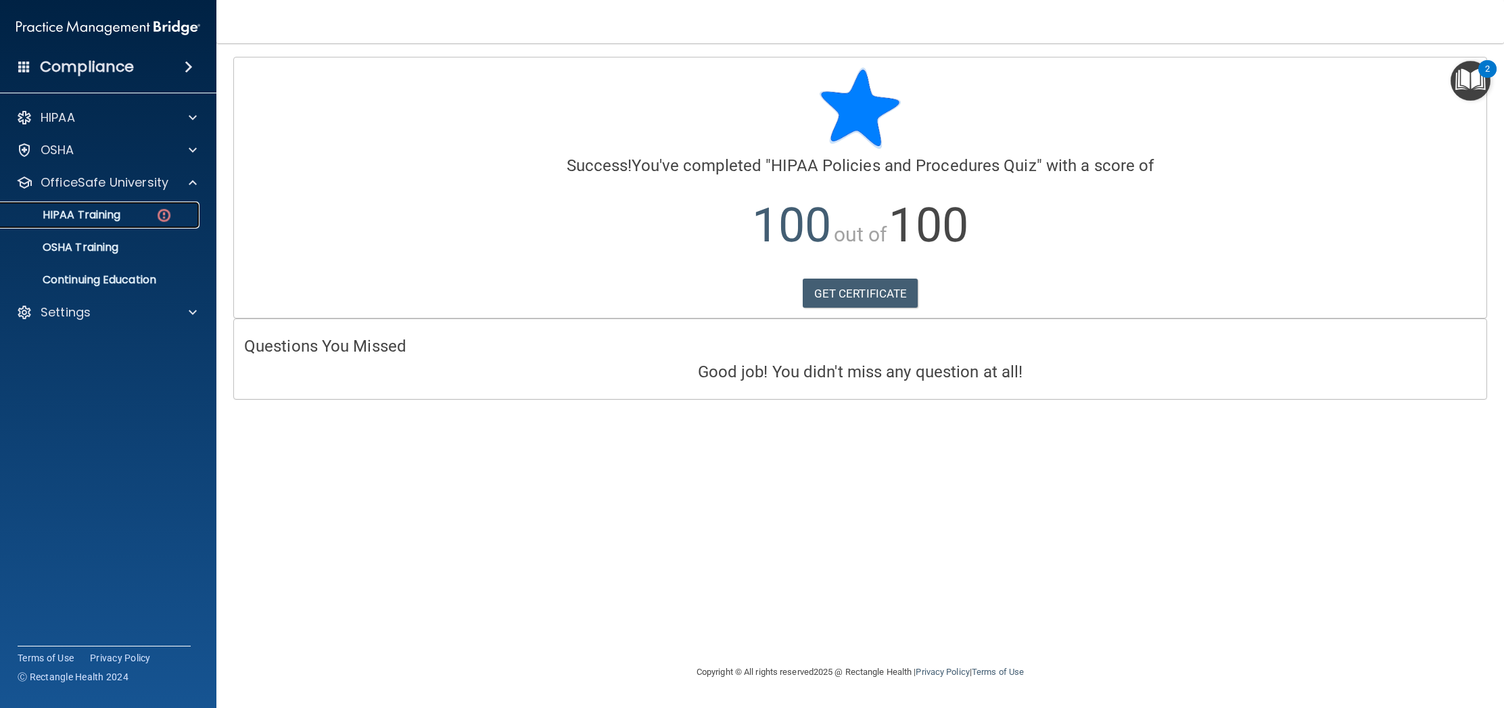
click at [170, 216] on img at bounding box center [164, 215] width 17 height 17
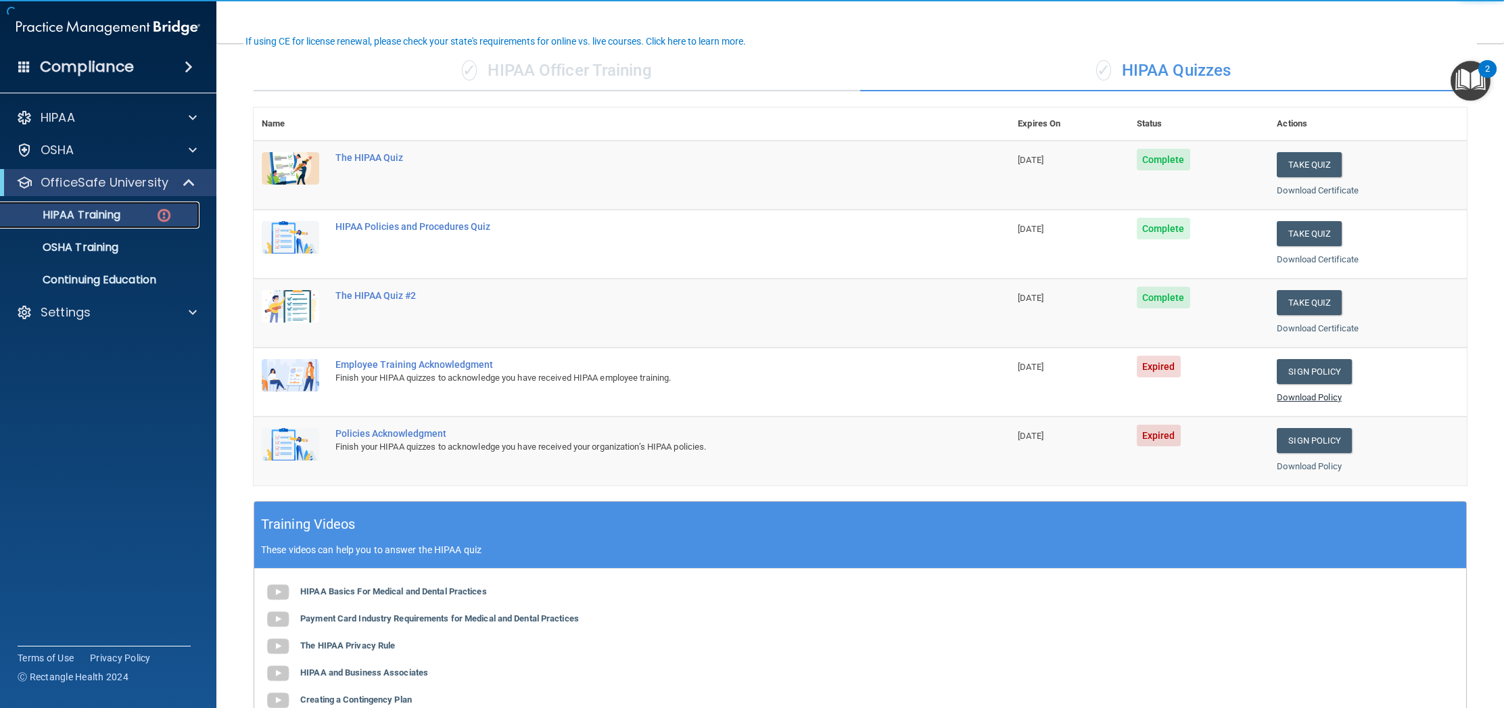
scroll to position [98, 0]
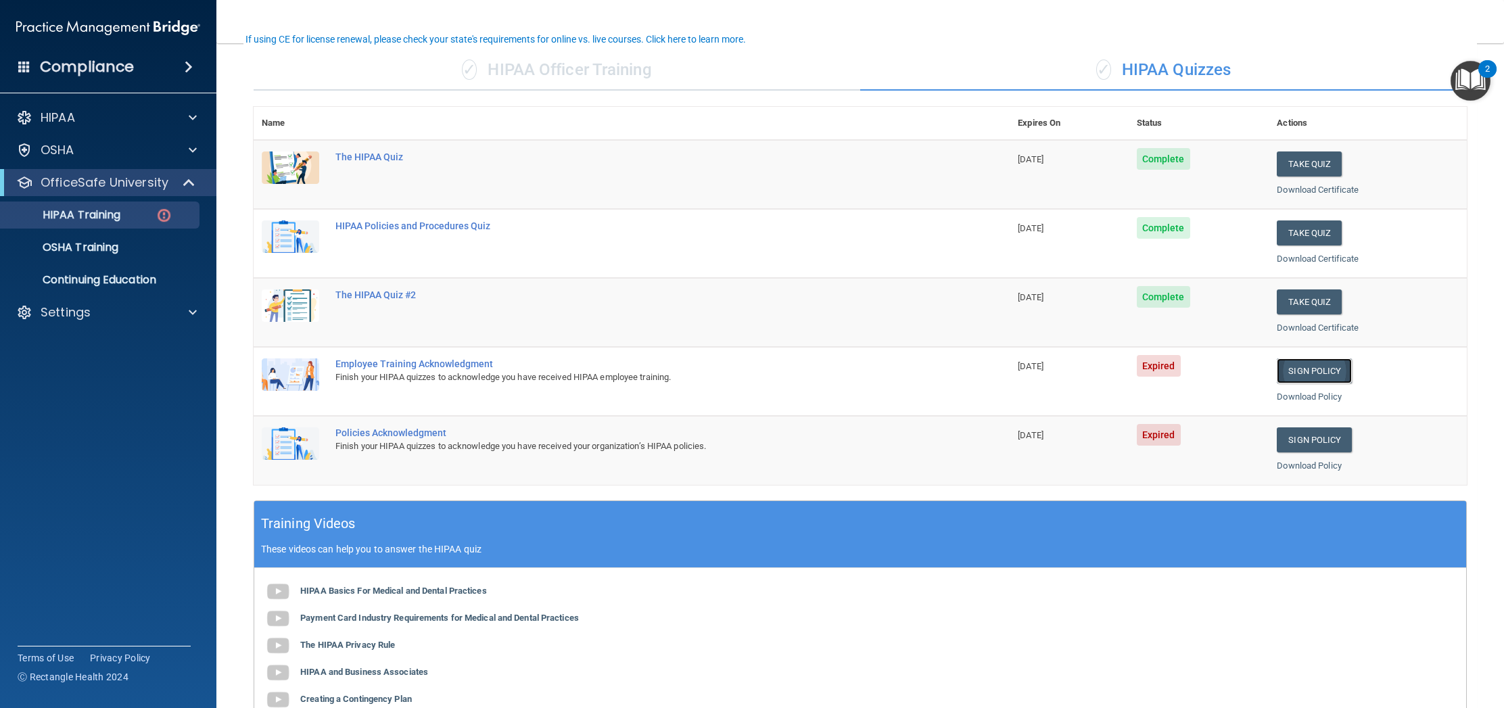
click at [1309, 371] on link "Sign Policy" at bounding box center [1314, 370] width 75 height 25
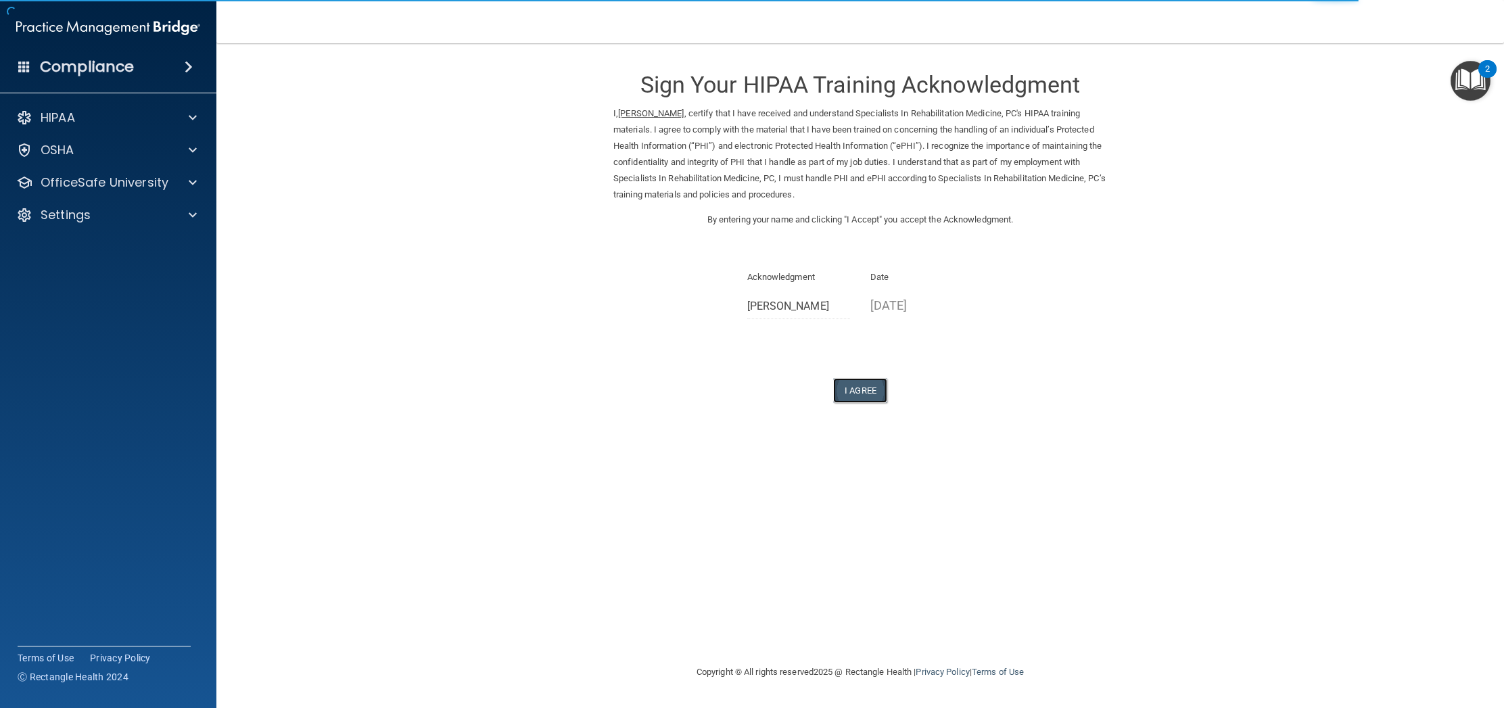
click at [863, 388] on button "I Agree" at bounding box center [860, 390] width 54 height 25
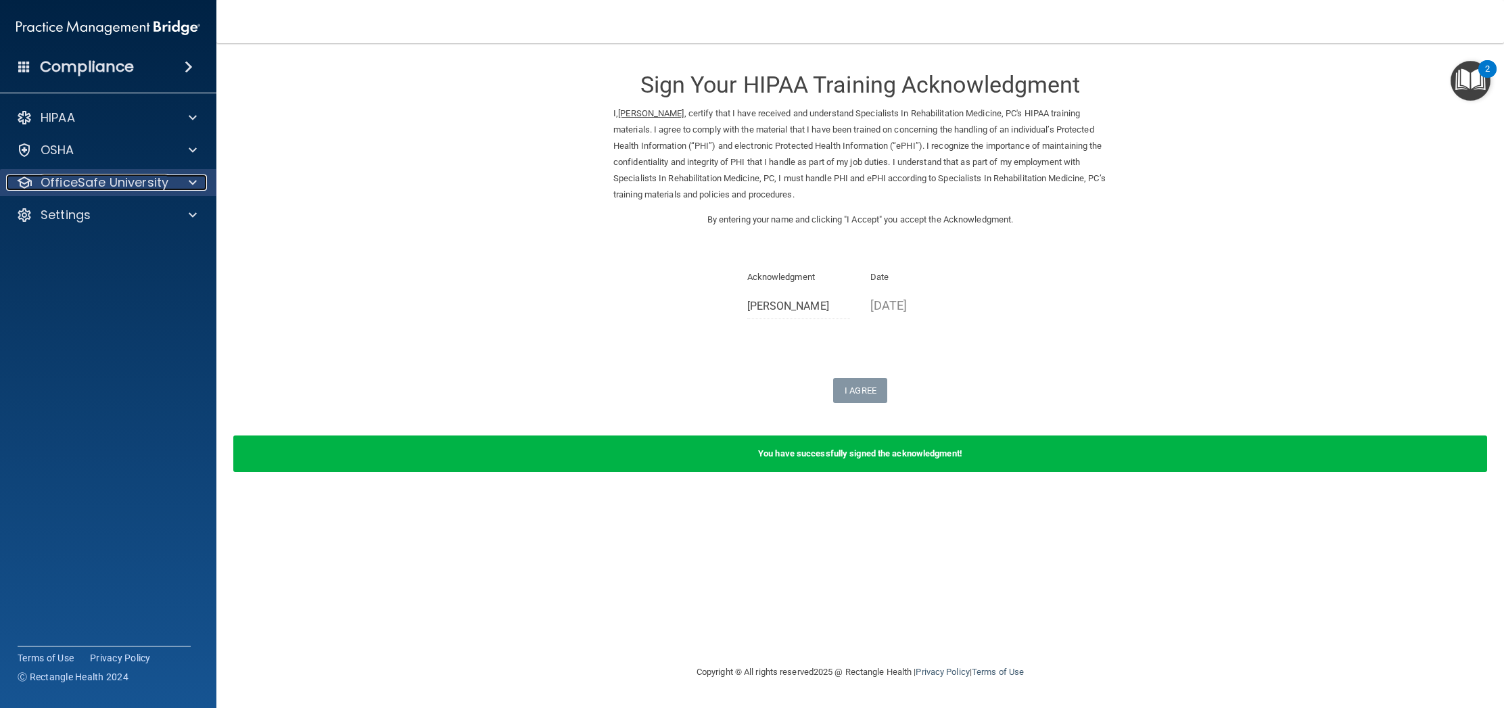
click at [168, 176] on div "OfficeSafe University" at bounding box center [90, 182] width 168 height 16
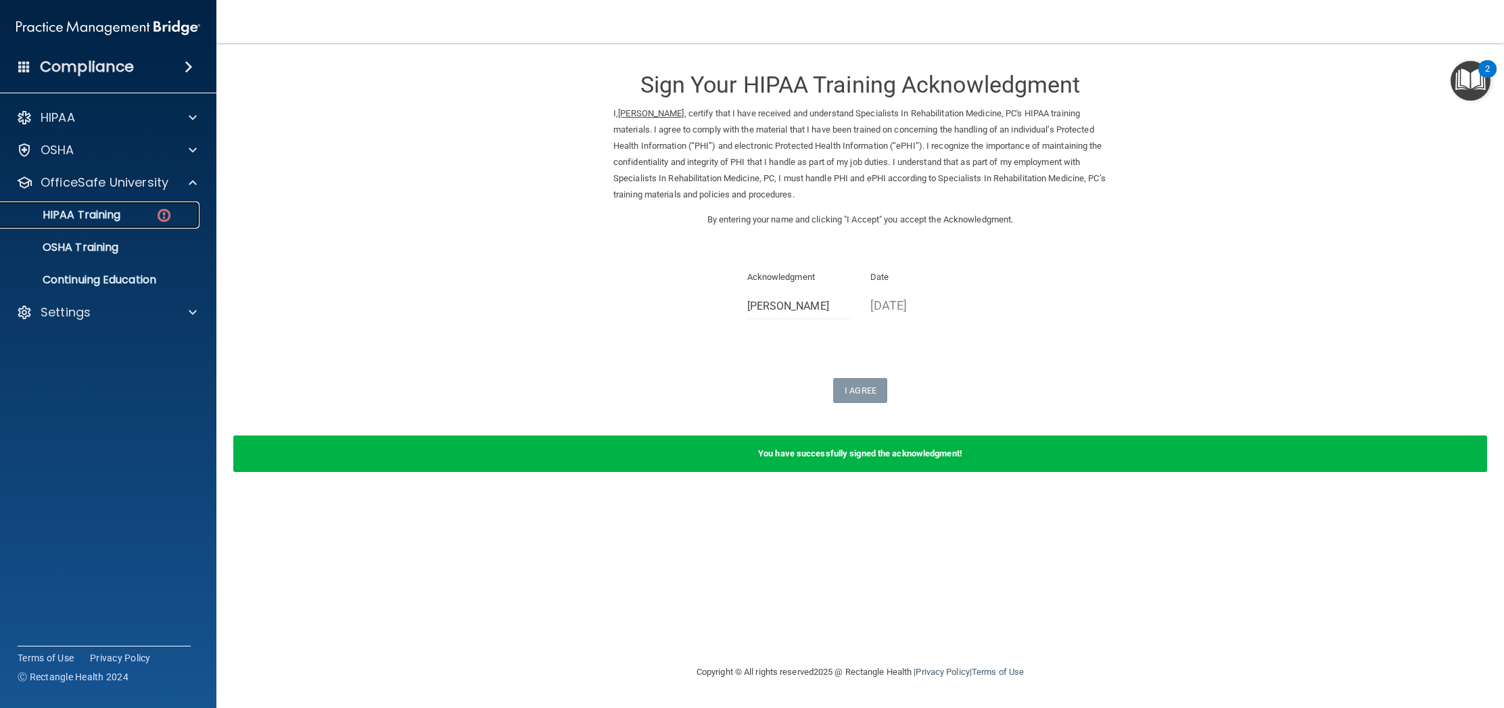
click at [170, 214] on img at bounding box center [164, 215] width 17 height 17
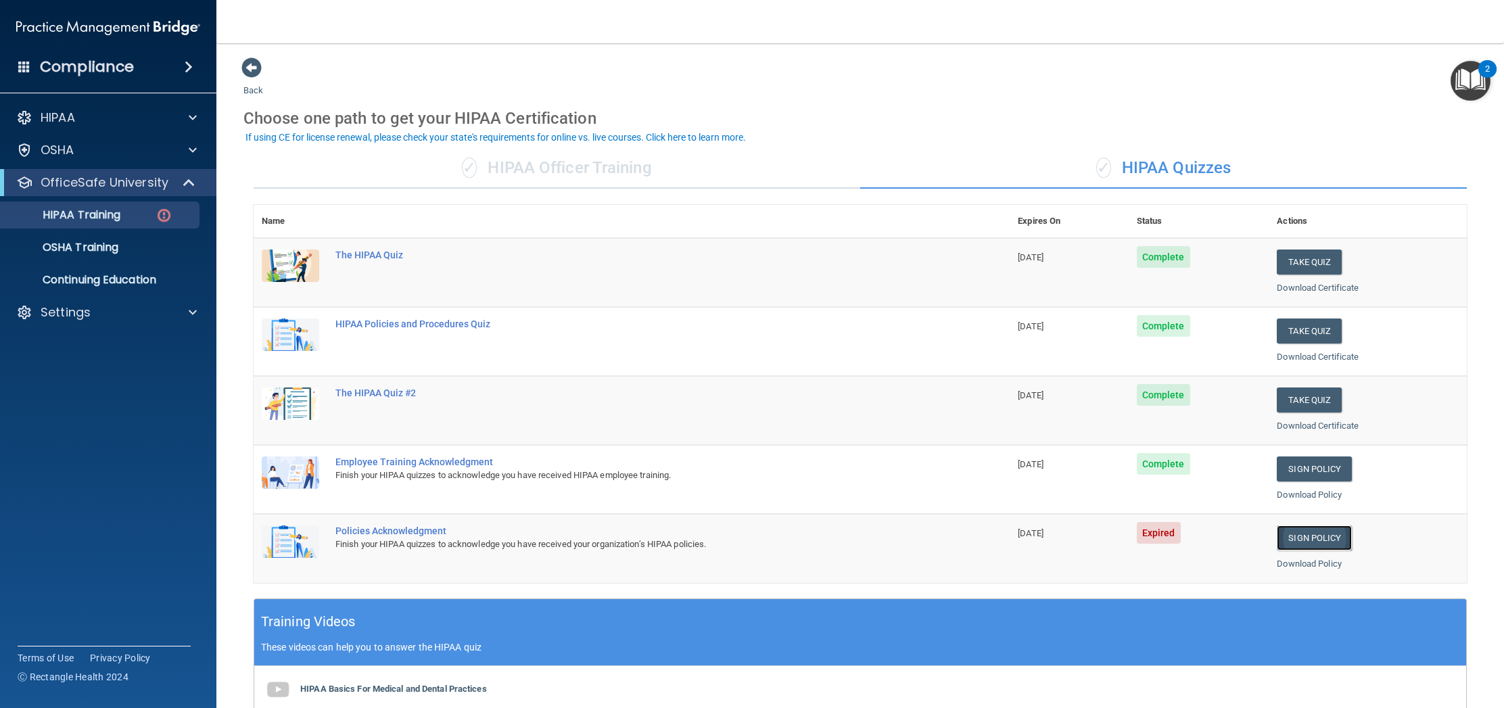
click at [1325, 536] on link "Sign Policy" at bounding box center [1314, 537] width 75 height 25
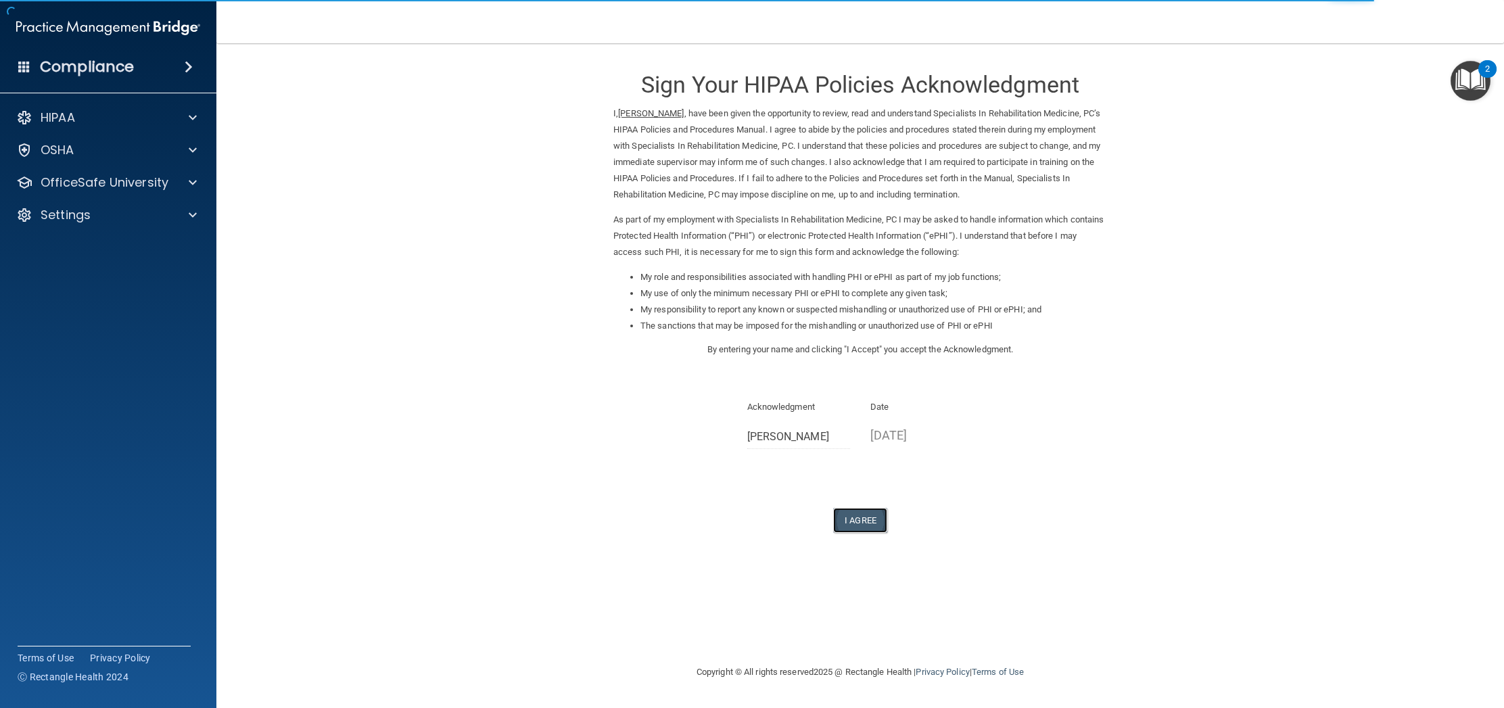
click at [863, 520] on button "I Agree" at bounding box center [860, 520] width 54 height 25
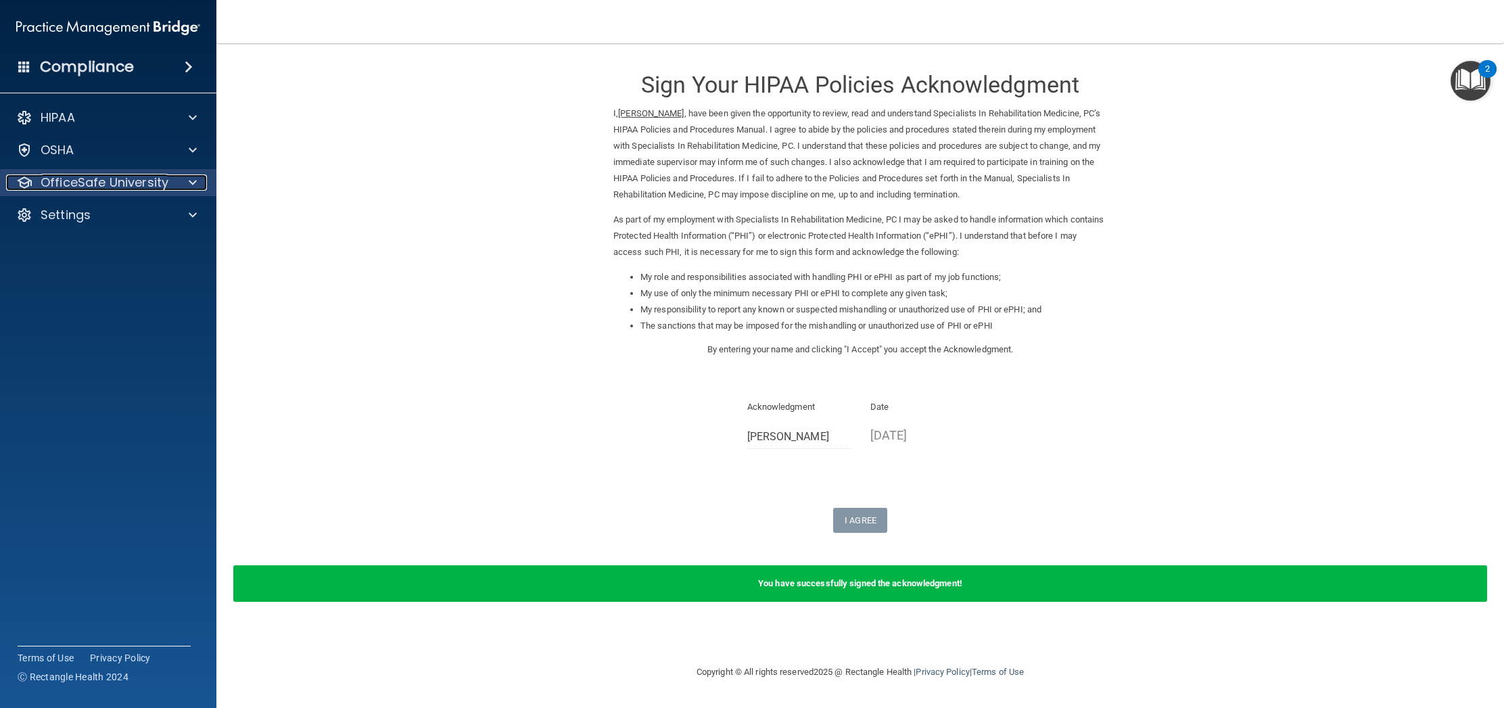
click at [132, 181] on p "OfficeSafe University" at bounding box center [105, 182] width 128 height 16
